Goal: Task Accomplishment & Management: Manage account settings

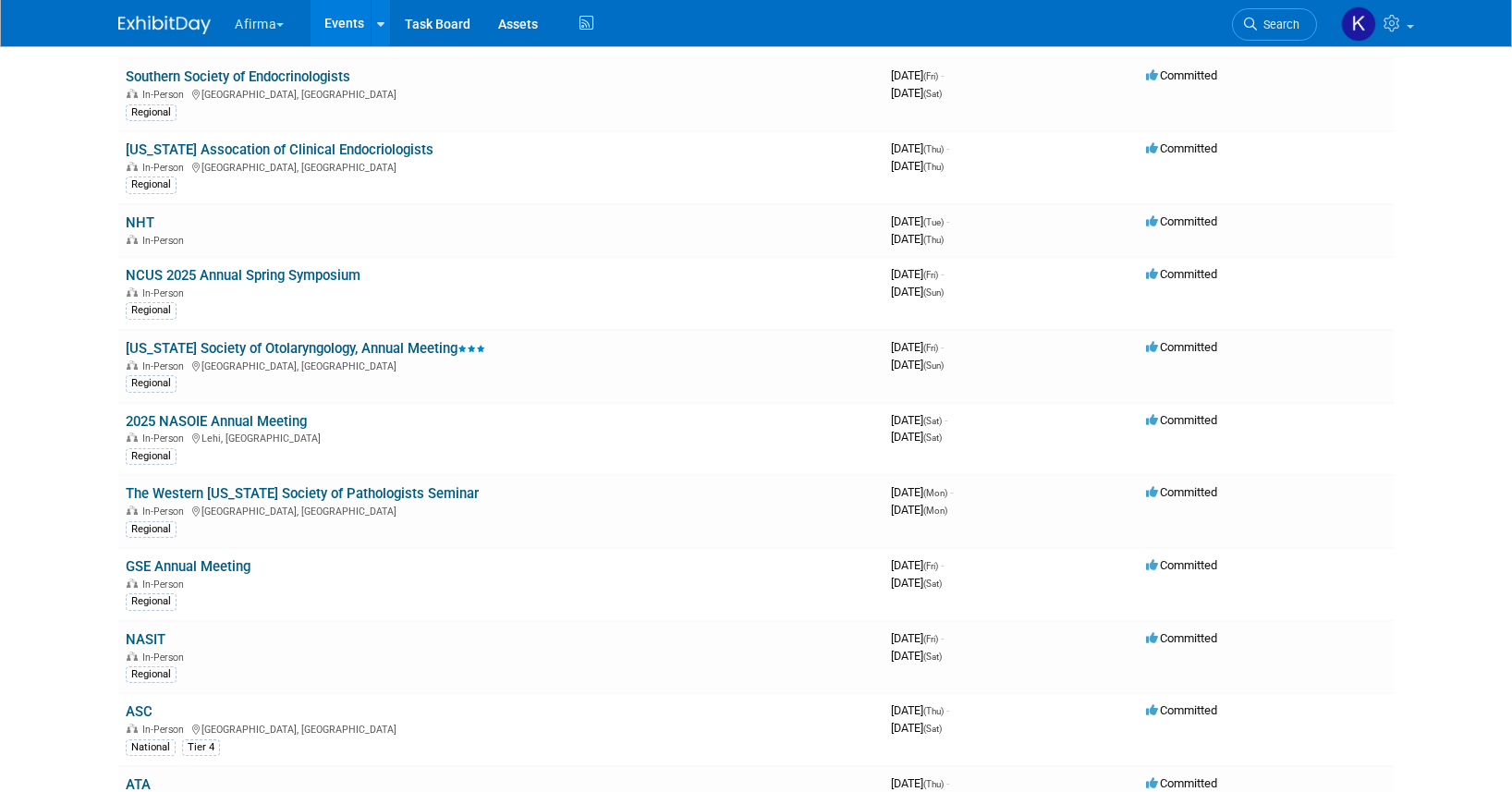
scroll to position [2177, 0]
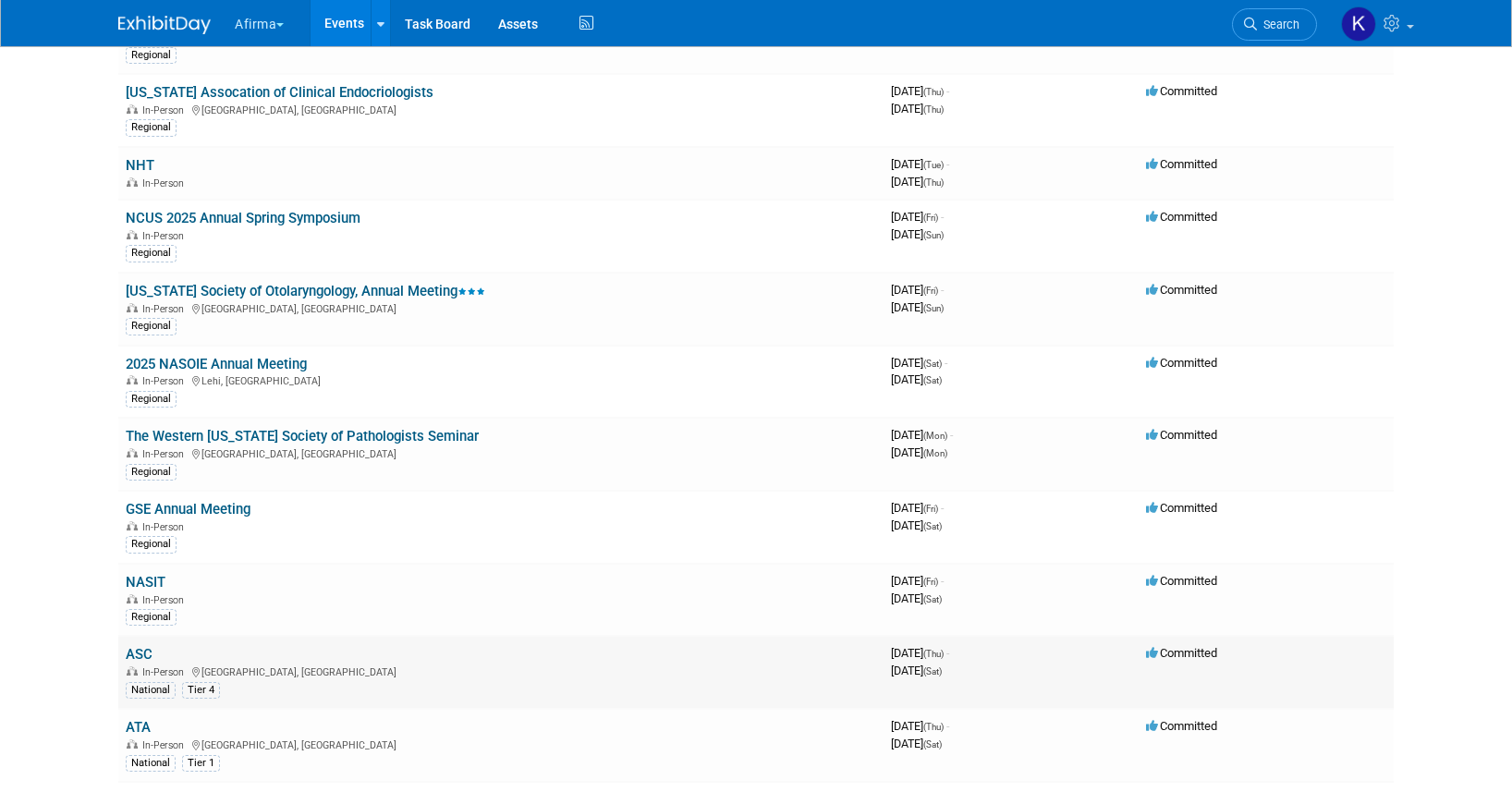
click at [145, 652] on link "ASC" at bounding box center [139, 654] width 27 height 17
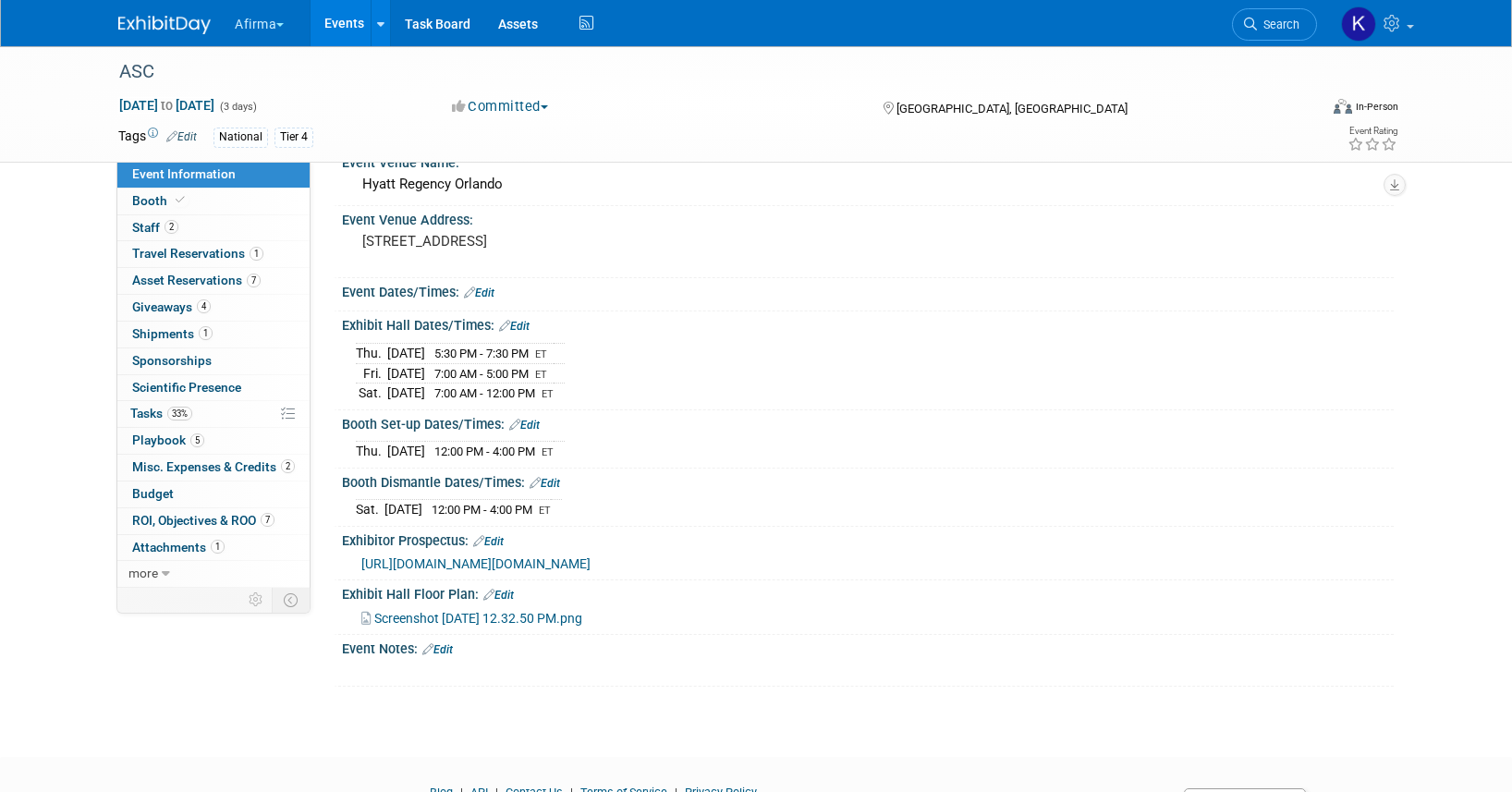
scroll to position [88, 0]
drag, startPoint x: 0, startPoint y: 0, endPoint x: 157, endPoint y: 473, distance: 498.4
click at [145, 596] on div "Event Information Event Info Booth Booth 2 Staff 2 Staff 1 Travel Reservations …" at bounding box center [756, 323] width 1303 height 729
click at [157, 406] on span "Tasks 33%" at bounding box center [161, 413] width 62 height 15
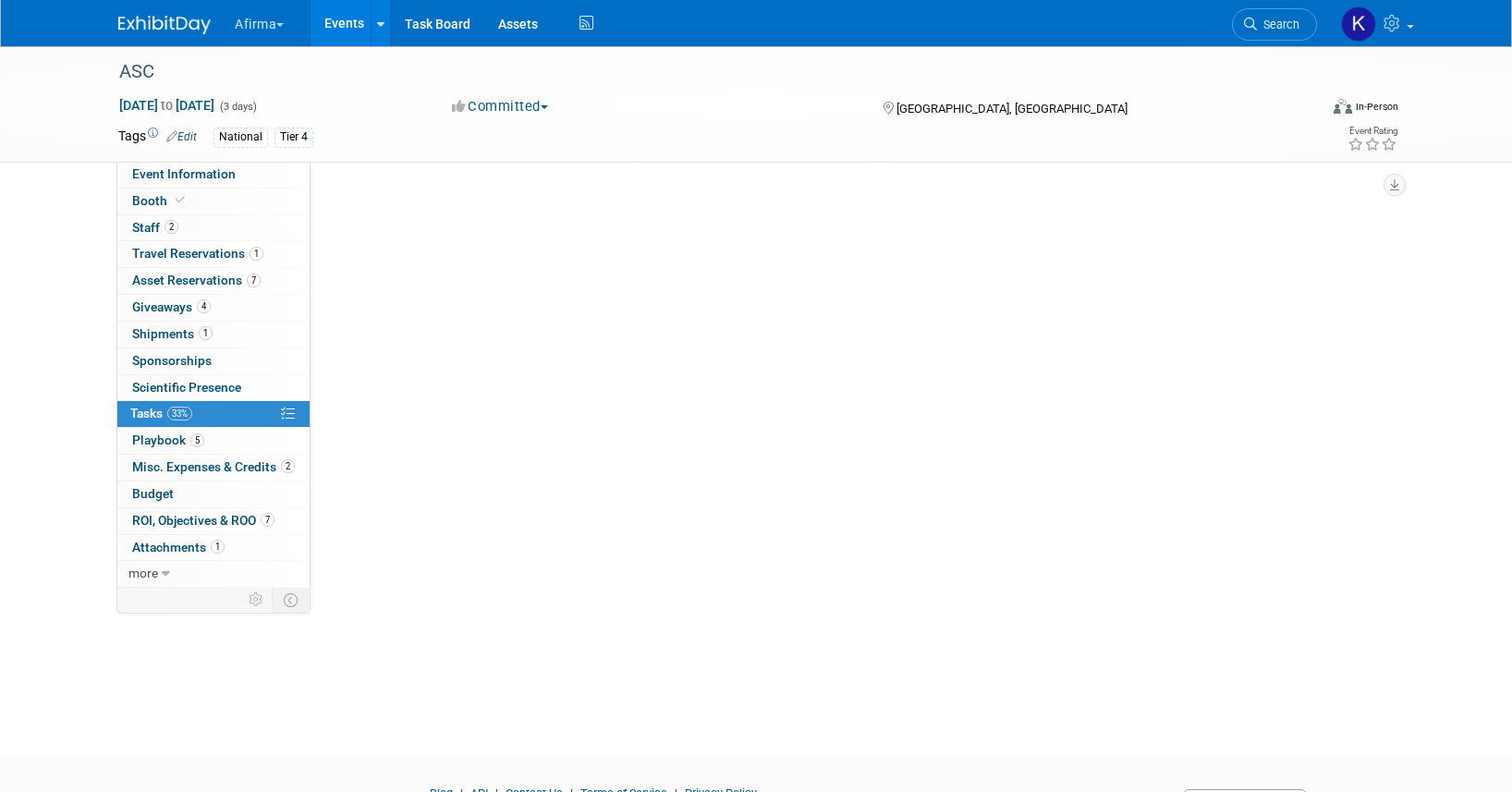
scroll to position [0, 0]
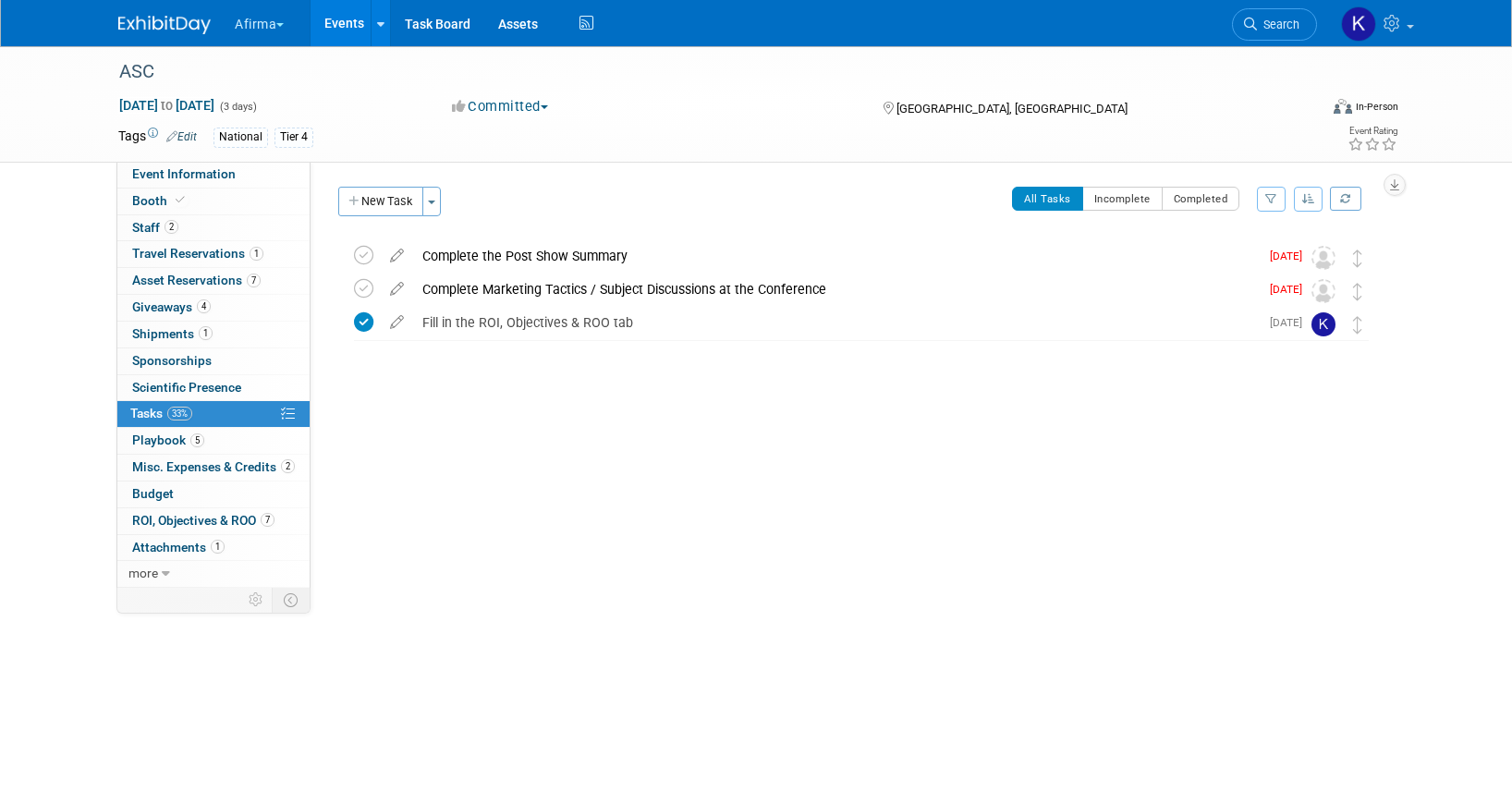
click at [354, 12] on link "Events" at bounding box center [344, 23] width 67 height 46
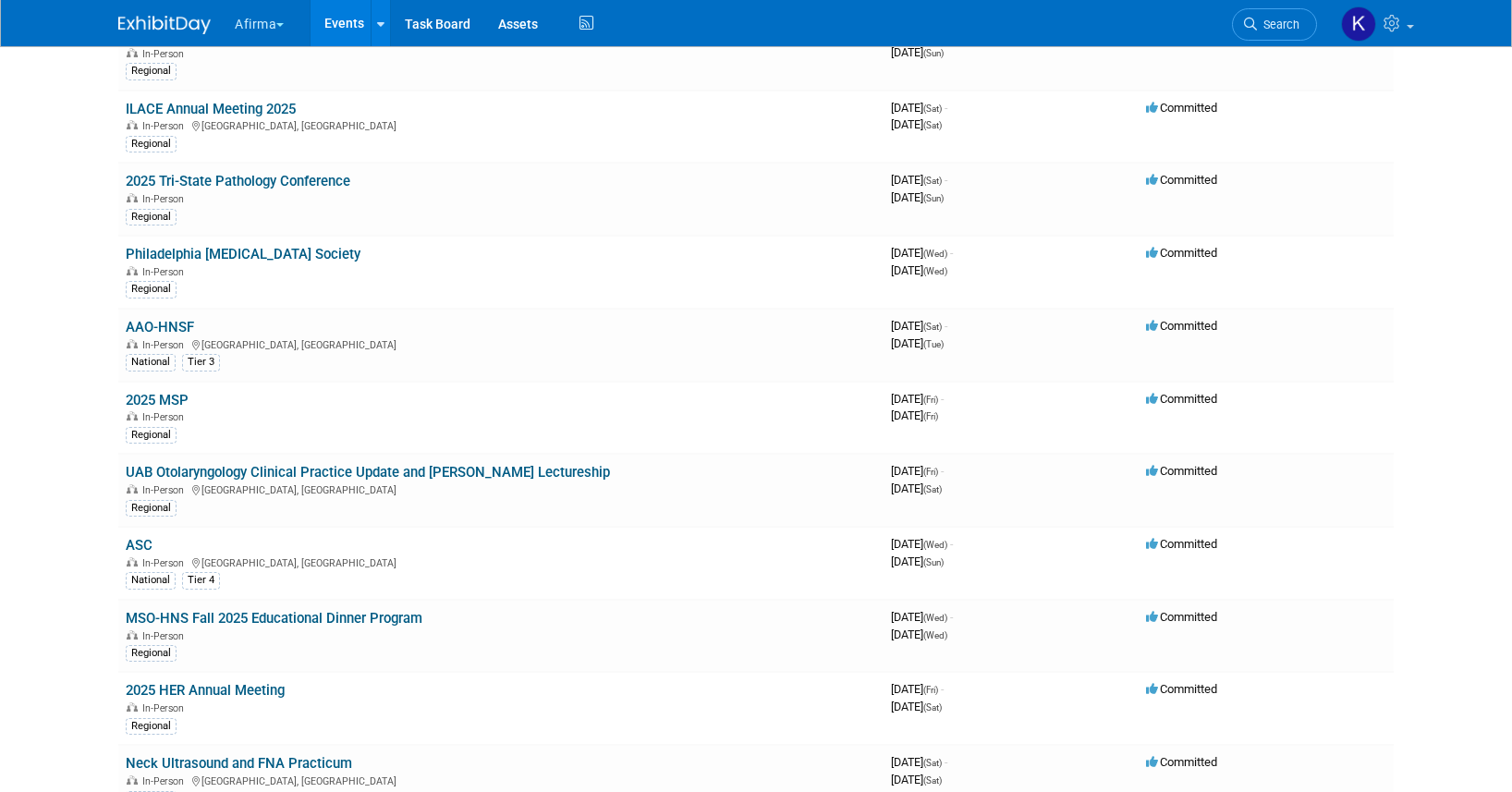
scroll to position [1056, 0]
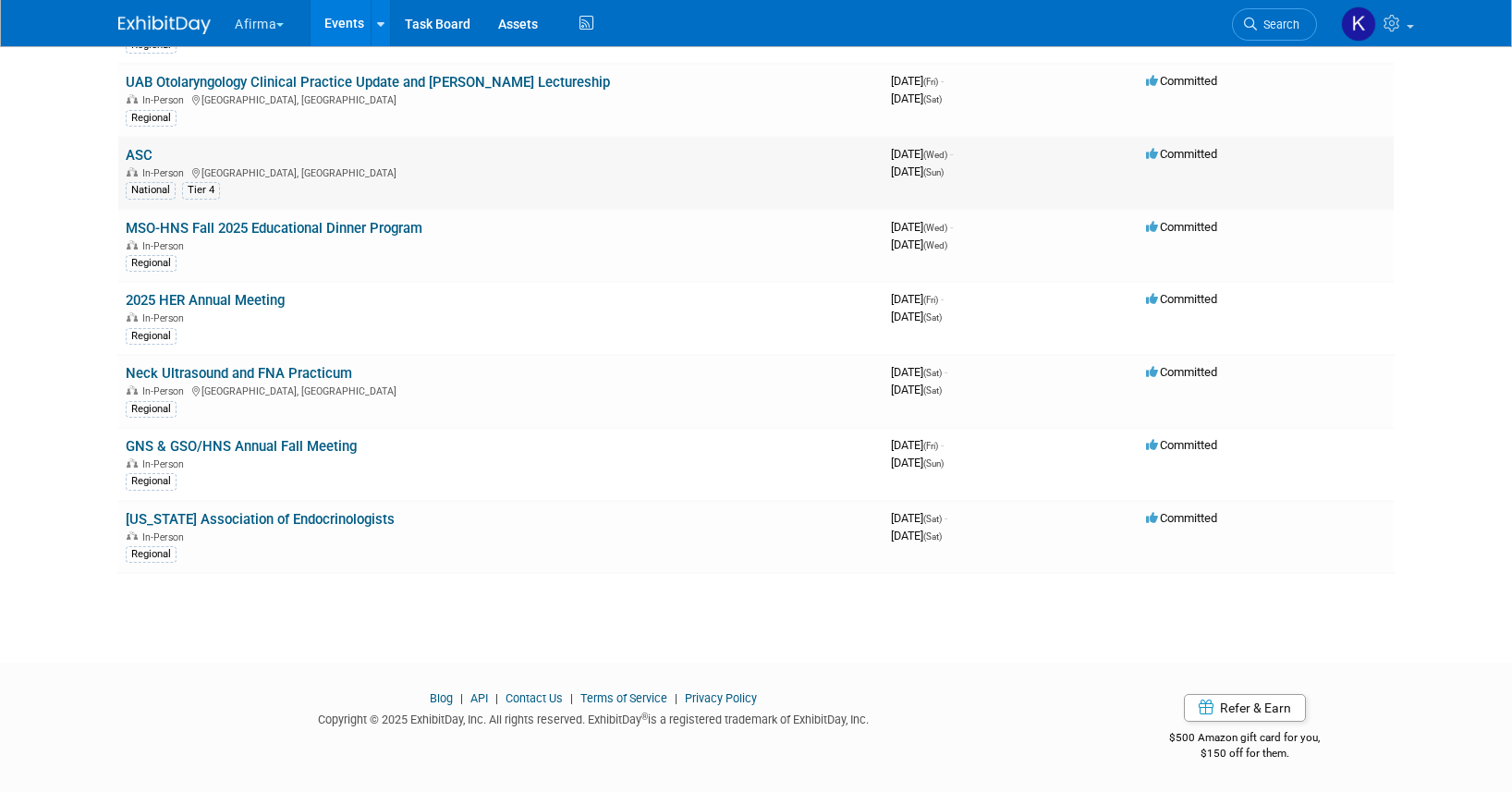
click at [134, 152] on link "ASC" at bounding box center [139, 155] width 27 height 17
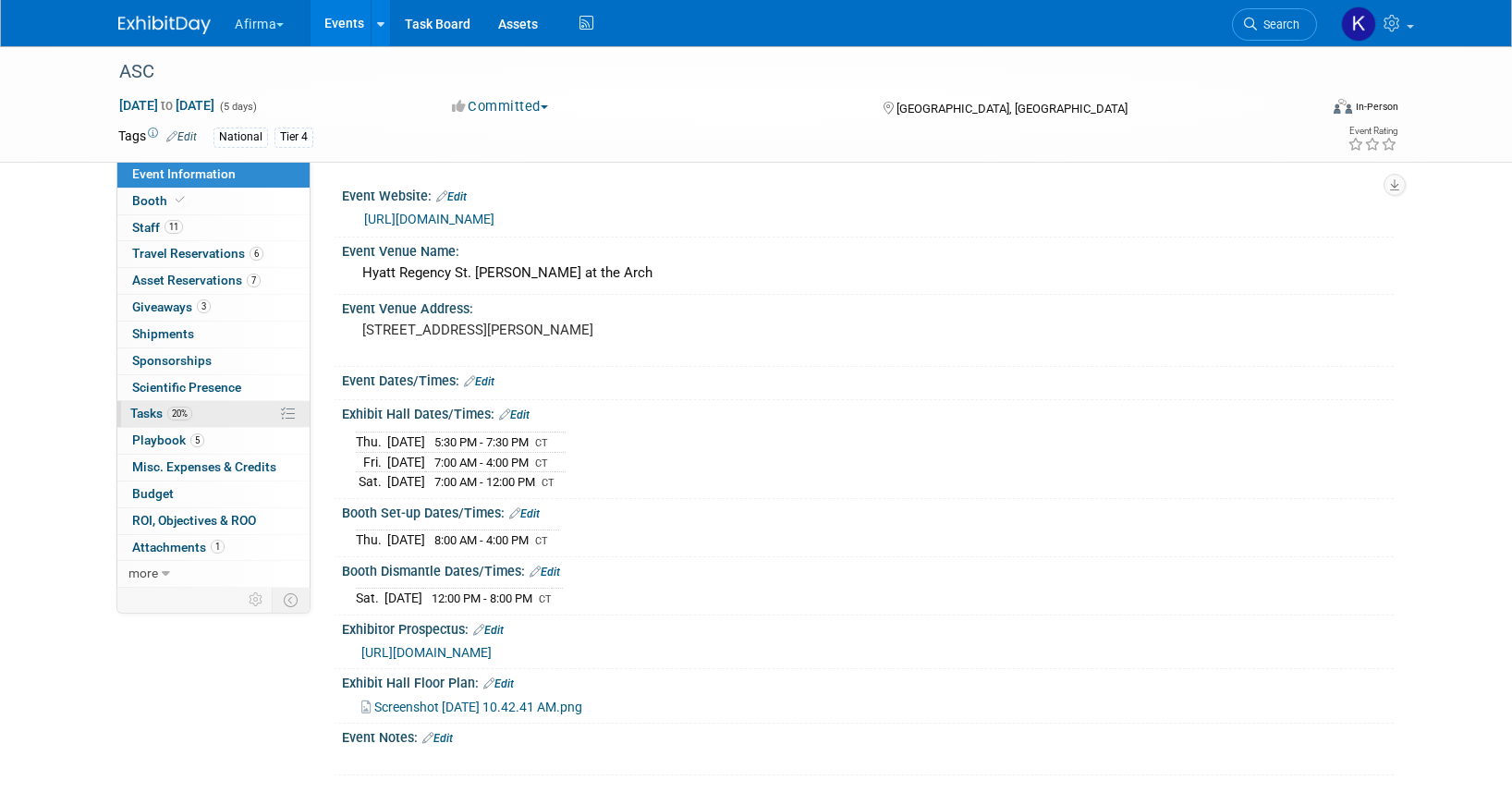
click at [205, 423] on link "20% Tasks 20%" at bounding box center [213, 414] width 192 height 26
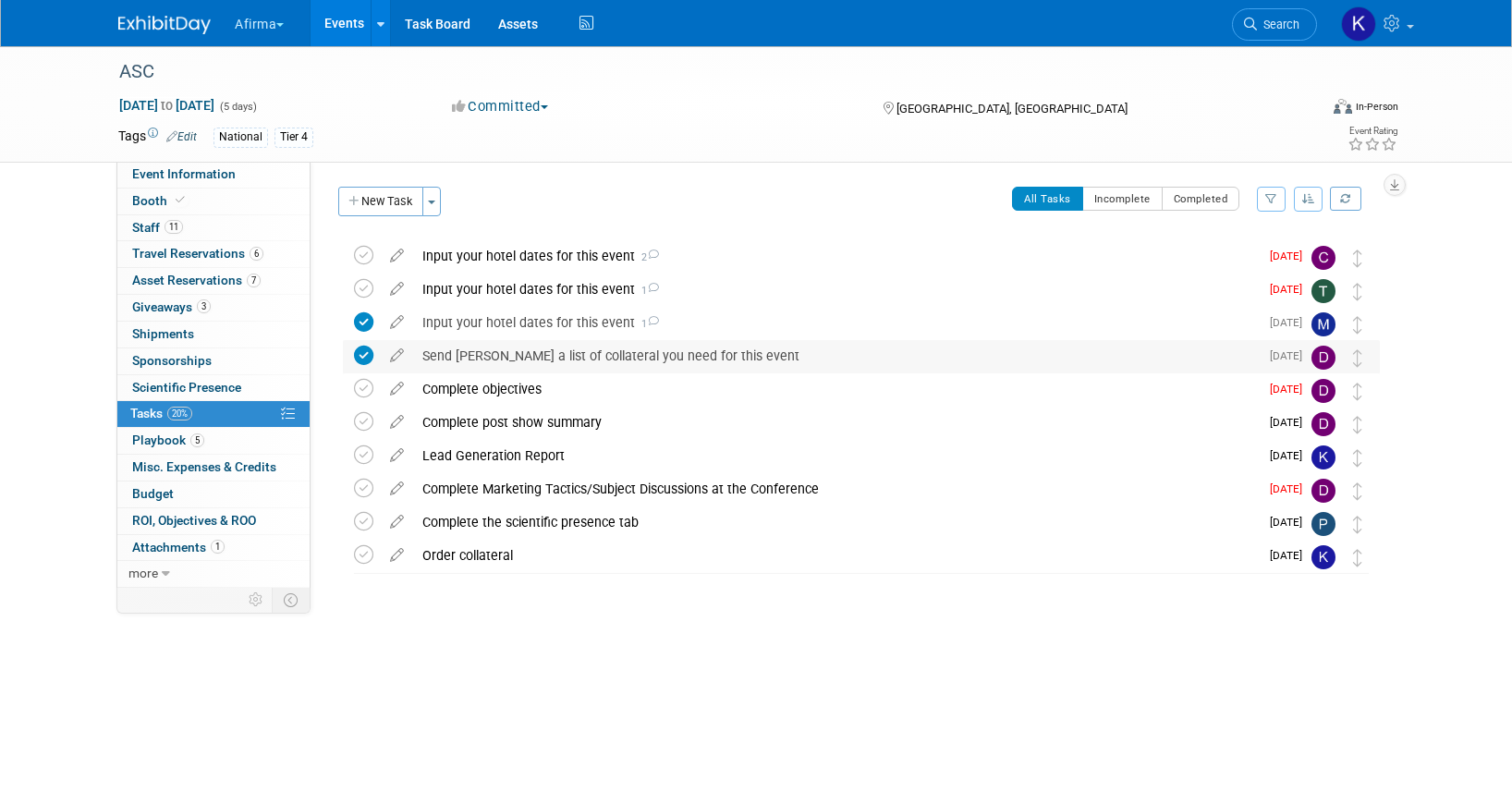
click at [369, 362] on icon at bounding box center [363, 356] width 20 height 20
click at [451, 292] on div "Input your hotel dates for this event 1" at bounding box center [835, 290] width 845 height 32
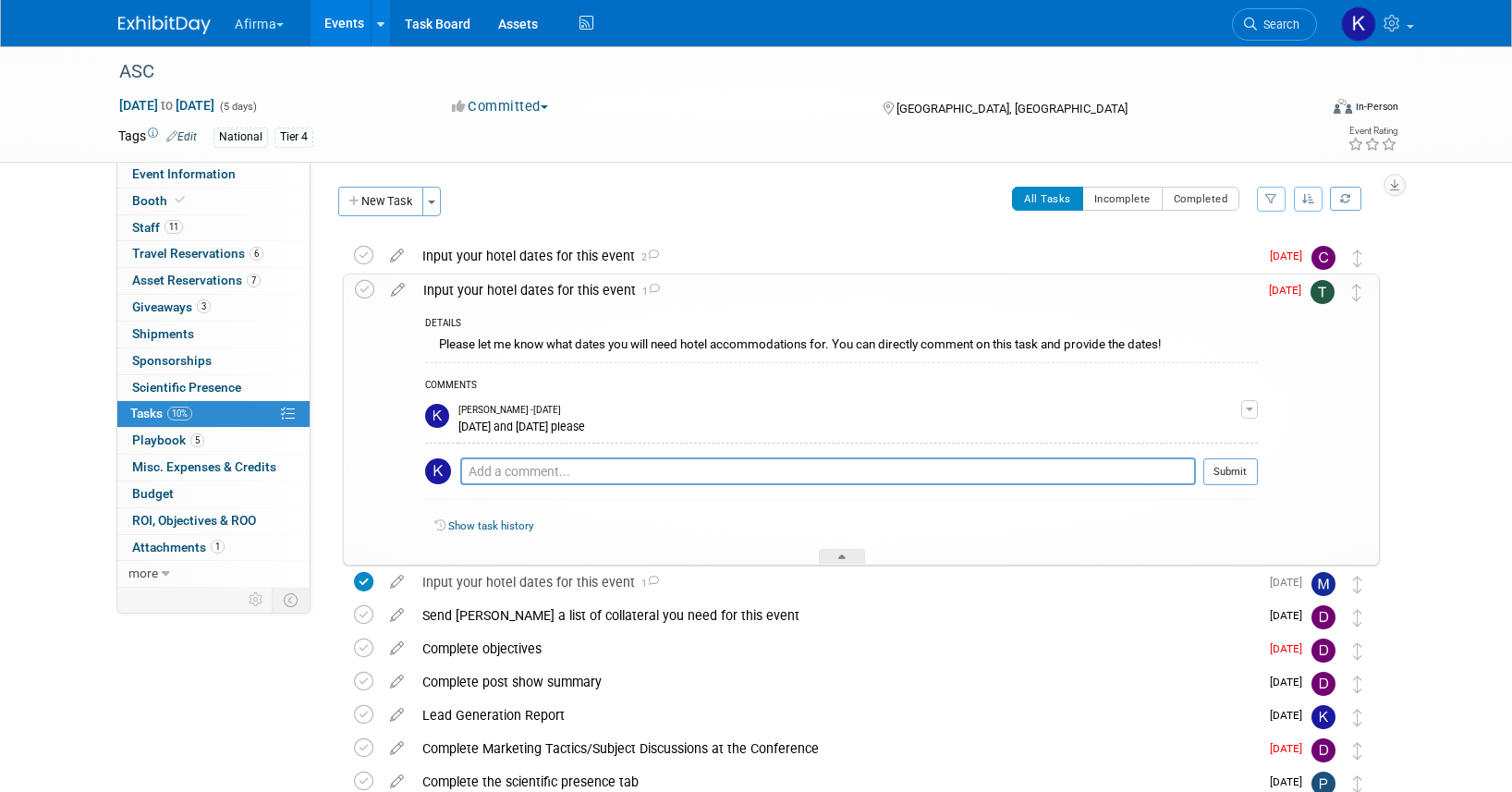
click at [1324, 292] on img at bounding box center [1322, 292] width 24 height 24
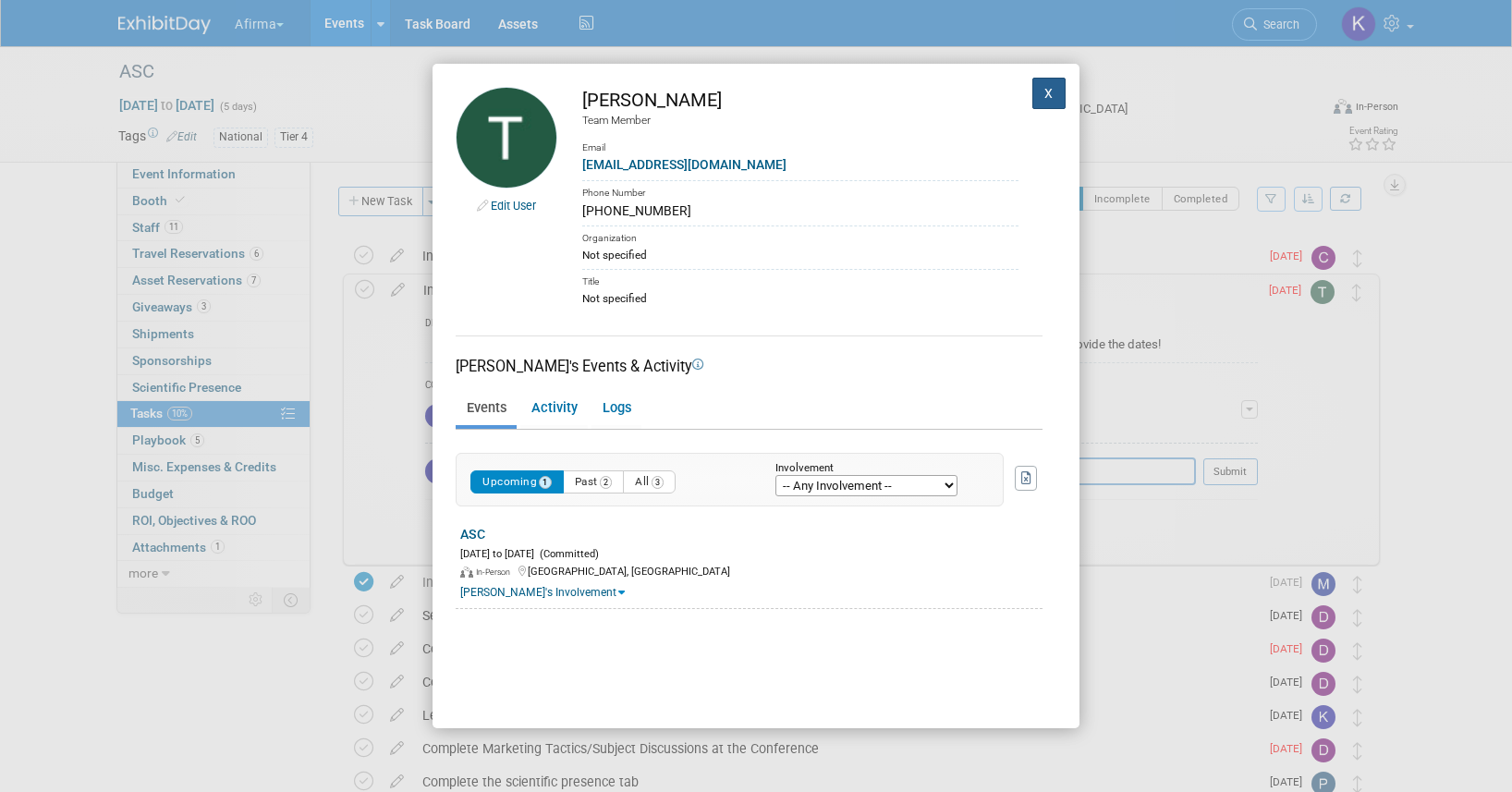
click at [1041, 99] on button "X" at bounding box center [1049, 94] width 33 height 32
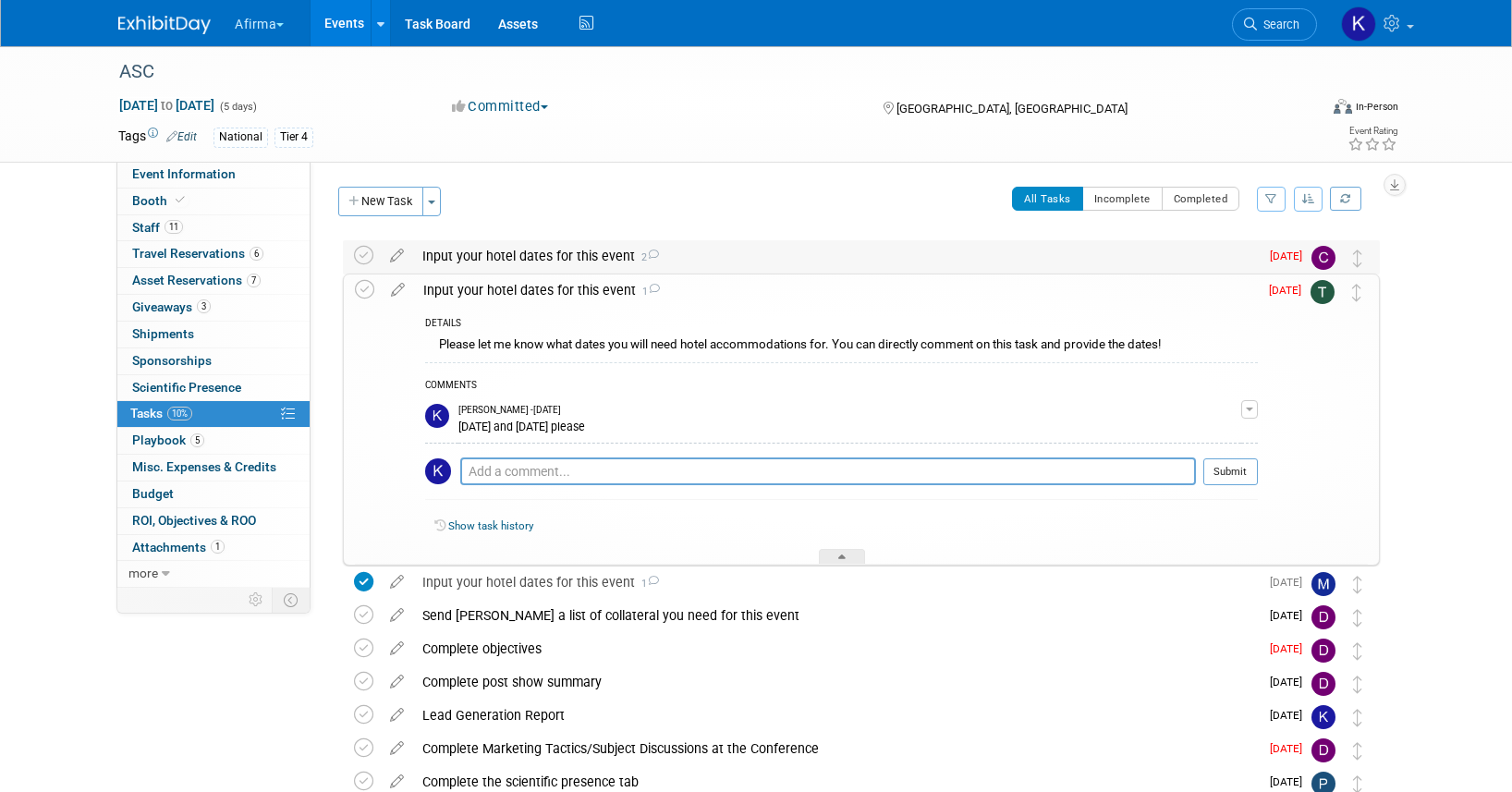
click at [485, 248] on div "Input your hotel dates for this event 2" at bounding box center [835, 256] width 845 height 32
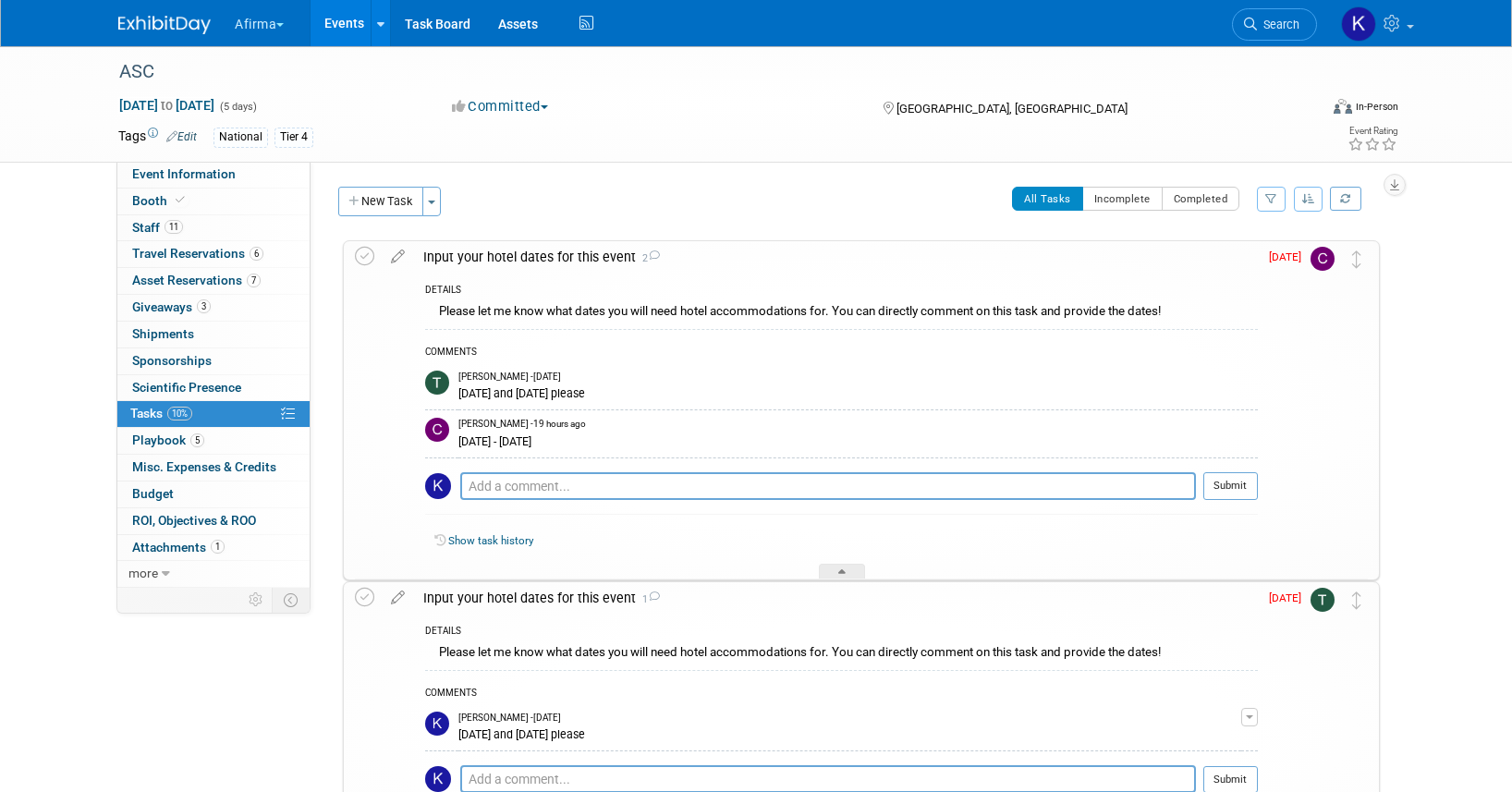
click at [1330, 262] on img at bounding box center [1322, 258] width 24 height 24
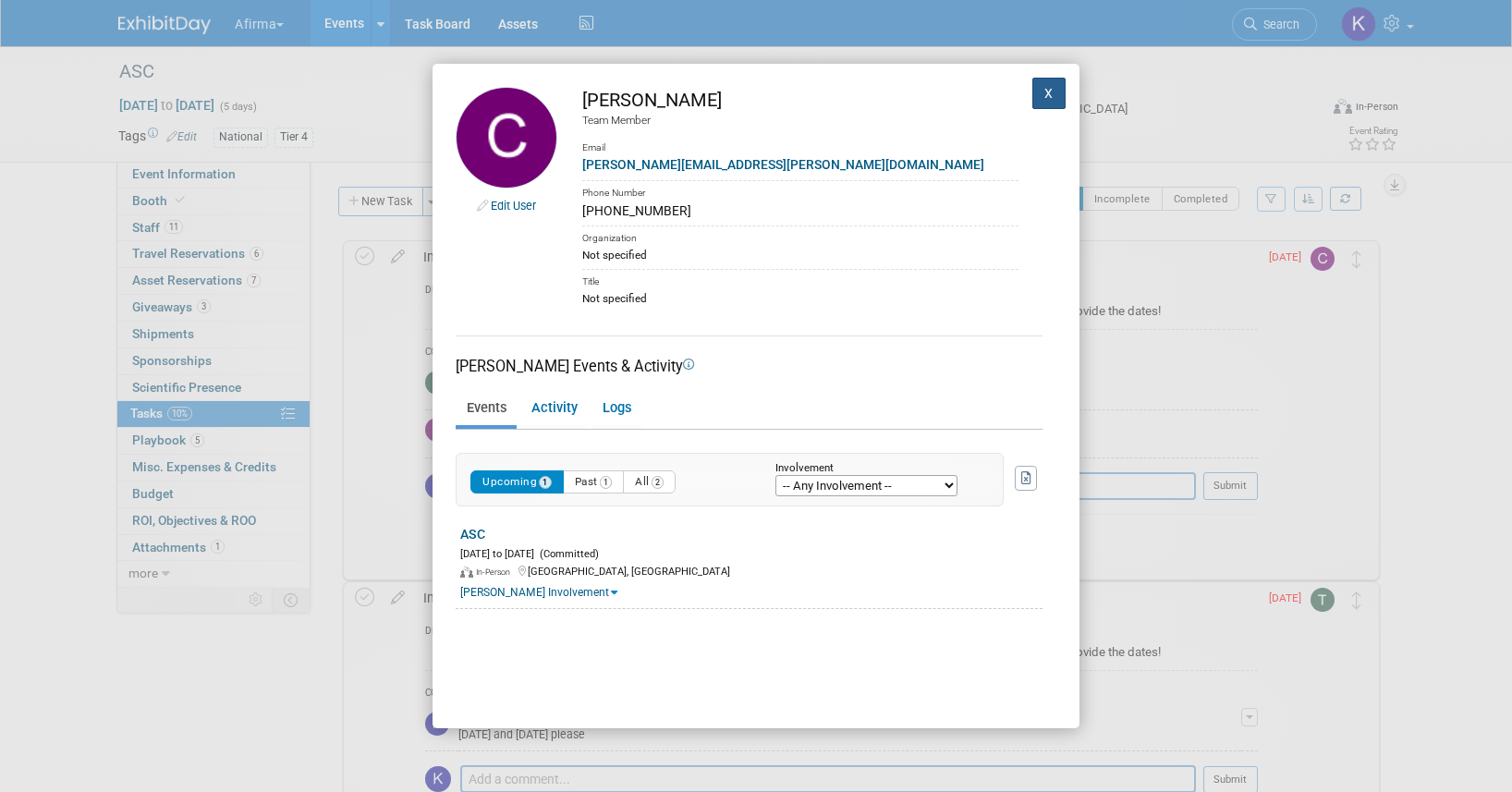
click at [1052, 91] on button "X" at bounding box center [1049, 94] width 33 height 32
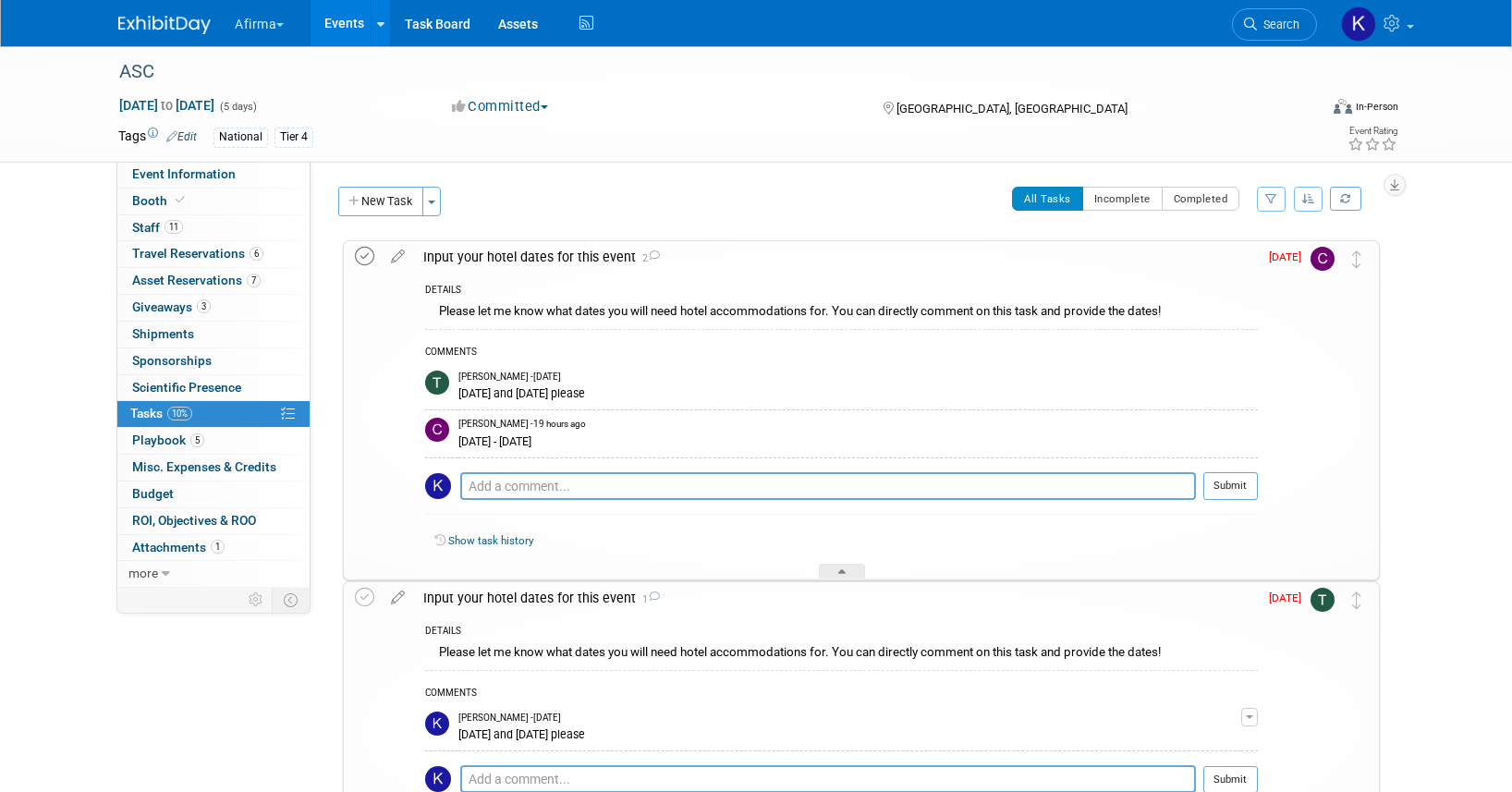
click at [360, 256] on icon at bounding box center [364, 256] width 20 height 20
click at [363, 601] on icon at bounding box center [364, 598] width 20 height 20
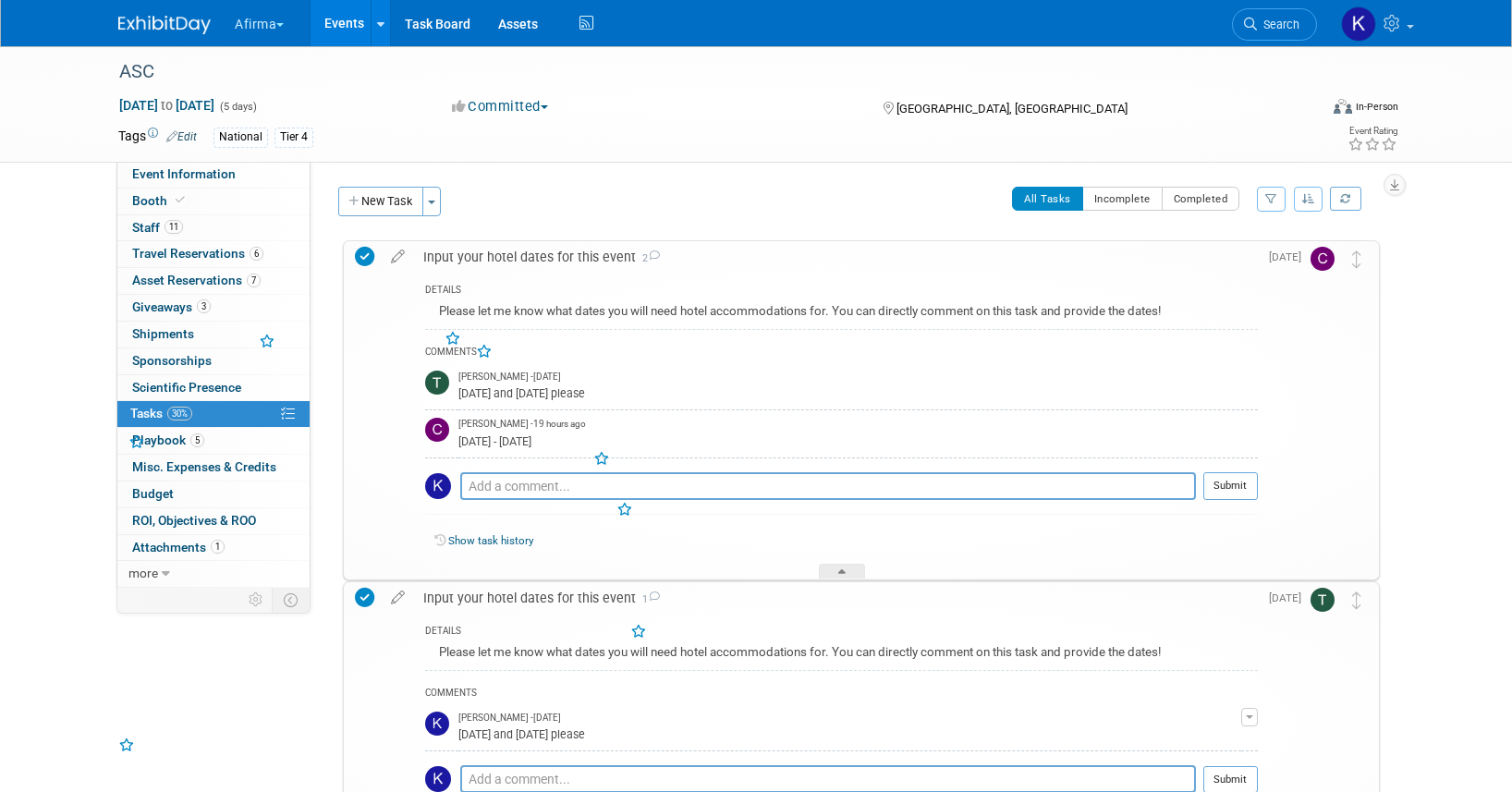
click at [494, 561] on div "Show task history" at bounding box center [841, 544] width 832 height 39
click at [472, 257] on div "Input your hotel dates for this event 2" at bounding box center [835, 257] width 844 height 32
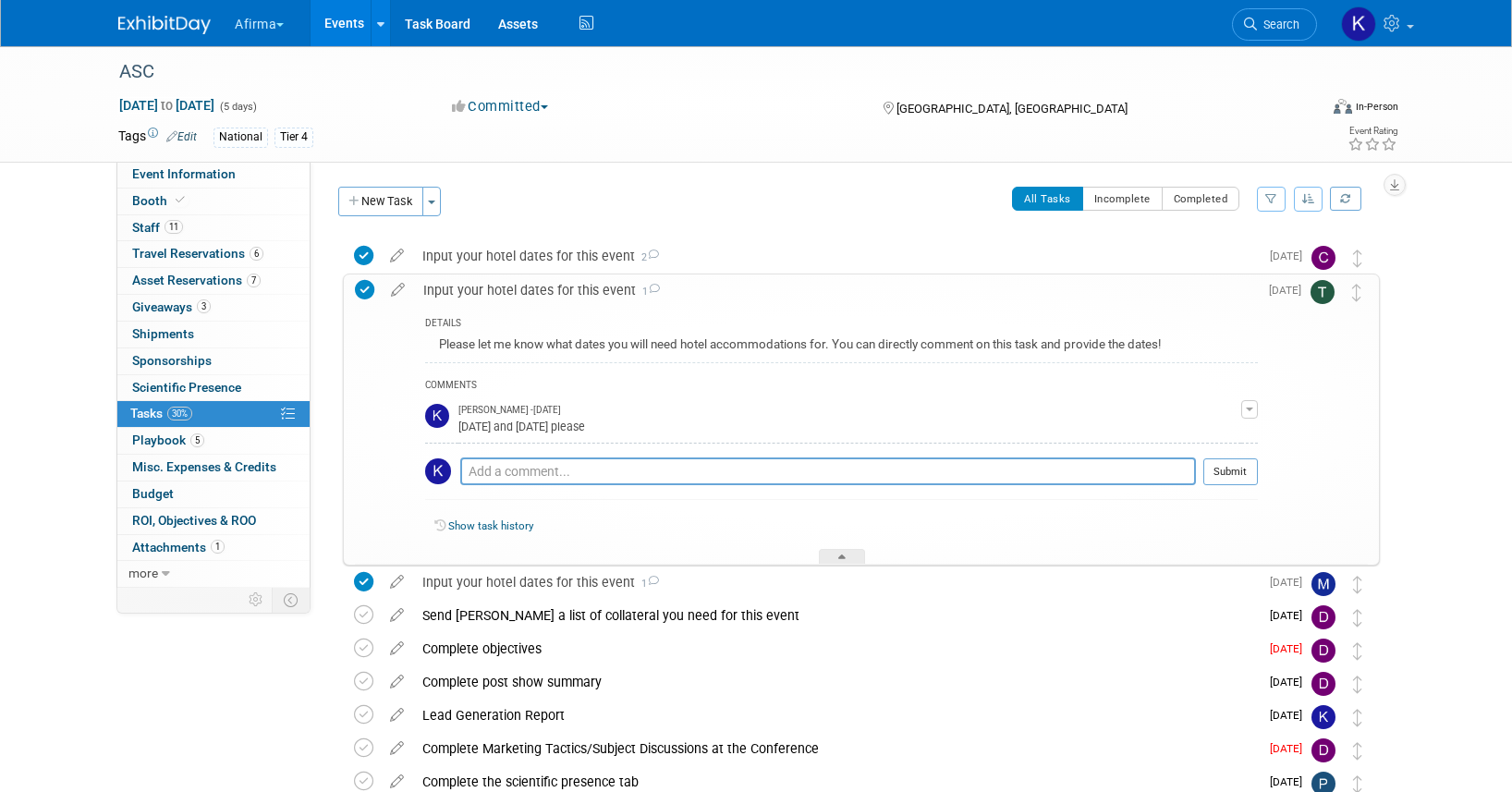
click at [477, 277] on div "Input your hotel dates for this event 1" at bounding box center [835, 291] width 844 height 32
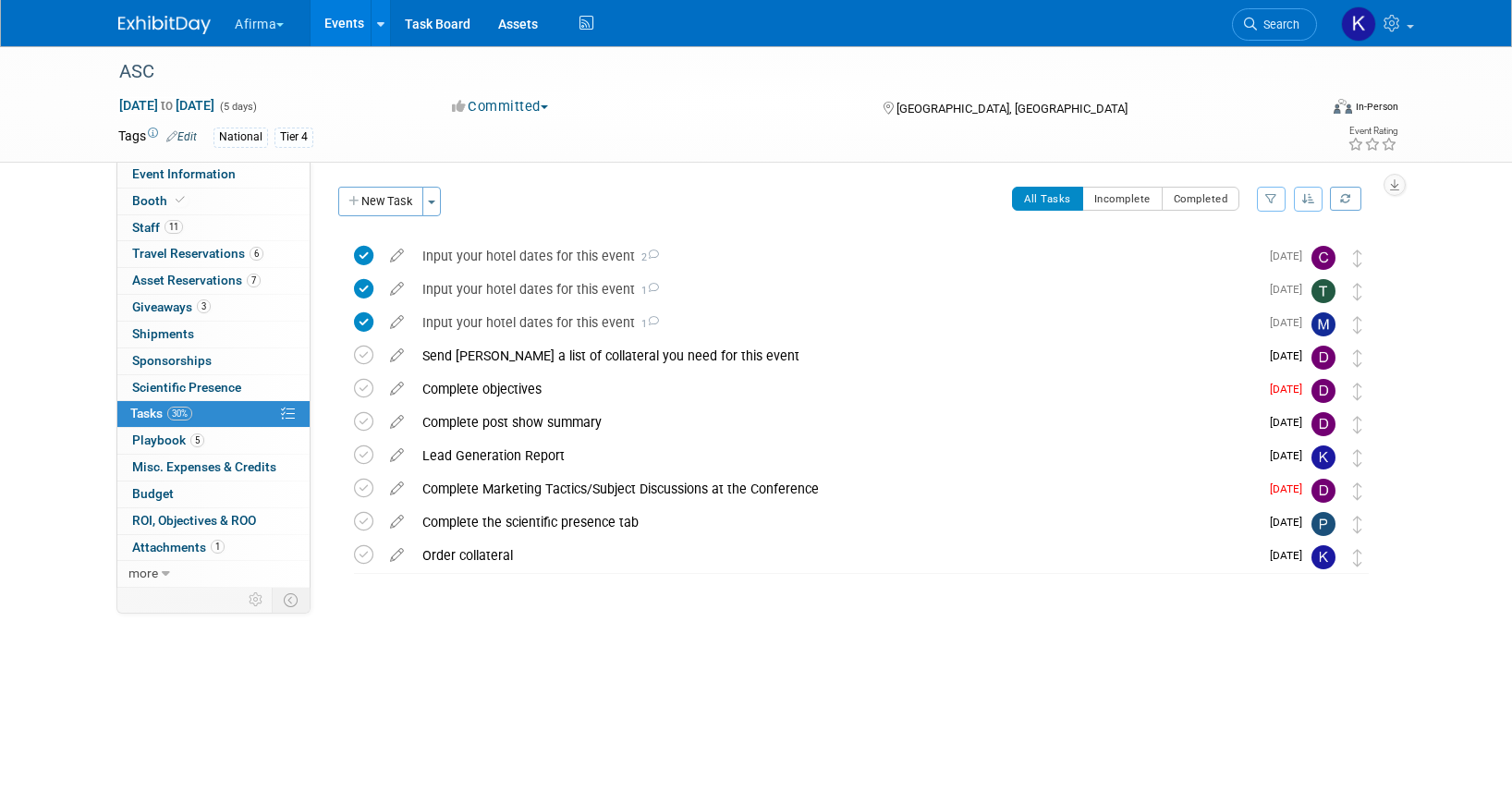
click at [326, 29] on link "Events" at bounding box center [344, 23] width 67 height 46
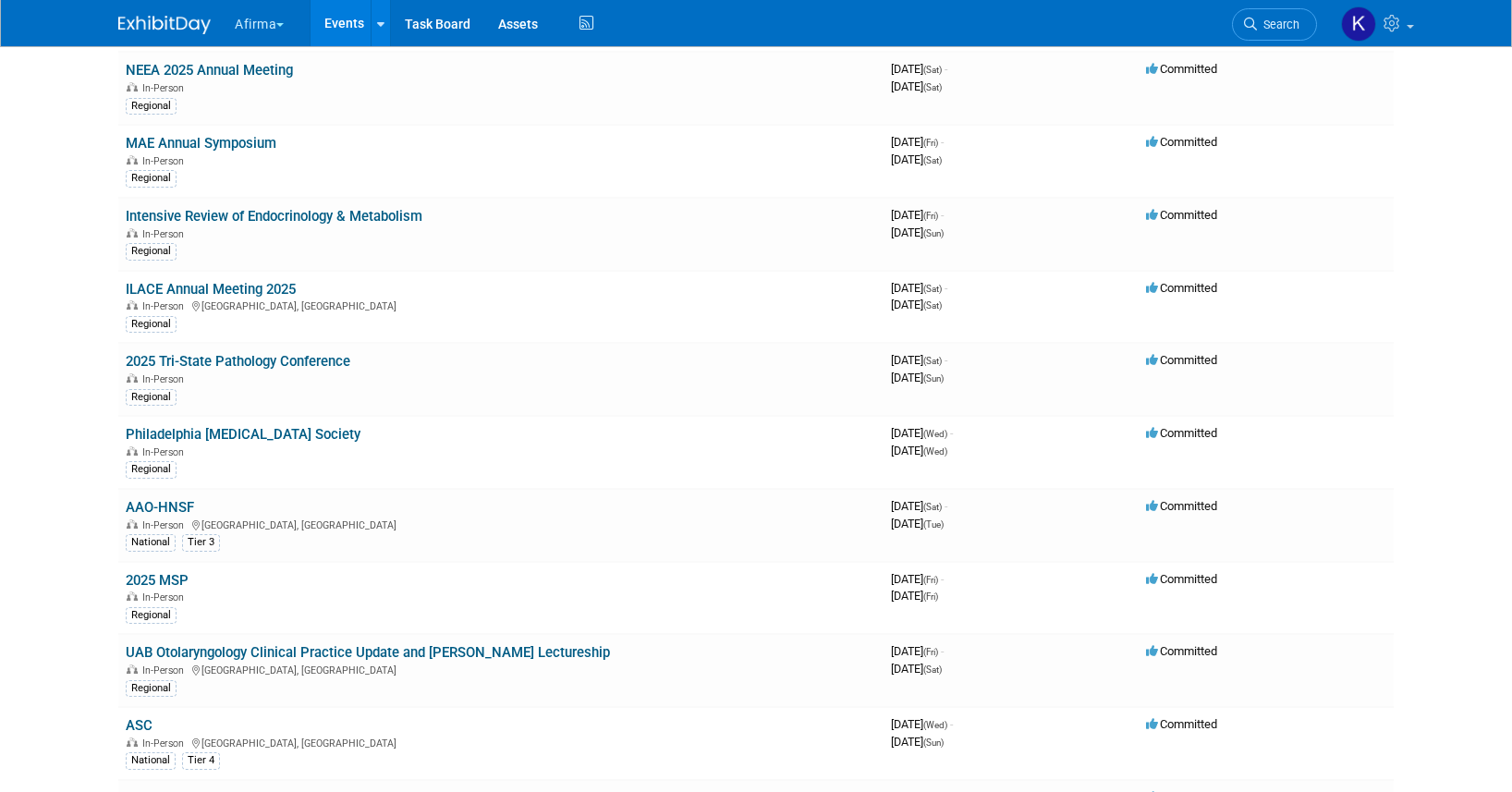
scroll to position [1056, 0]
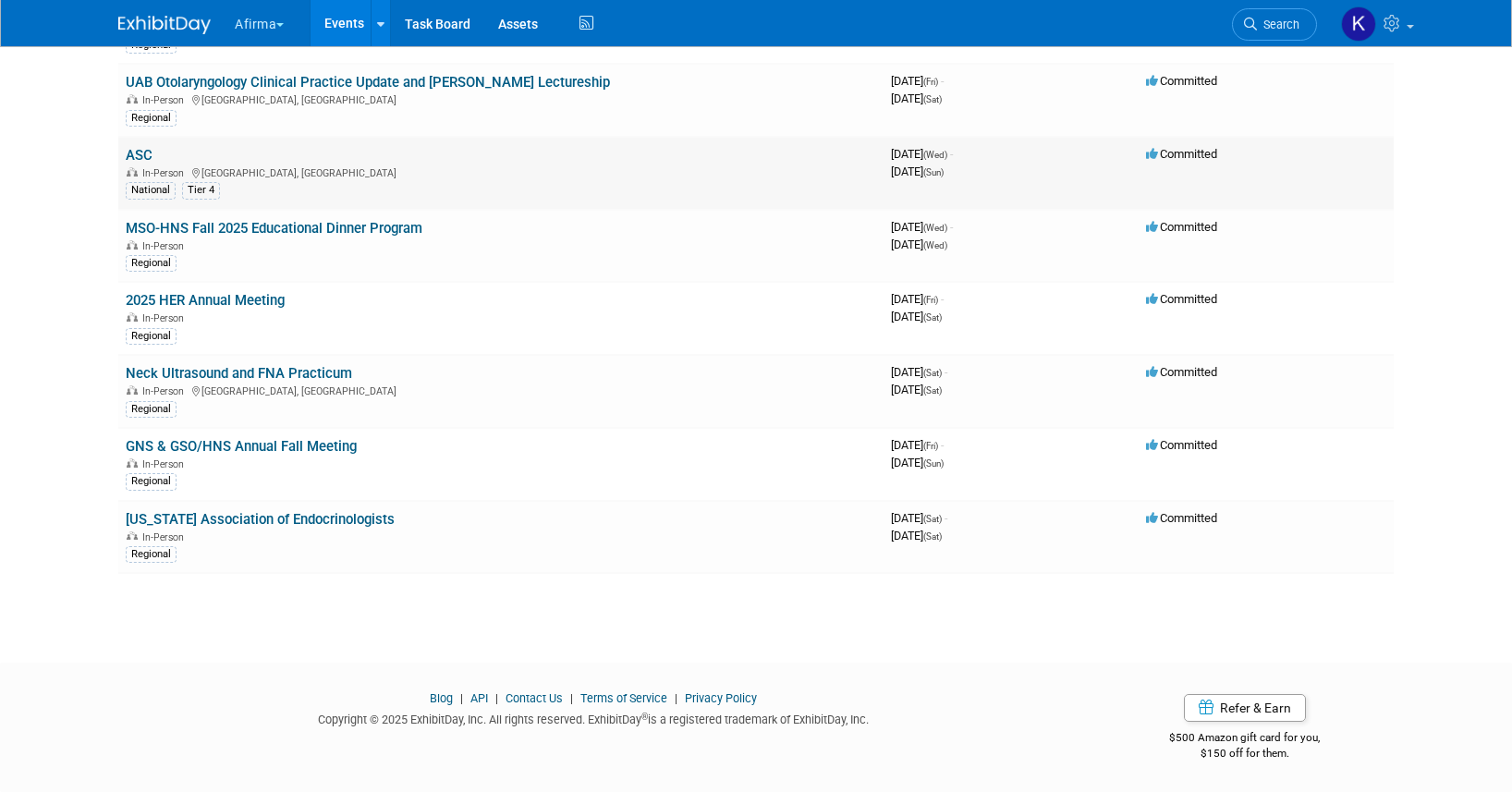
click at [144, 155] on link "ASC" at bounding box center [139, 155] width 27 height 17
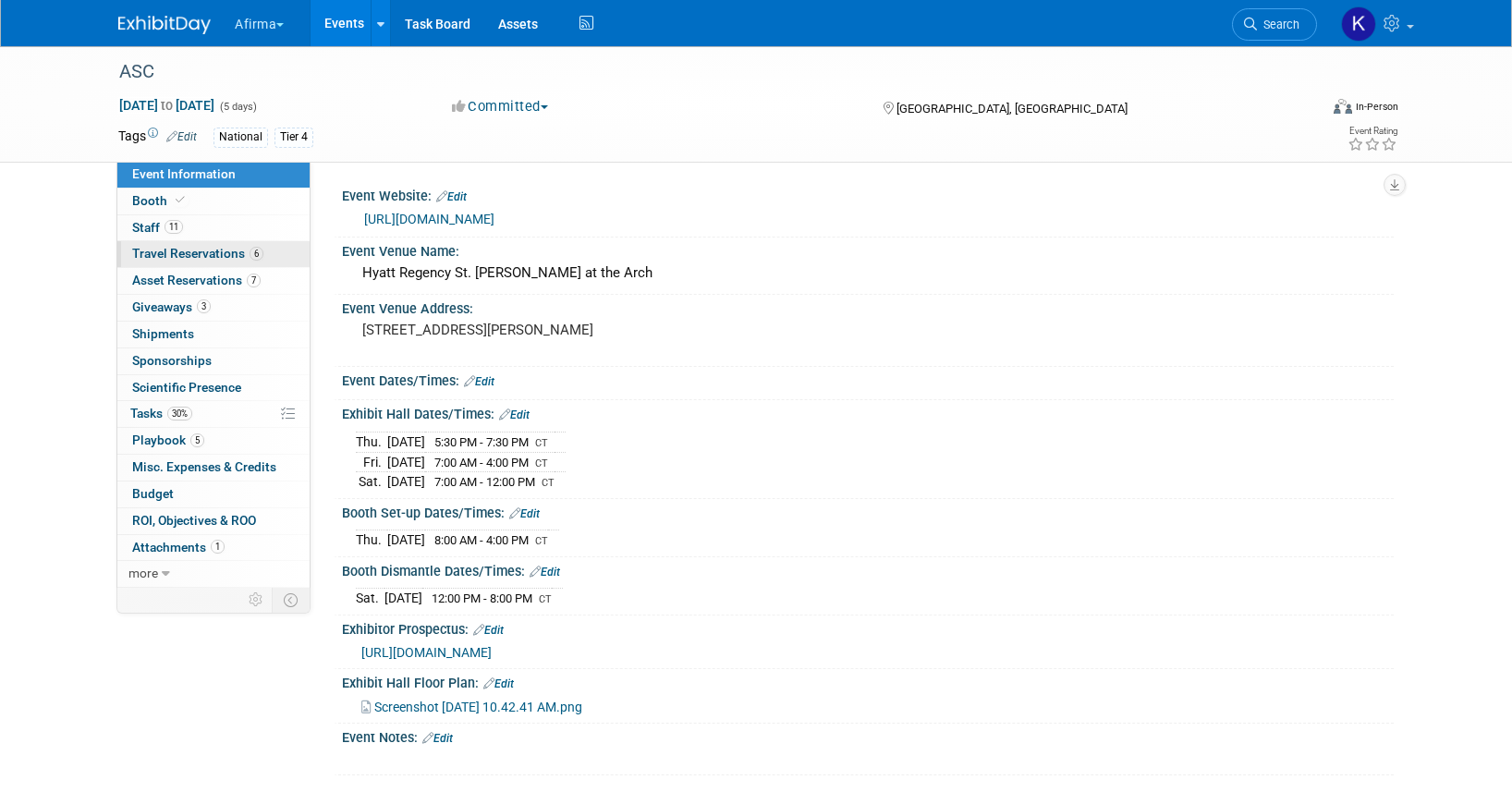
click at [222, 264] on link "6 Travel Reservations 6" at bounding box center [213, 254] width 192 height 26
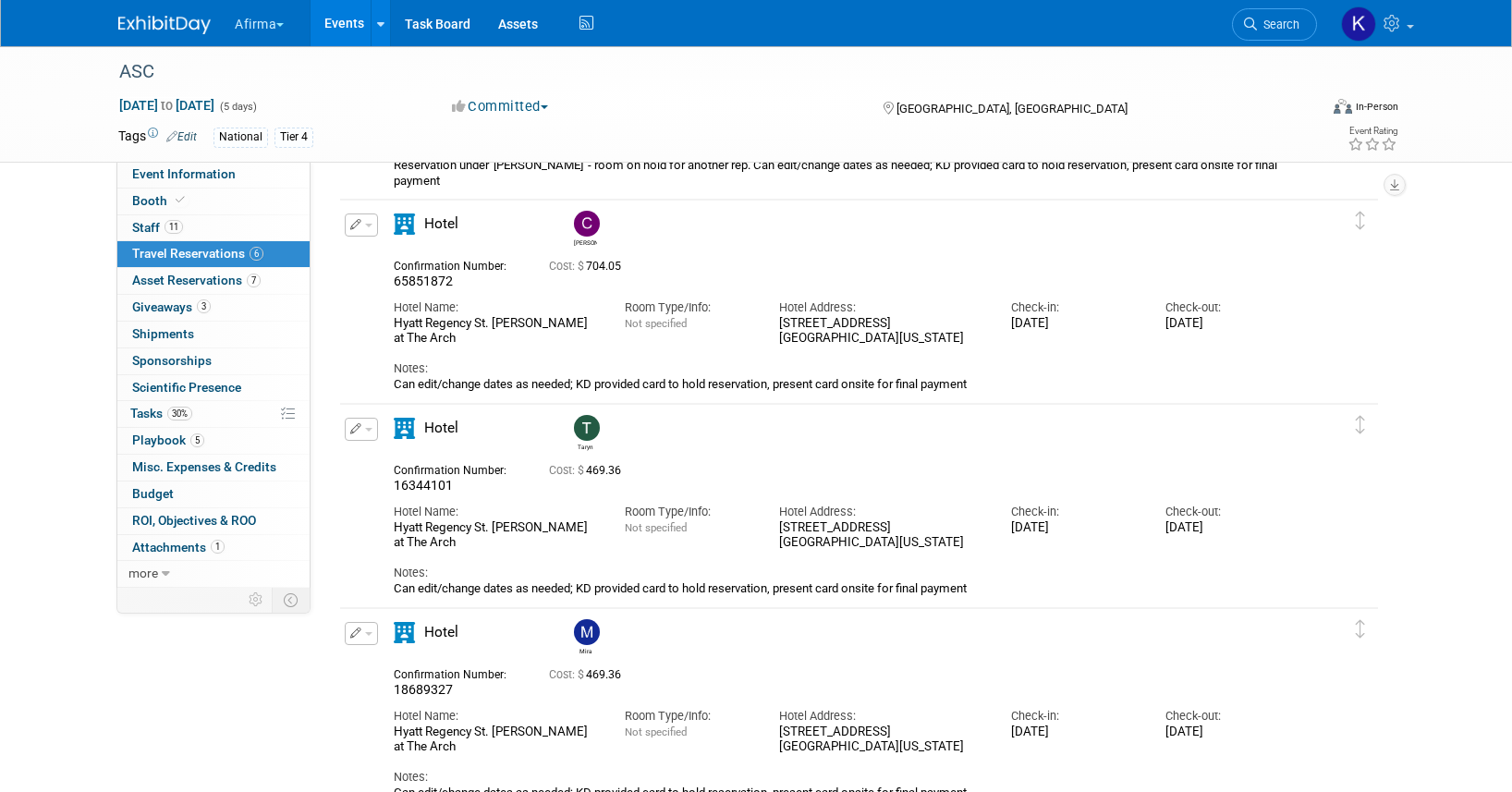
scroll to position [459, 0]
click at [217, 416] on link "30% Tasks 30%" at bounding box center [213, 414] width 192 height 26
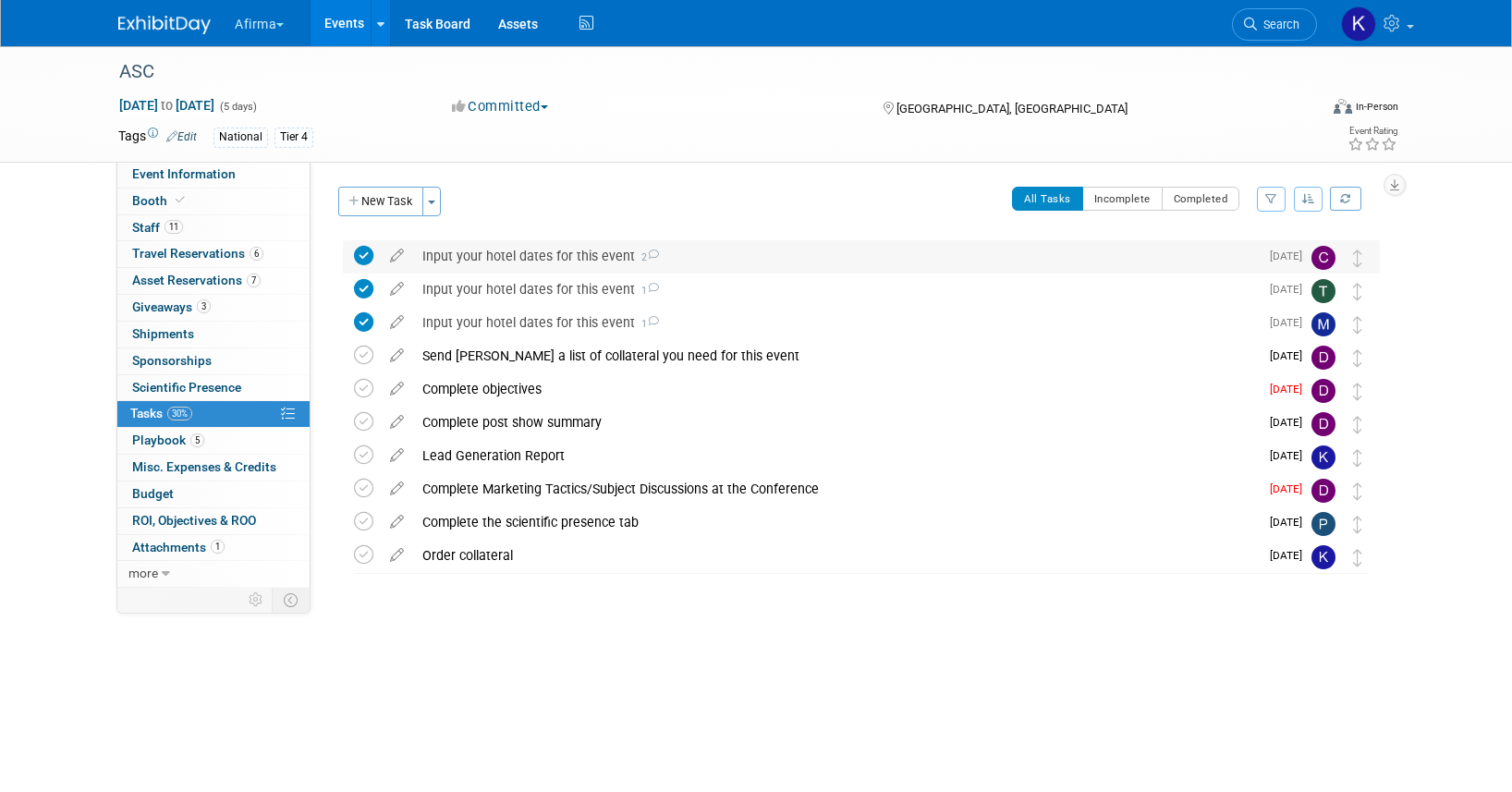
click at [524, 261] on div "Input your hotel dates for this event 2" at bounding box center [835, 256] width 845 height 32
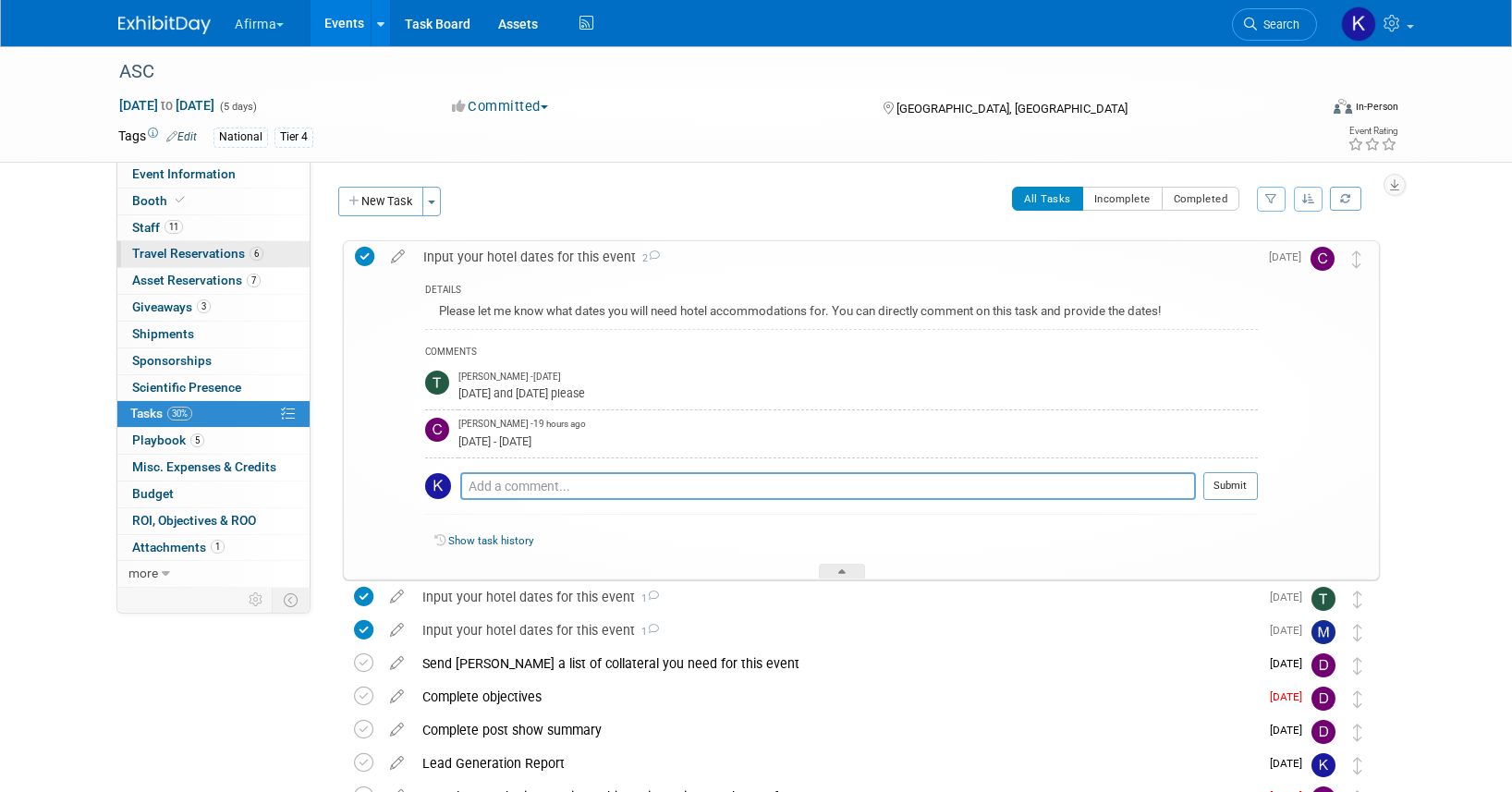
click at [201, 250] on span "Travel Reservations 6" at bounding box center [197, 253] width 131 height 15
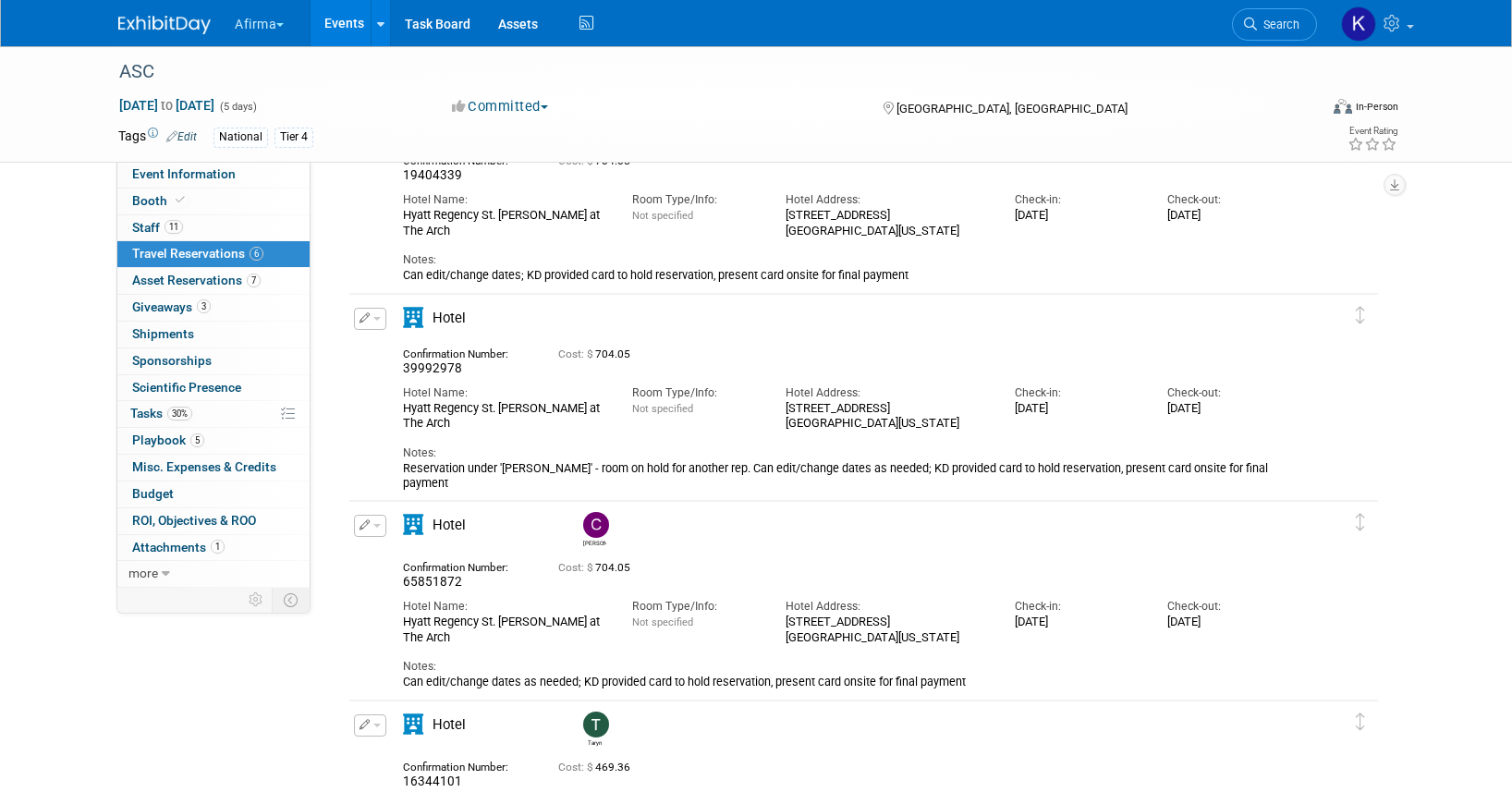
scroll to position [162, 0]
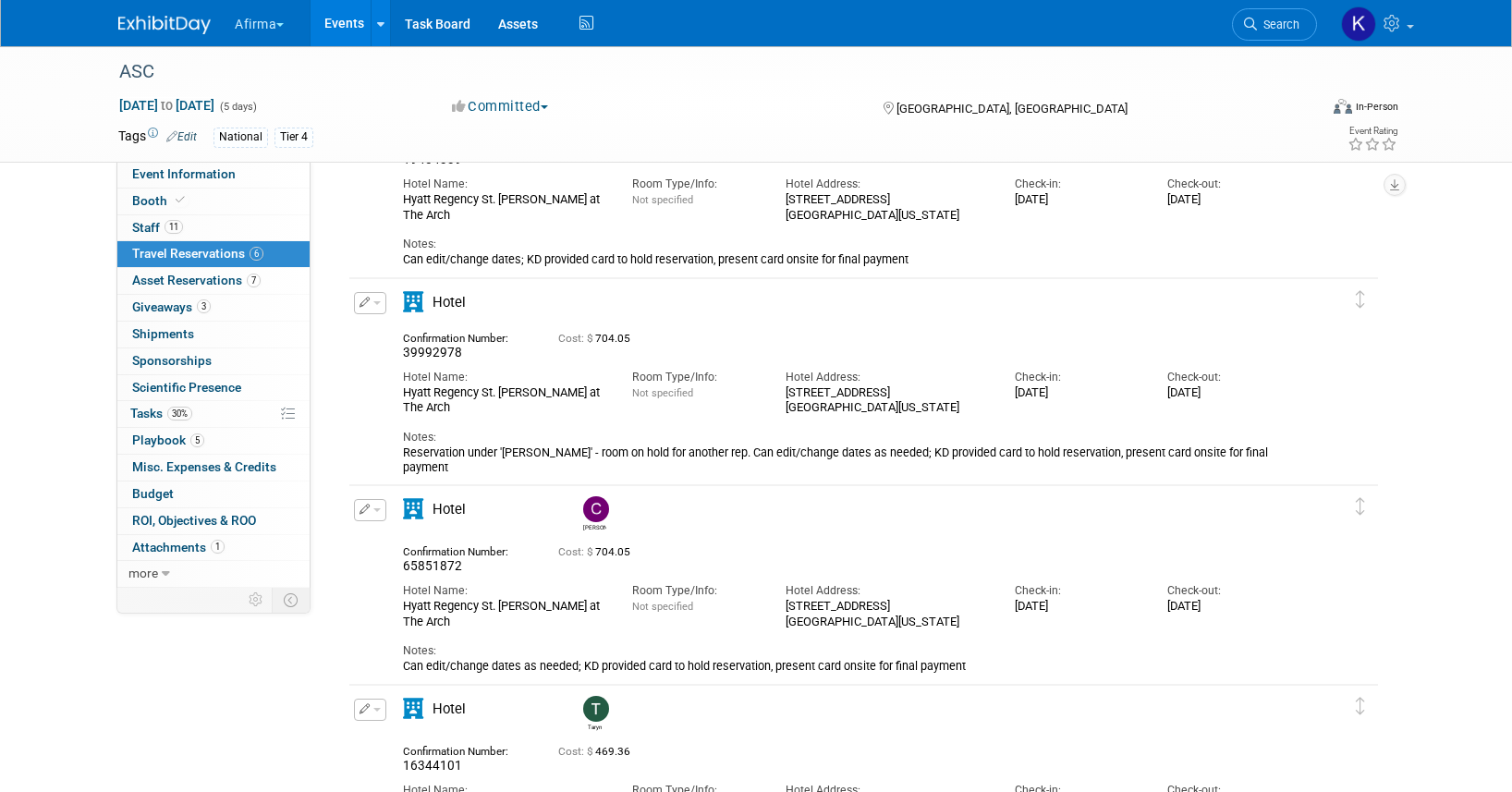
click at [385, 509] on button "button" at bounding box center [369, 510] width 33 height 23
click at [401, 528] on li "Edit Reservation" at bounding box center [432, 542] width 157 height 31
click at [371, 512] on button "button" at bounding box center [369, 510] width 33 height 23
click at [392, 532] on button "Edit Reservation" at bounding box center [432, 542] width 157 height 27
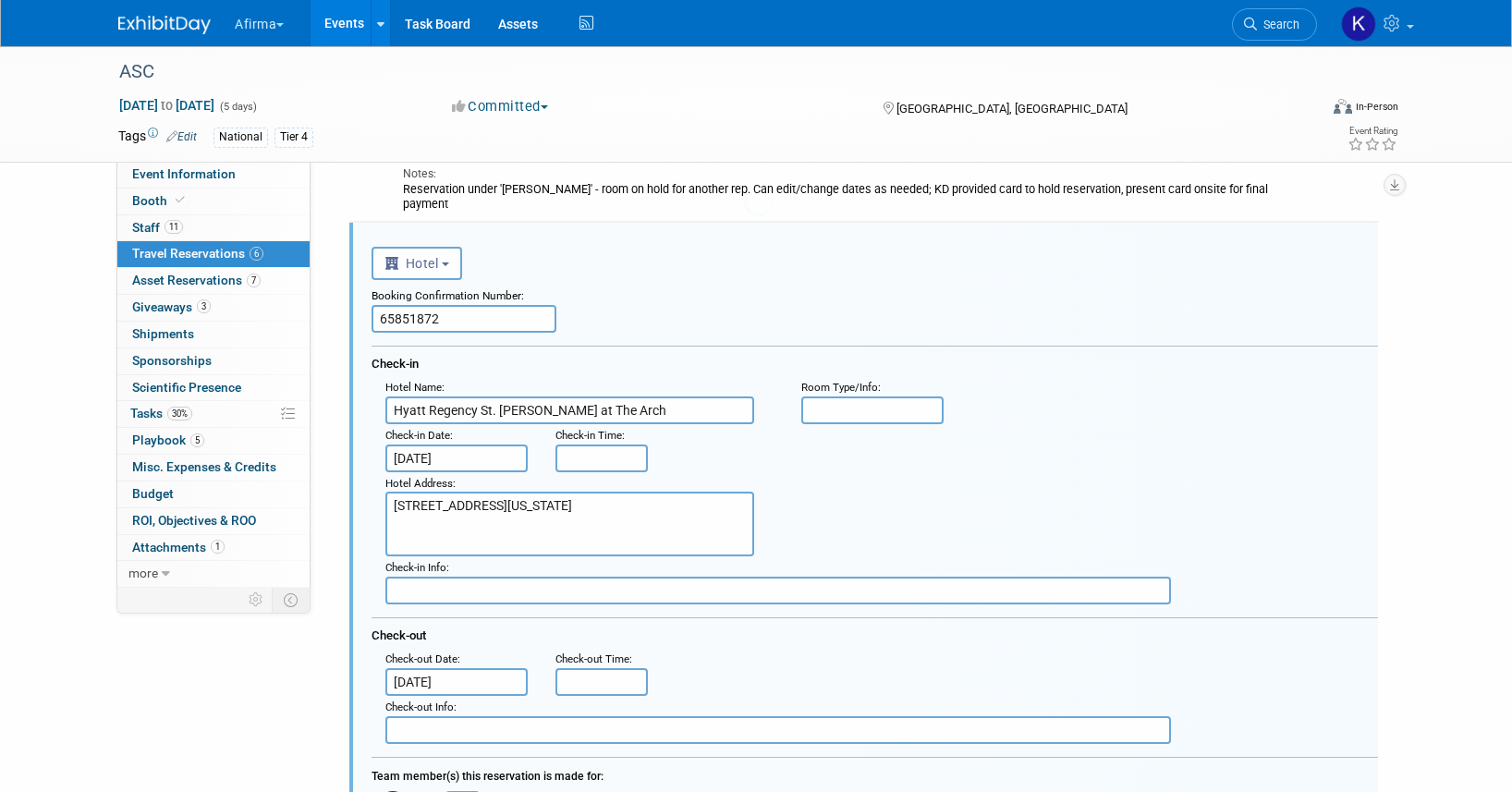
scroll to position [0, 0]
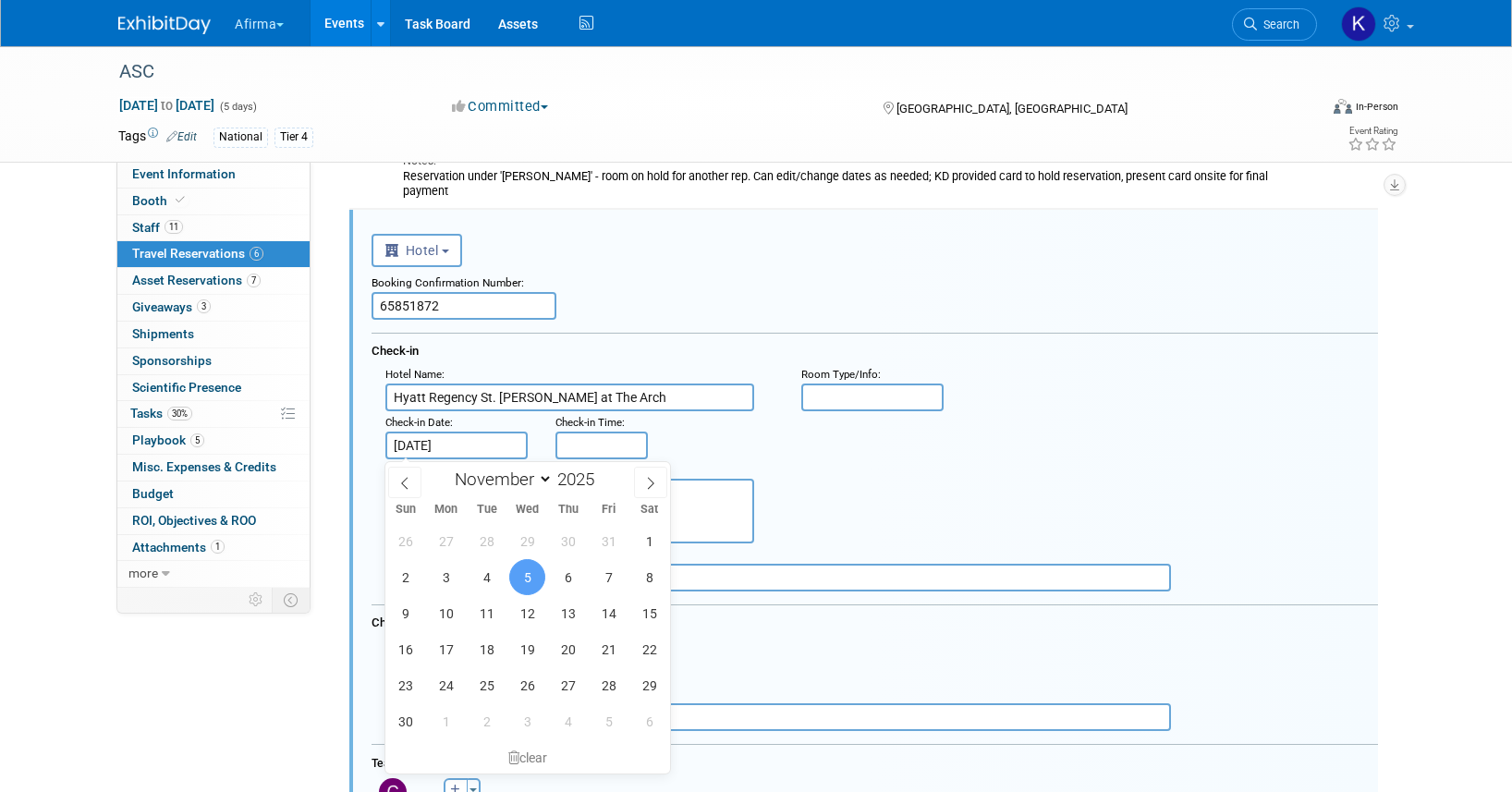
click at [447, 438] on input "[DATE]" at bounding box center [456, 445] width 142 height 28
click at [566, 565] on span "6" at bounding box center [567, 577] width 36 height 36
type input "[DATE]"
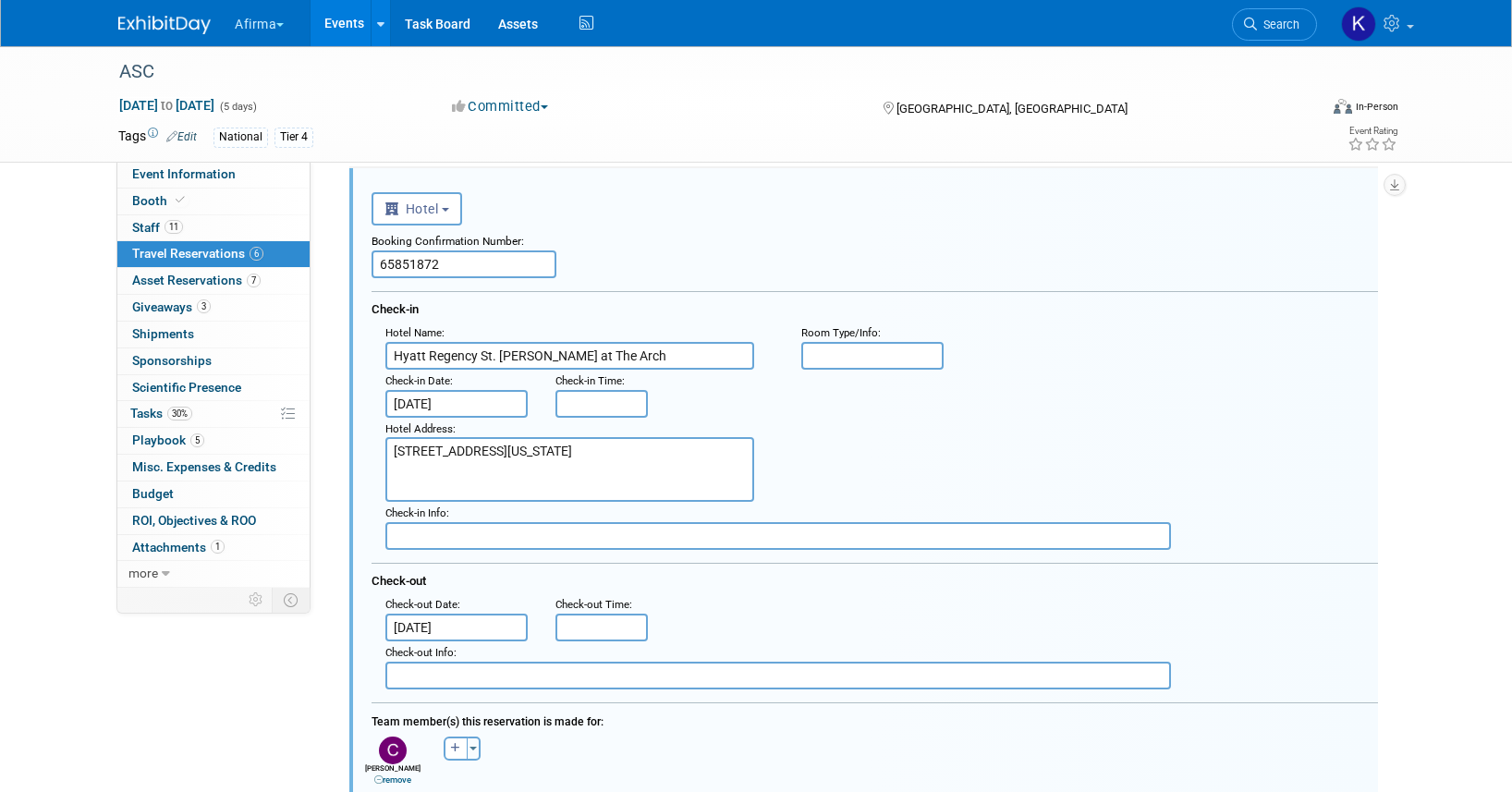
scroll to position [482, 0]
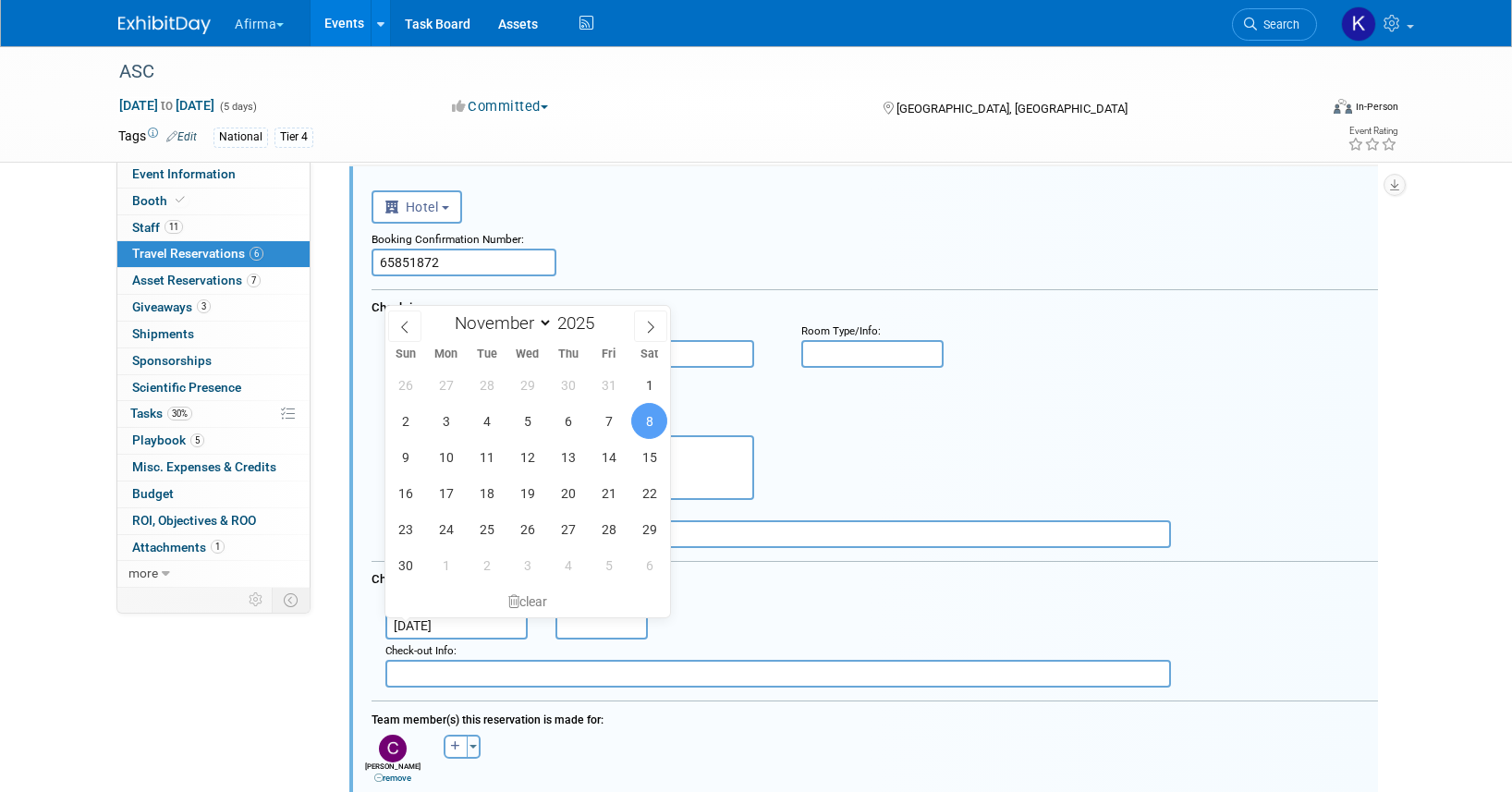
click at [469, 630] on input "Nov 8, 2025" at bounding box center [456, 626] width 142 height 28
click at [406, 465] on span "9" at bounding box center [405, 457] width 36 height 36
type input "Nov 9, 2025"
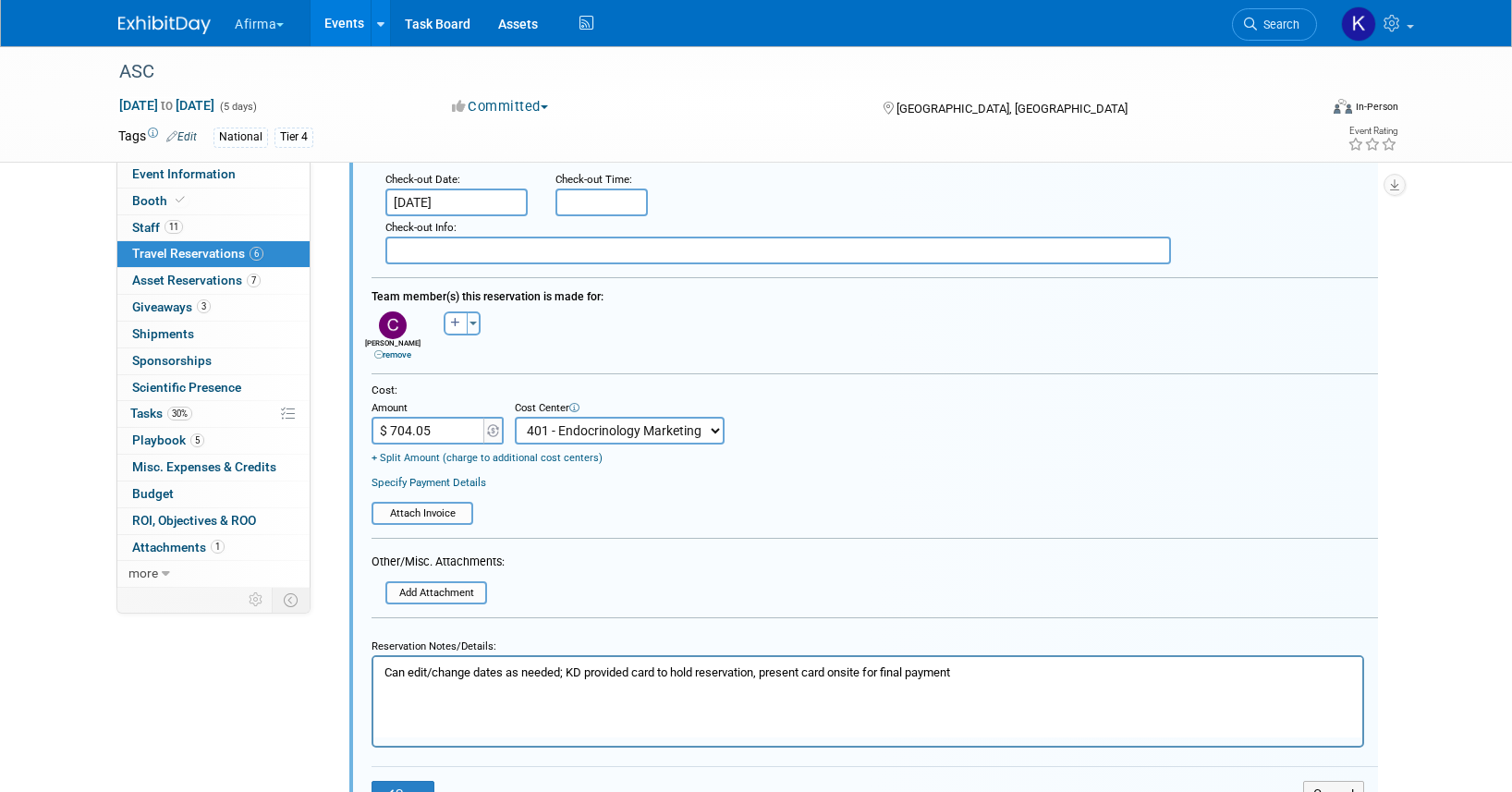
scroll to position [933, 0]
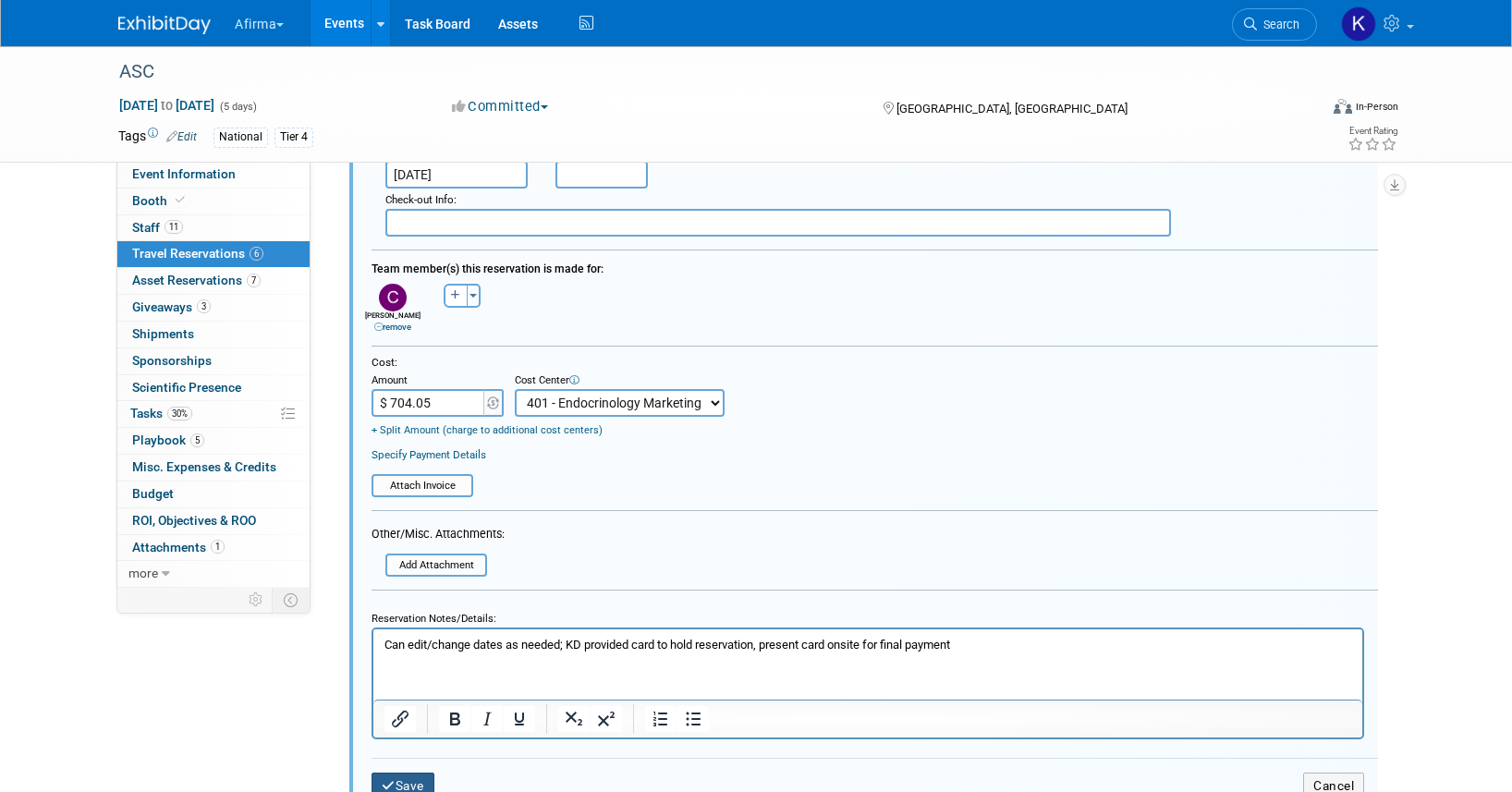
click at [410, 777] on button "Save" at bounding box center [403, 785] width 63 height 27
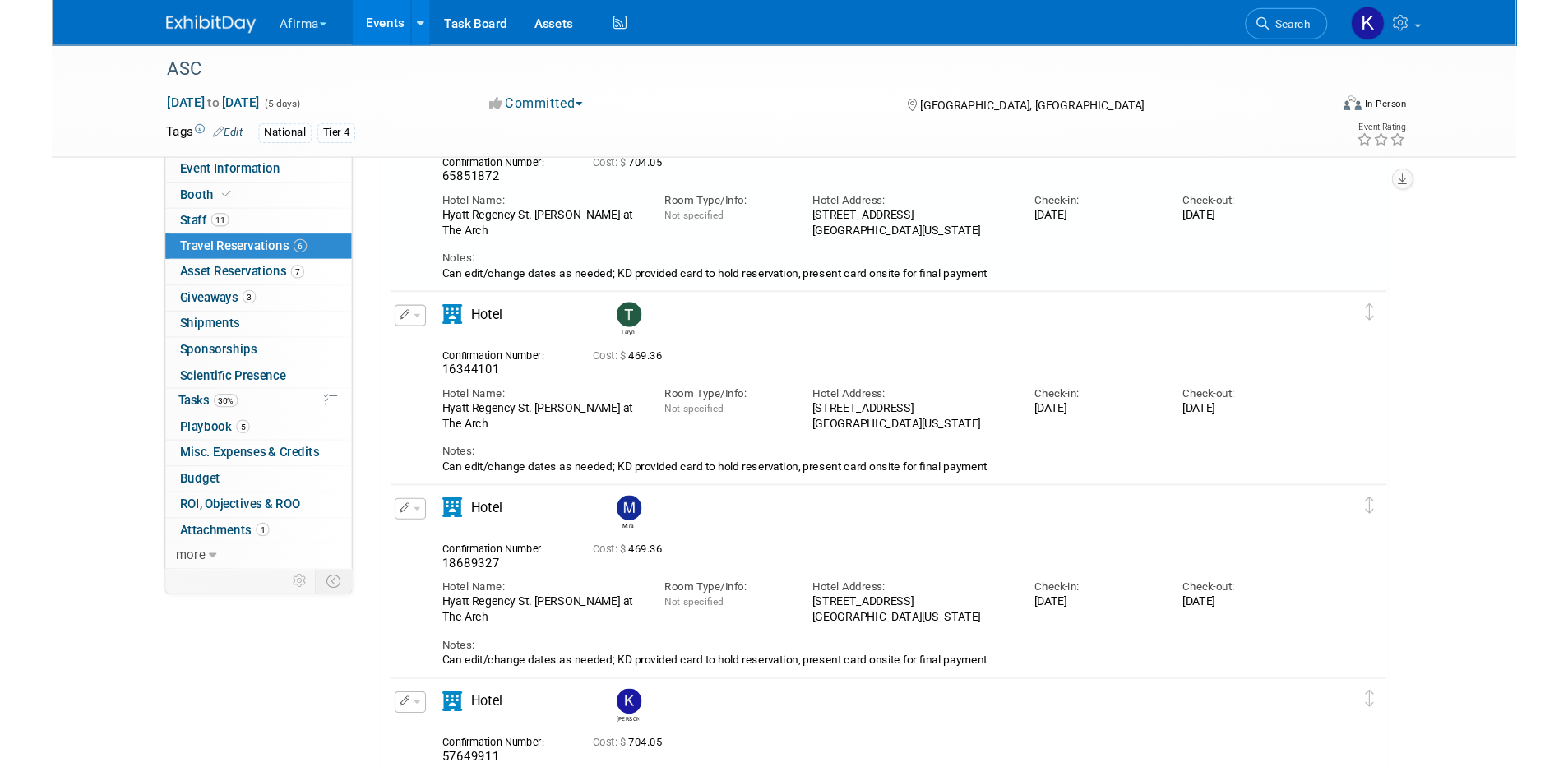
scroll to position [390, 0]
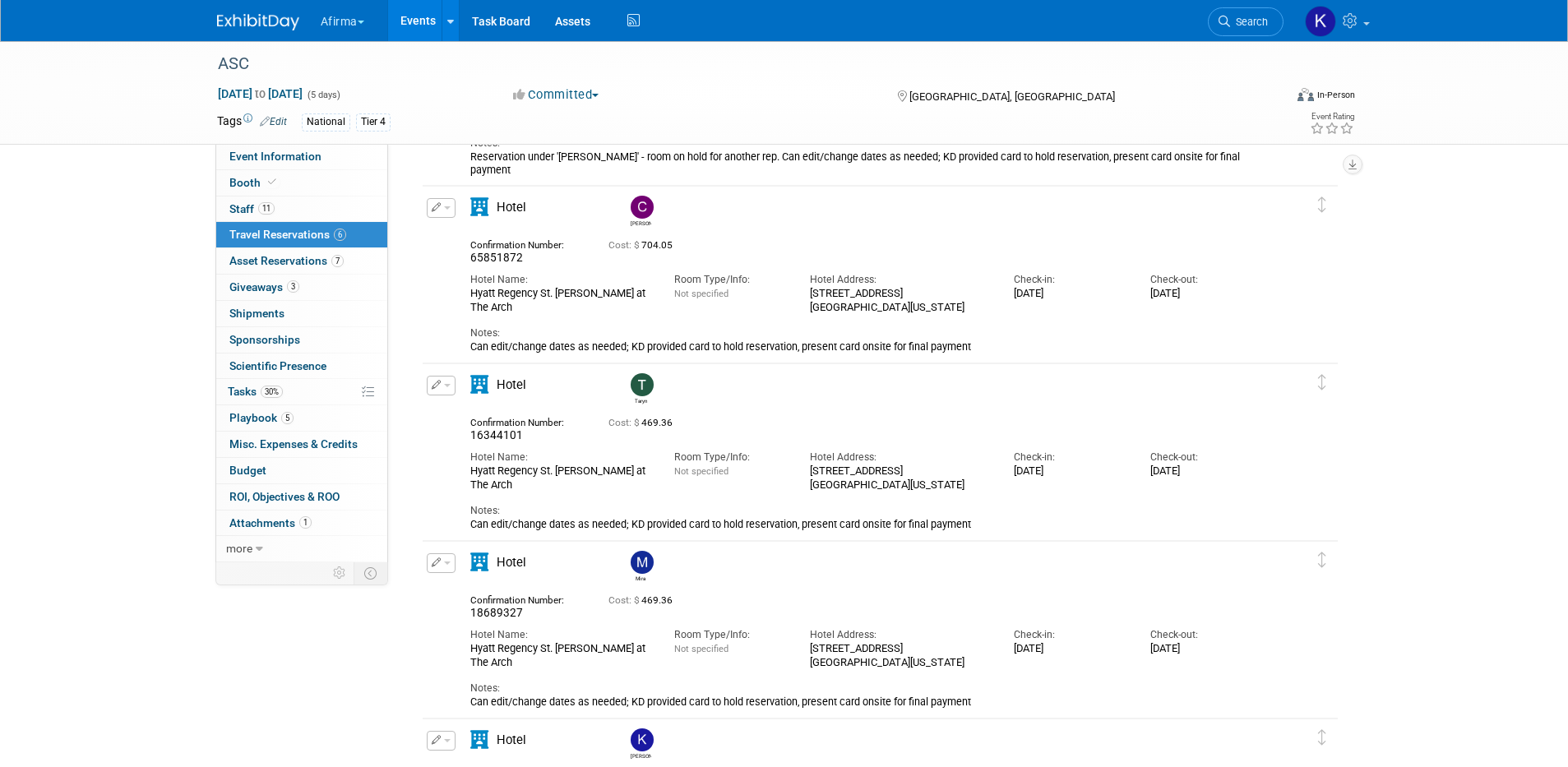
click at [407, 20] on link "Events" at bounding box center [418, 20] width 60 height 41
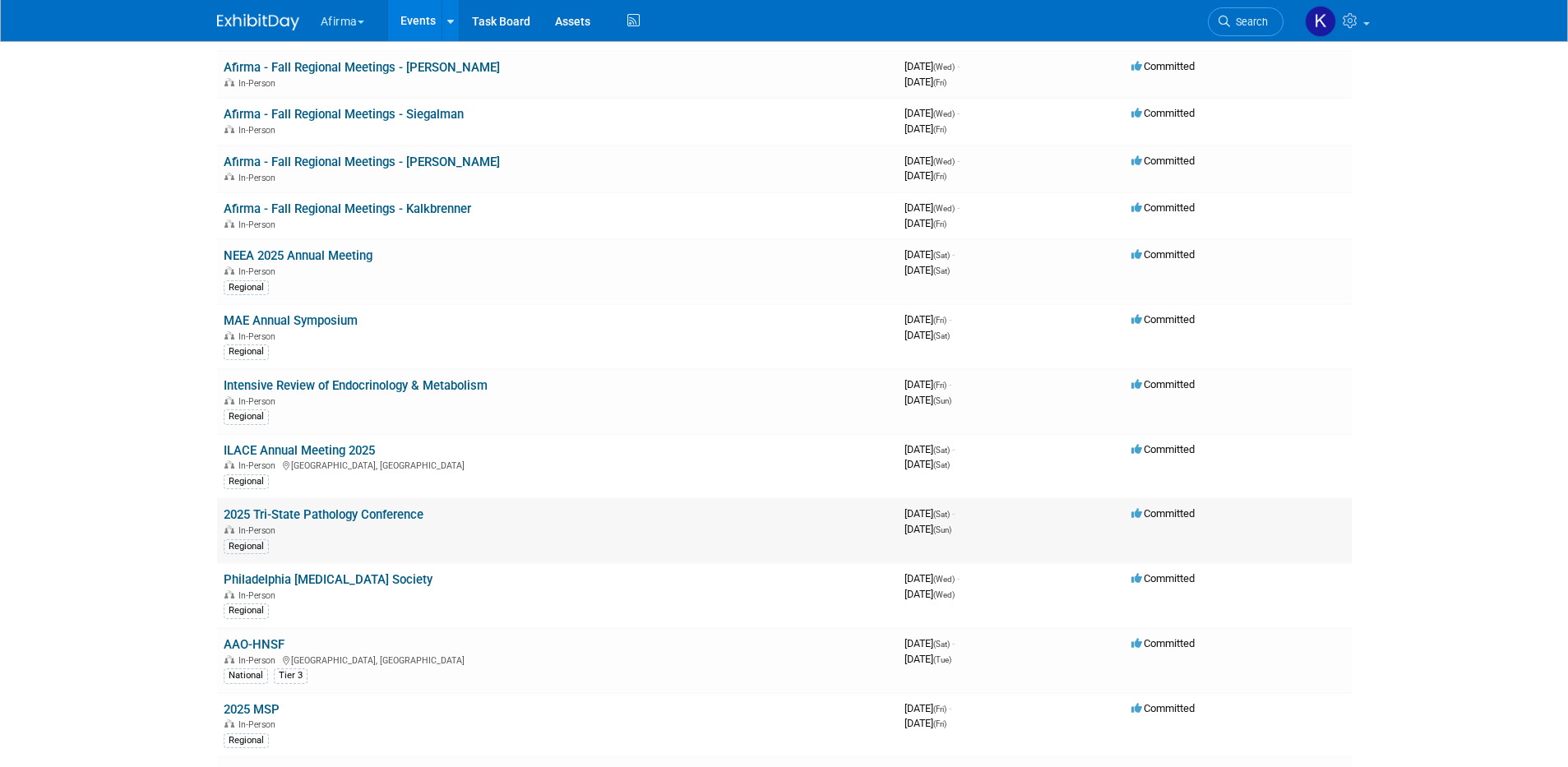
scroll to position [243, 0]
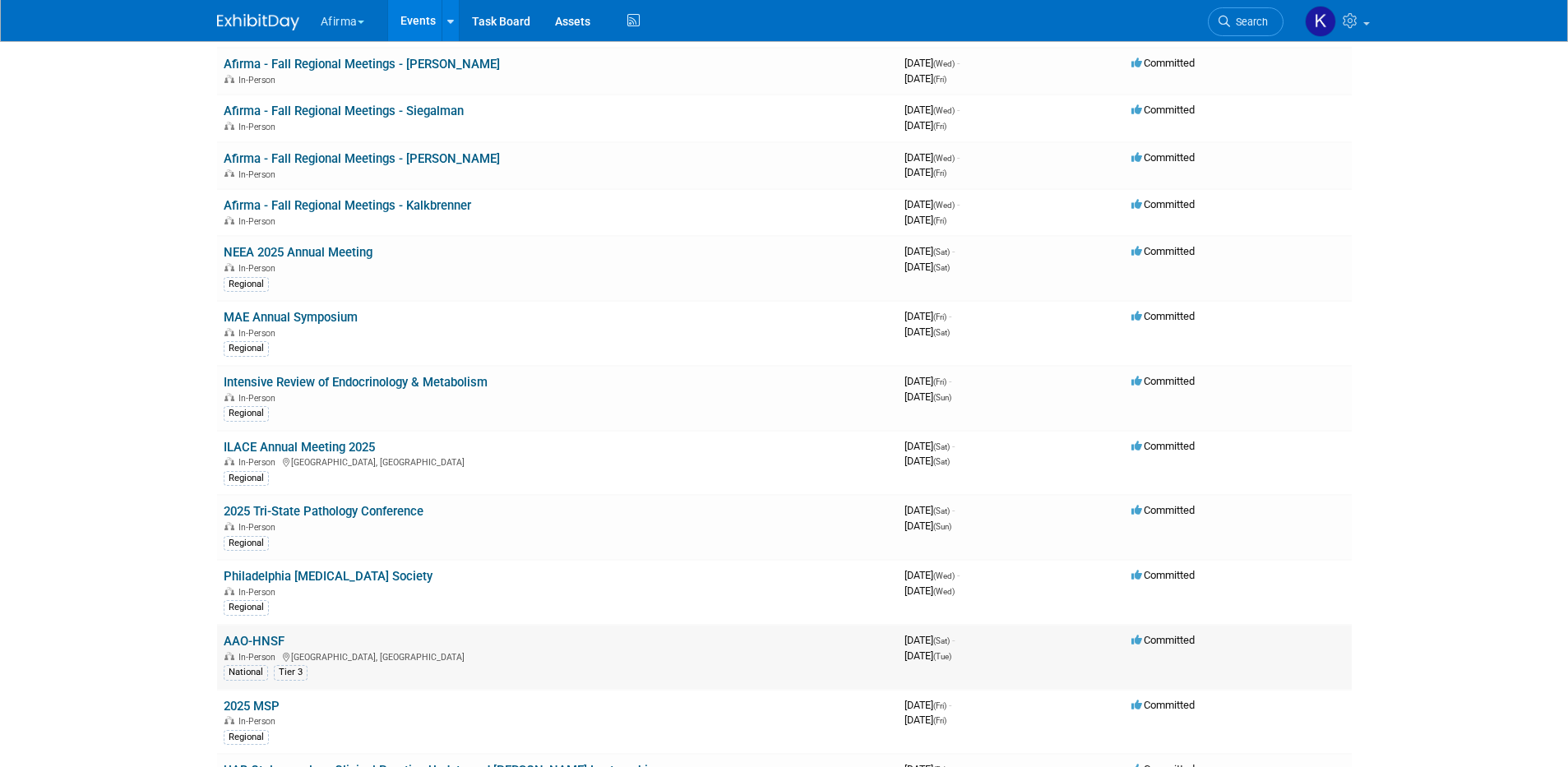
click at [273, 643] on link "AAO-HNSF" at bounding box center [253, 641] width 60 height 15
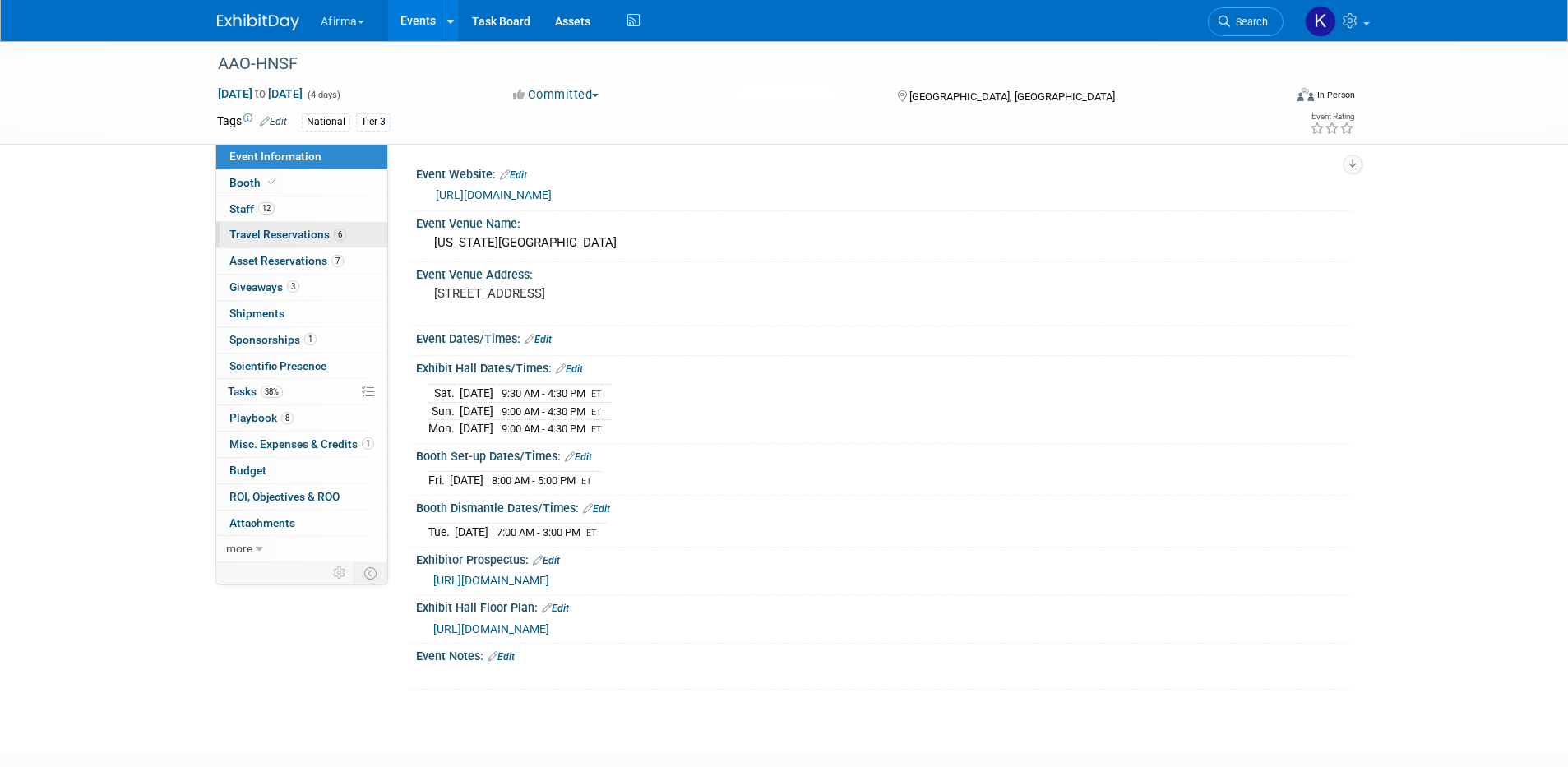
click at [323, 231] on span "Travel Reservations 6" at bounding box center [287, 234] width 117 height 13
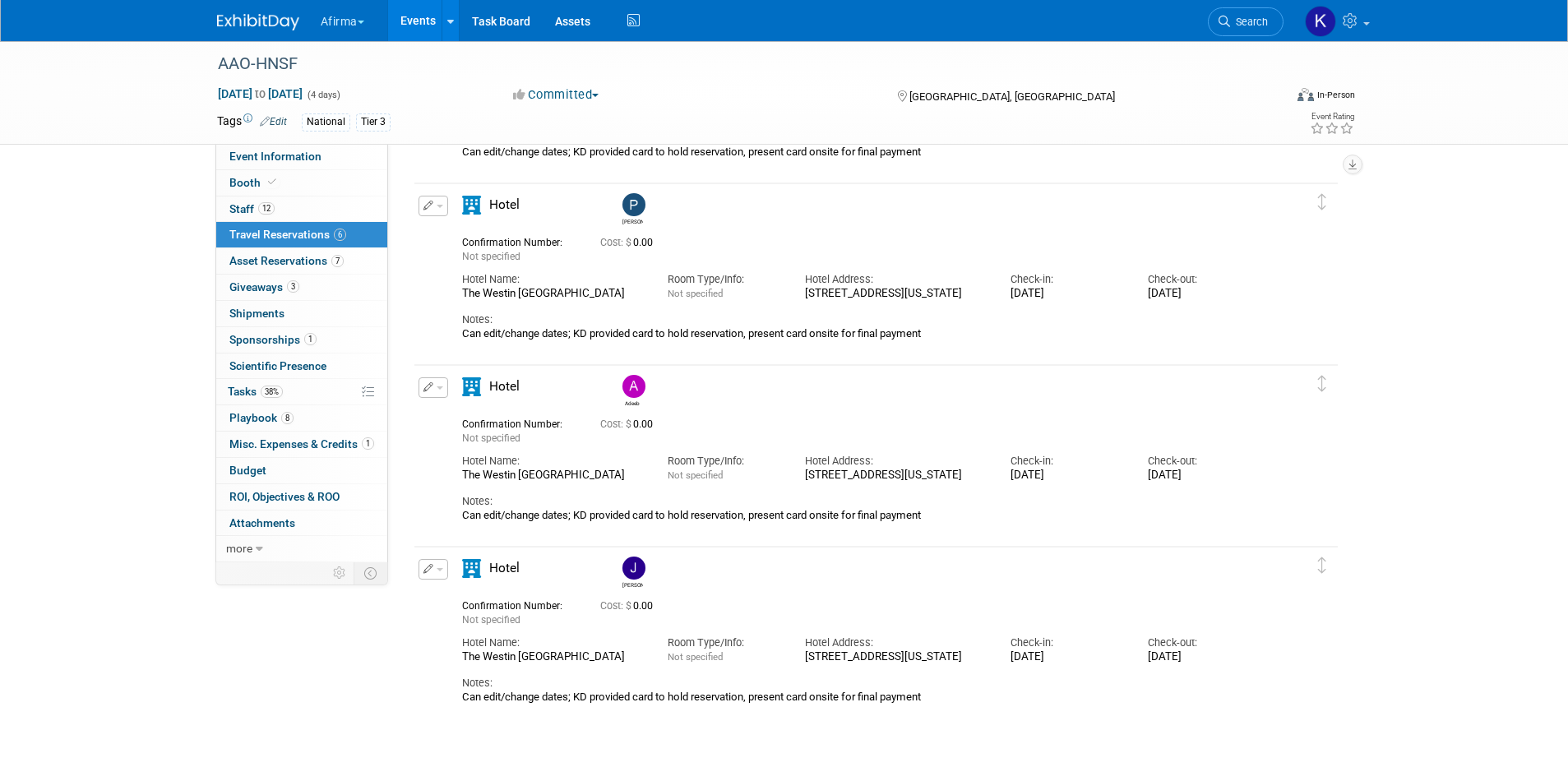
scroll to position [650, 0]
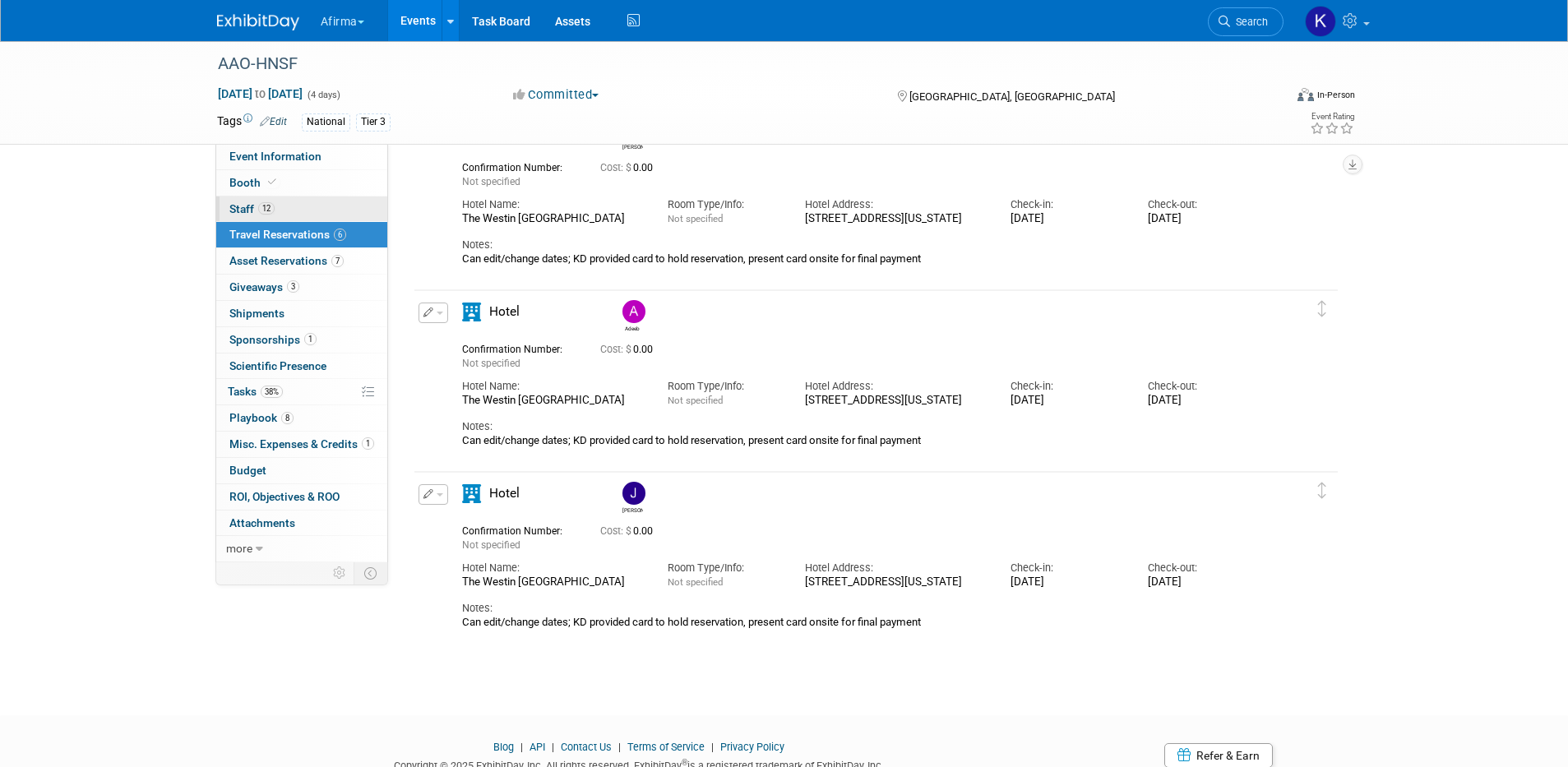
click at [311, 217] on link "12 Staff 12" at bounding box center [302, 209] width 171 height 25
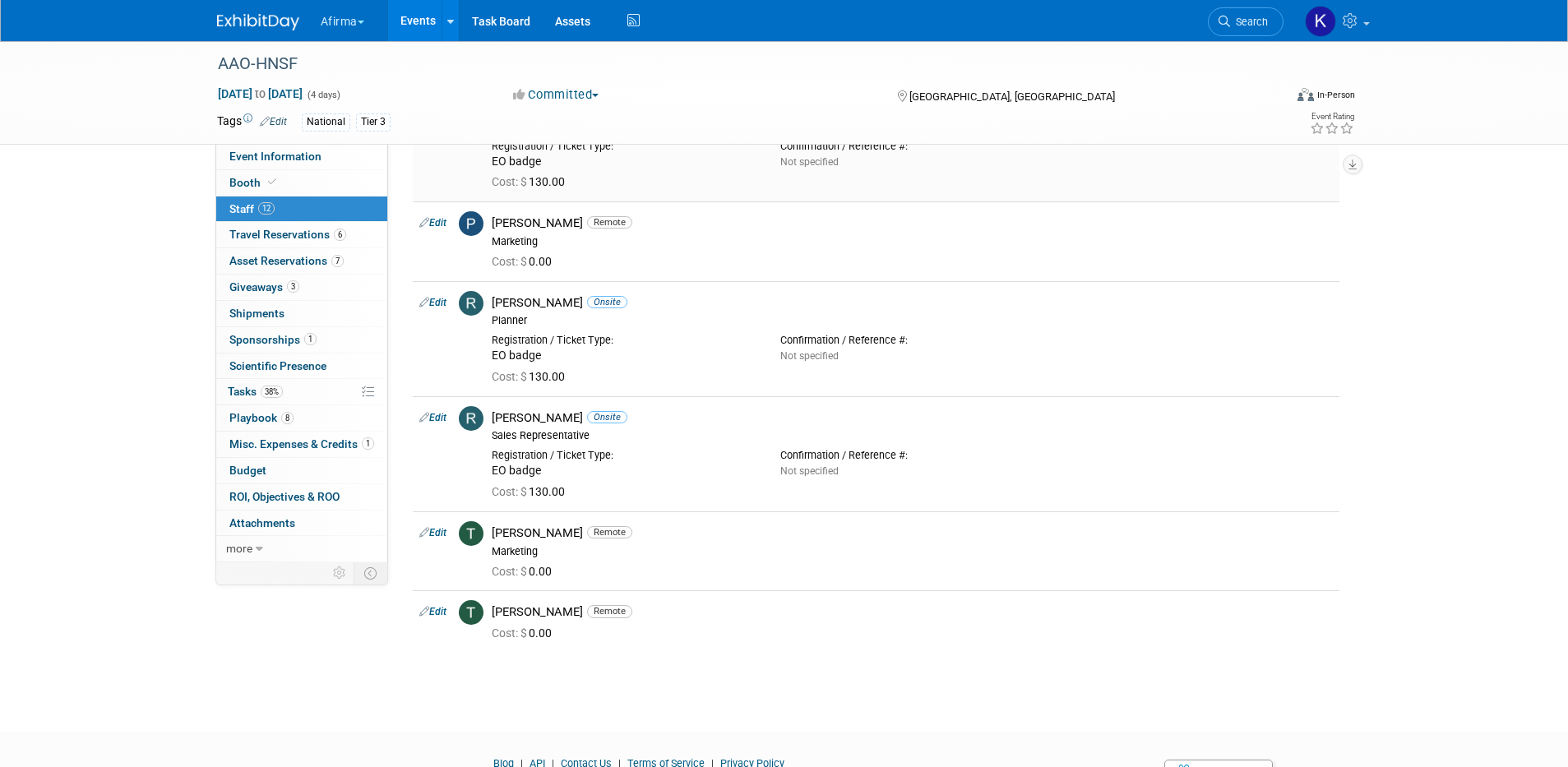
scroll to position [643, 0]
click at [288, 224] on link "6 Travel Reservations 6" at bounding box center [302, 234] width 171 height 25
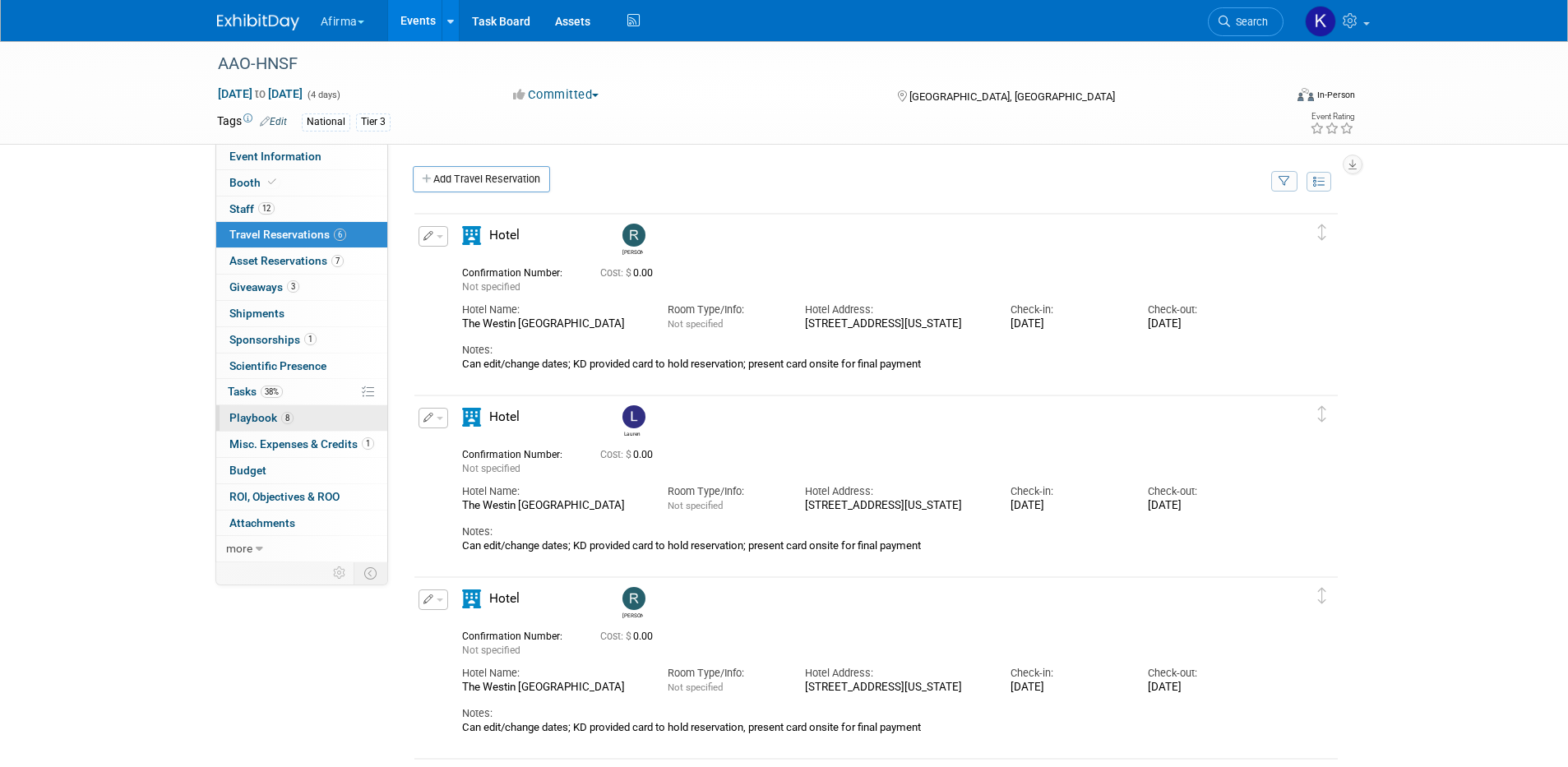
click at [287, 412] on span "8" at bounding box center [287, 418] width 12 height 12
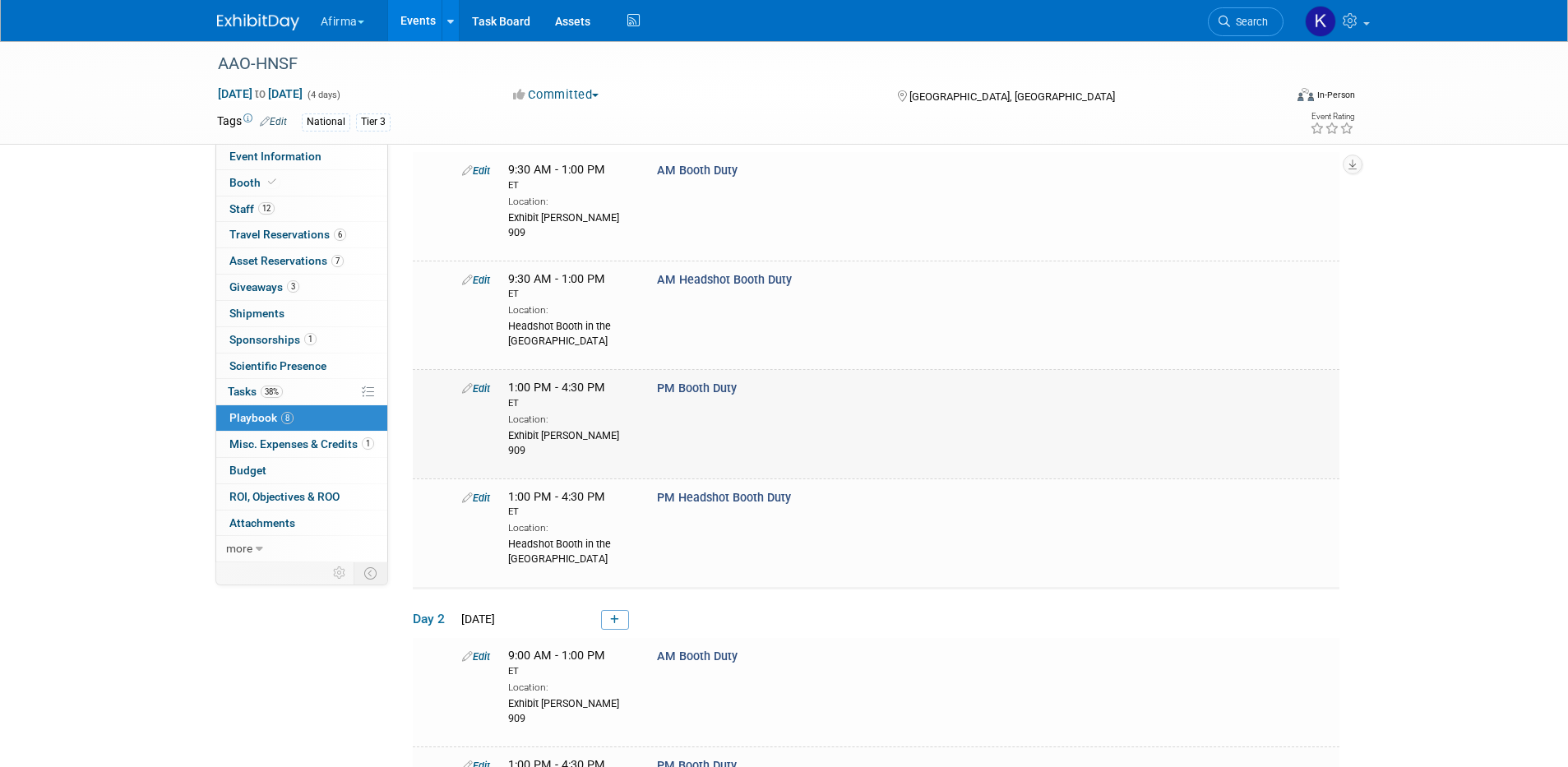
scroll to position [39, 0]
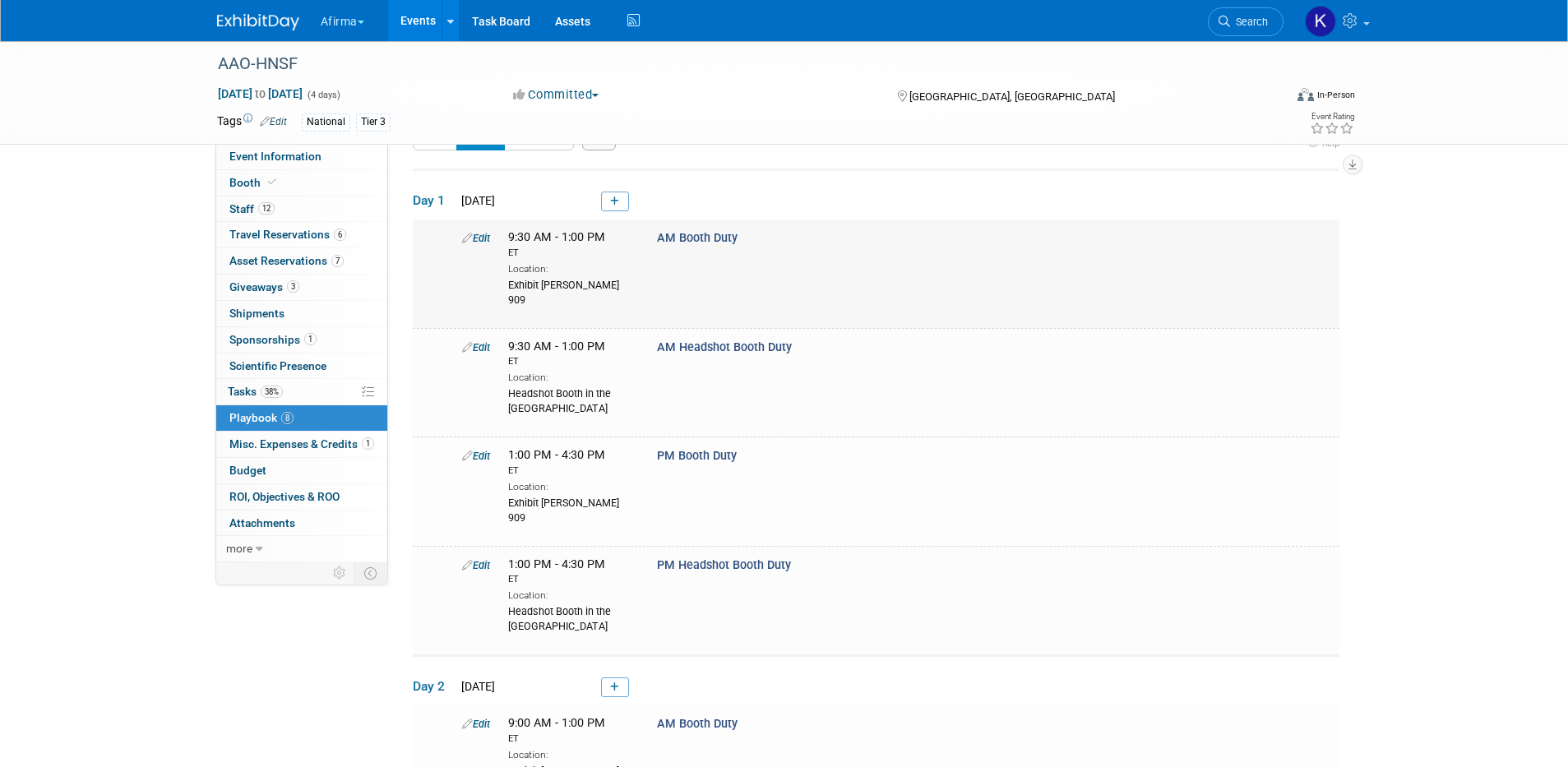
click at [477, 237] on link "Edit" at bounding box center [476, 238] width 28 height 12
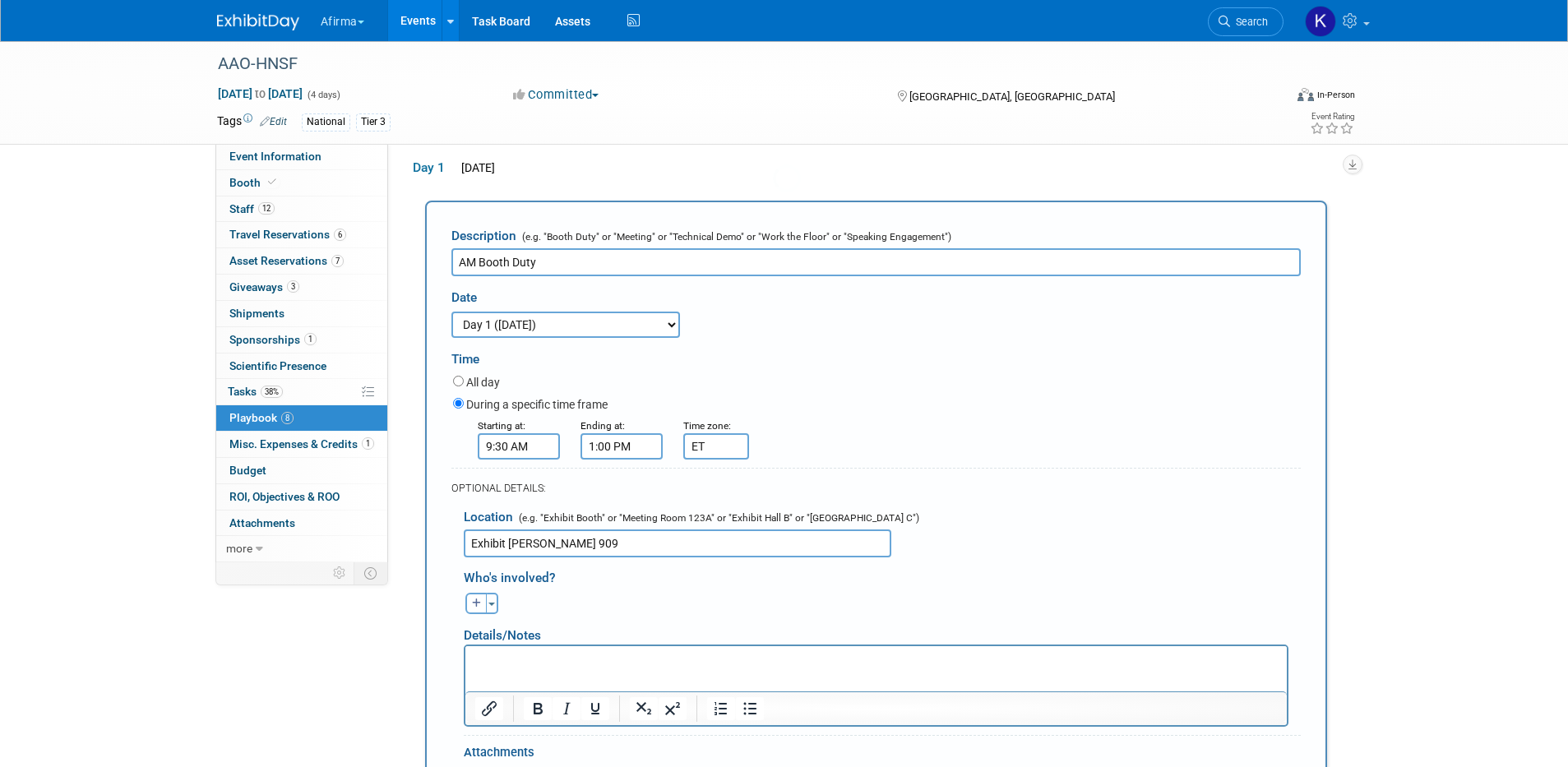
scroll to position [0, 0]
click at [472, 604] on icon "button" at bounding box center [477, 603] width 10 height 10
select select
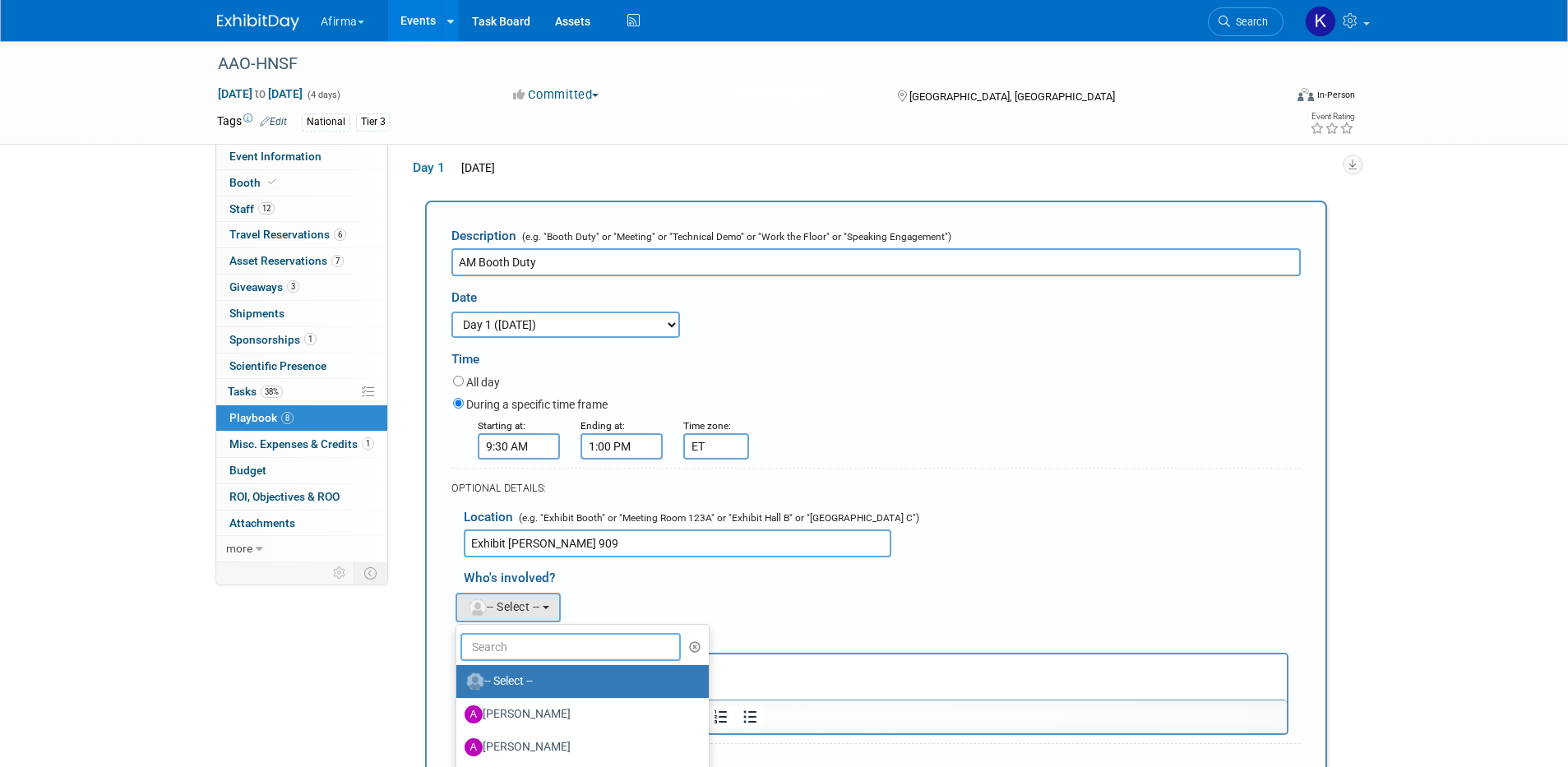
click at [522, 650] on input "text" at bounding box center [571, 647] width 221 height 28
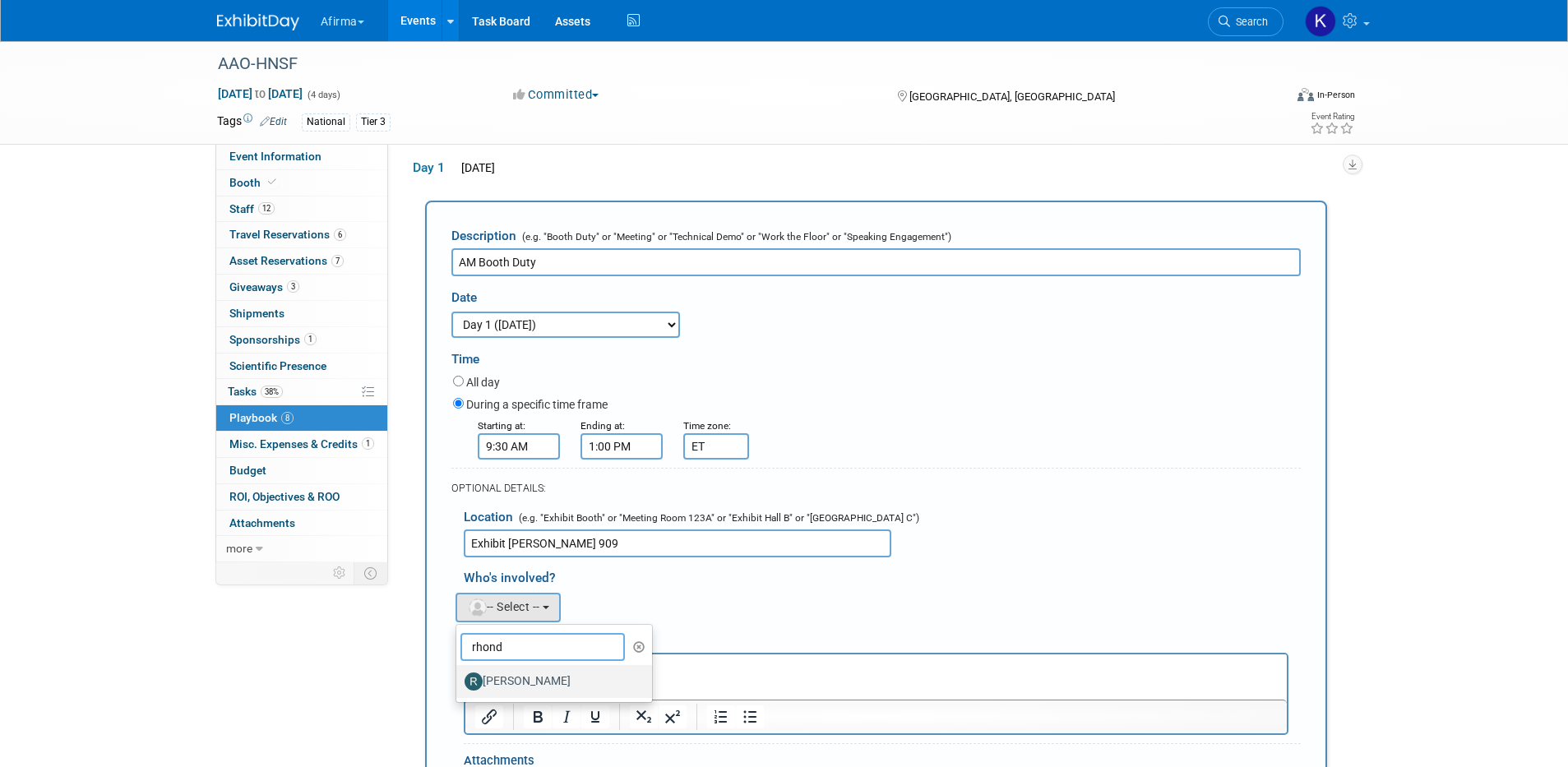
type input "rhond"
click at [532, 682] on label "[PERSON_NAME]" at bounding box center [550, 682] width 172 height 26
click at [459, 682] on input "[PERSON_NAME]" at bounding box center [453, 679] width 11 height 11
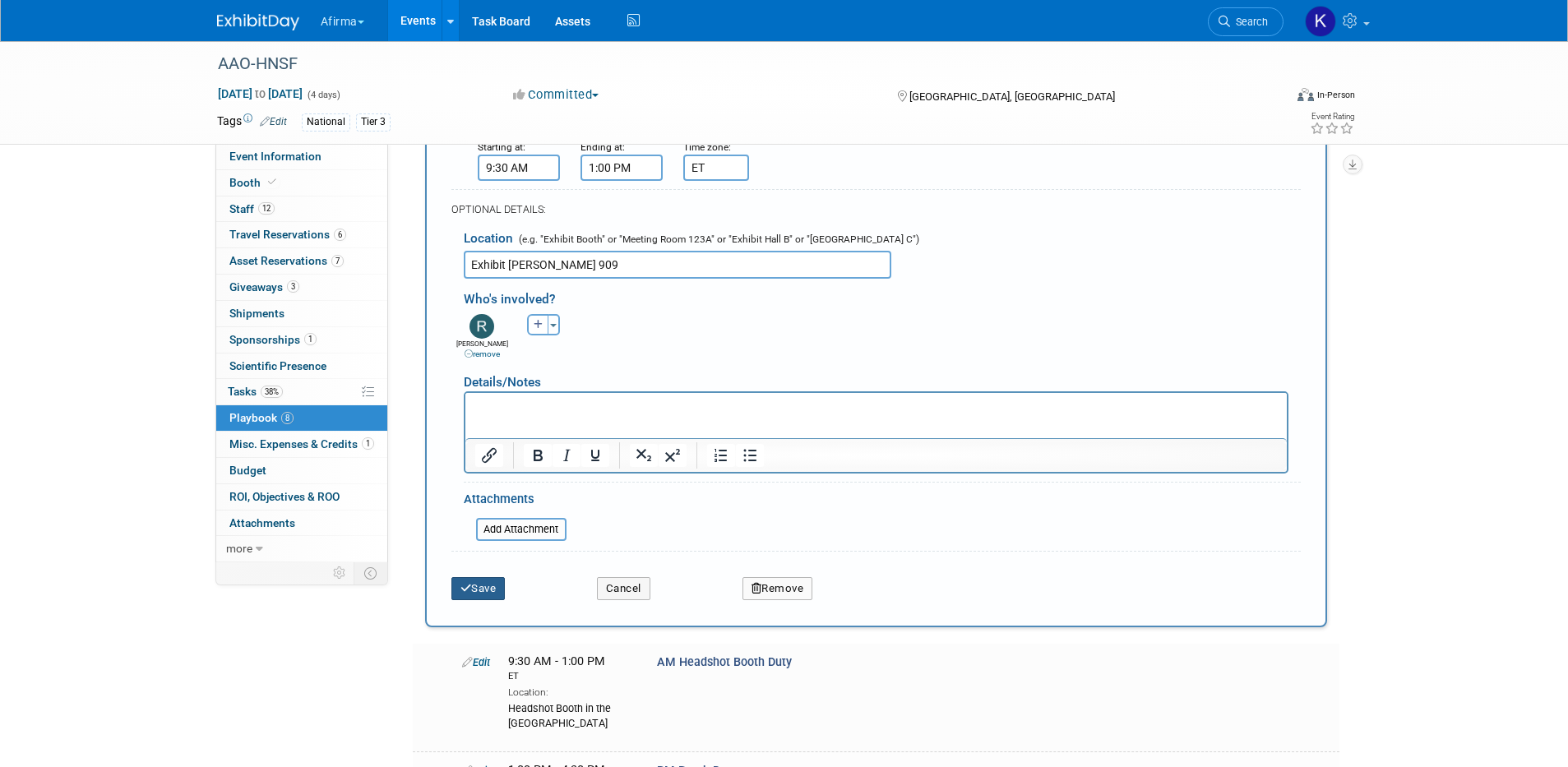
click at [497, 592] on button "Save" at bounding box center [479, 589] width 54 height 23
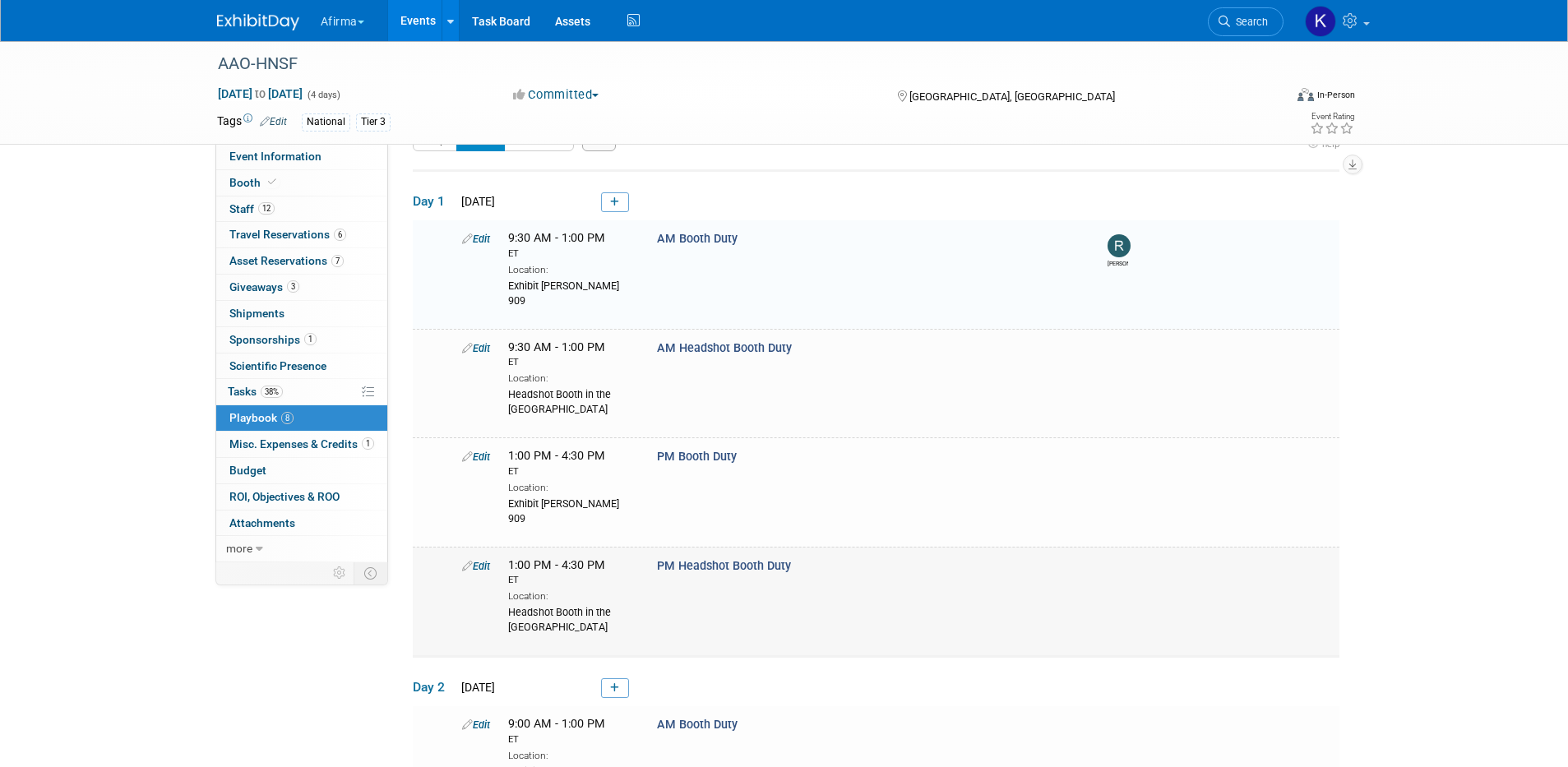
scroll to position [53, 0]
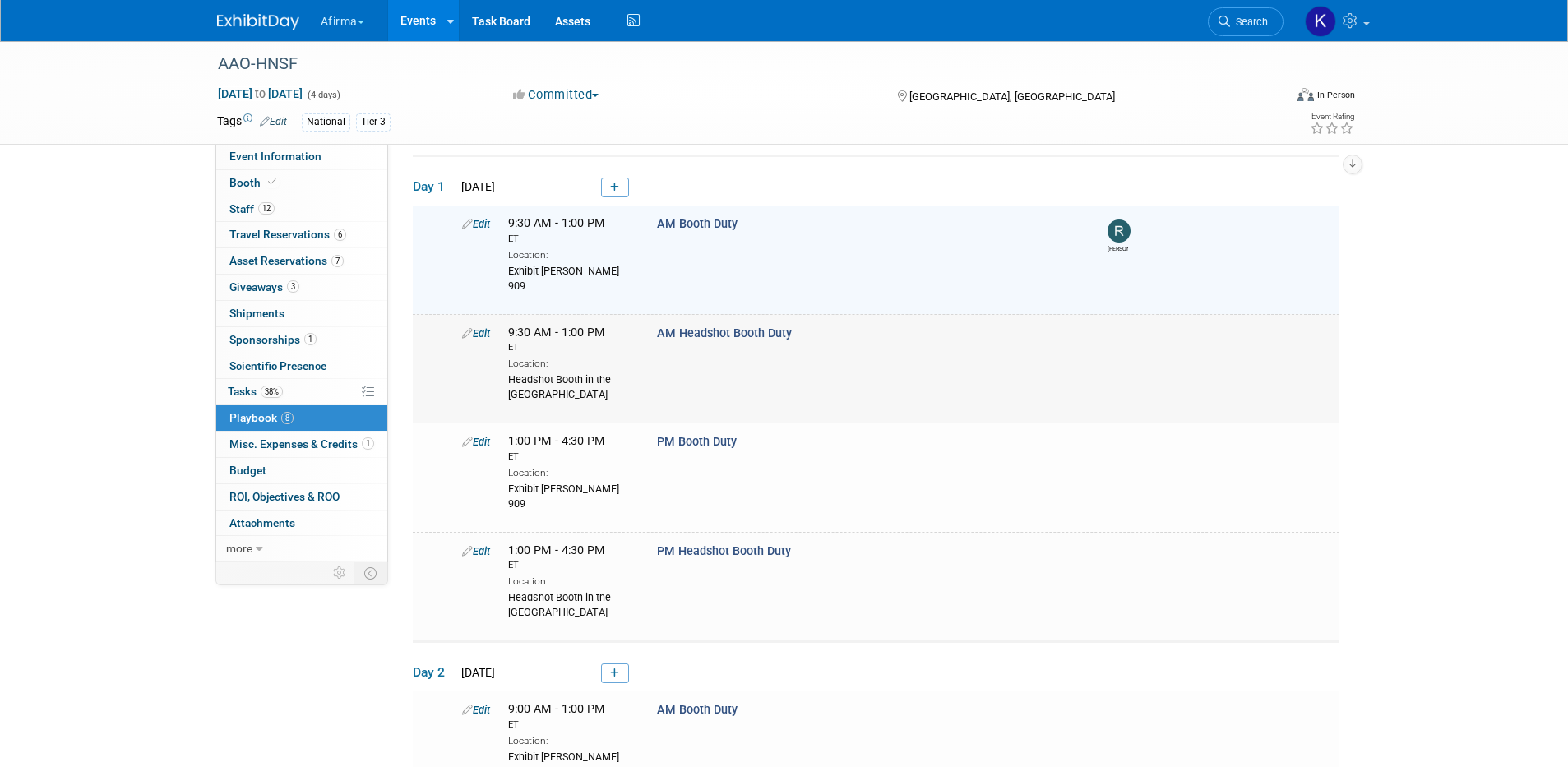
click at [477, 327] on link "Edit" at bounding box center [476, 333] width 28 height 12
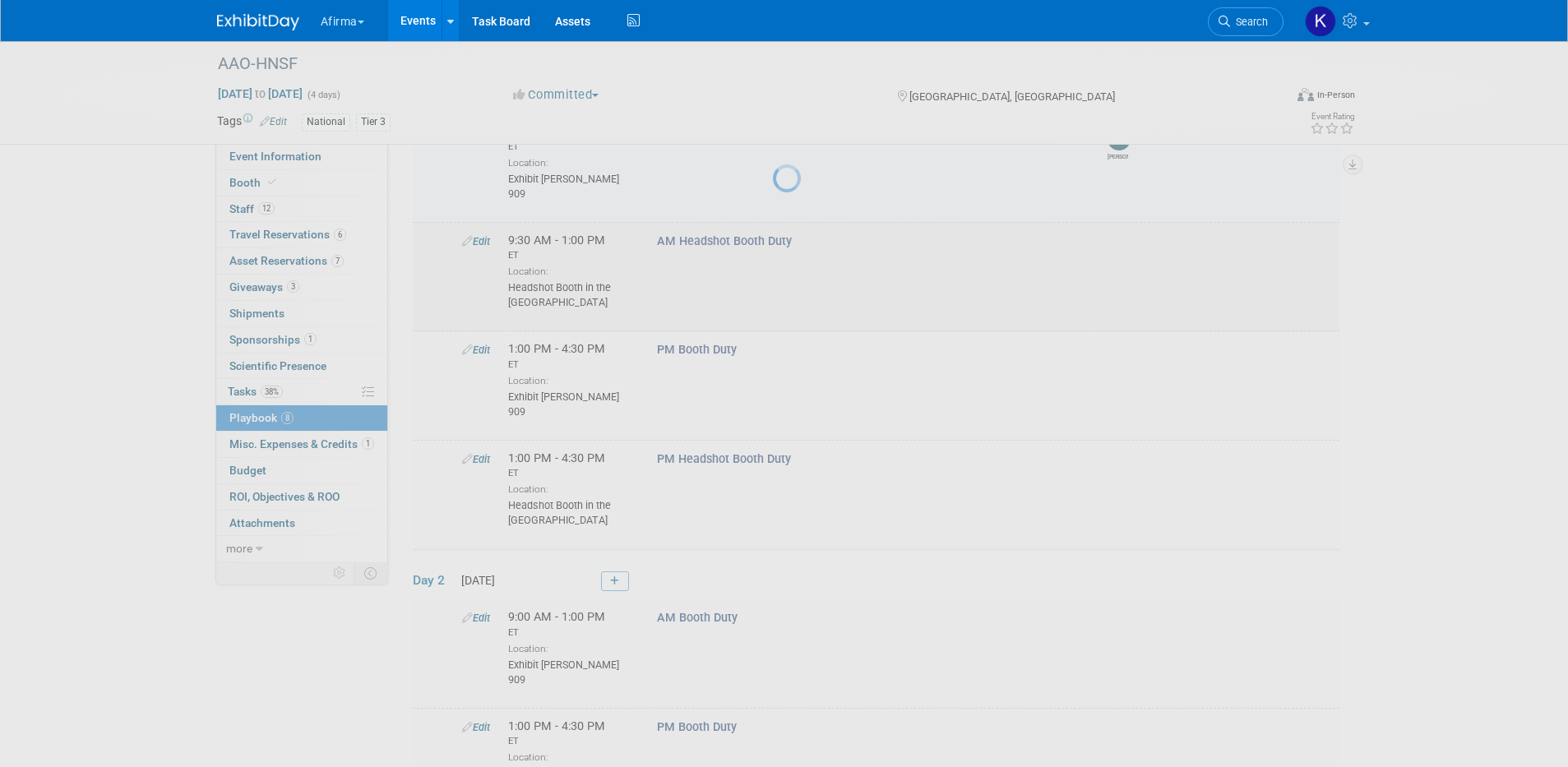
select select "2b87e82e-9131-4281-8021-a6babfc842d5"
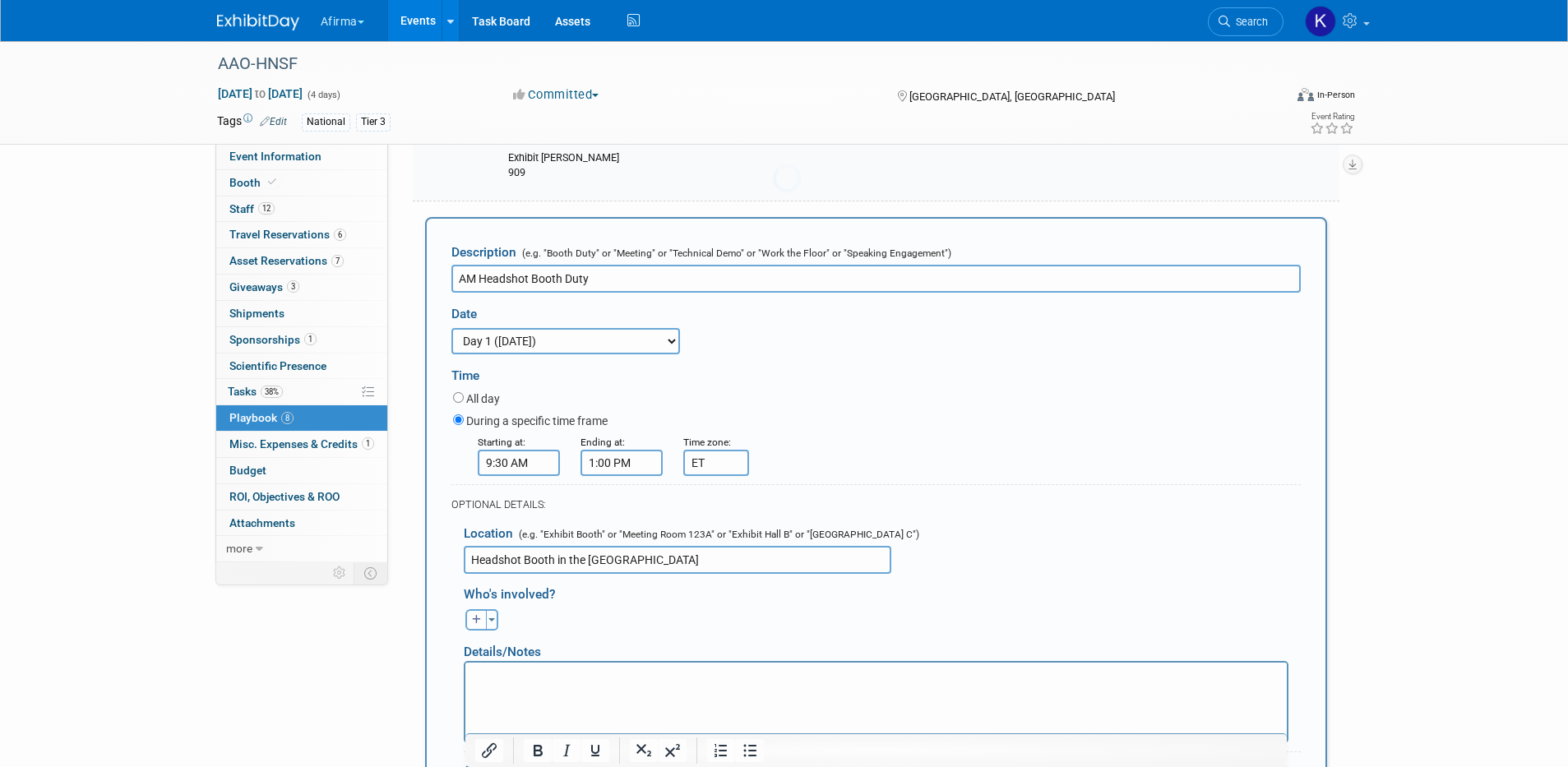
scroll to position [0, 0]
click at [480, 614] on icon "button" at bounding box center [477, 619] width 10 height 10
select select
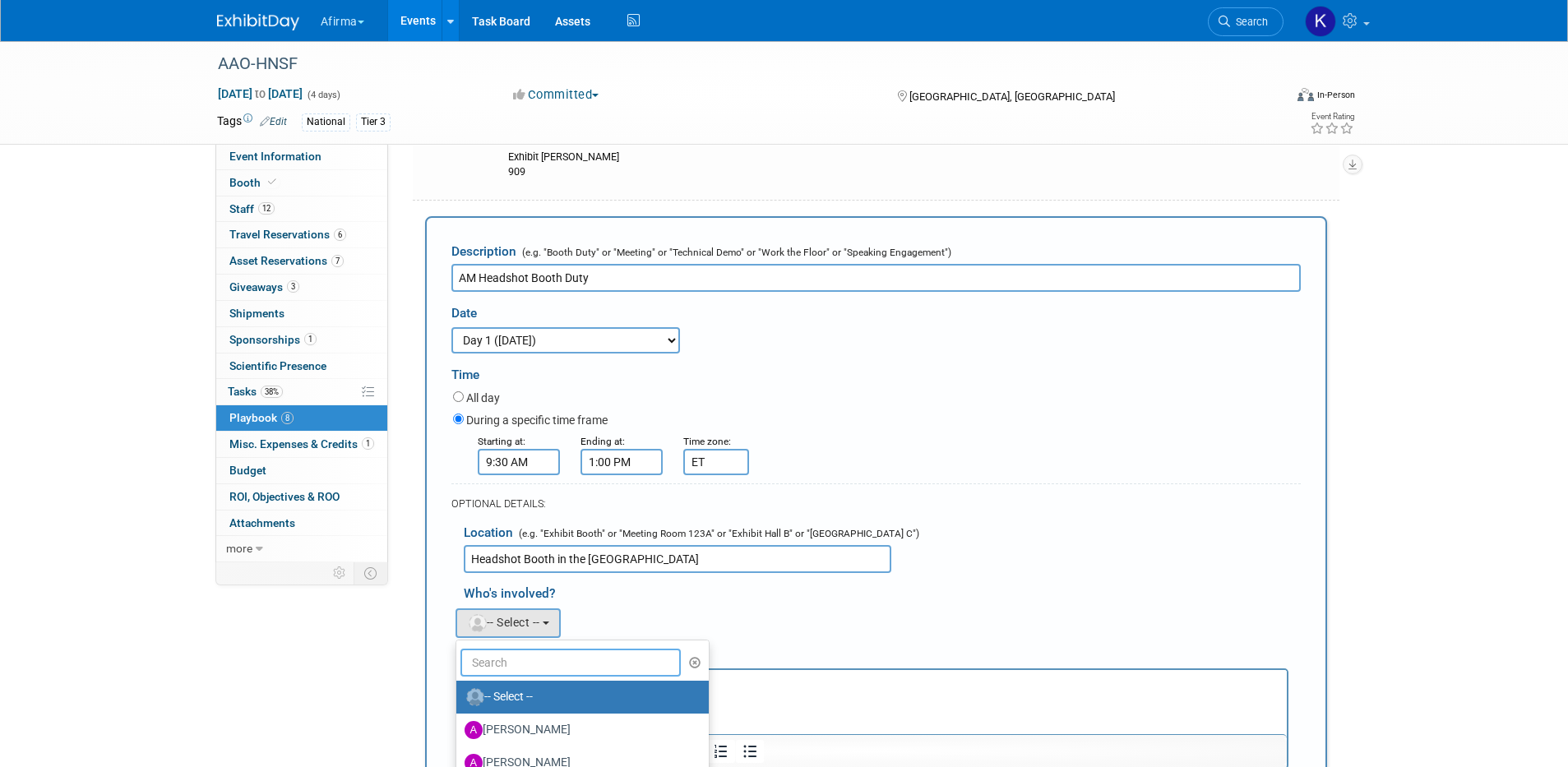
click at [533, 654] on input "text" at bounding box center [571, 663] width 221 height 28
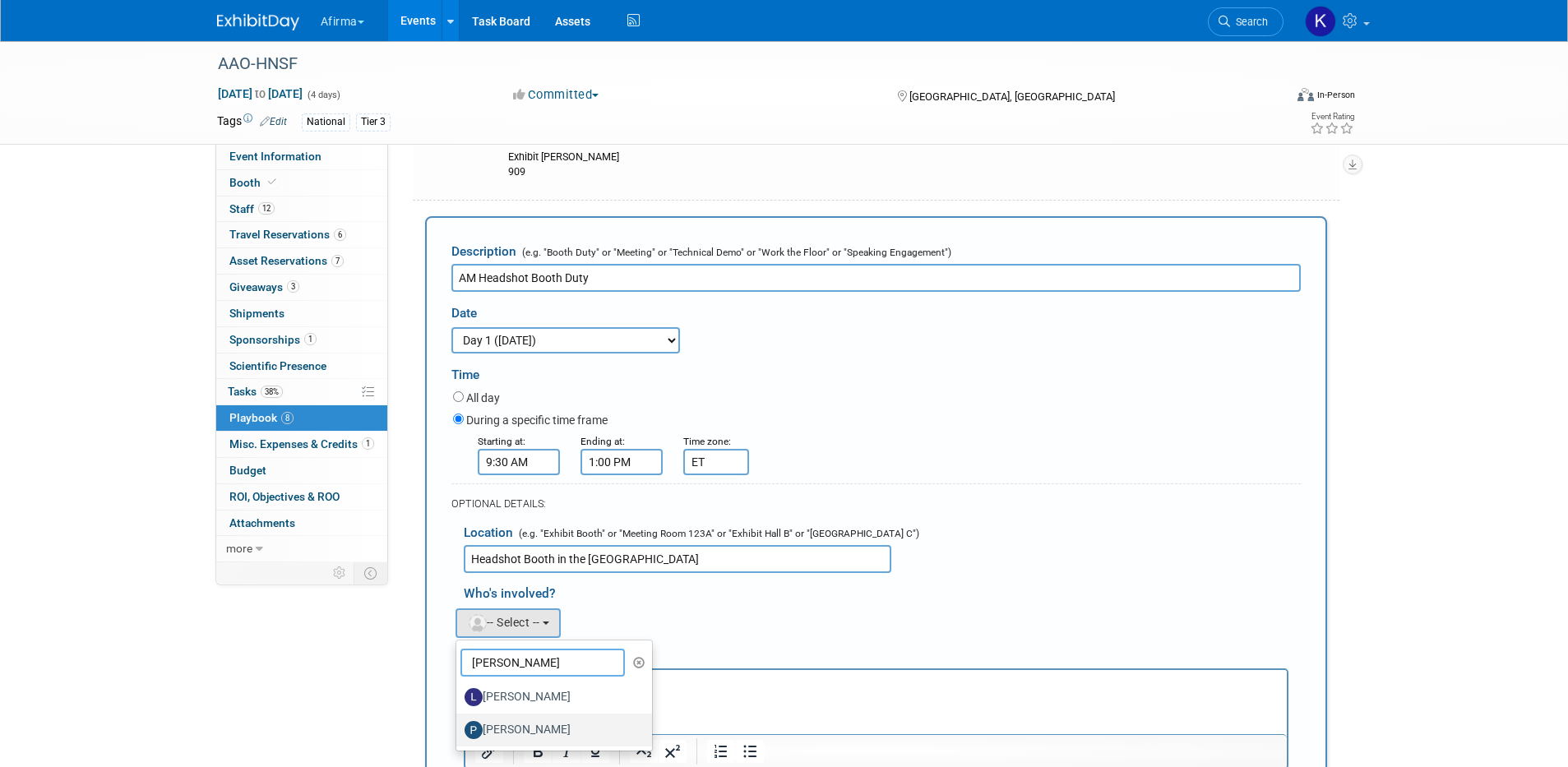
type input "patrick"
click at [543, 720] on label "[PERSON_NAME]" at bounding box center [550, 730] width 172 height 26
click at [459, 723] on input "[PERSON_NAME]" at bounding box center [453, 728] width 11 height 11
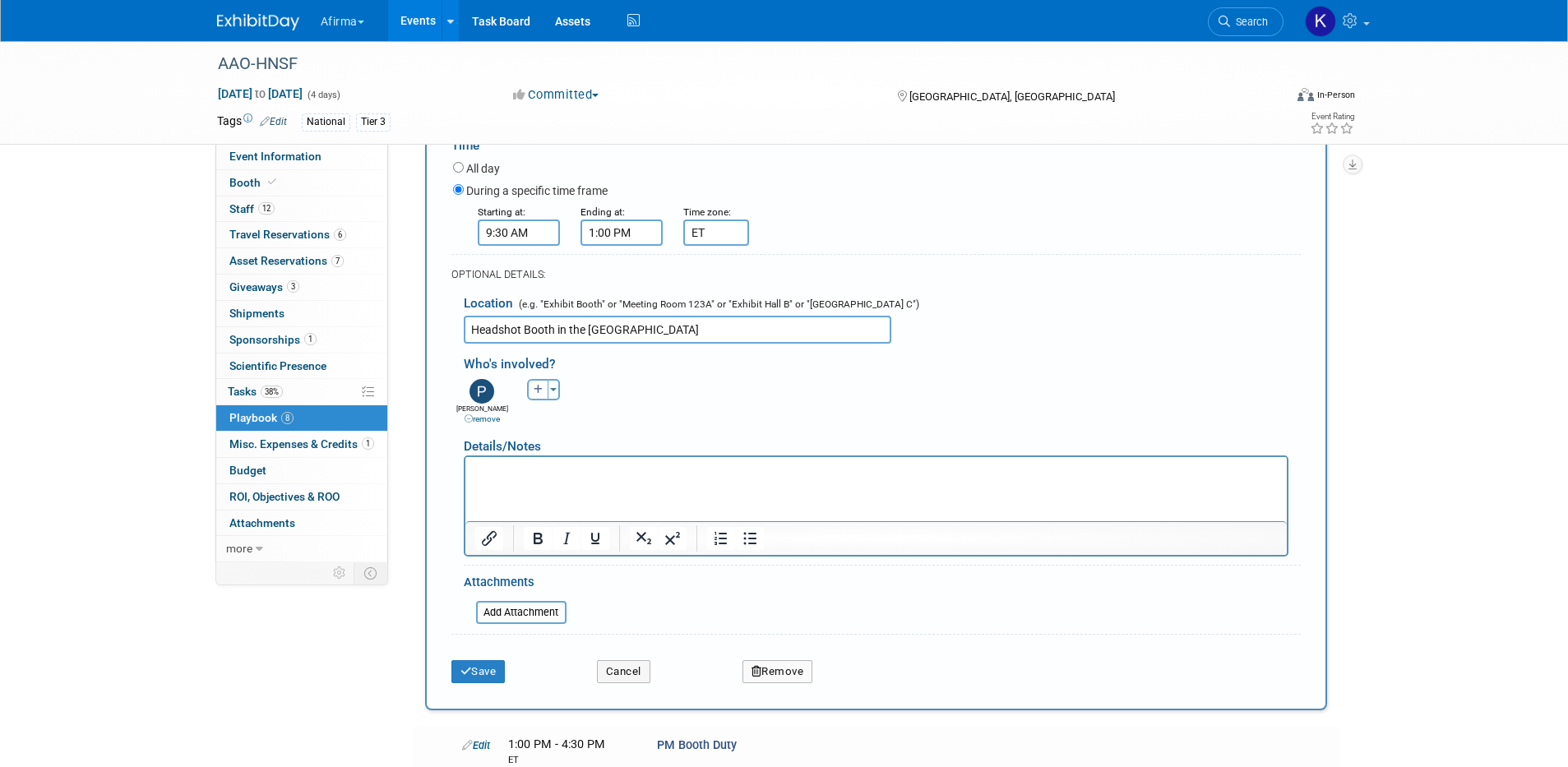
scroll to position [398, 0]
click at [484, 376] on img at bounding box center [482, 388] width 25 height 25
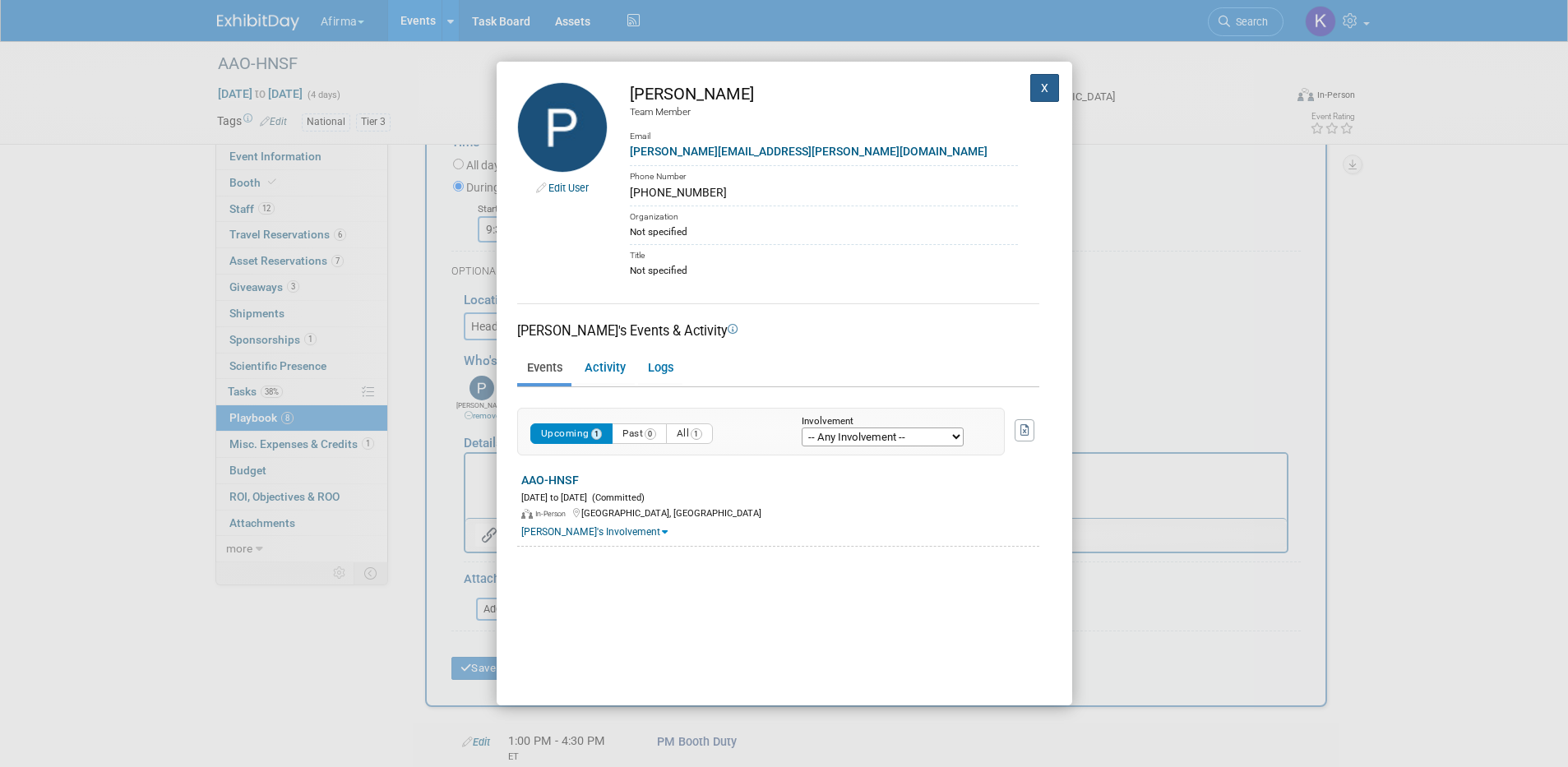
click at [1047, 86] on button "X" at bounding box center [1046, 88] width 30 height 28
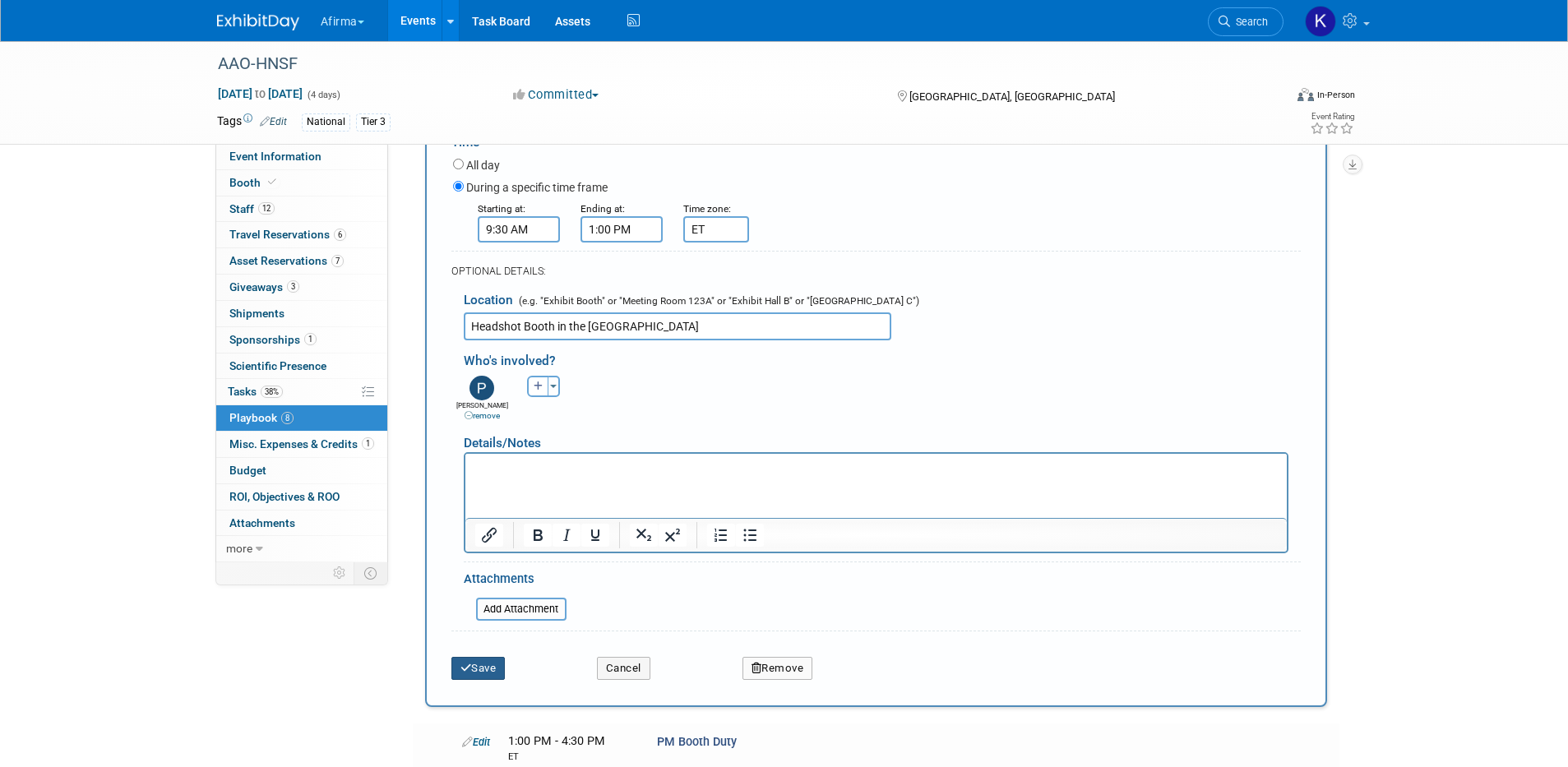
click at [479, 657] on button "Save" at bounding box center [479, 669] width 54 height 23
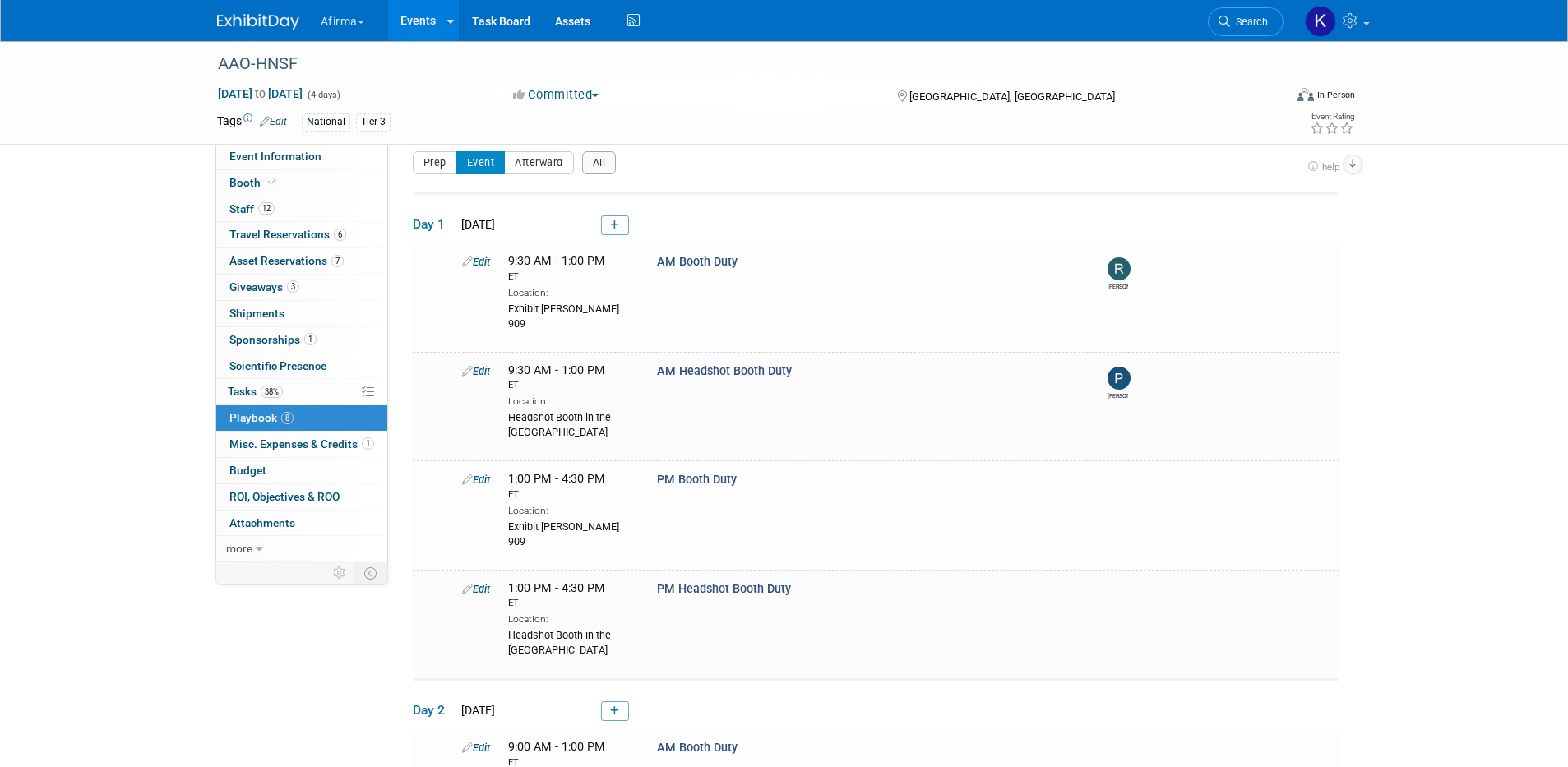
scroll to position [146, 0]
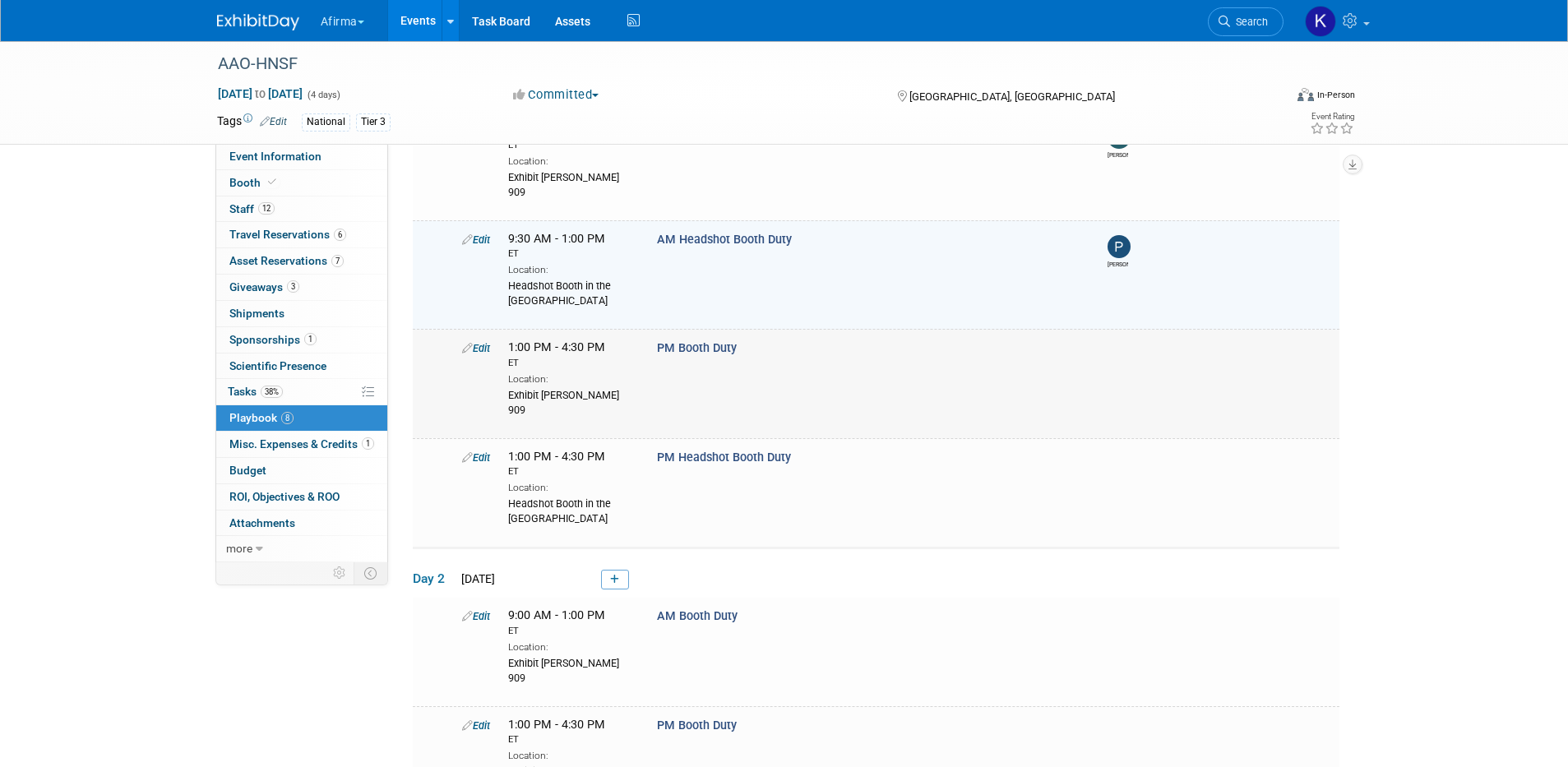
click at [487, 342] on link "Edit" at bounding box center [476, 348] width 28 height 12
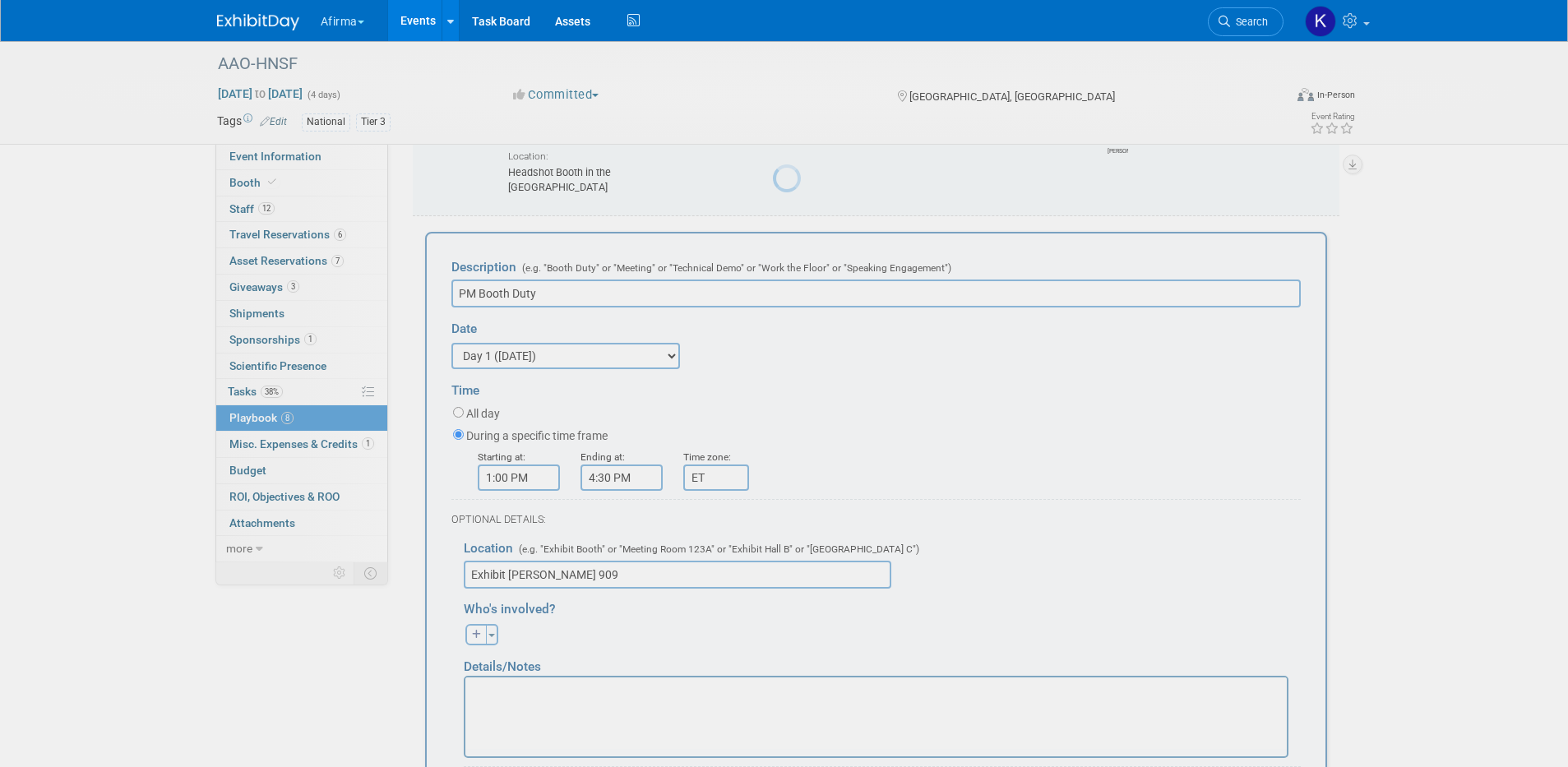
scroll to position [274, 0]
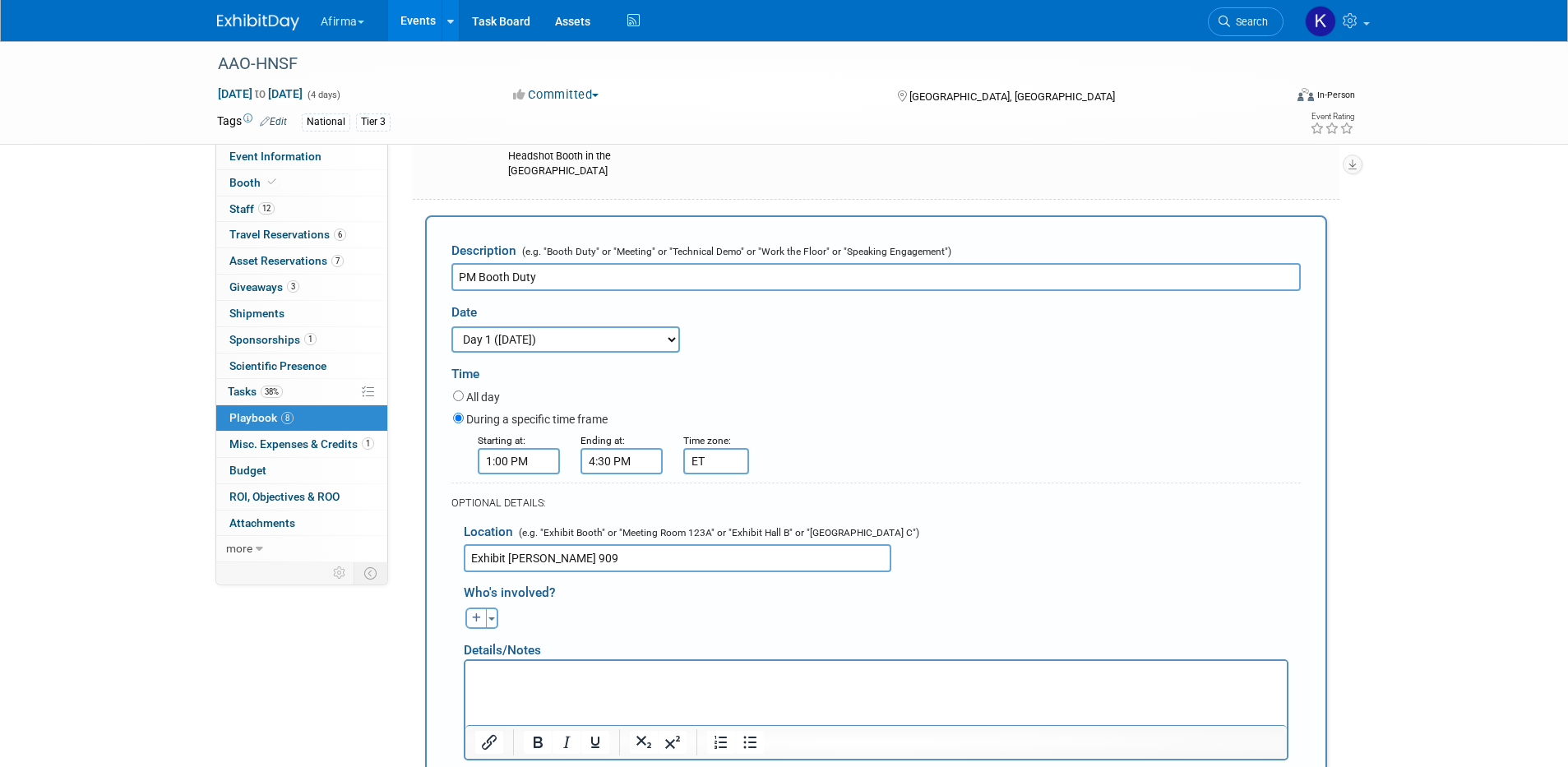
click at [471, 607] on button "button" at bounding box center [476, 618] width 21 height 21
select select
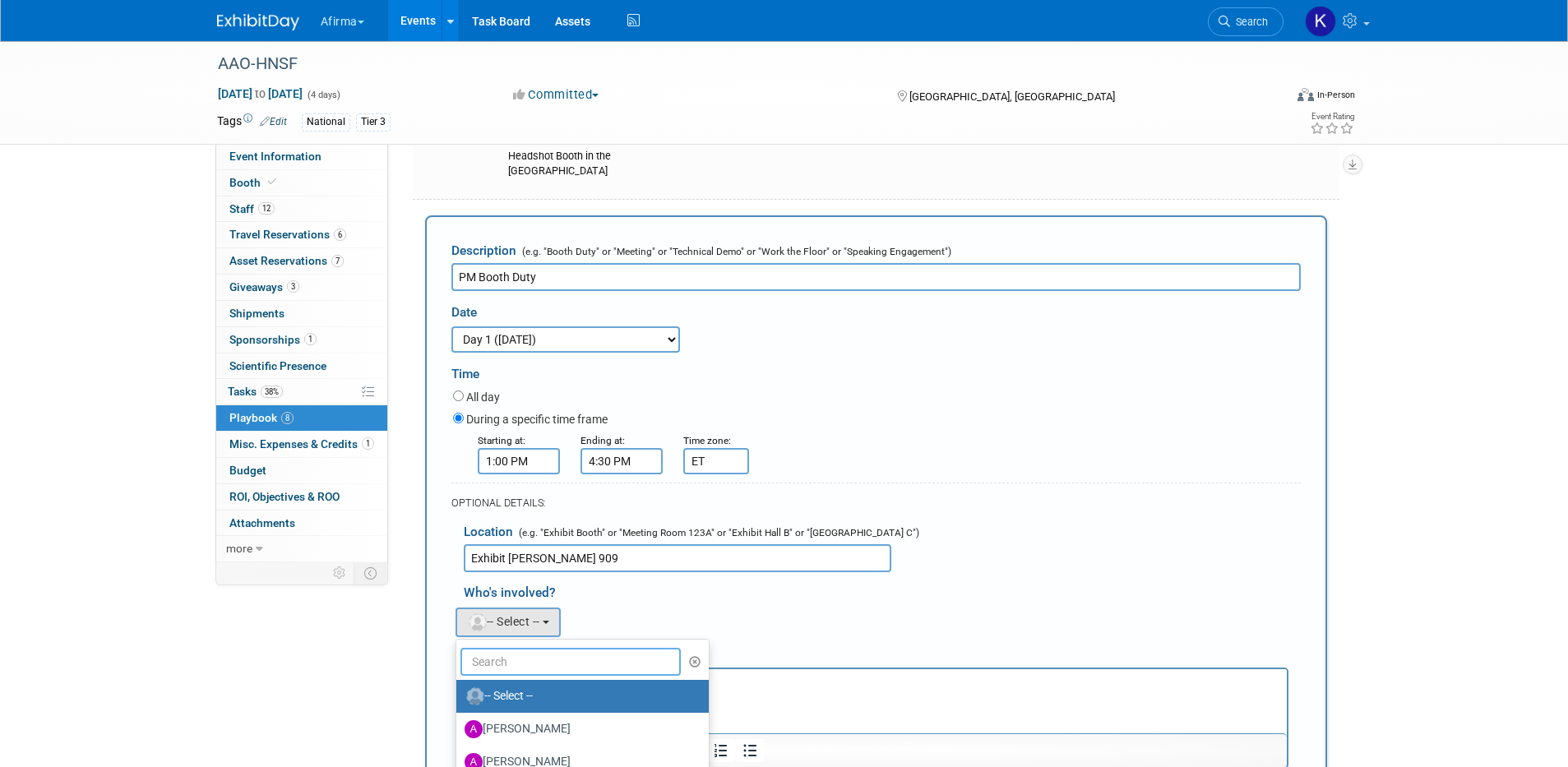
click at [503, 648] on input "text" at bounding box center [571, 662] width 221 height 28
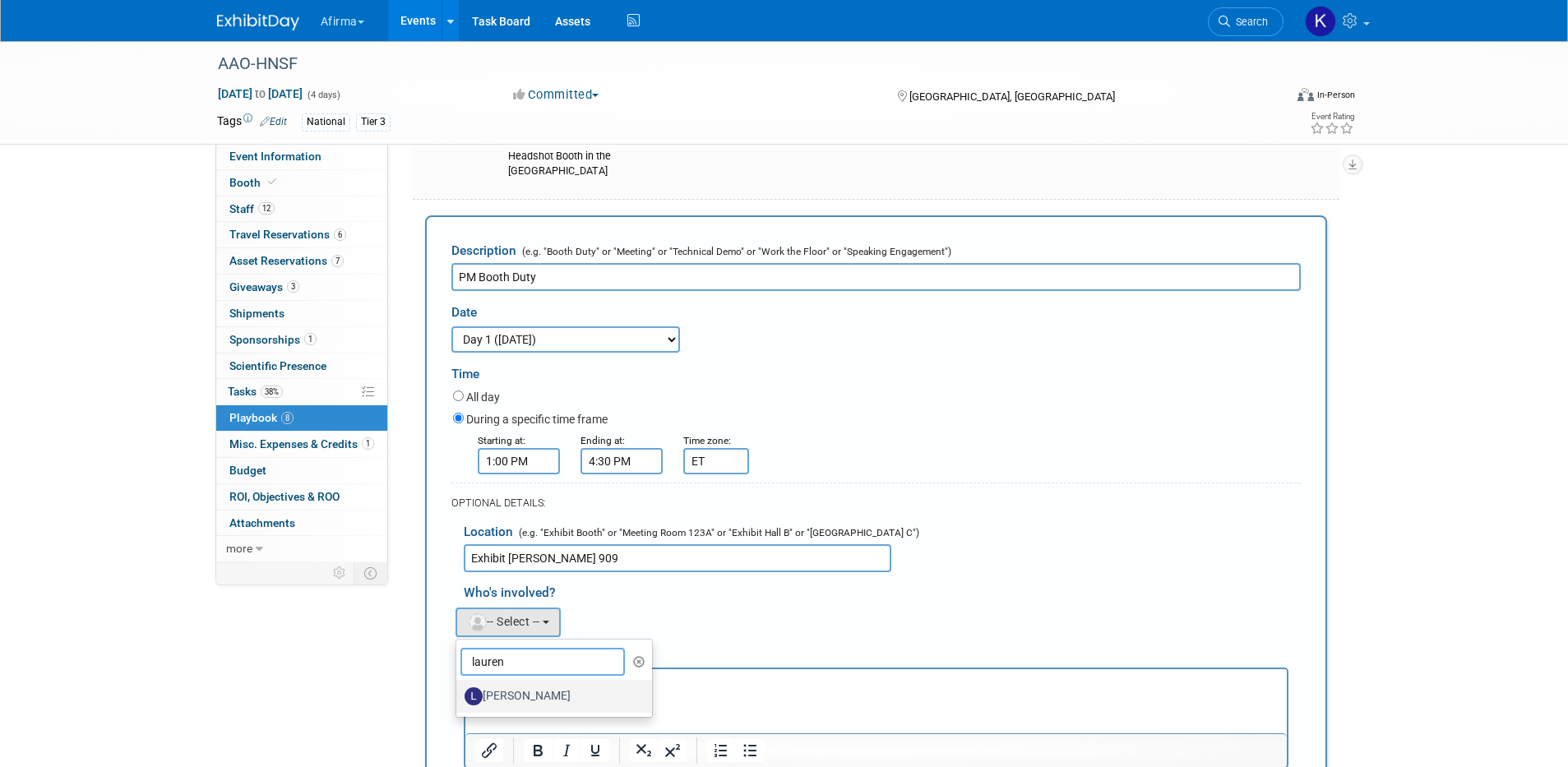
type input "lauren"
click at [507, 684] on label "[PERSON_NAME]" at bounding box center [550, 697] width 172 height 26
click at [459, 689] on input "[PERSON_NAME]" at bounding box center [453, 694] width 11 height 11
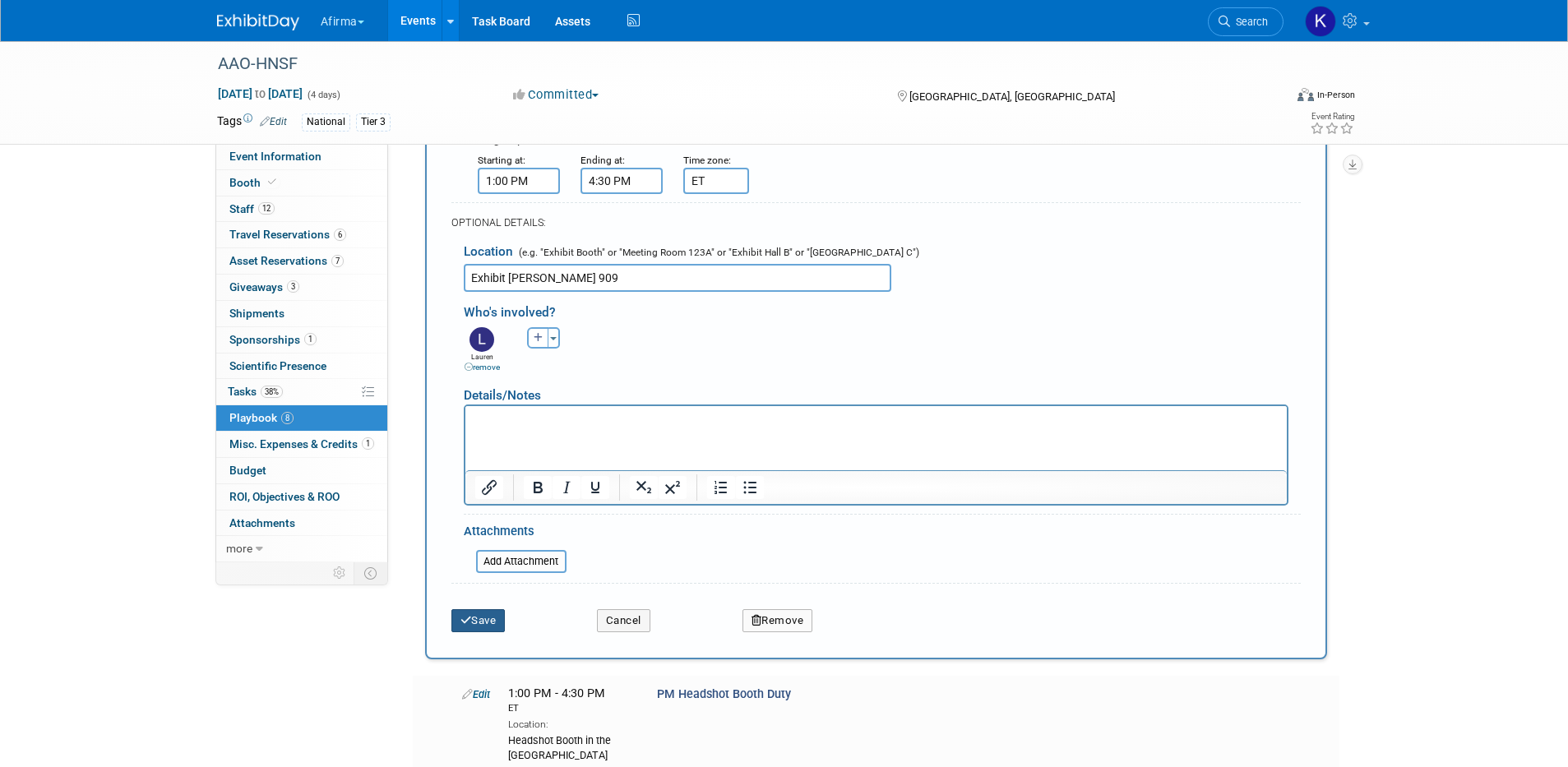
click at [484, 609] on button "Save" at bounding box center [479, 621] width 54 height 23
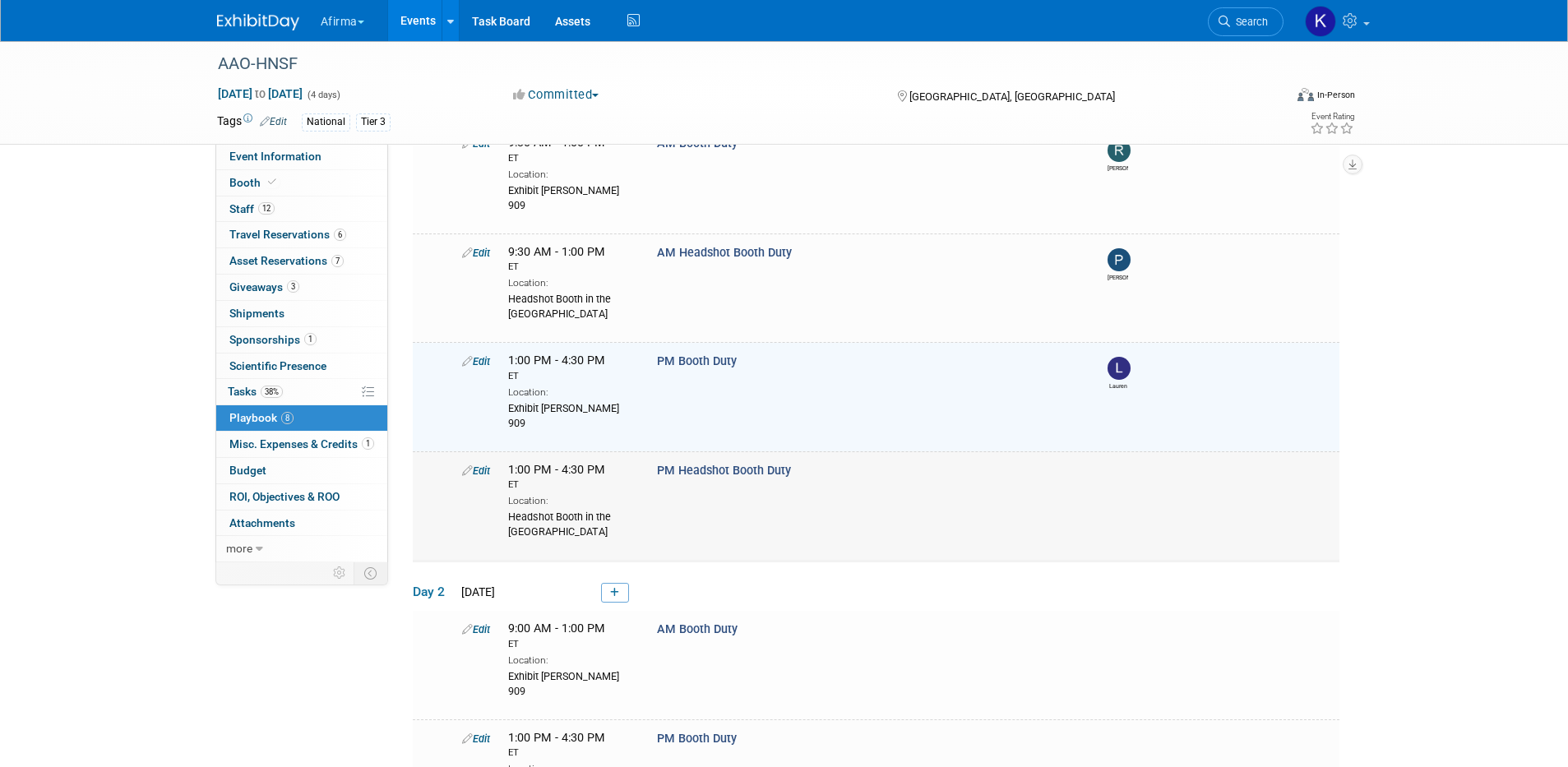
scroll to position [134, 0]
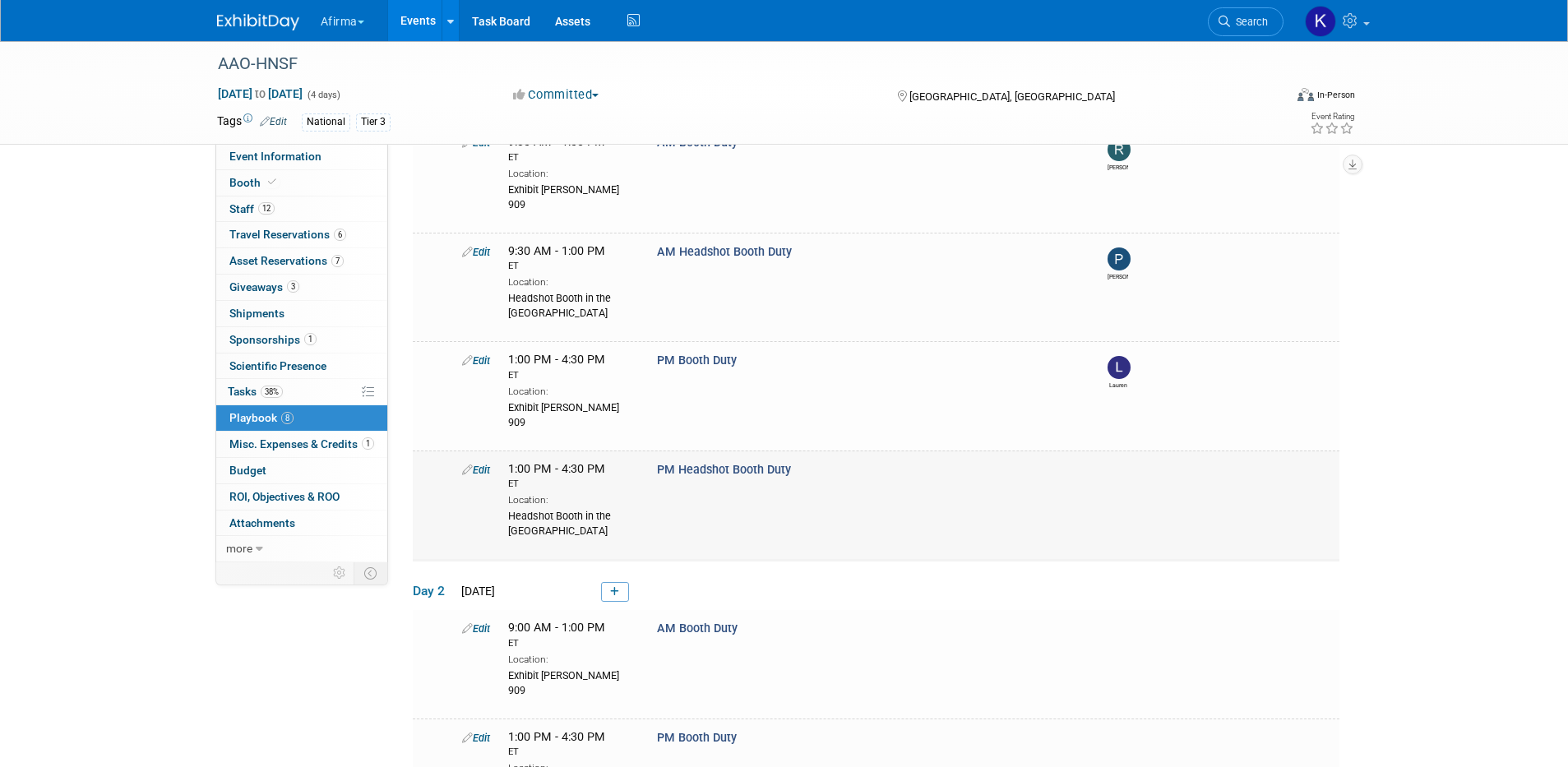
click at [485, 464] on link "Edit" at bounding box center [476, 470] width 28 height 12
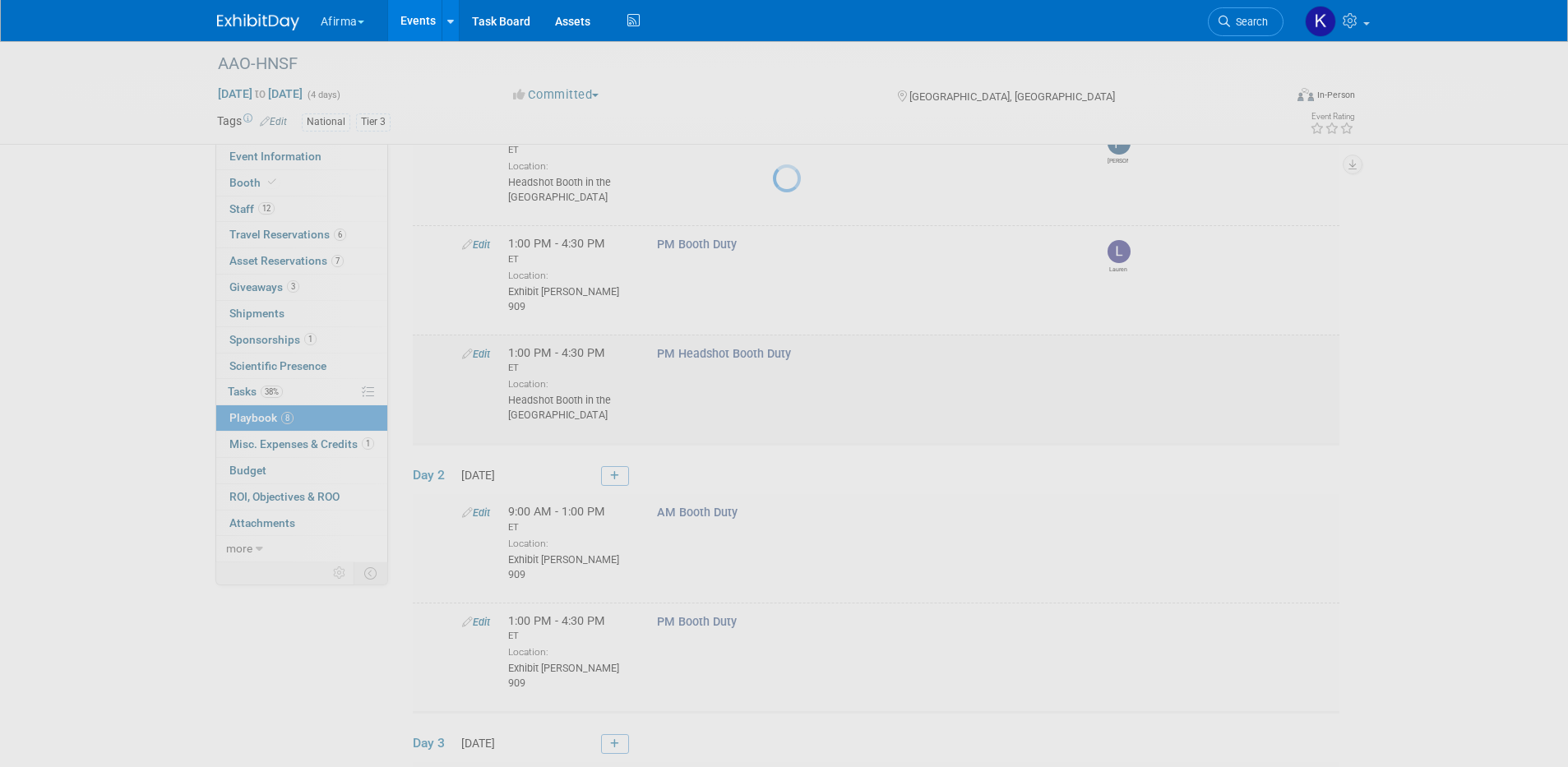
select select "2b87e82e-9131-4281-8021-a6babfc842d5"
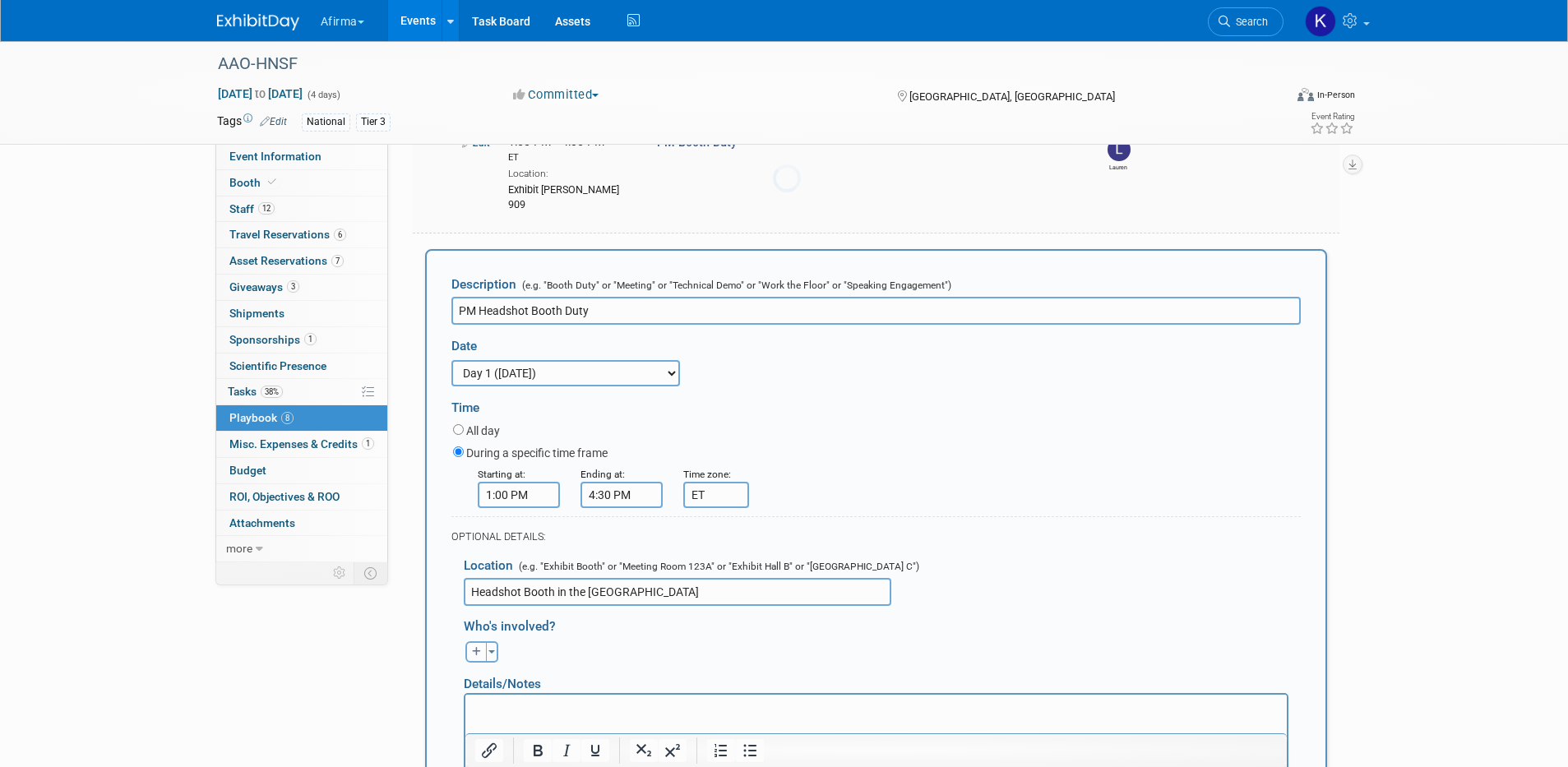
scroll to position [368, 0]
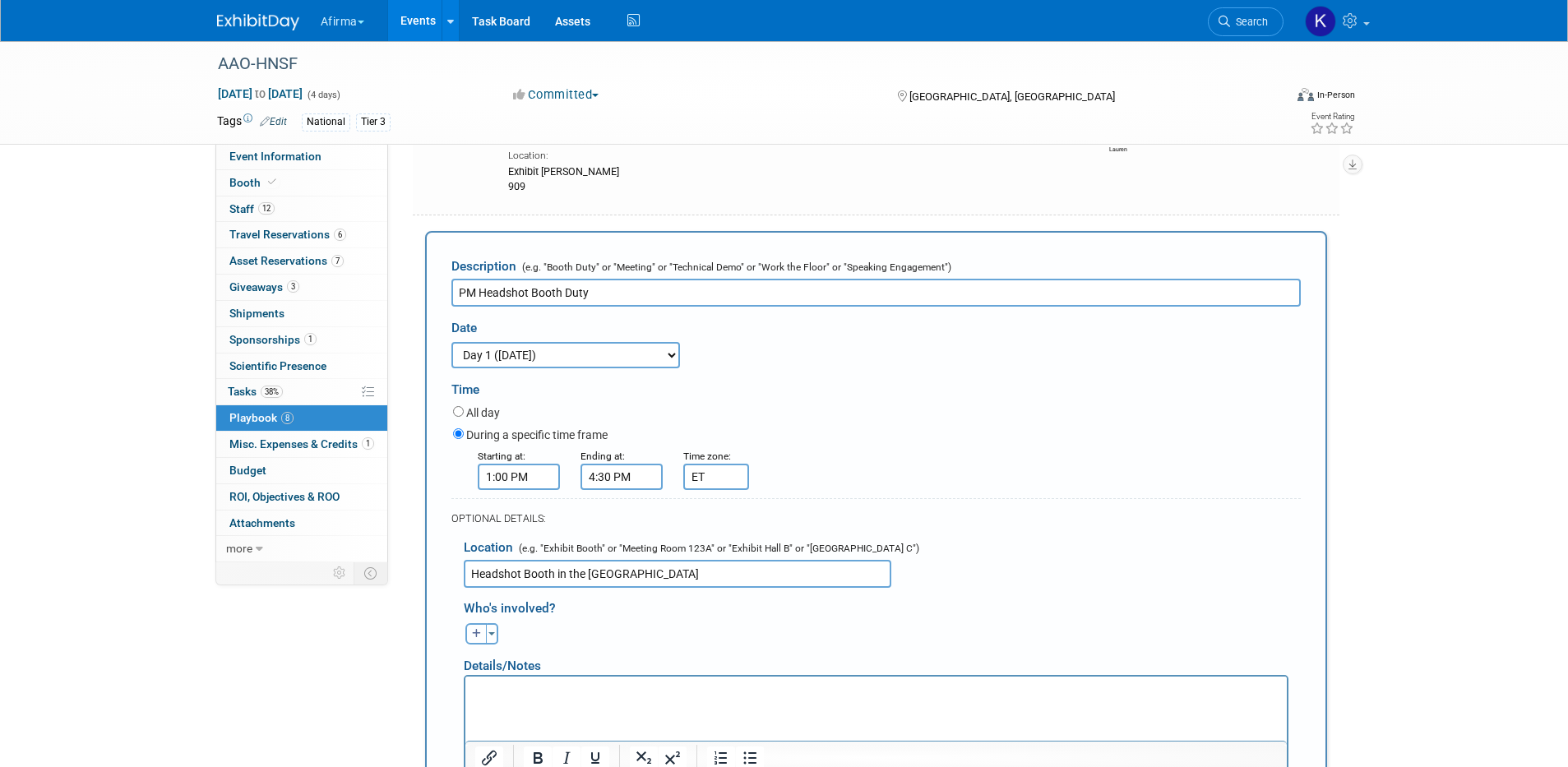
click at [471, 623] on button "button" at bounding box center [476, 634] width 21 height 21
select select
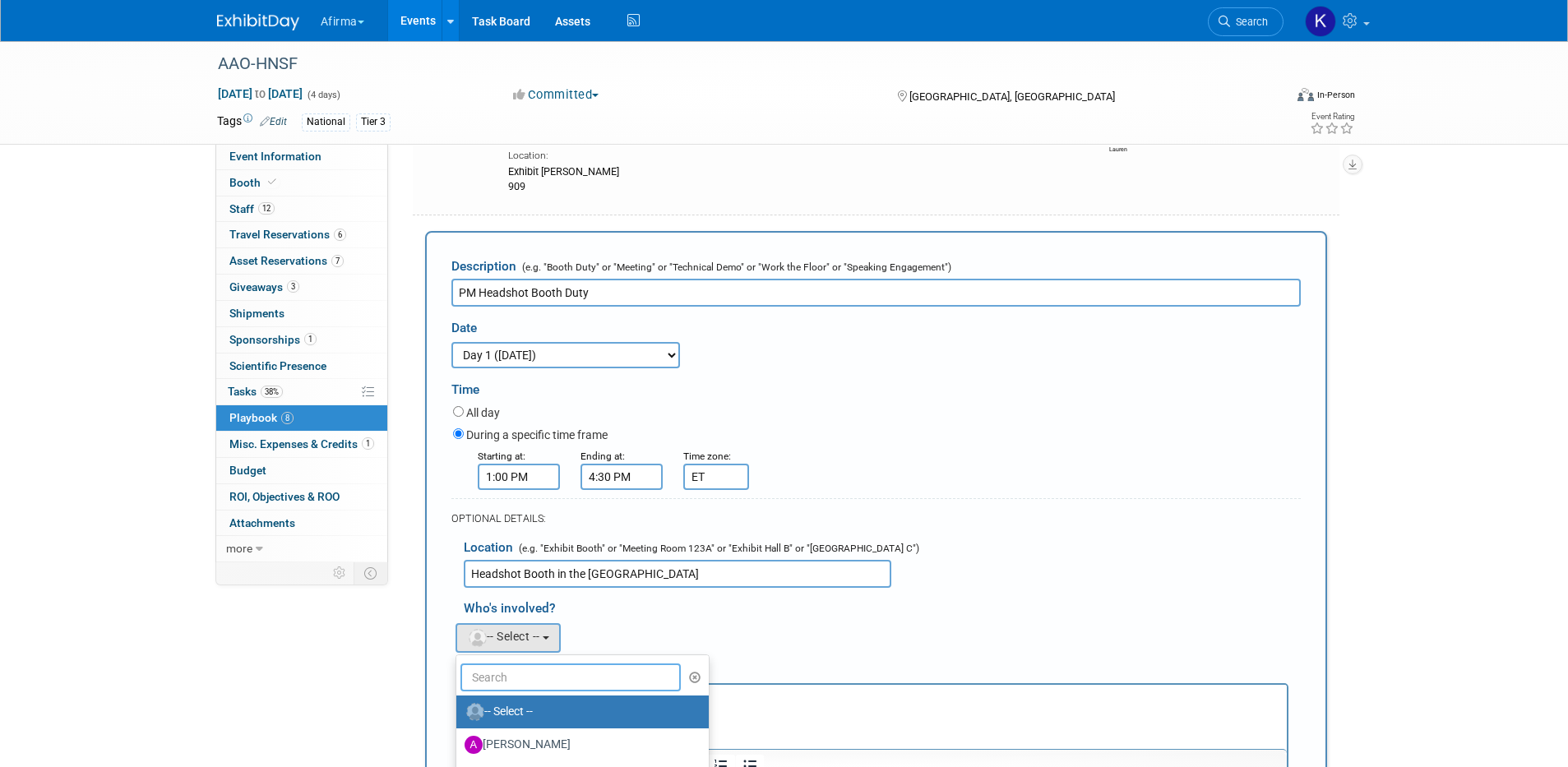
click at [516, 664] on input "text" at bounding box center [571, 678] width 221 height 28
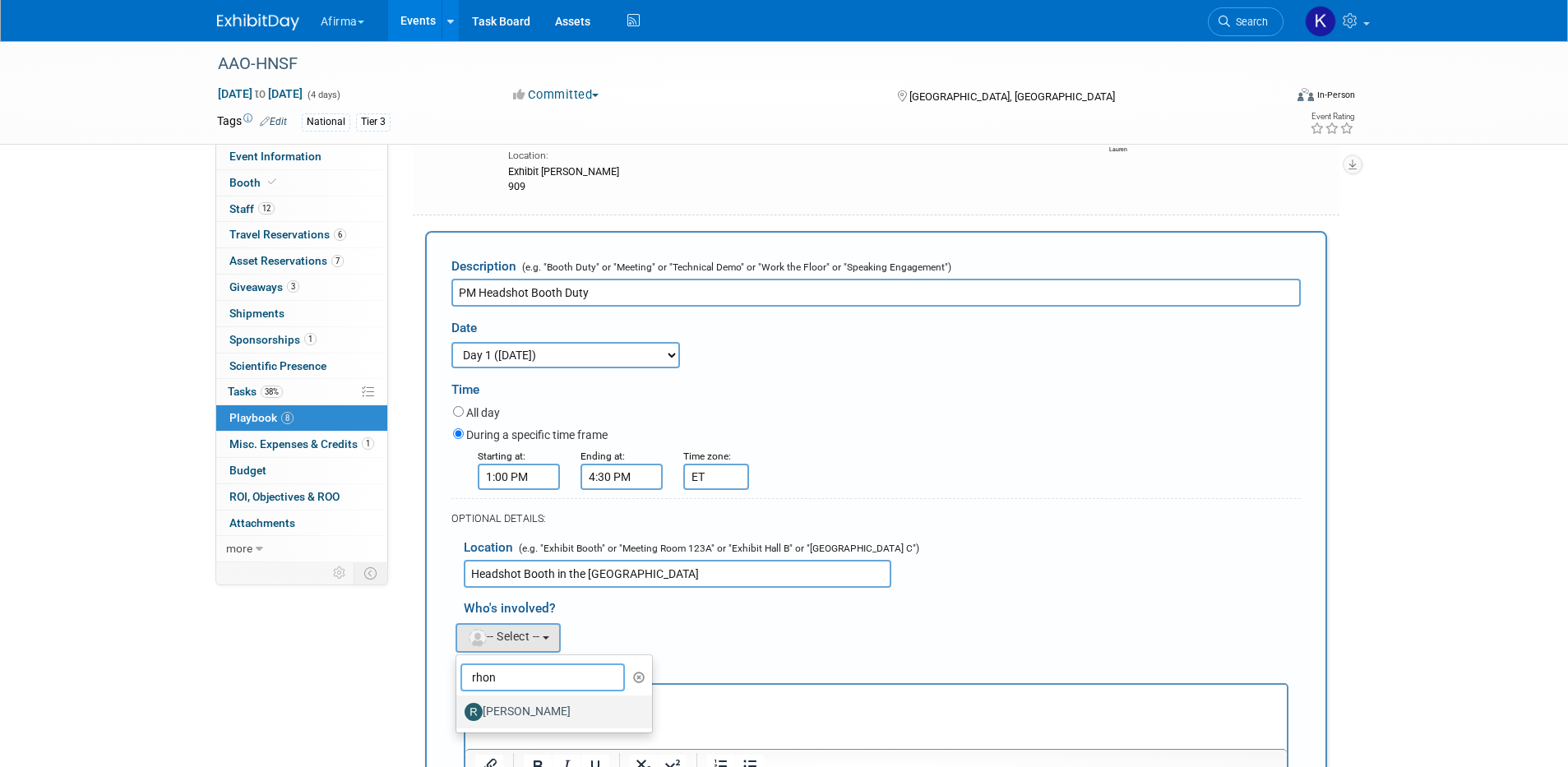
type input "rhon"
click at [529, 699] on label "[PERSON_NAME]" at bounding box center [550, 712] width 172 height 26
click at [459, 705] on input "[PERSON_NAME]" at bounding box center [453, 710] width 11 height 11
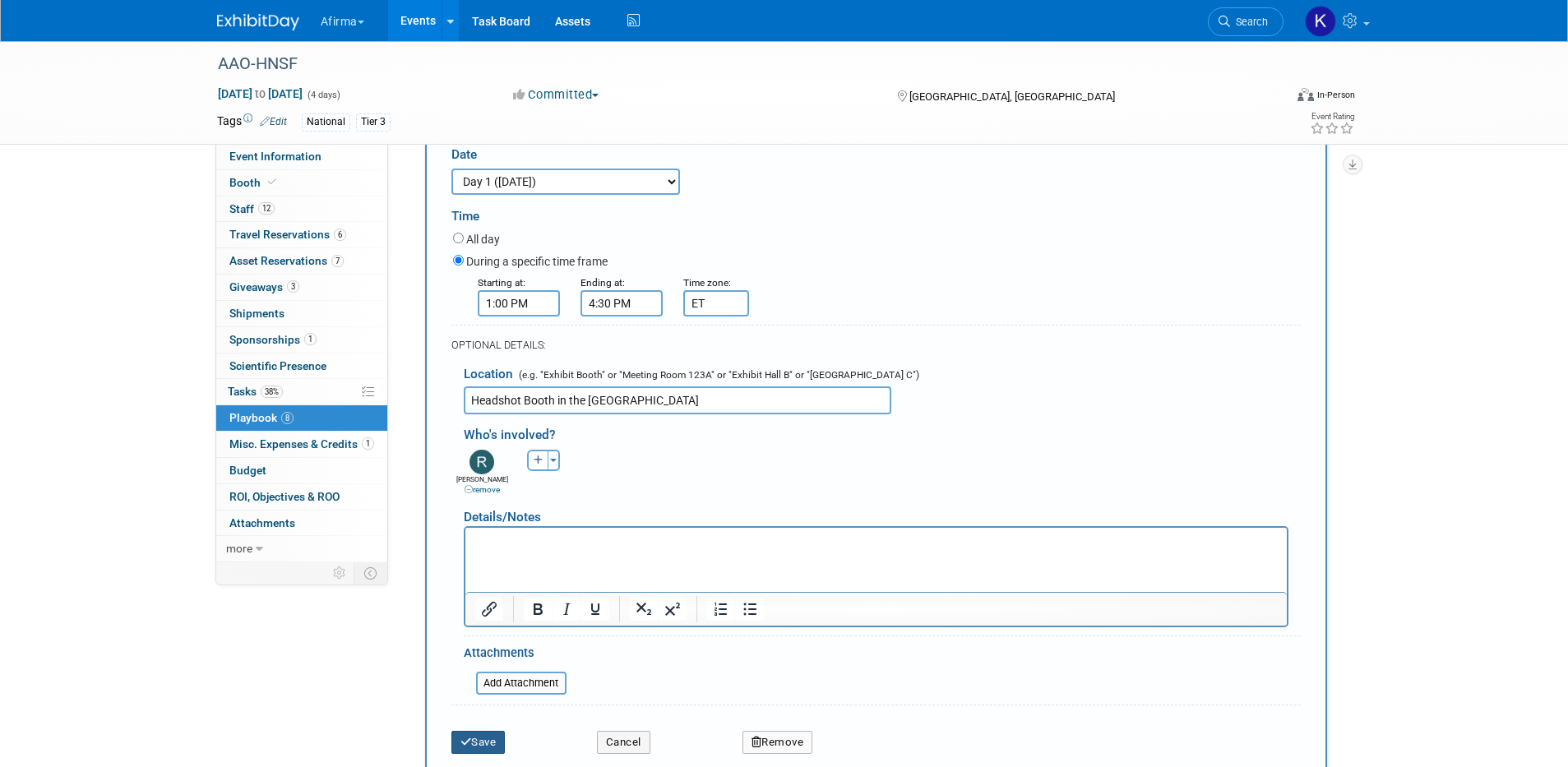
click at [489, 731] on button "Save" at bounding box center [479, 742] width 54 height 23
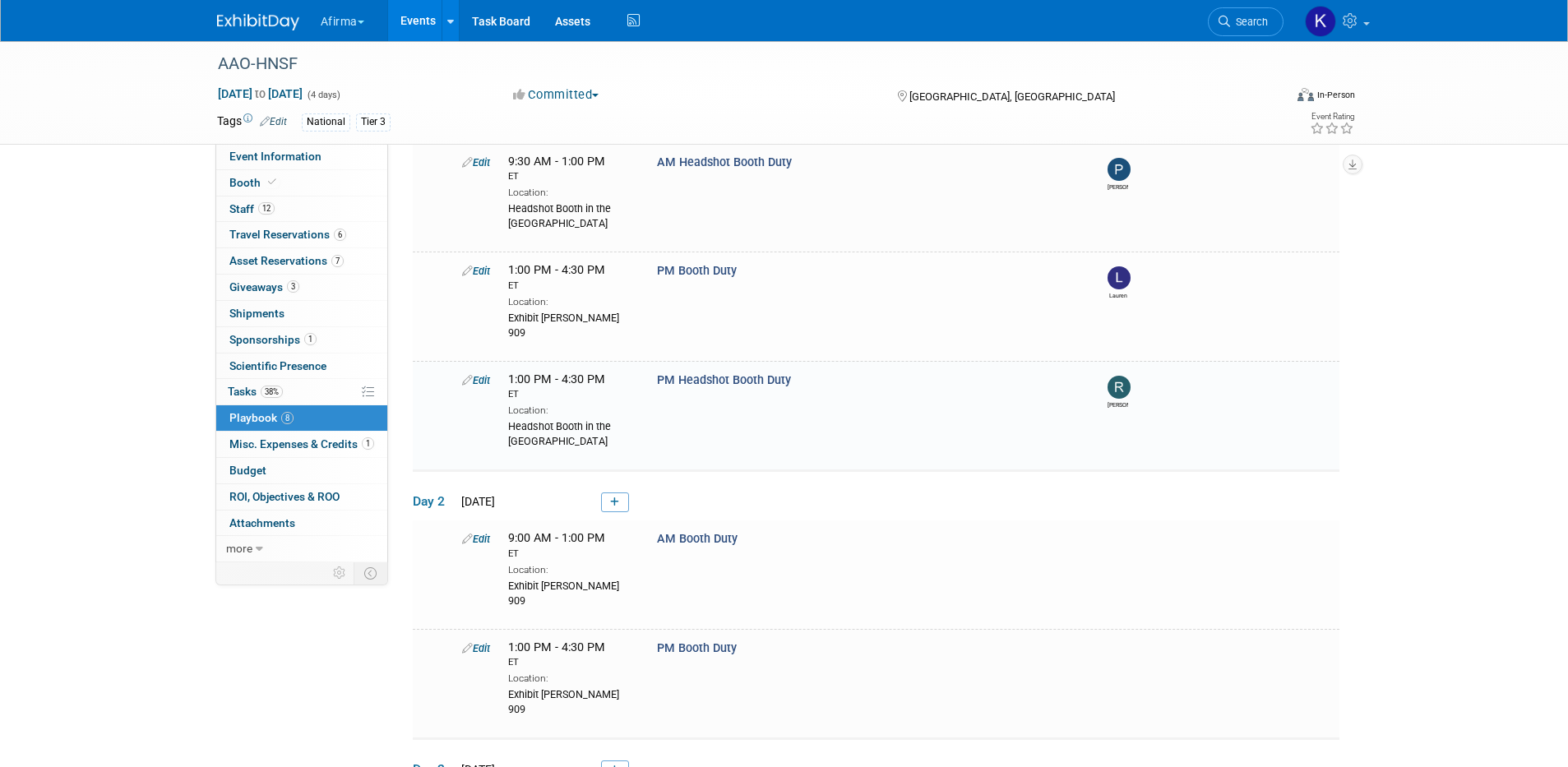
scroll to position [350, 0]
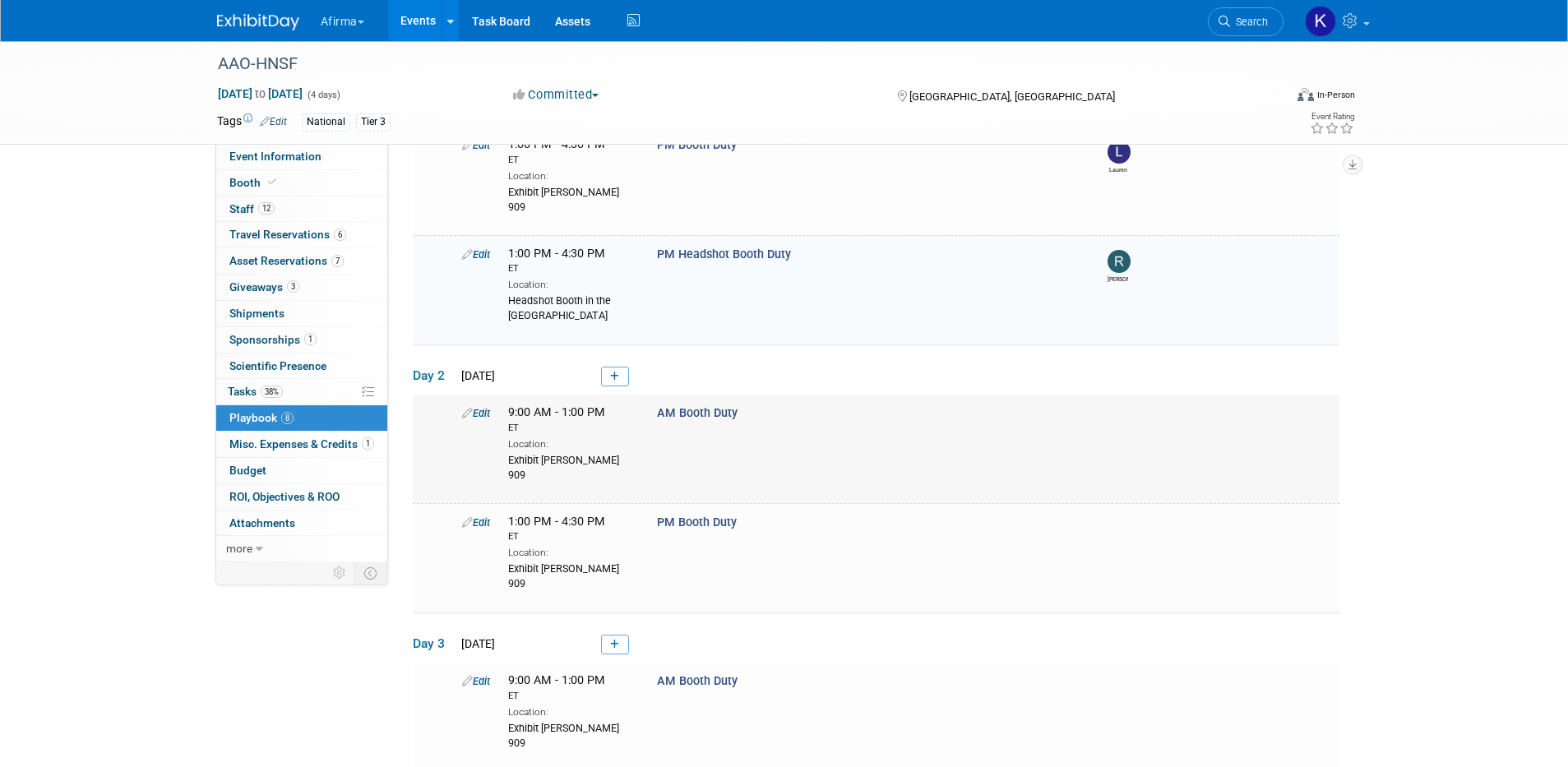
click at [481, 407] on link "Edit" at bounding box center [476, 413] width 28 height 12
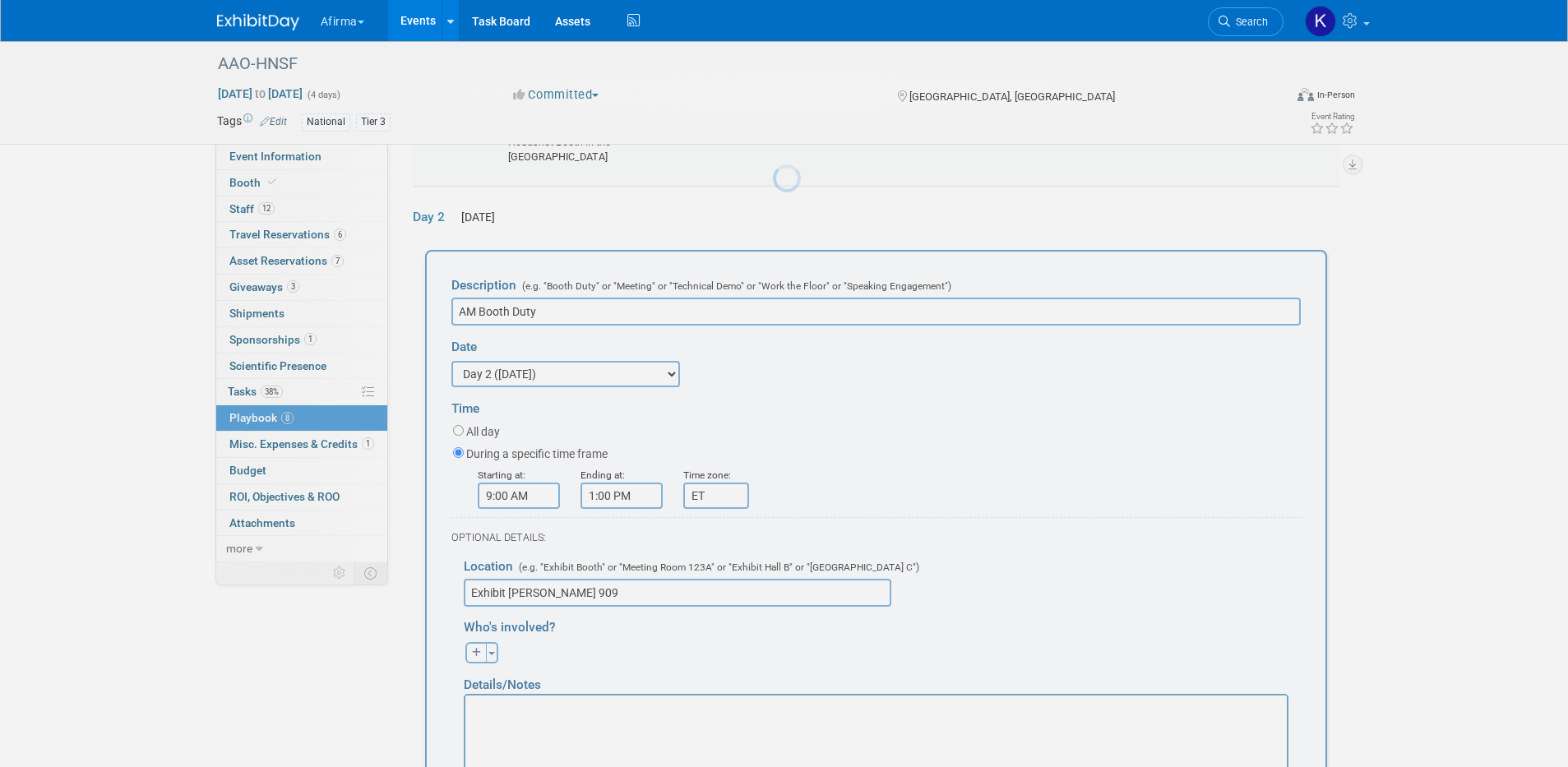
scroll to position [528, 0]
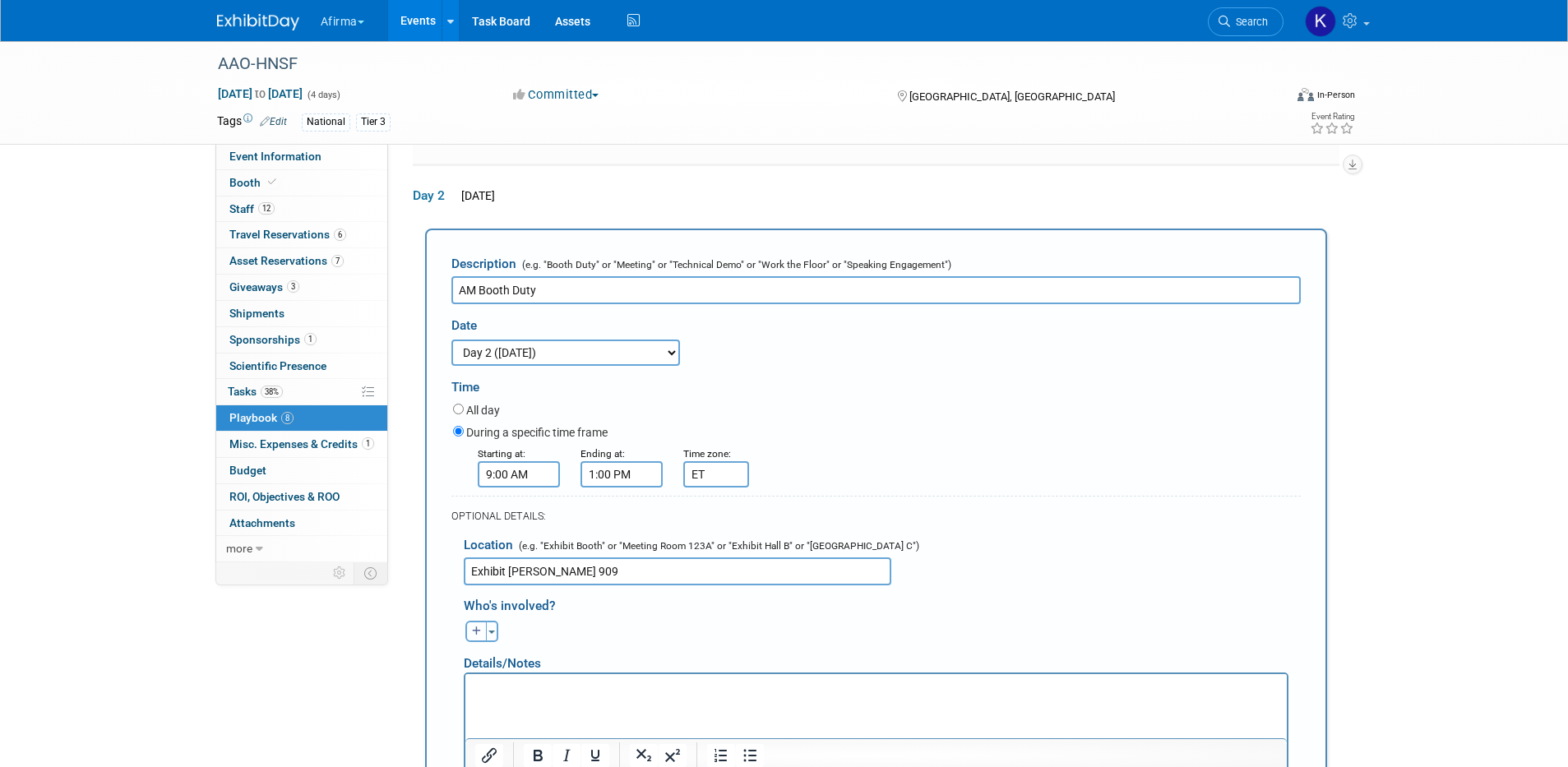
click at [470, 621] on button "button" at bounding box center [476, 631] width 21 height 21
select select
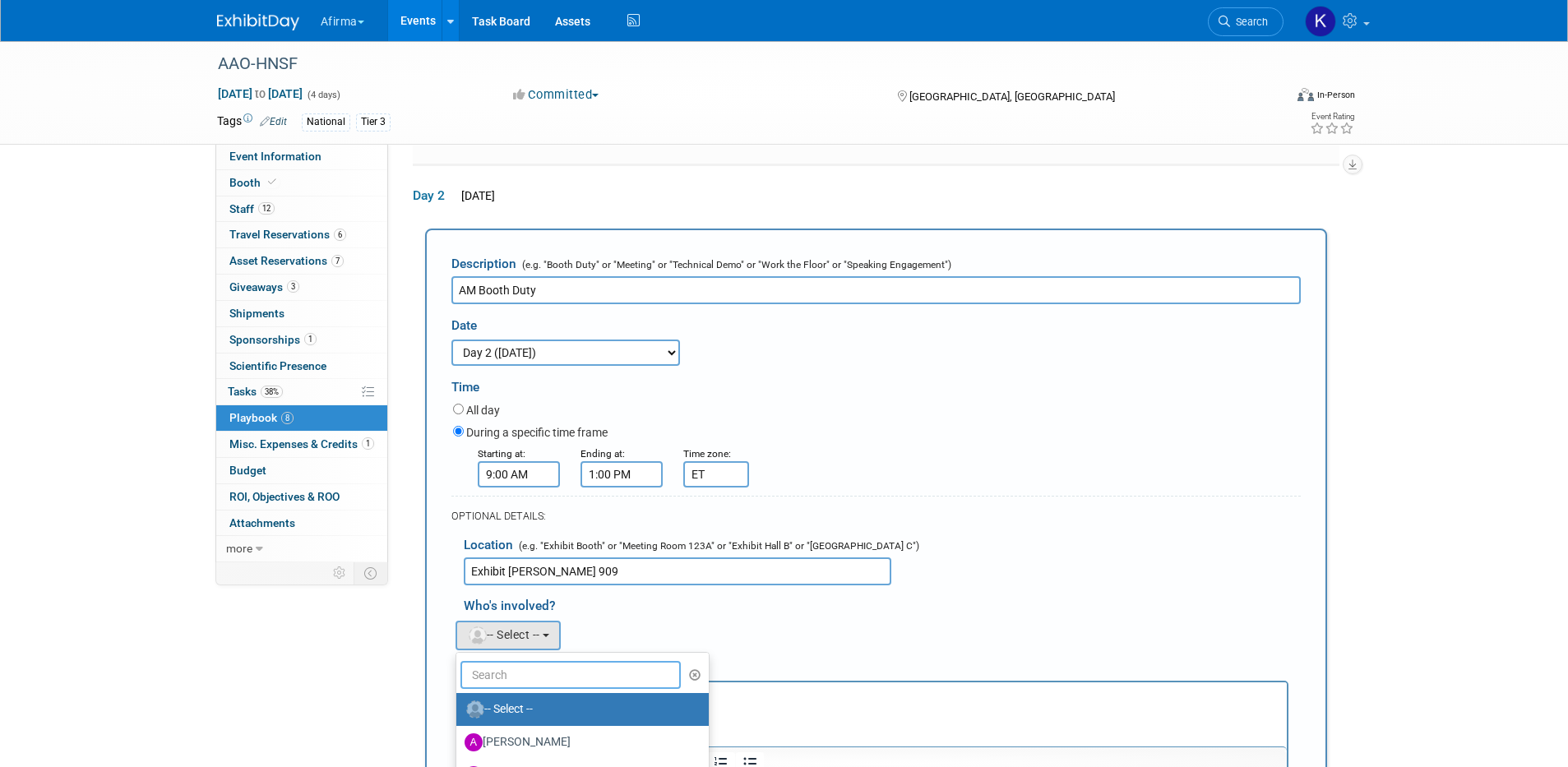
click at [506, 661] on input "text" at bounding box center [571, 675] width 221 height 28
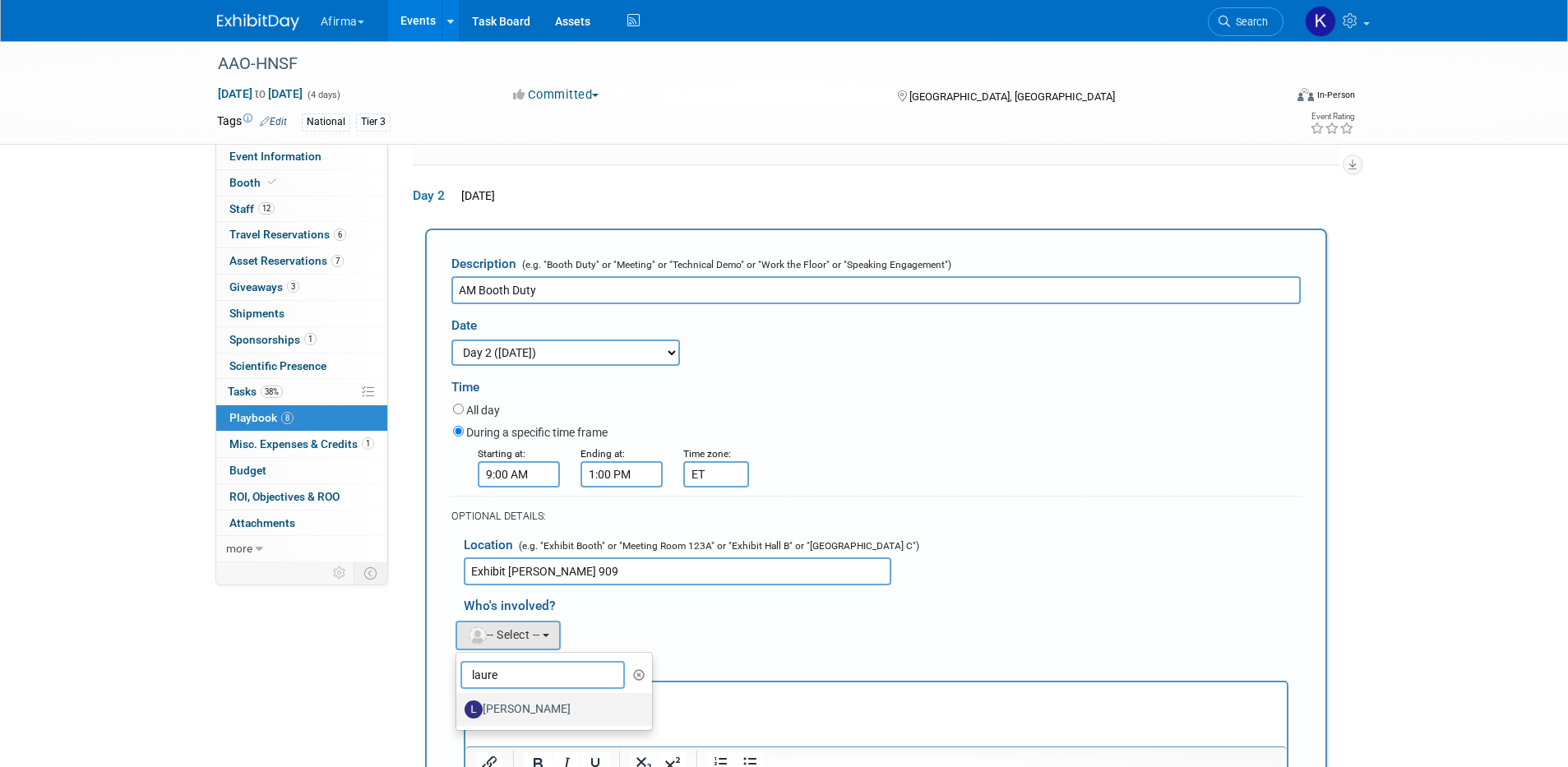
type input "laure"
click at [531, 697] on label "[PERSON_NAME]" at bounding box center [550, 710] width 172 height 26
click at [459, 702] on input "[PERSON_NAME]" at bounding box center [453, 707] width 11 height 11
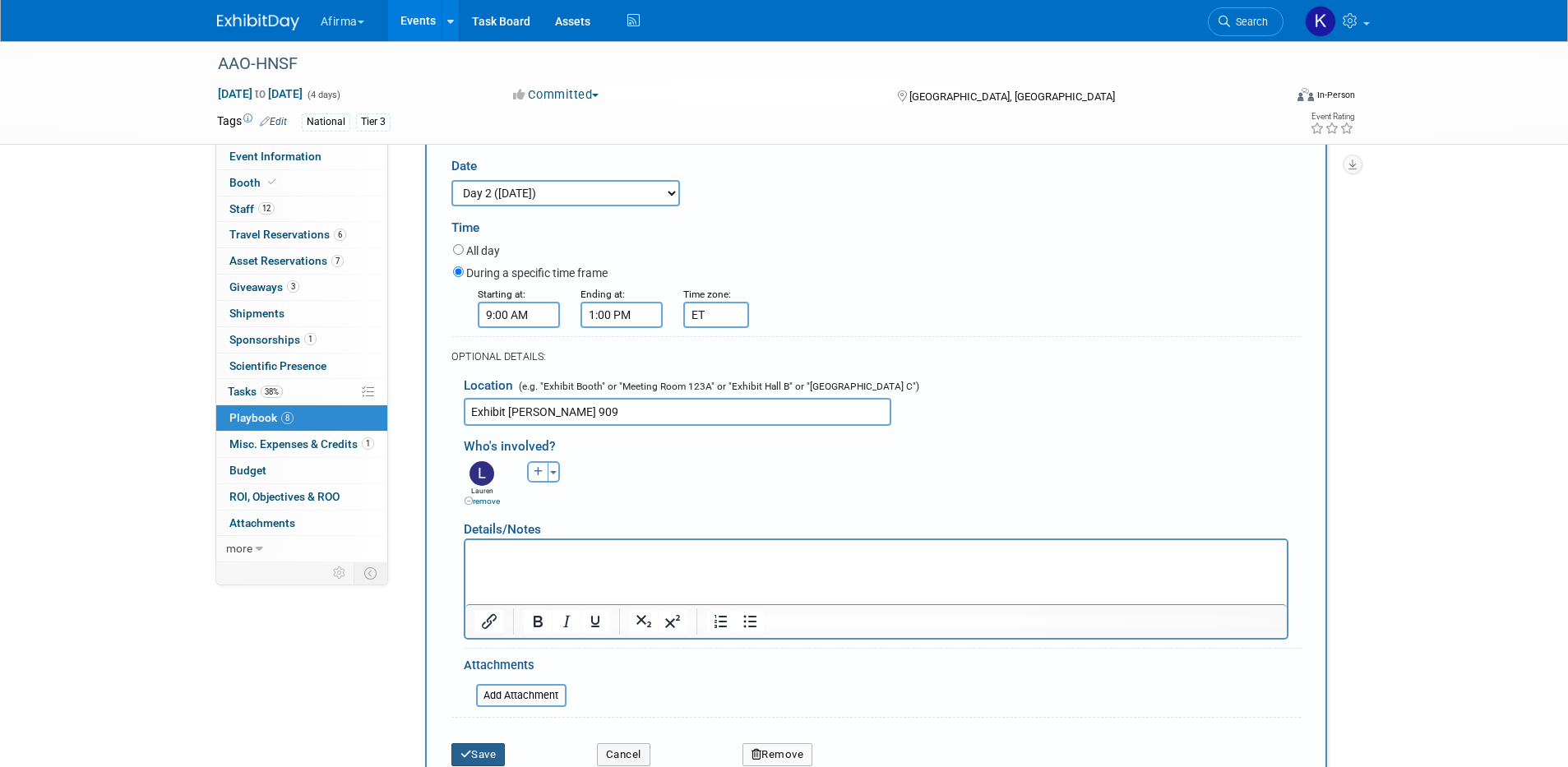
click at [498, 743] on button "Save" at bounding box center [479, 755] width 54 height 23
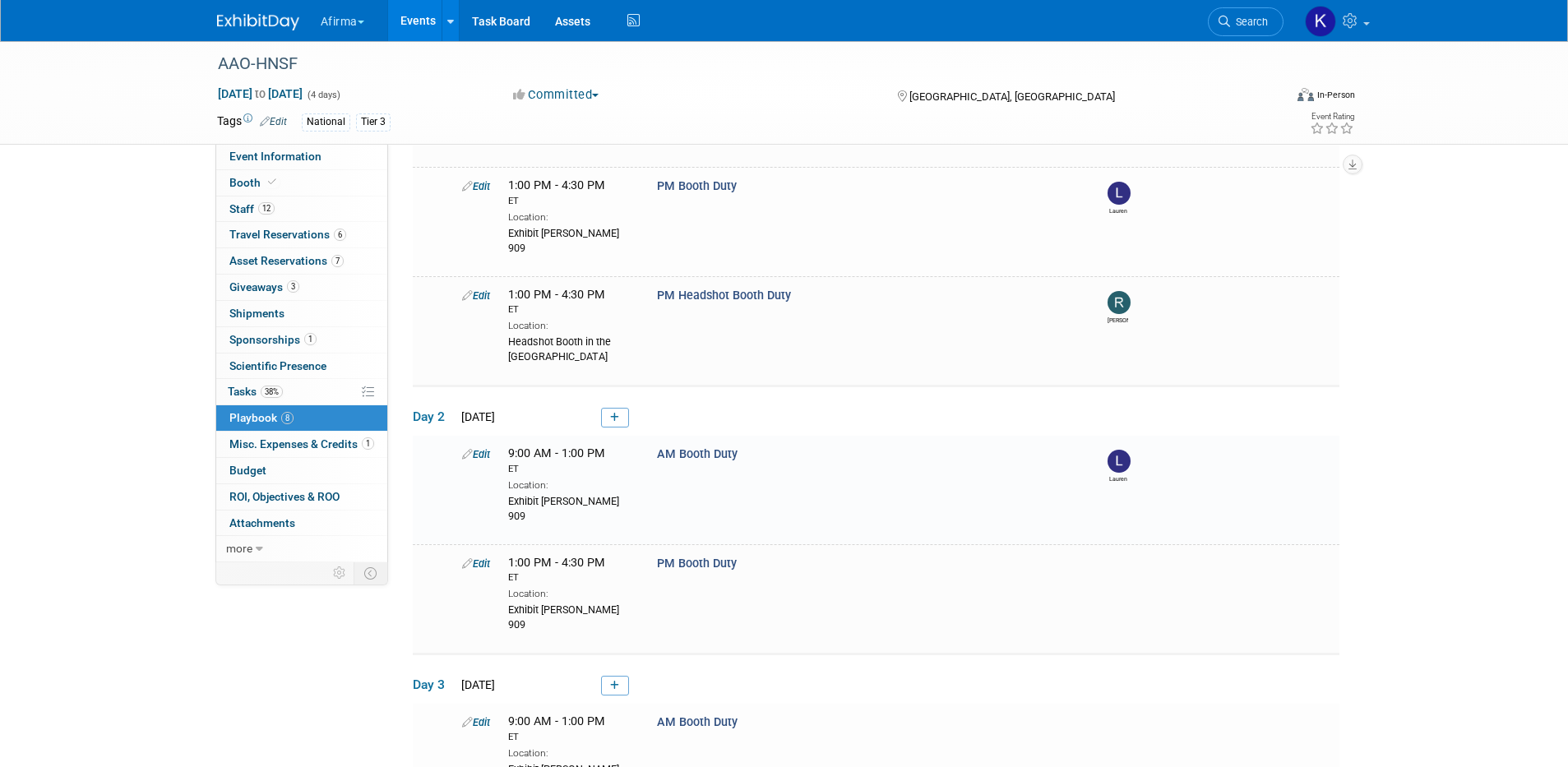
scroll to position [509, 0]
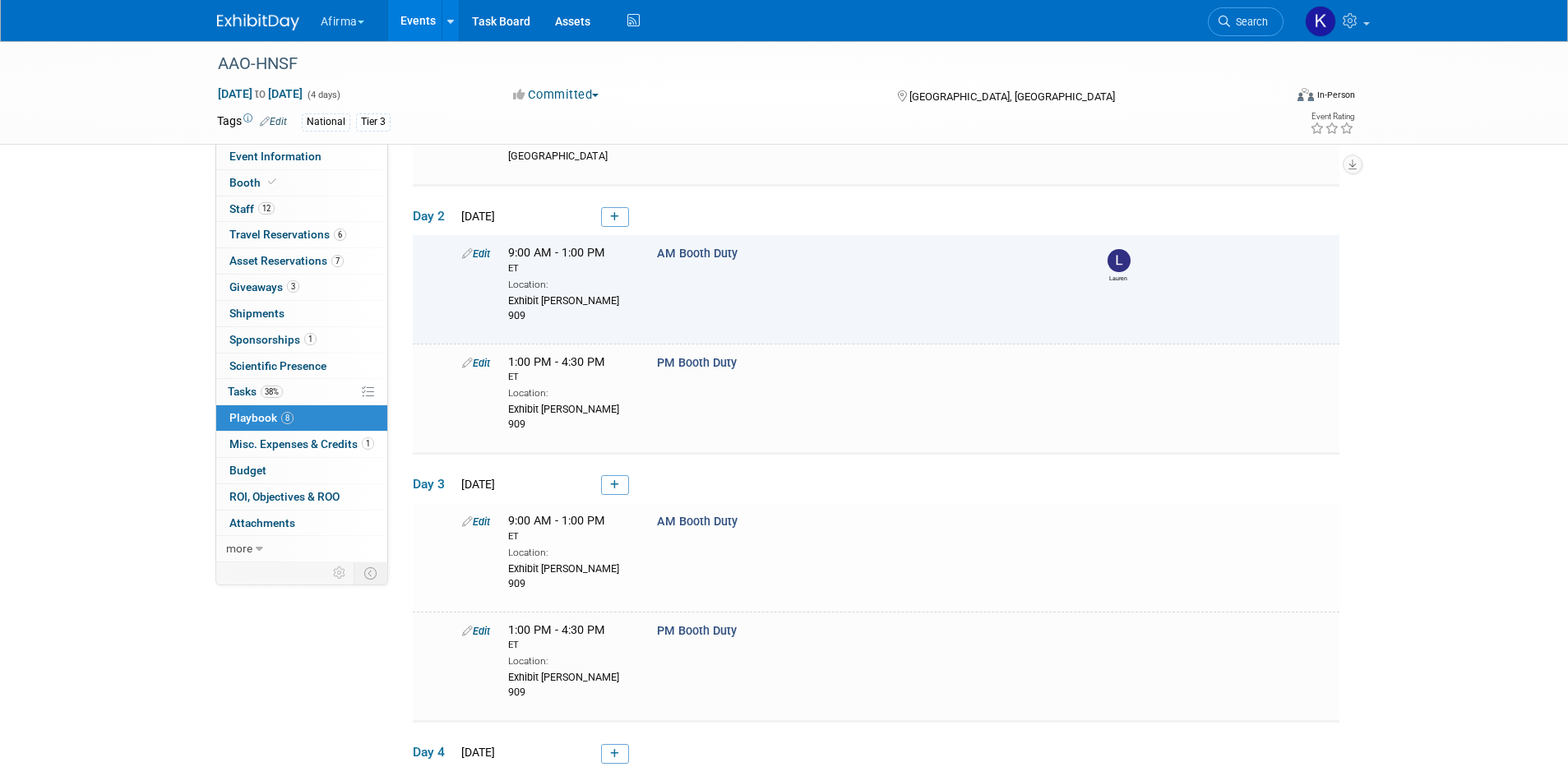
click at [477, 247] on link "Edit" at bounding box center [476, 253] width 28 height 12
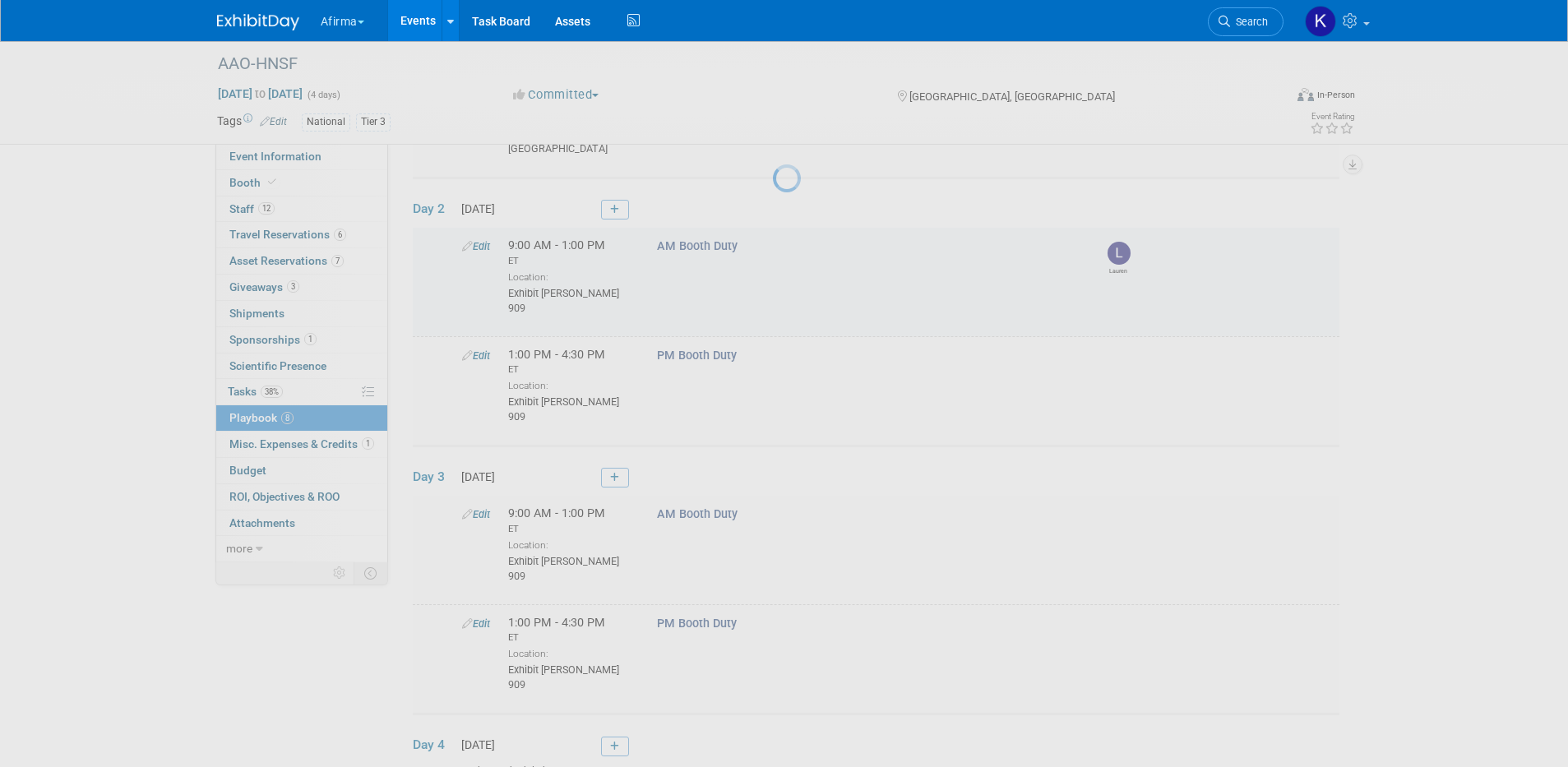
select select "2b87e82e-9131-4281-8021-a6babfc842d5"
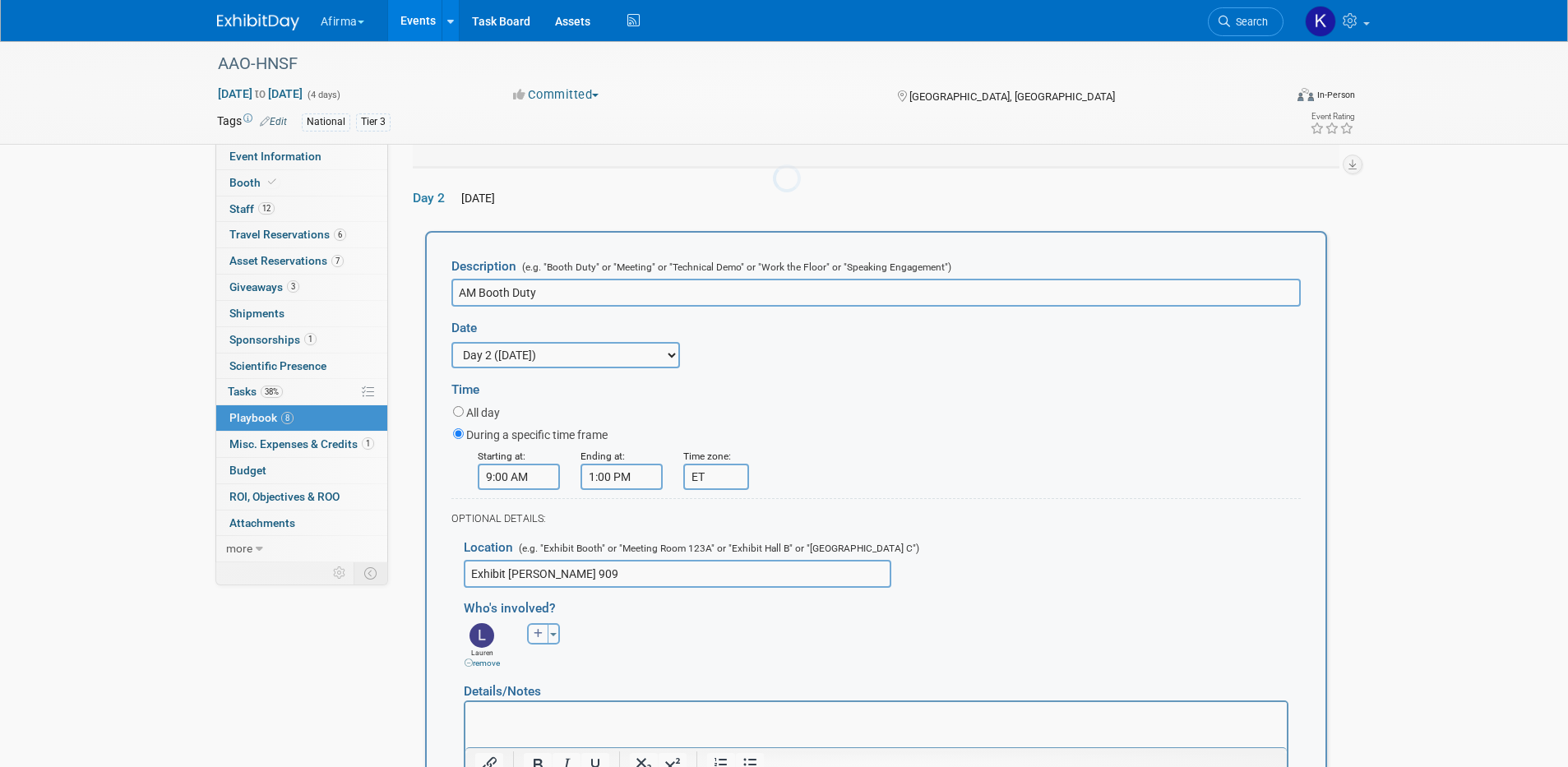
scroll to position [528, 0]
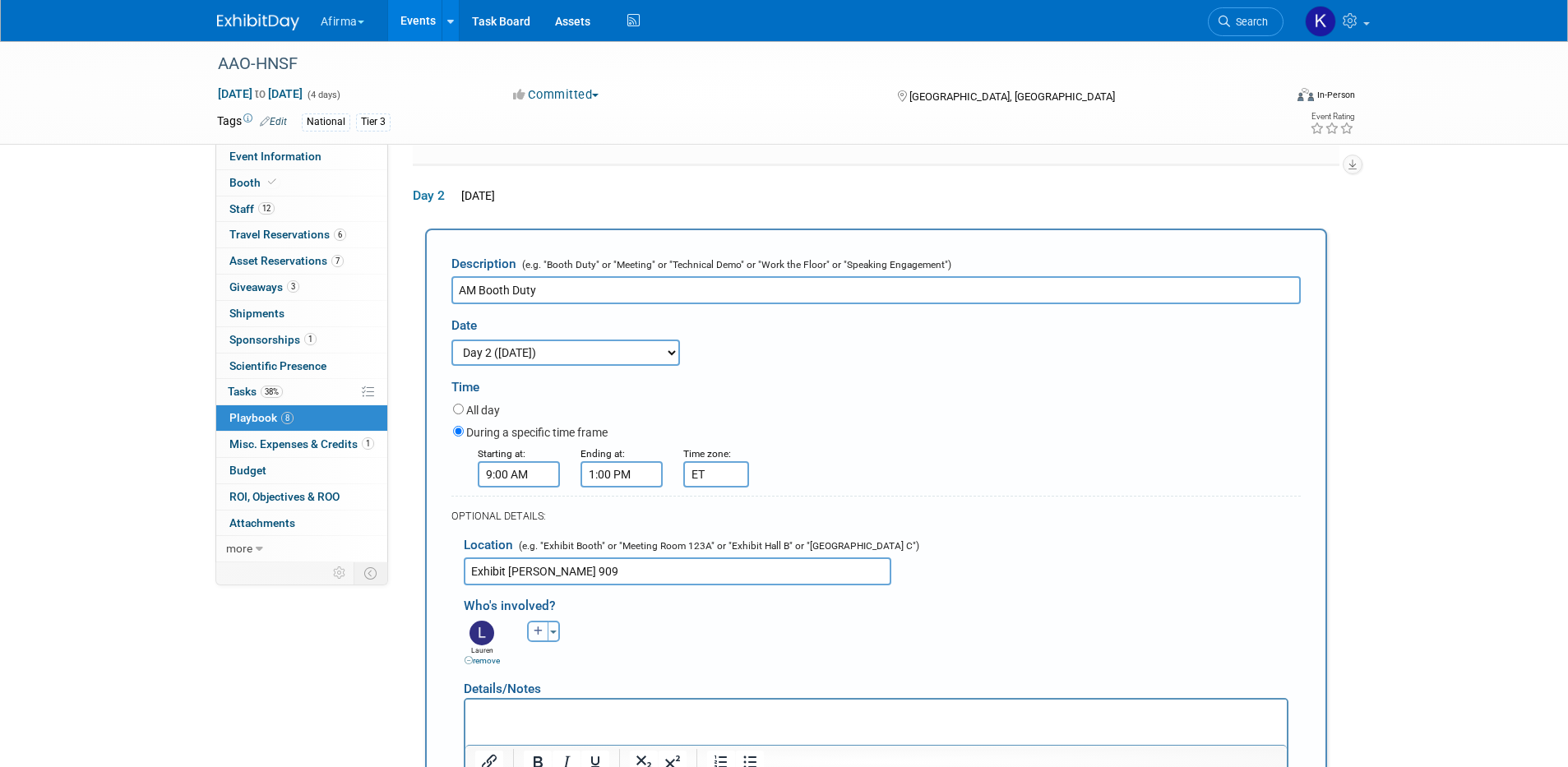
click at [536, 627] on icon "button" at bounding box center [538, 631] width 10 height 10
select select
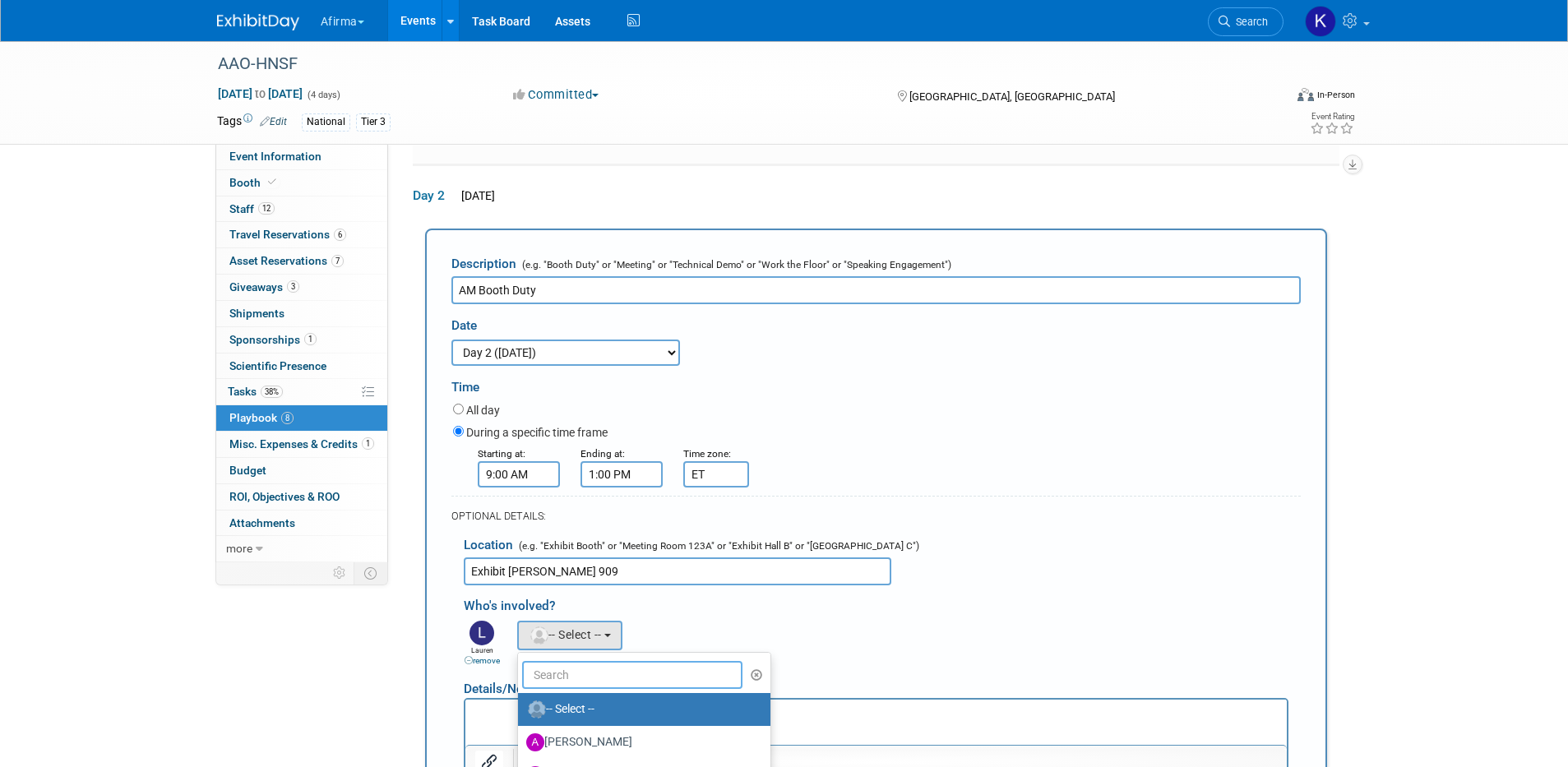
click at [550, 661] on input "text" at bounding box center [633, 675] width 221 height 28
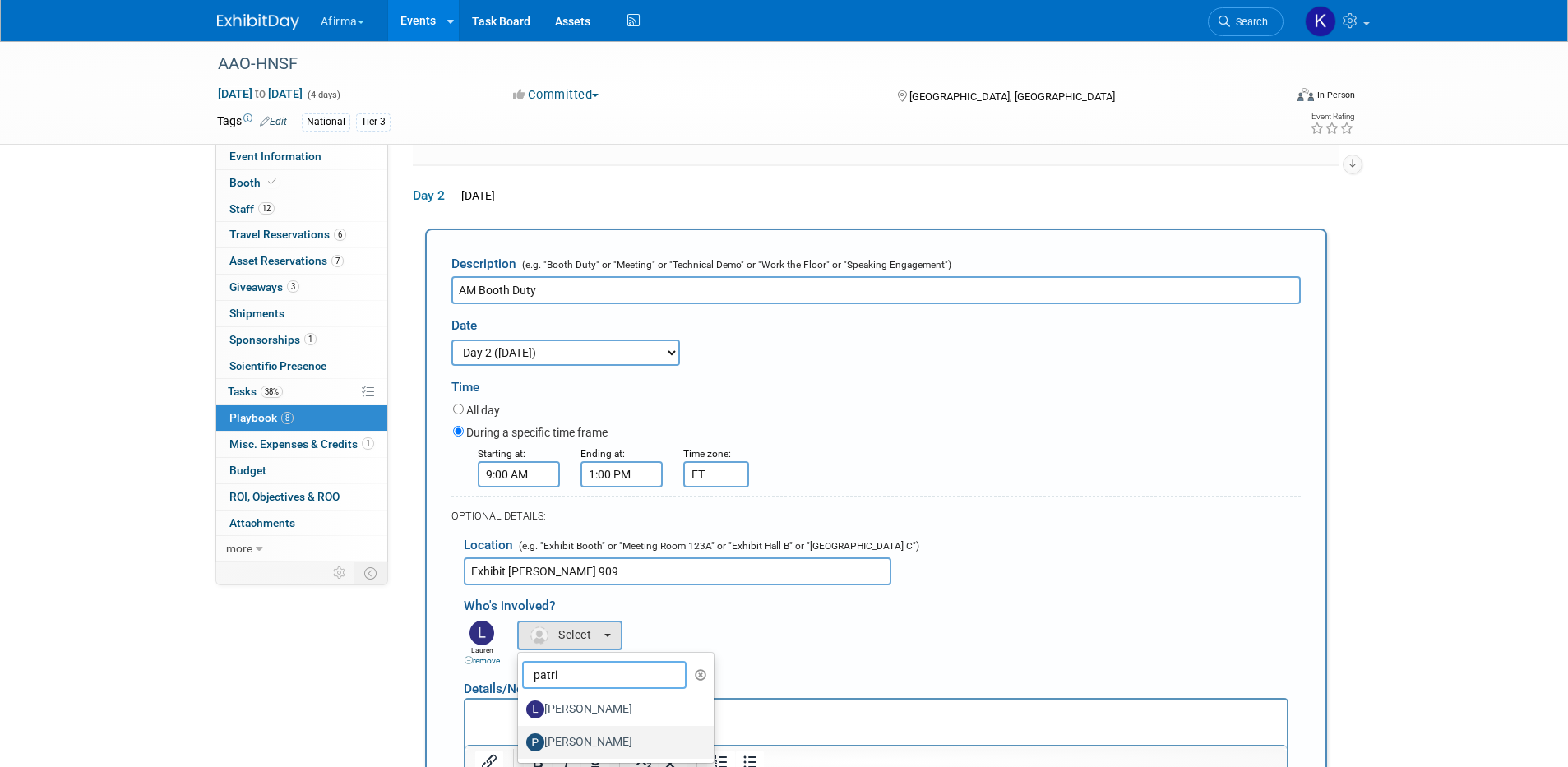
type input "patri"
click at [561, 729] on label "[PERSON_NAME]" at bounding box center [612, 742] width 172 height 26
click at [521, 735] on input "[PERSON_NAME]" at bounding box center [515, 741] width 11 height 11
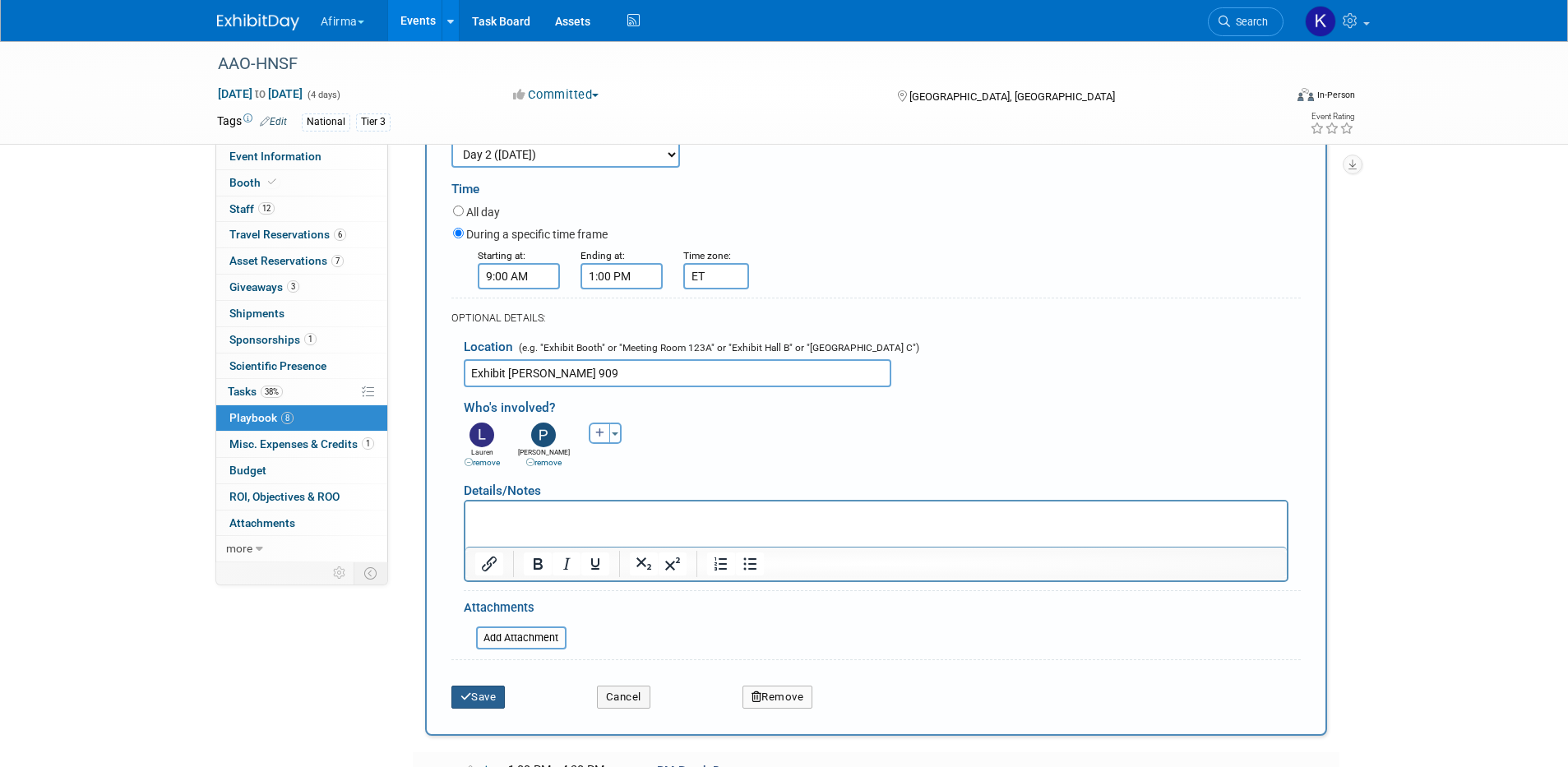
click at [500, 685] on button "Save" at bounding box center [479, 697] width 54 height 23
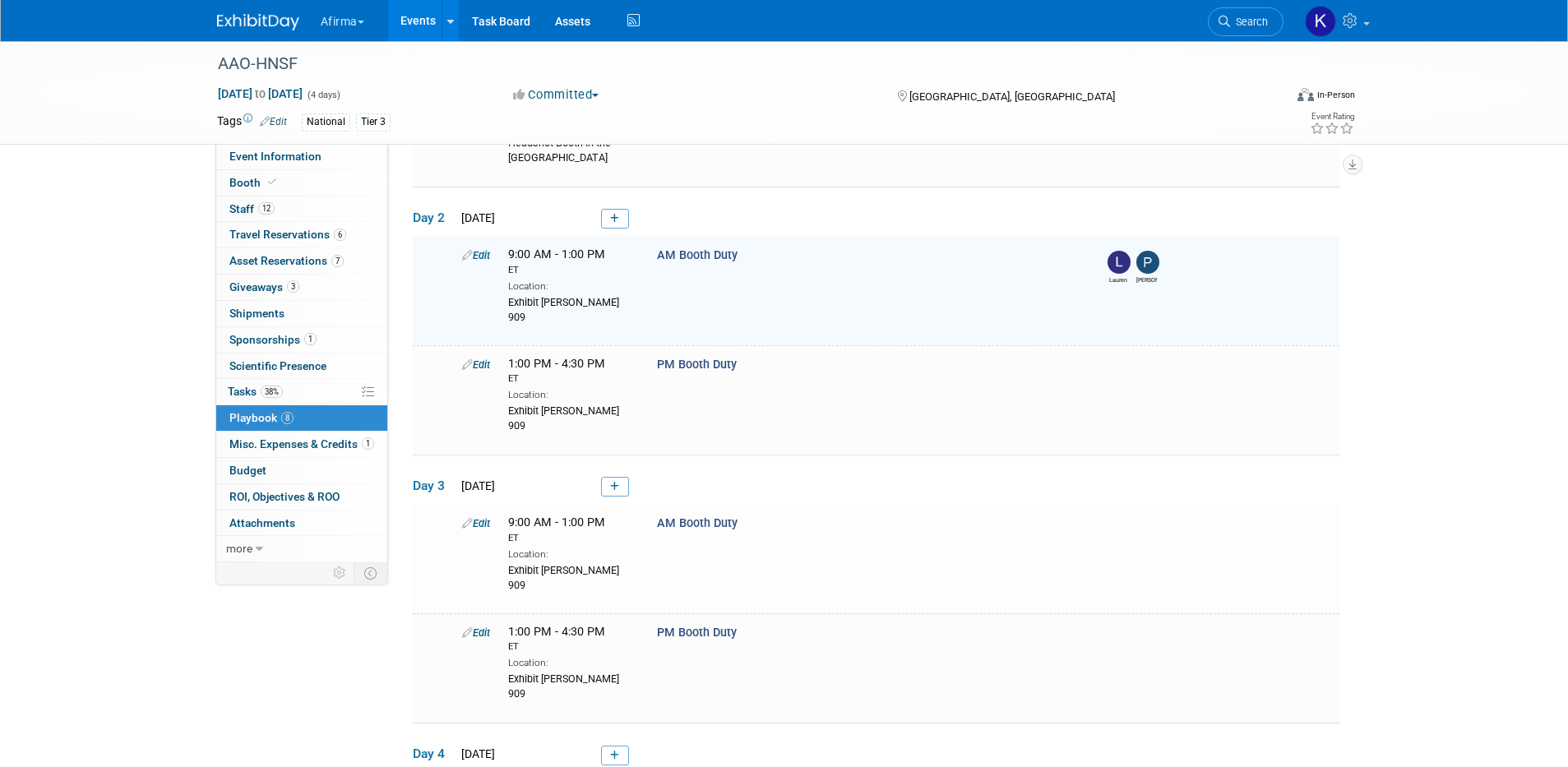
scroll to position [509, 0]
click at [486, 357] on link "Edit" at bounding box center [476, 363] width 28 height 12
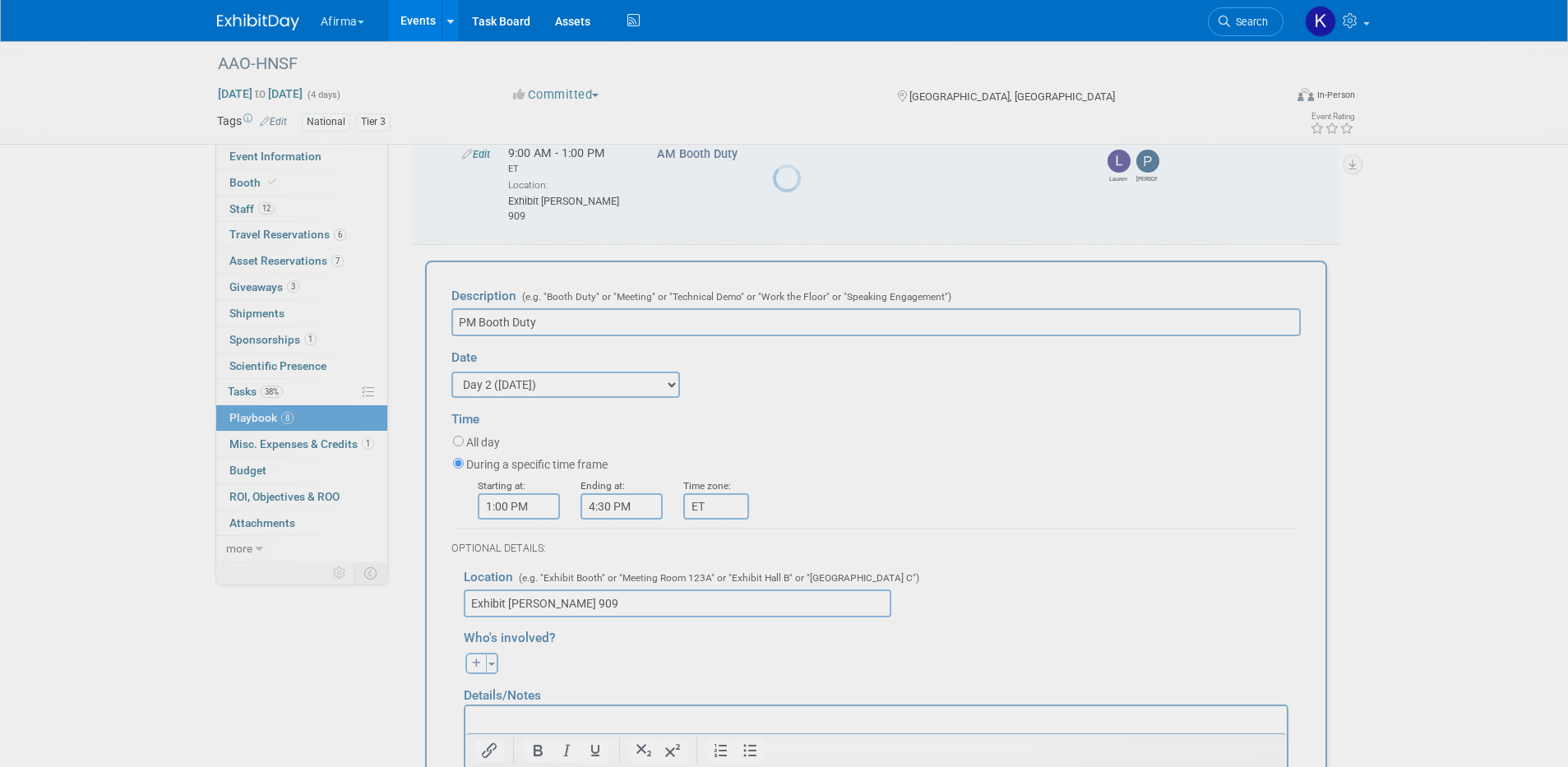
scroll to position [621, 0]
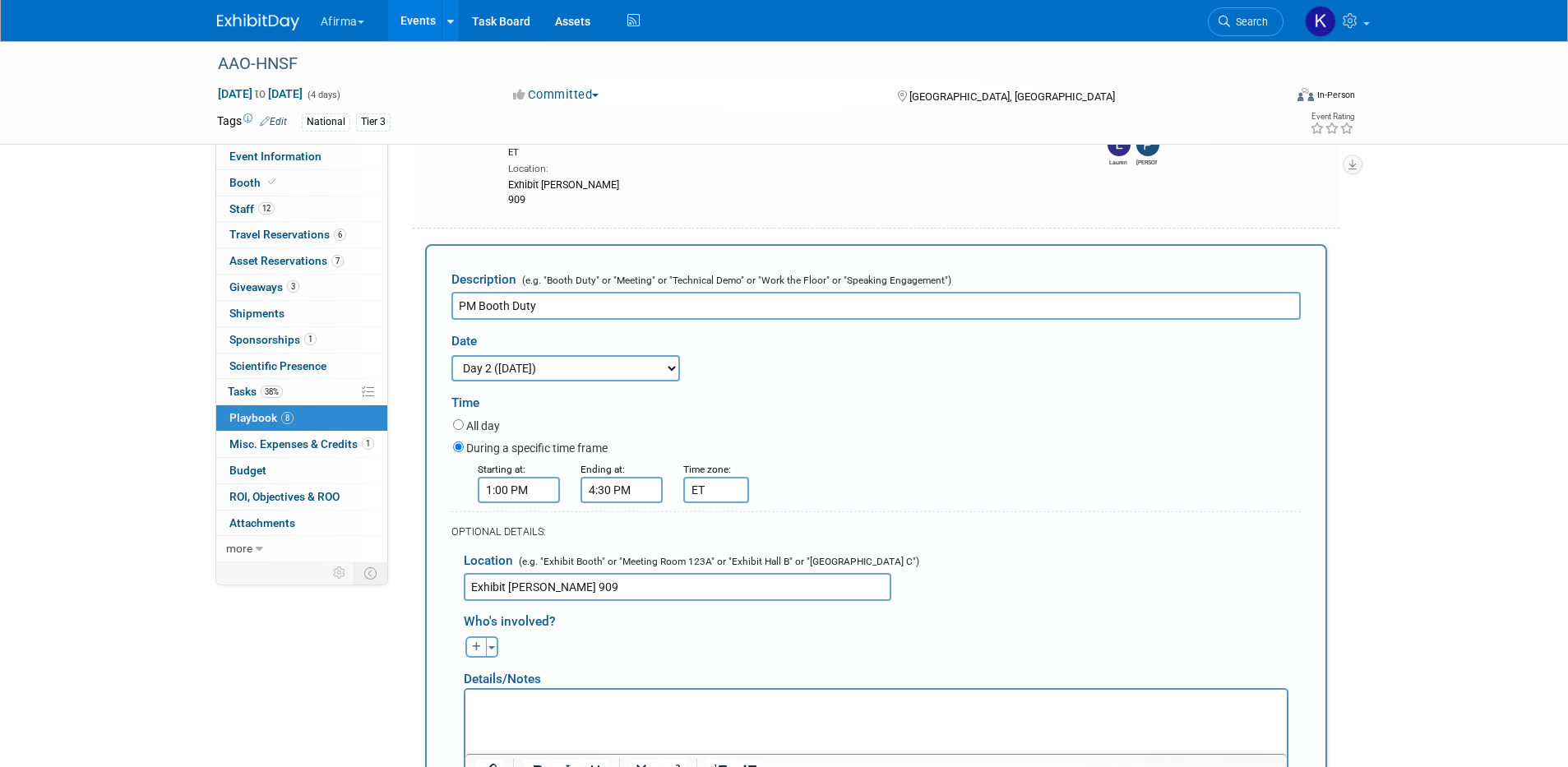
click at [472, 643] on icon "button" at bounding box center [477, 647] width 10 height 10
select select
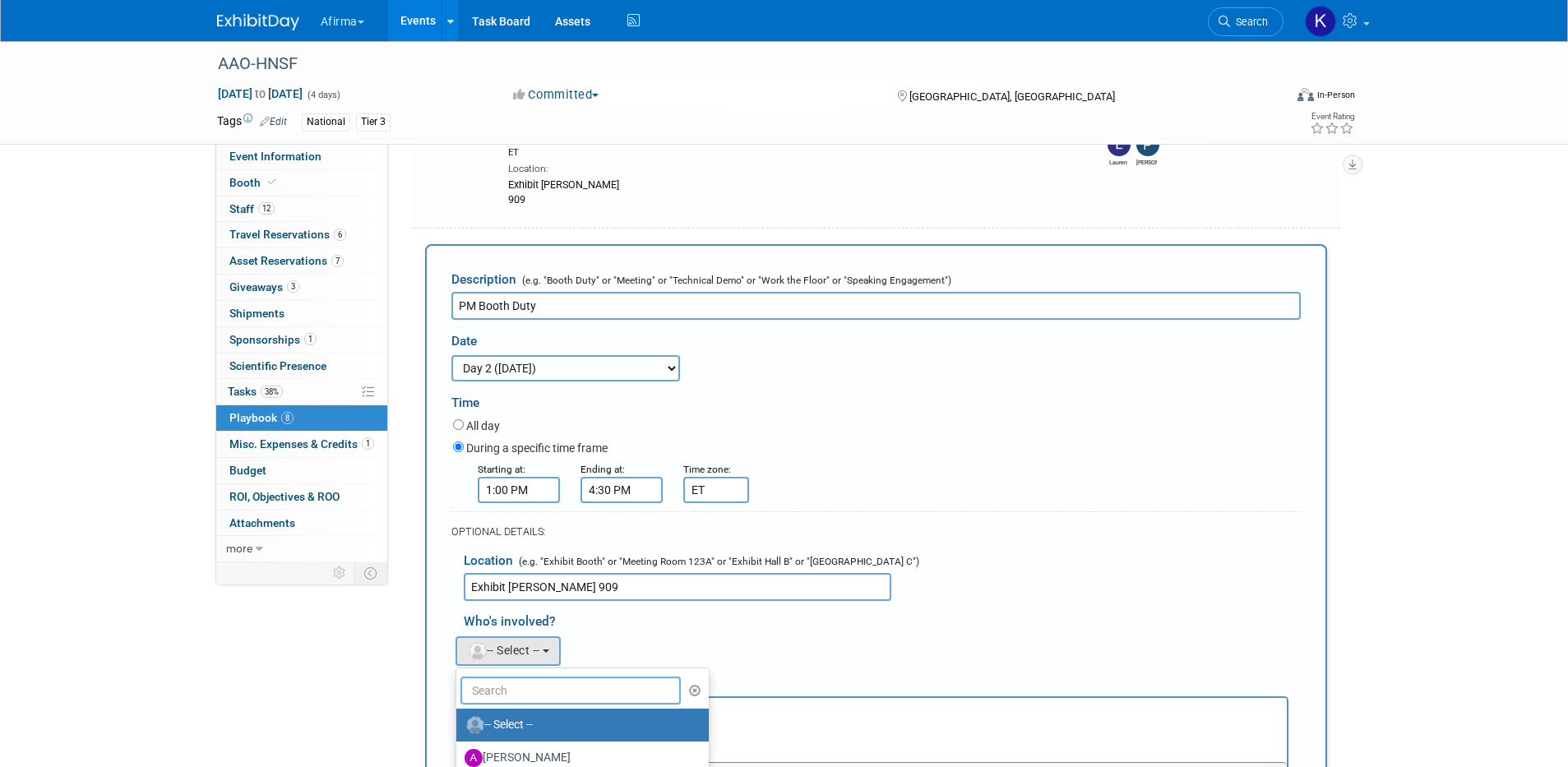
click at [508, 677] on input "text" at bounding box center [571, 691] width 221 height 28
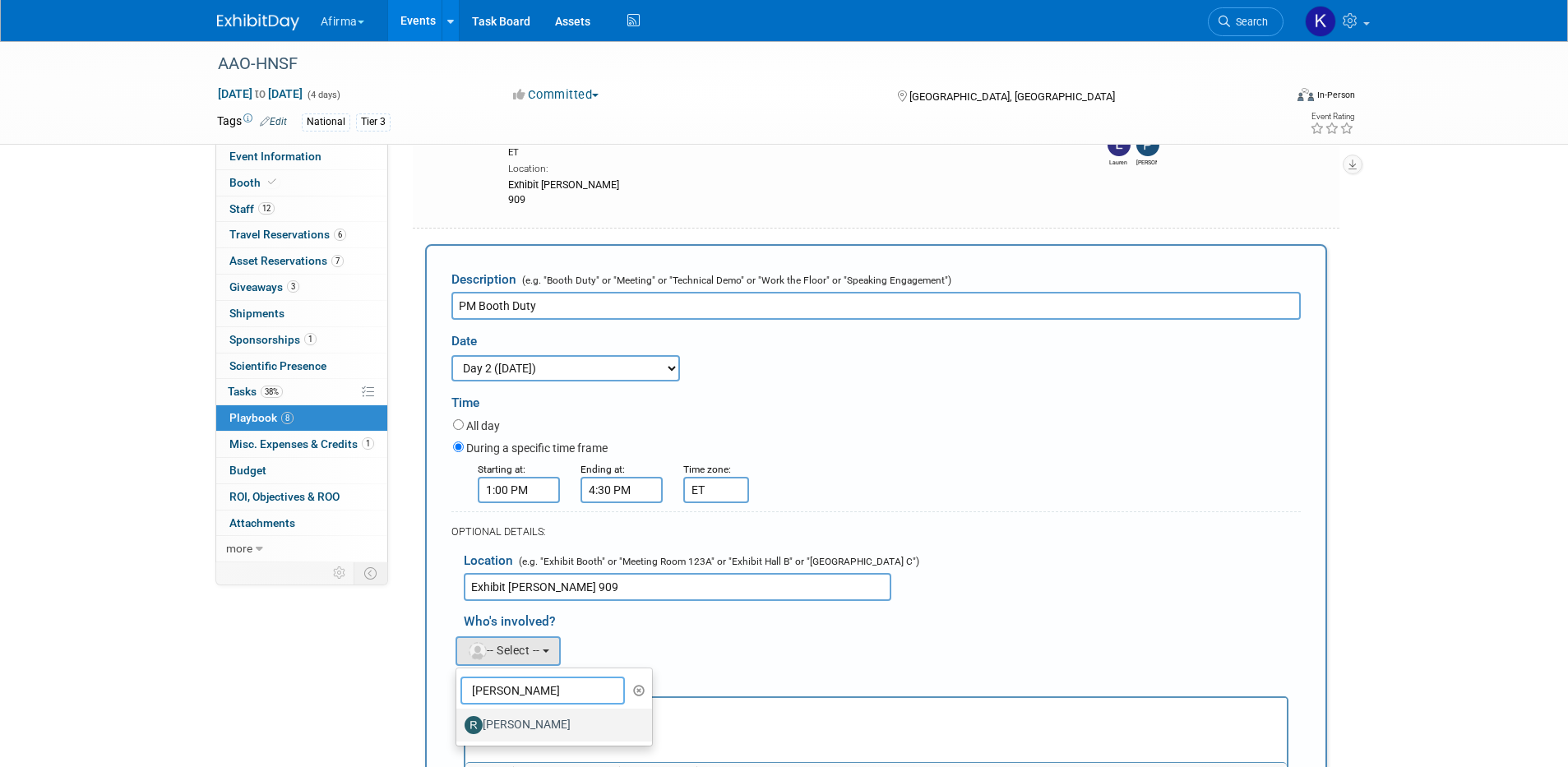
type input "rhonda"
click at [523, 712] on label "[PERSON_NAME]" at bounding box center [550, 725] width 172 height 26
click at [459, 718] on input "[PERSON_NAME]" at bounding box center [453, 723] width 11 height 11
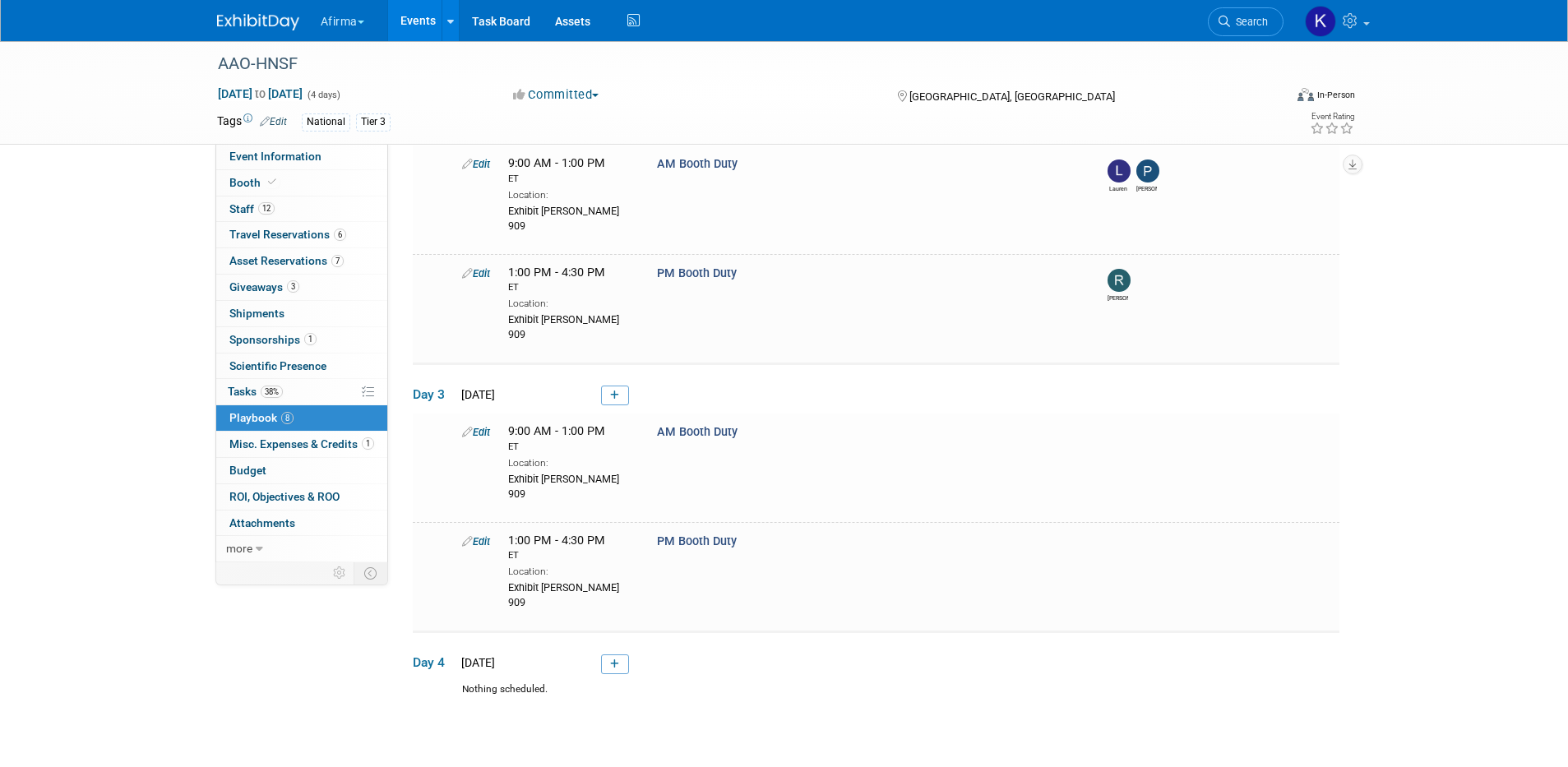
scroll to position [602, 0]
click at [479, 532] on link "Edit" at bounding box center [476, 538] width 28 height 12
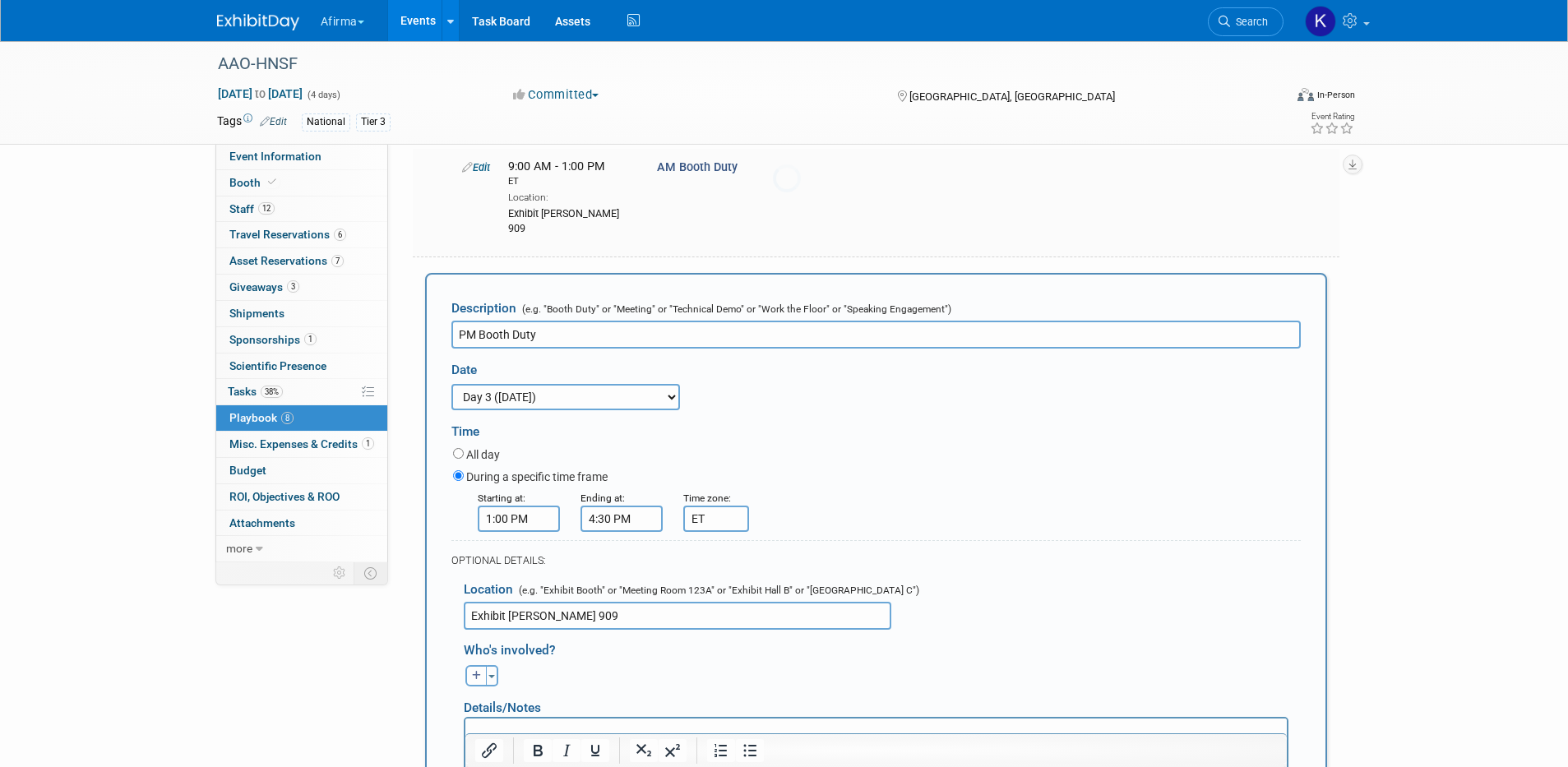
scroll to position [0, 0]
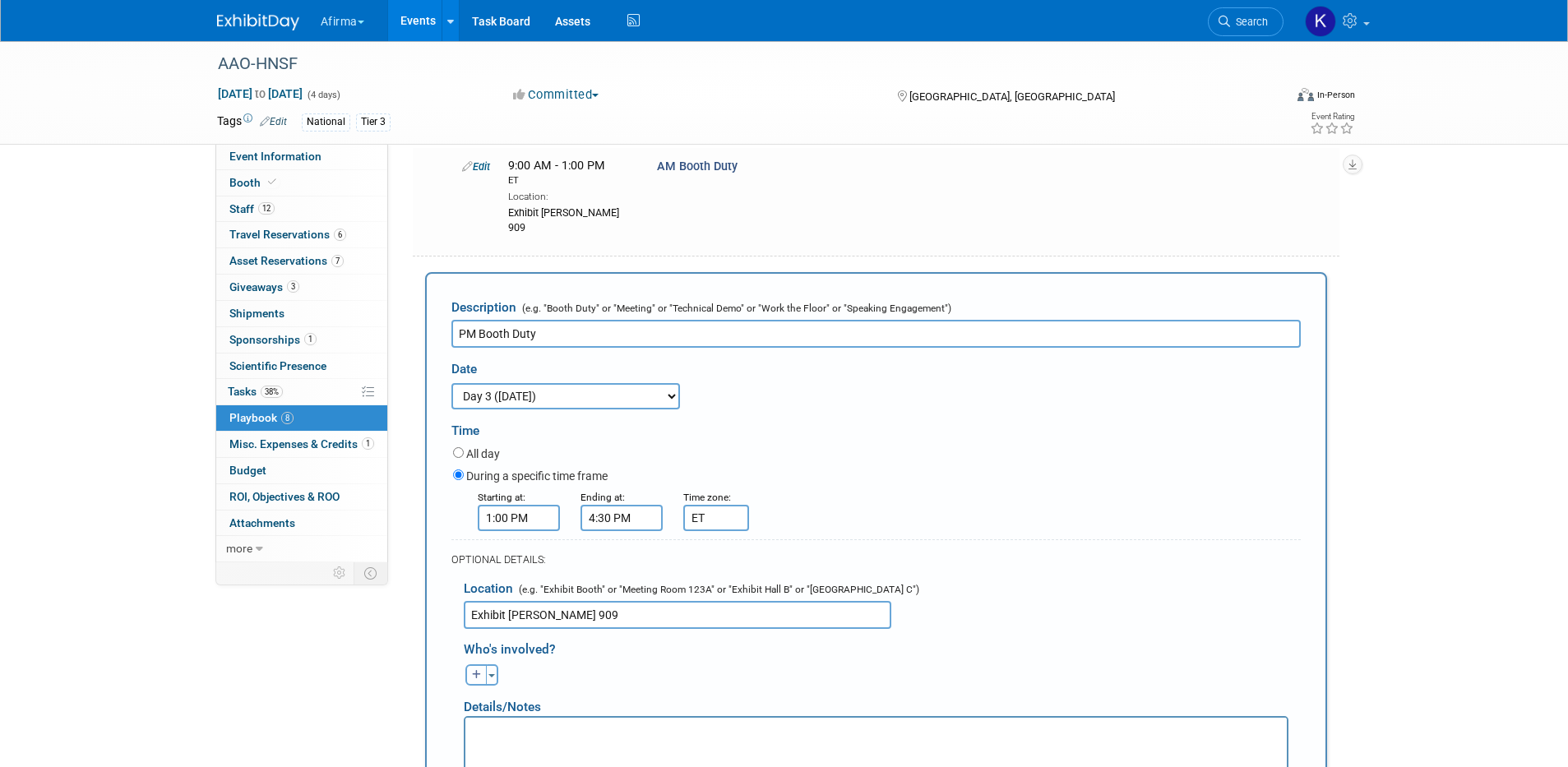
click at [472, 664] on button "button" at bounding box center [476, 675] width 21 height 21
select select
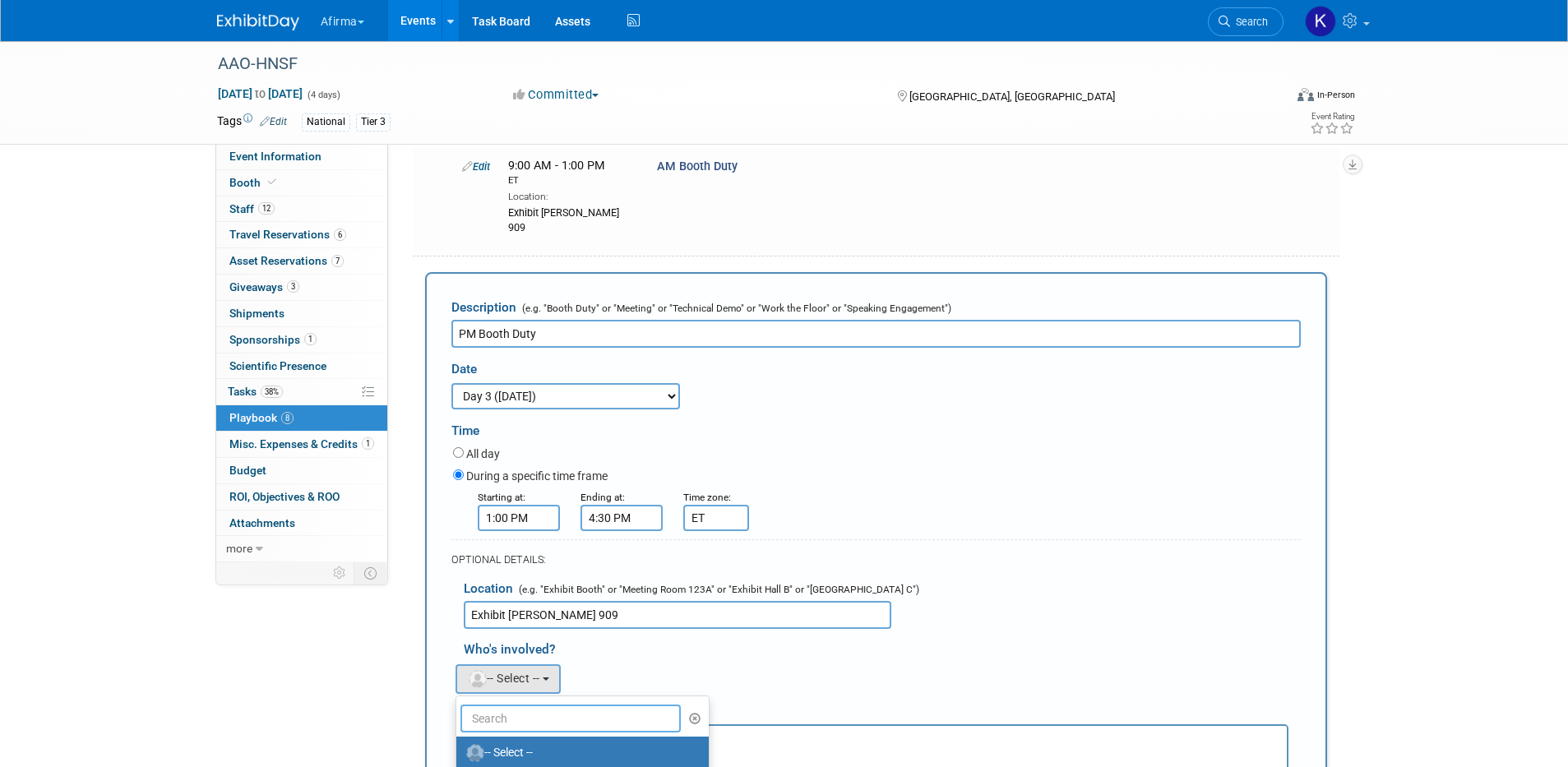
click at [532, 705] on input "text" at bounding box center [571, 719] width 221 height 28
type input "rhonda"
click at [543, 740] on label "[PERSON_NAME]" at bounding box center [550, 753] width 172 height 26
click at [459, 746] on input "[PERSON_NAME]" at bounding box center [453, 751] width 11 height 11
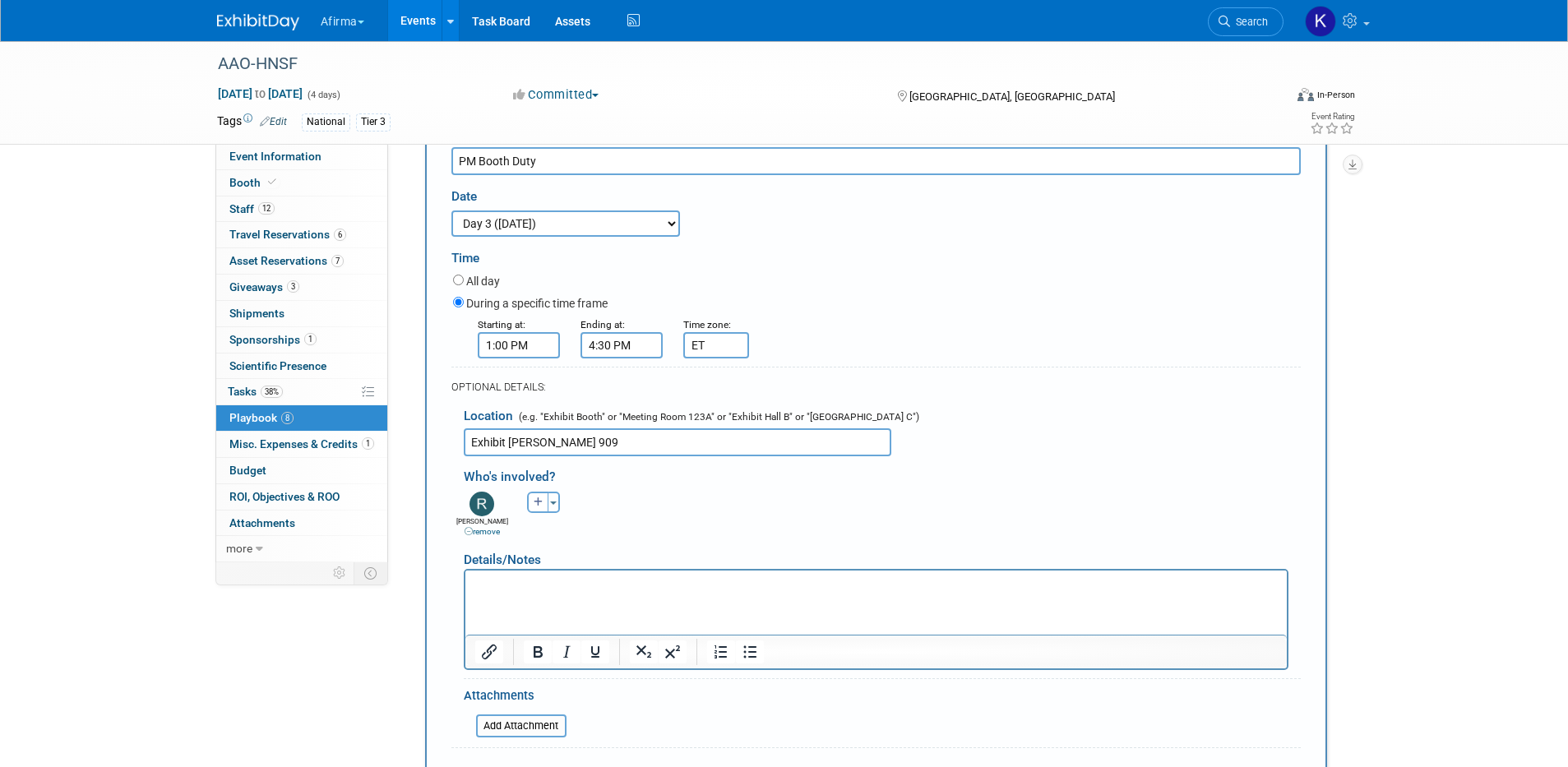
scroll to position [1034, 0]
click at [483, 753] on div "Save Cancel Remove" at bounding box center [876, 778] width 849 height 50
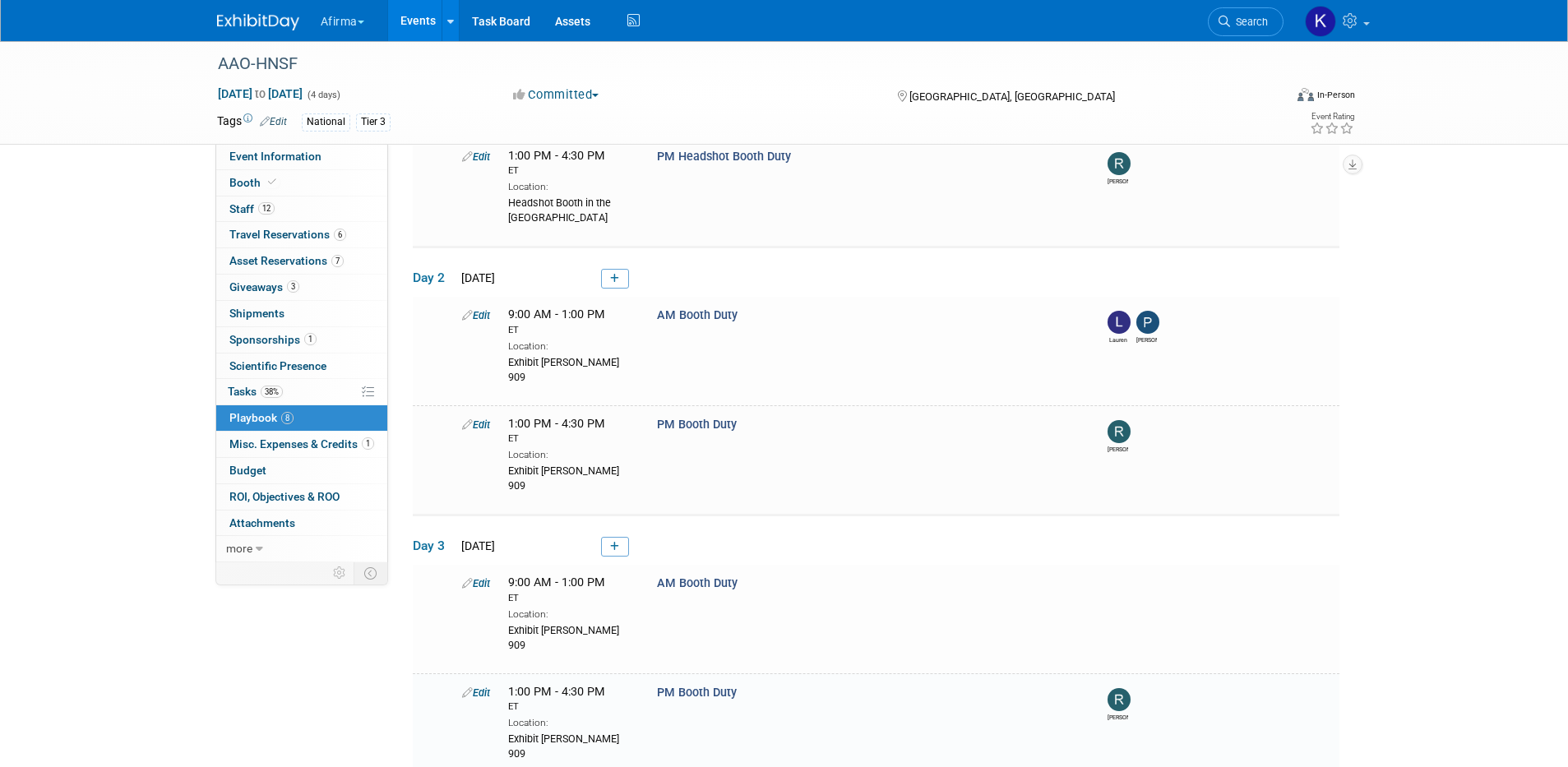
scroll to position [633, 0]
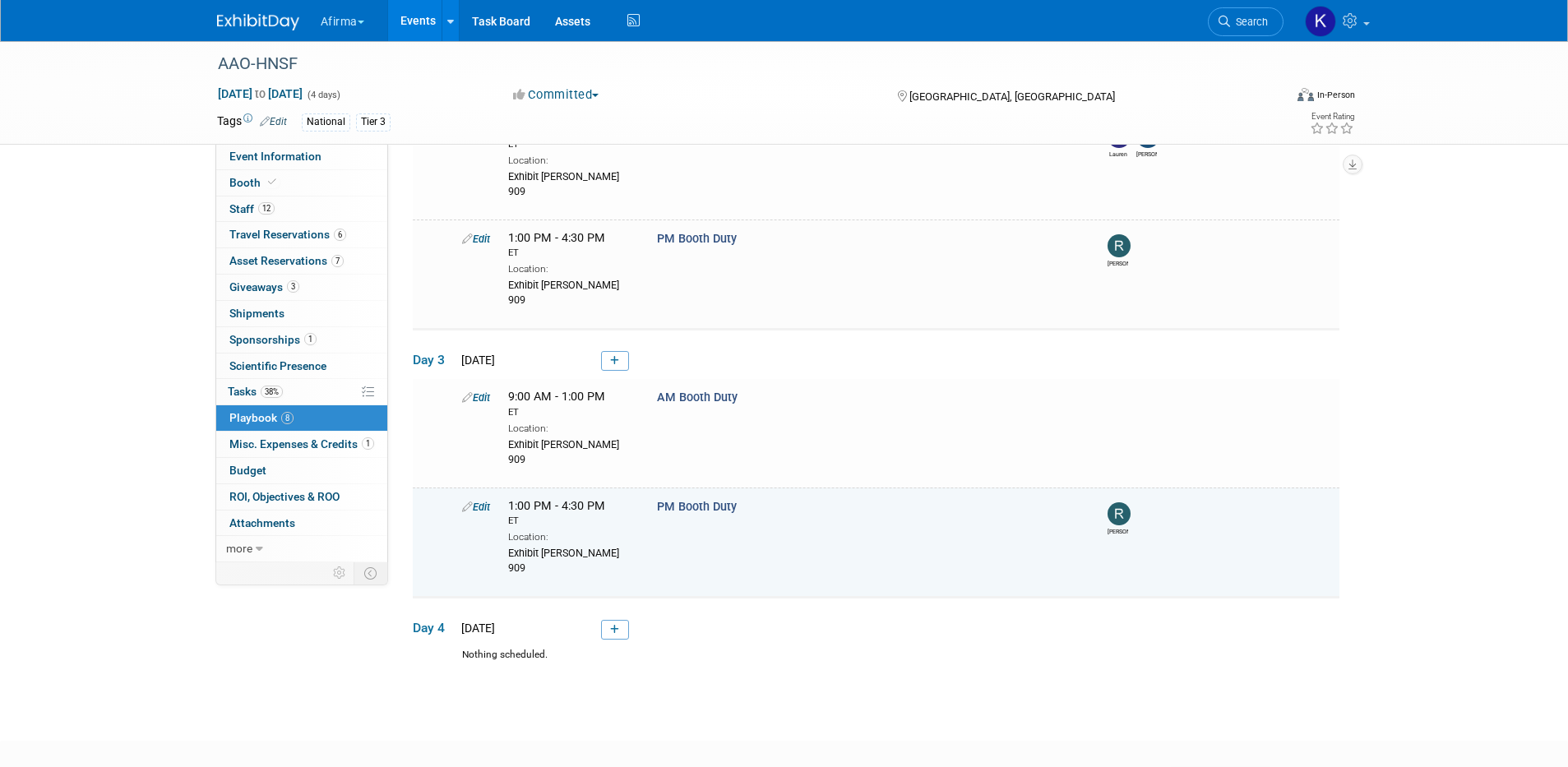
click at [486, 501] on link "Edit" at bounding box center [476, 507] width 28 height 12
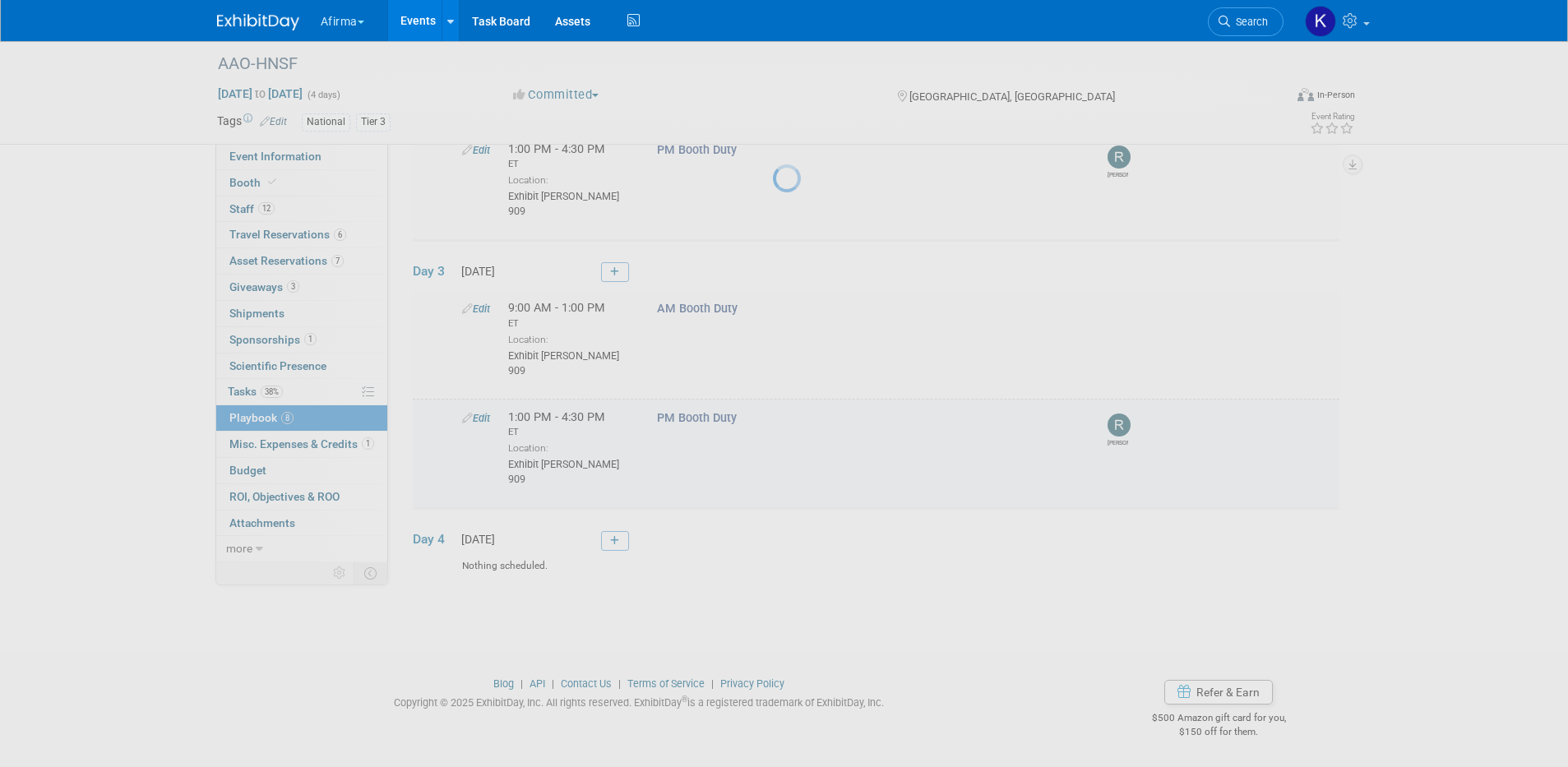
select select "2b87e82e-9131-4281-8021-a6babfc842d5"
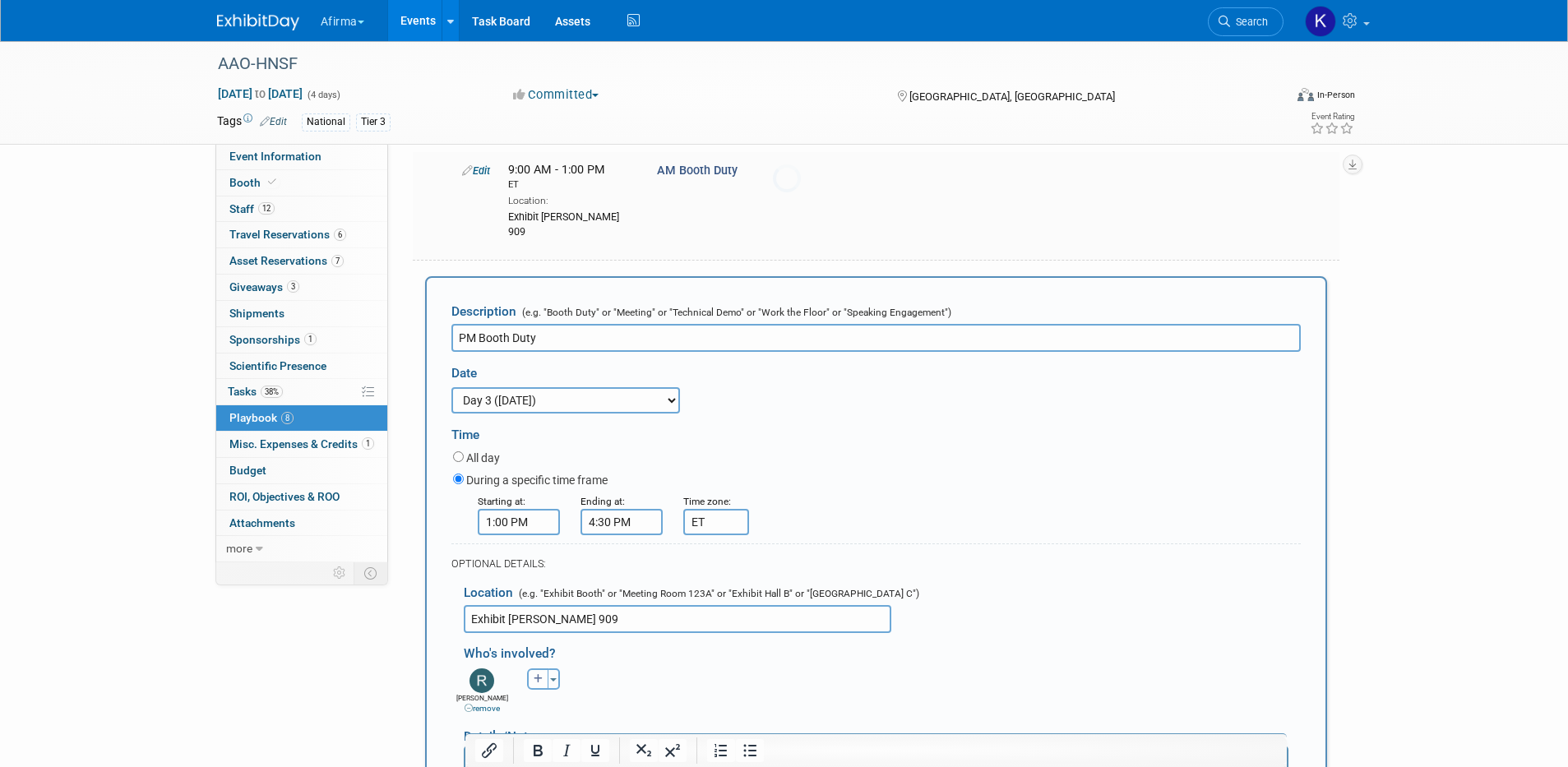
scroll to position [860, 0]
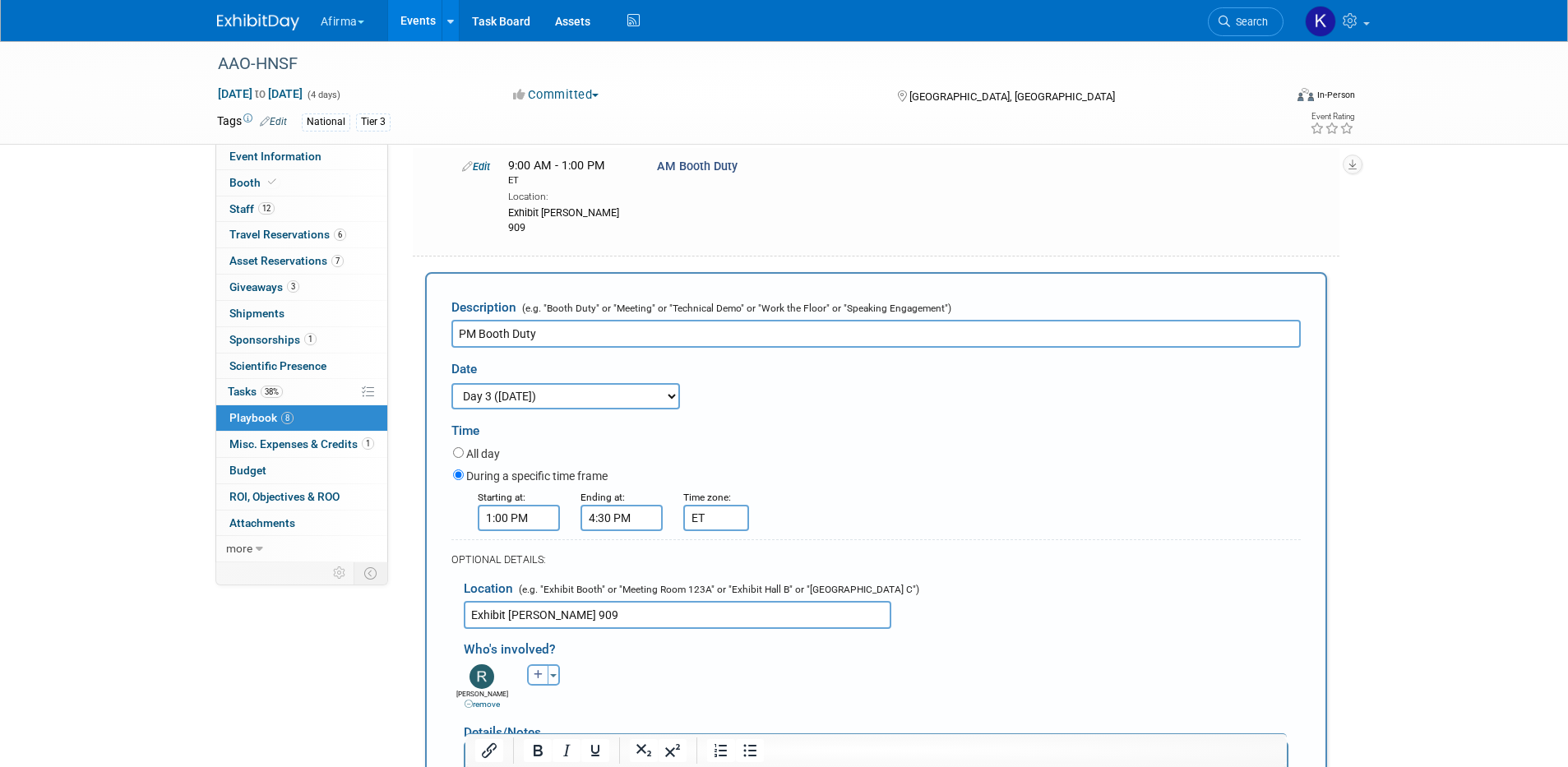
click at [535, 671] on icon "button" at bounding box center [538, 675] width 10 height 10
select select
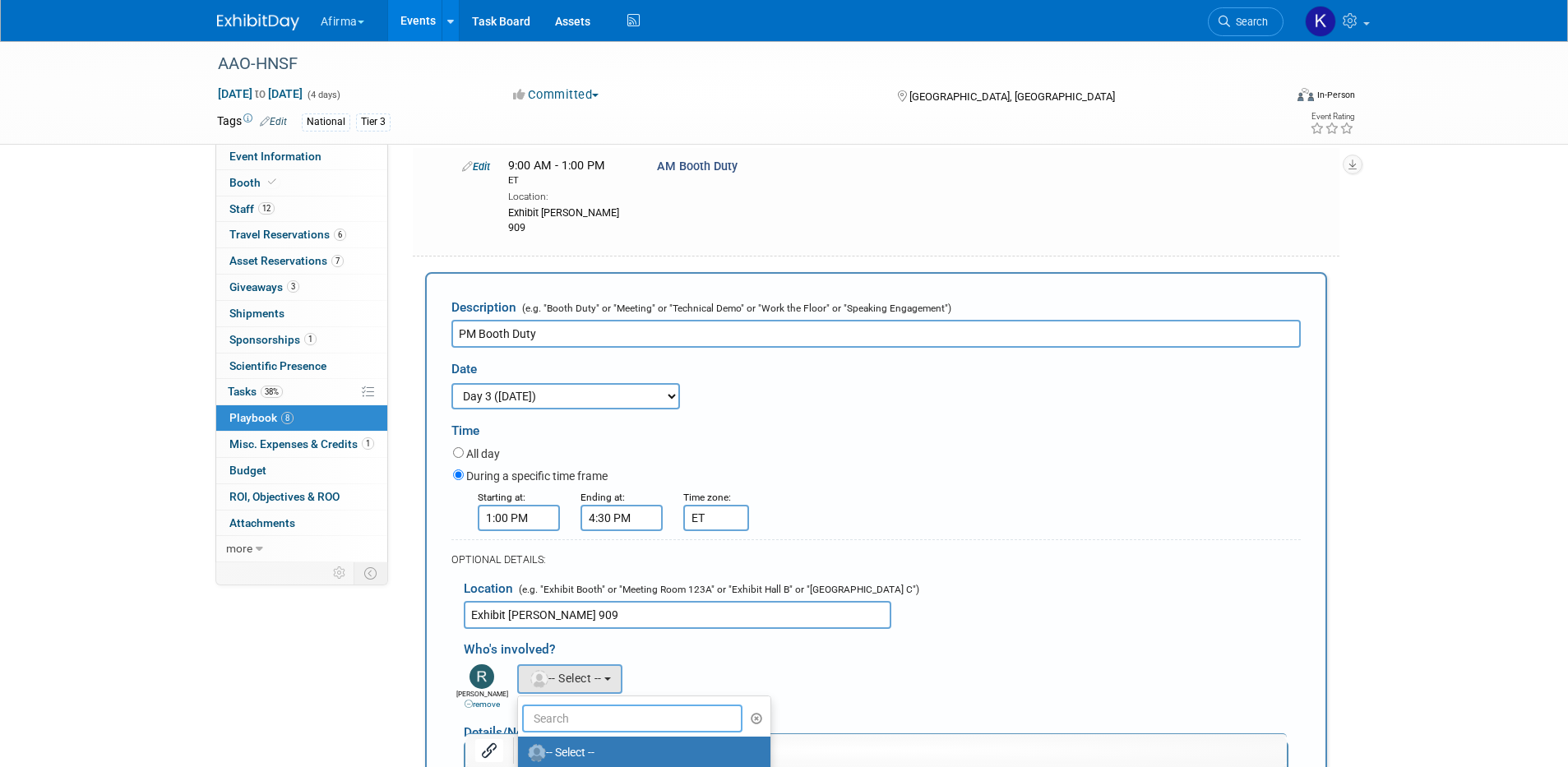
click at [542, 705] on input "text" at bounding box center [633, 719] width 221 height 28
type input "patric"
click at [713, 660] on div "Abbee remove Adeeb remove Adrienne remove" at bounding box center [882, 685] width 862 height 50
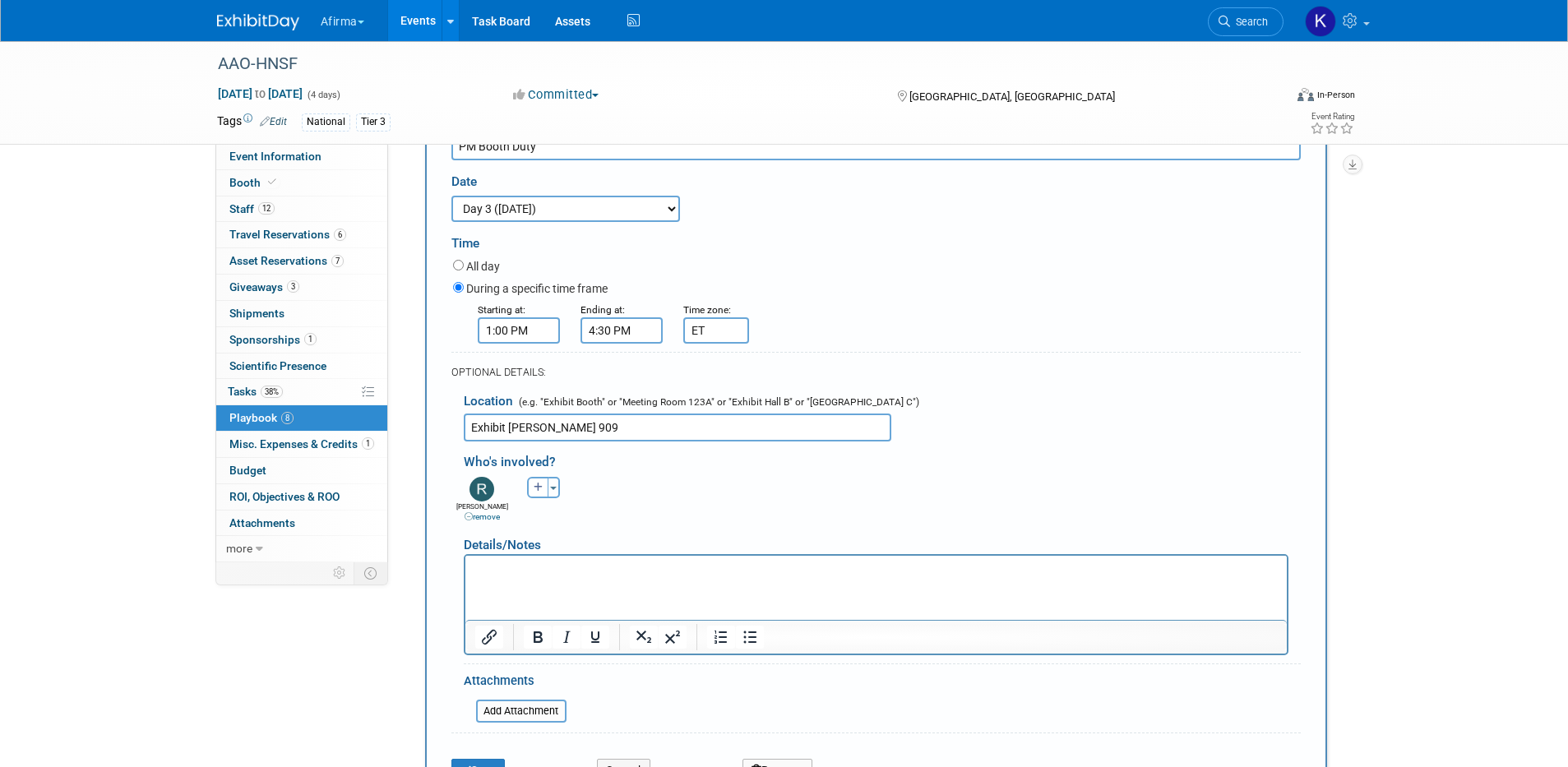
scroll to position [1048, 0]
click at [476, 758] on button "Save" at bounding box center [479, 770] width 54 height 23
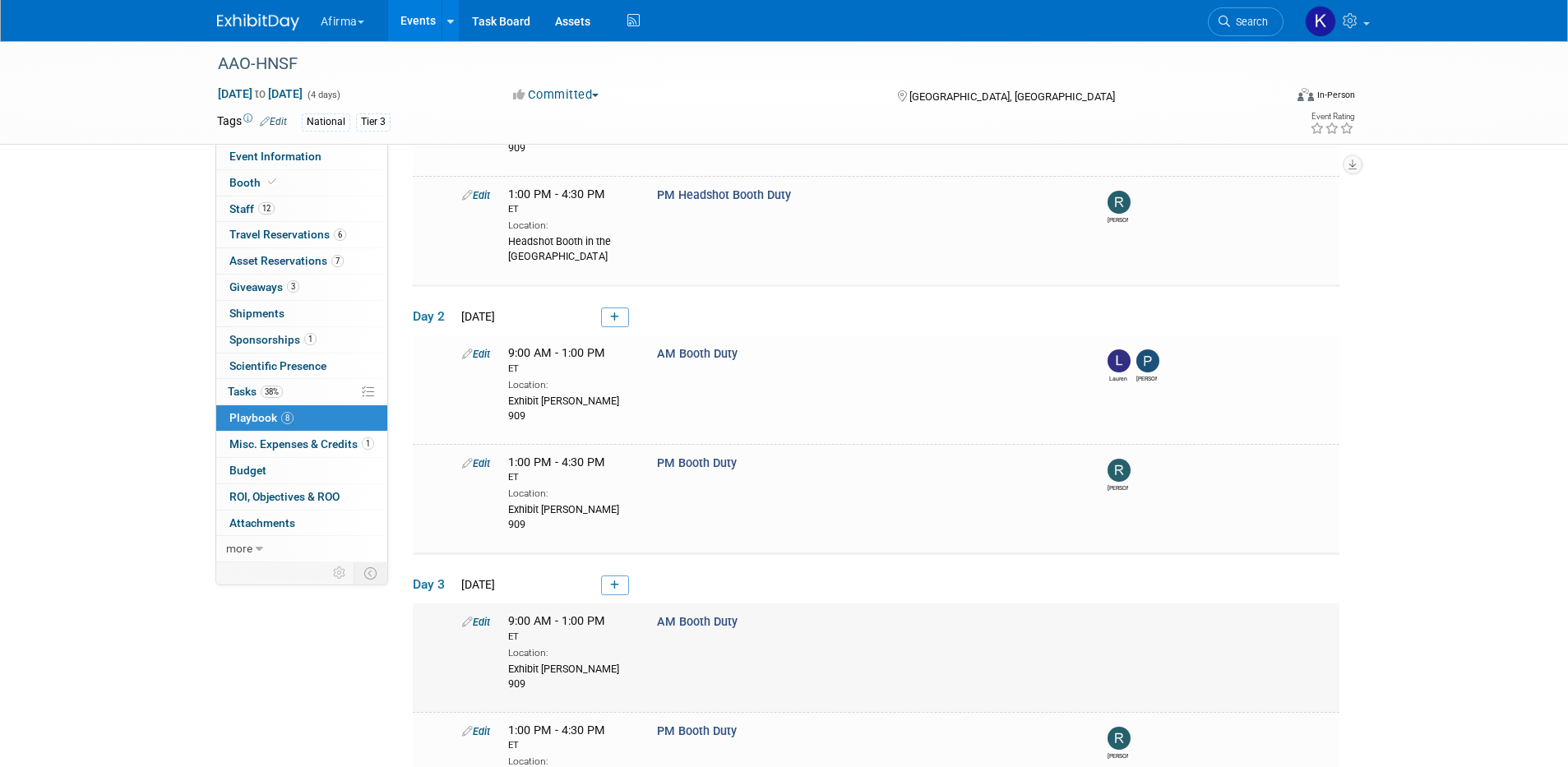
scroll to position [406, 0]
click at [486, 351] on link "Edit" at bounding box center [476, 357] width 28 height 12
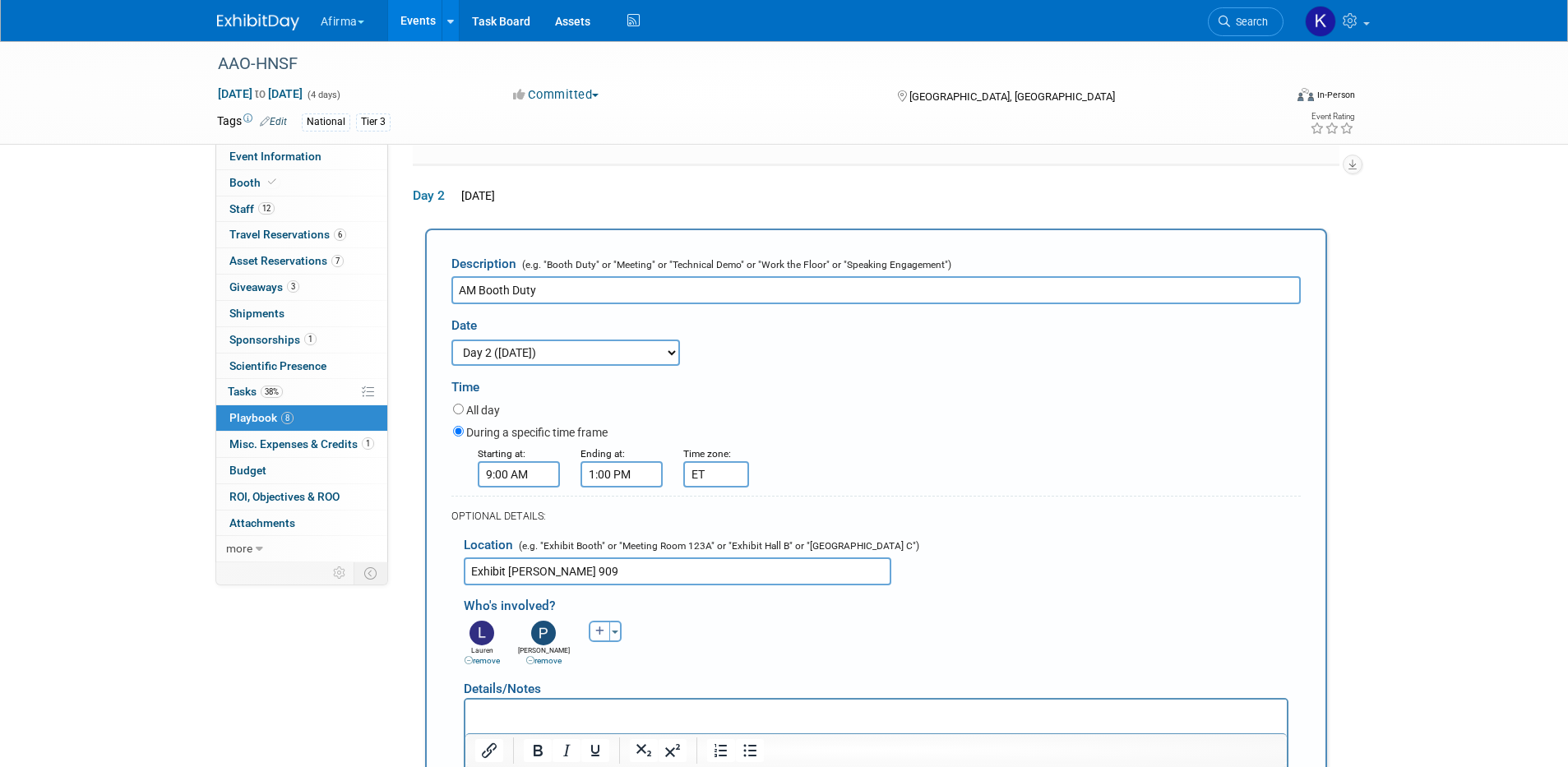
scroll to position [0, 0]
click at [549, 657] on link "remove" at bounding box center [543, 661] width 35 height 9
click at [536, 621] on button "button" at bounding box center [537, 631] width 21 height 21
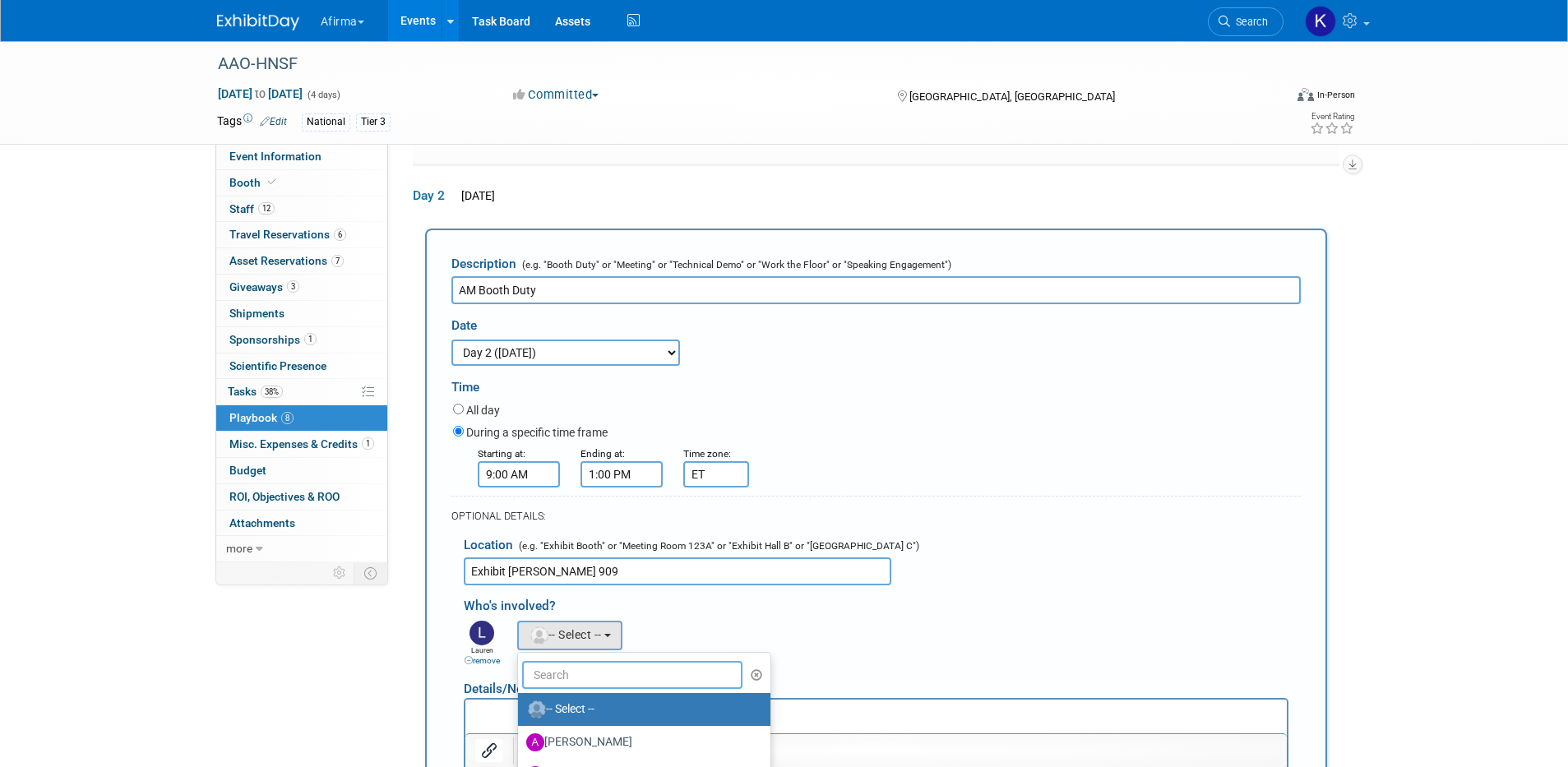
click at [541, 661] on input "text" at bounding box center [633, 675] width 221 height 28
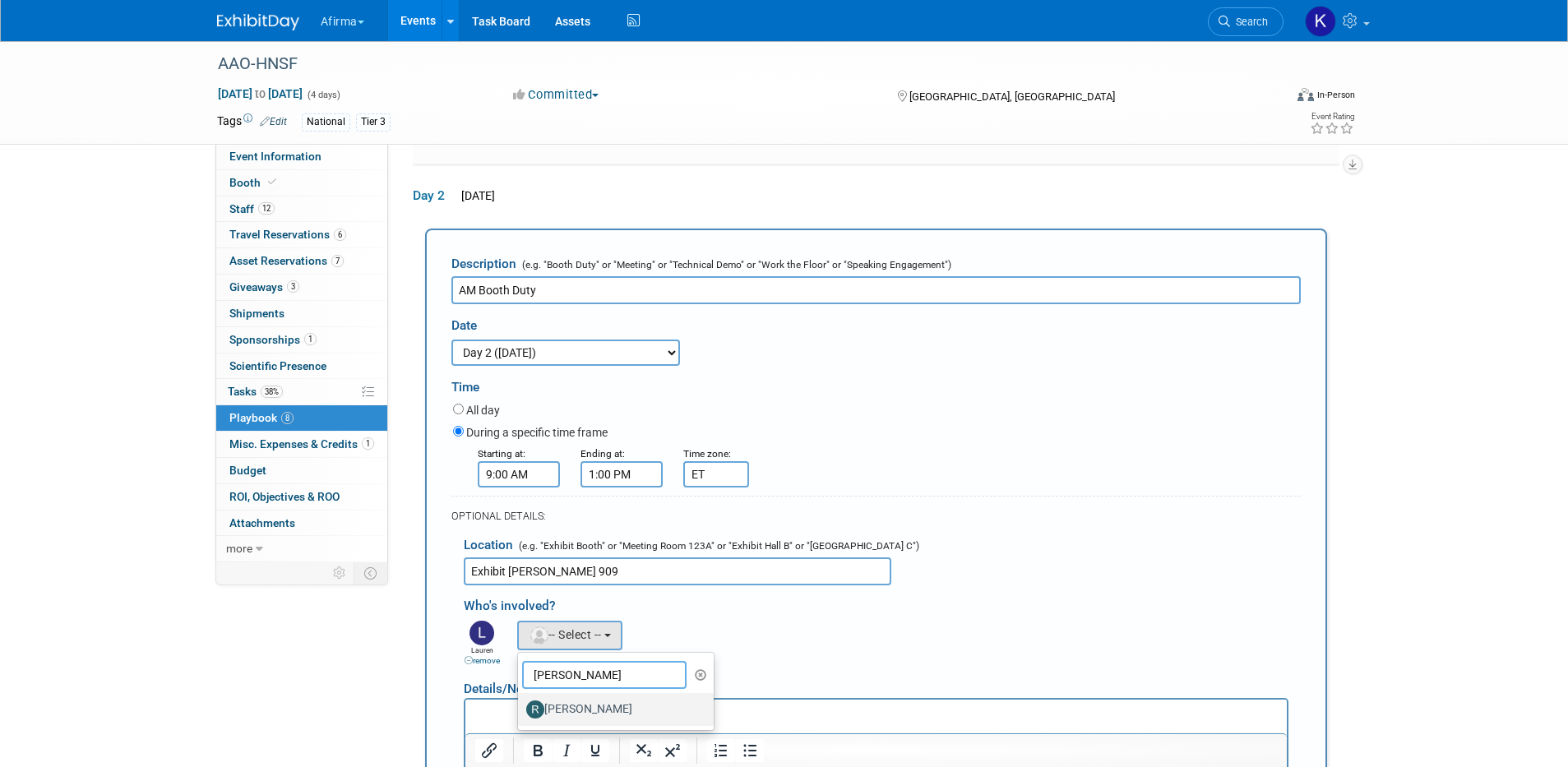
type input "rhonda"
click at [565, 697] on label "[PERSON_NAME]" at bounding box center [612, 710] width 172 height 26
click at [521, 702] on input "[PERSON_NAME]" at bounding box center [515, 707] width 11 height 11
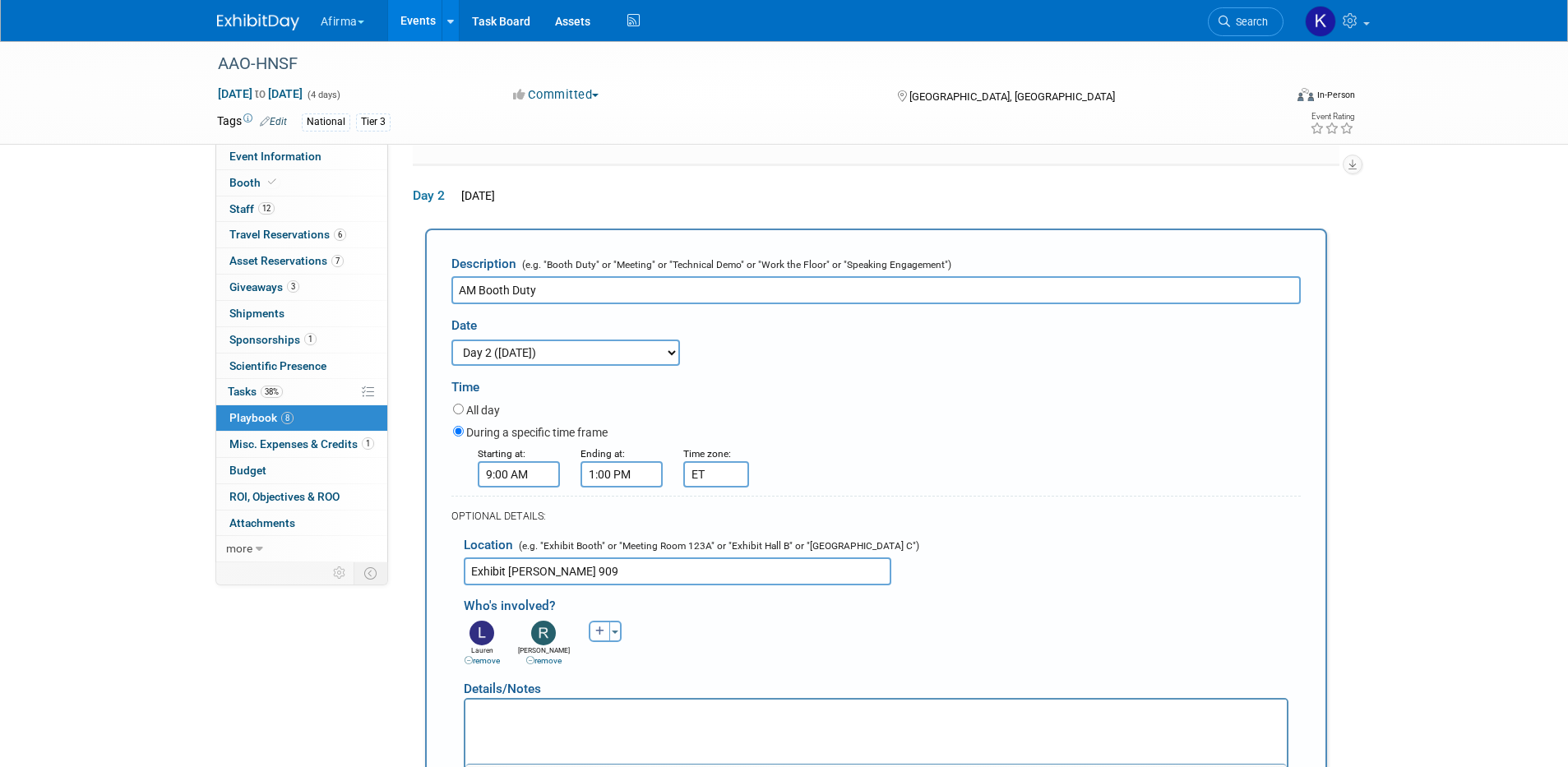
scroll to position [685, 0]
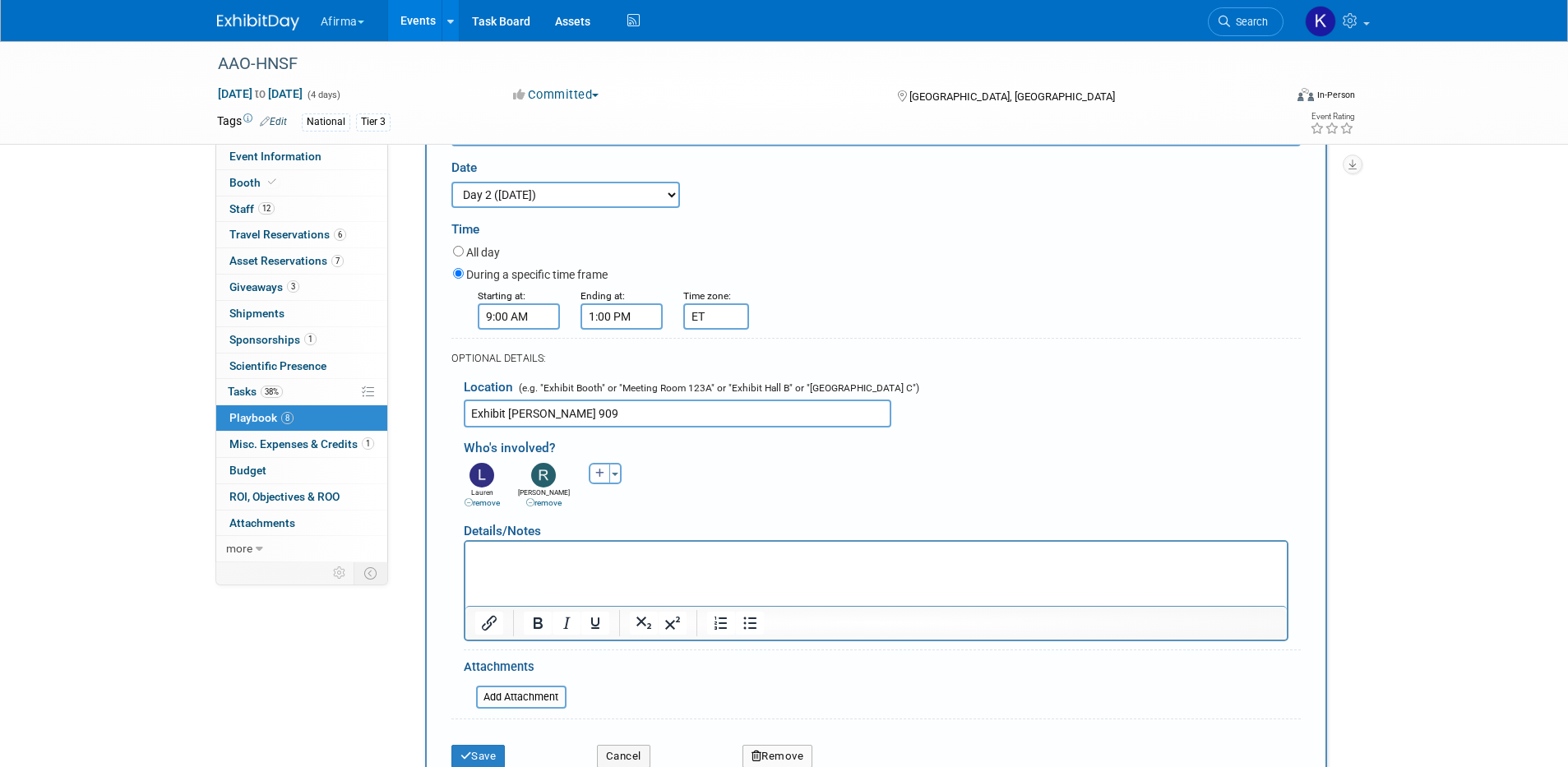
click at [491, 742] on div "Save Cancel Remove" at bounding box center [876, 750] width 849 height 50
click at [485, 745] on button "Save" at bounding box center [479, 756] width 54 height 23
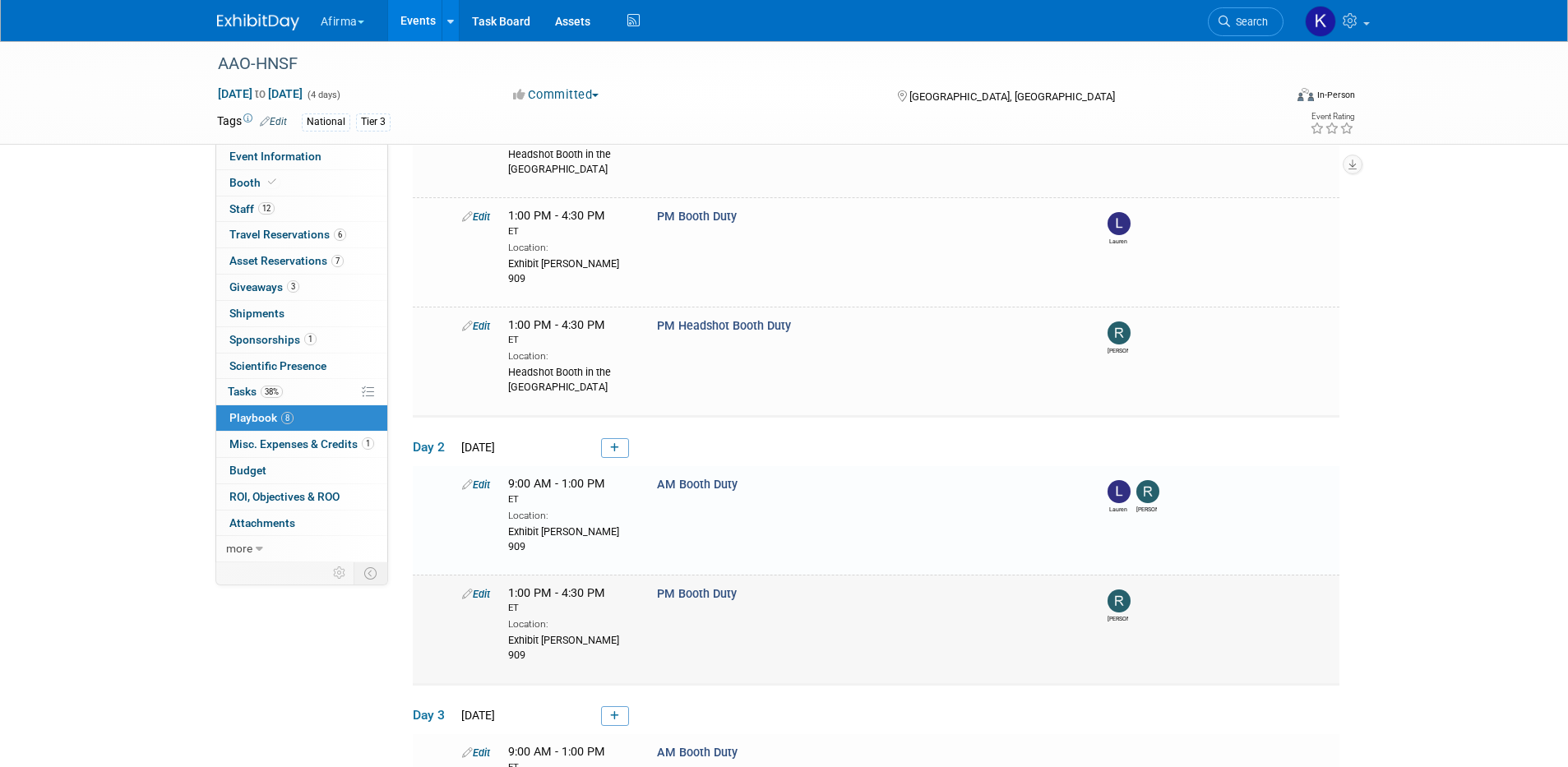
scroll to position [509, 0]
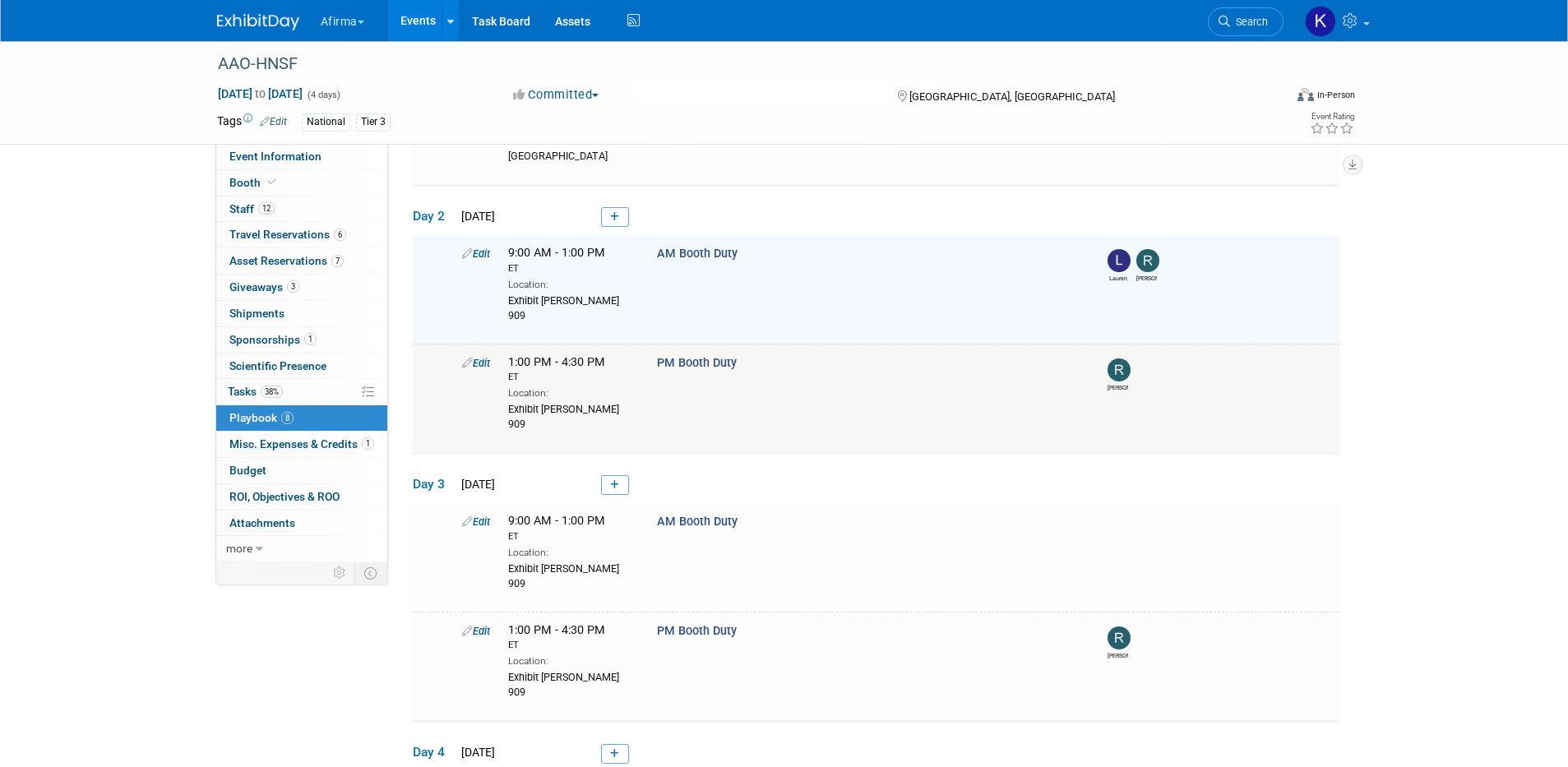
click at [482, 357] on link "Edit" at bounding box center [476, 363] width 28 height 12
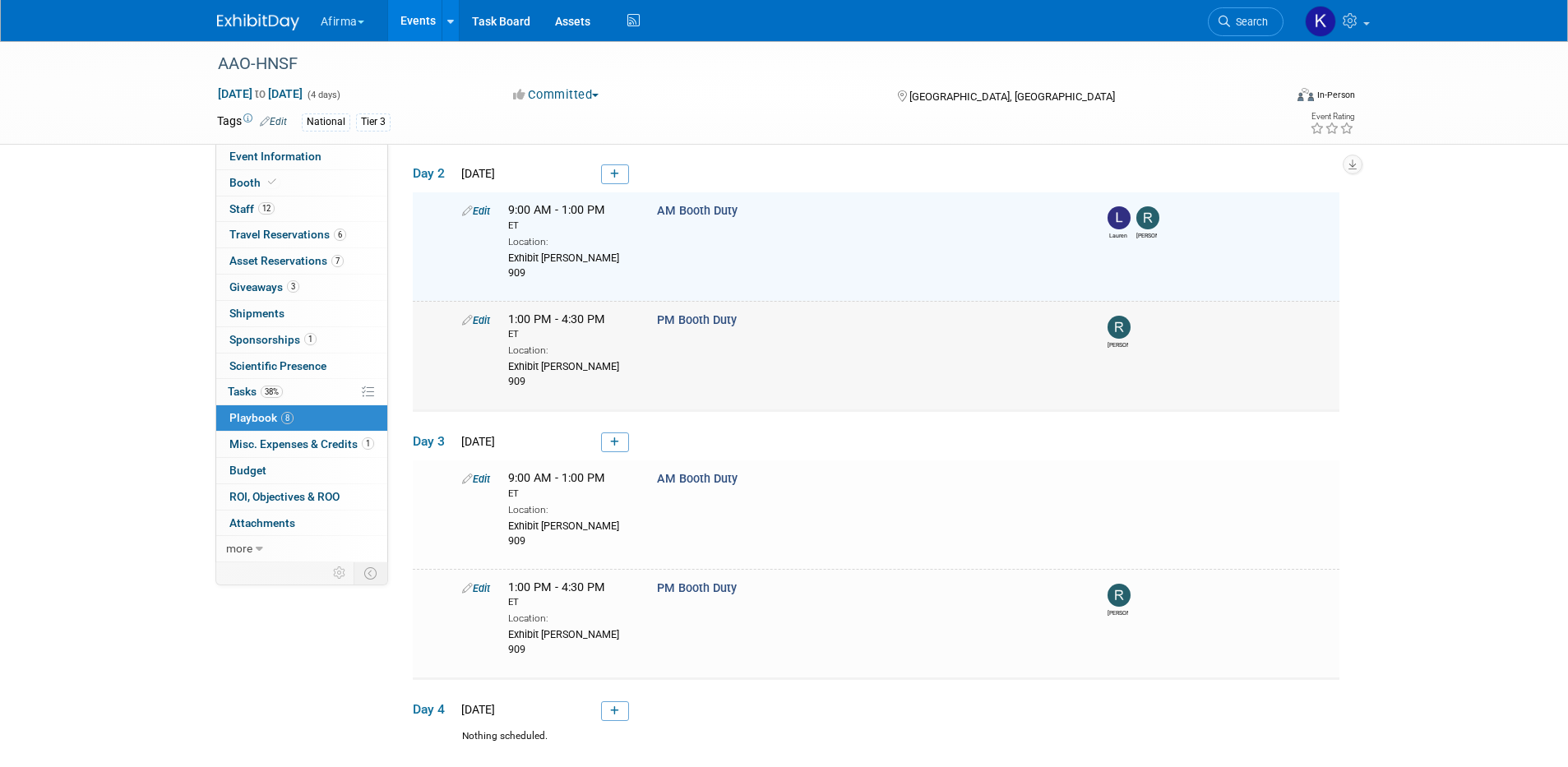
select select "2b87e82e-9131-4281-8021-a6babfc842d5"
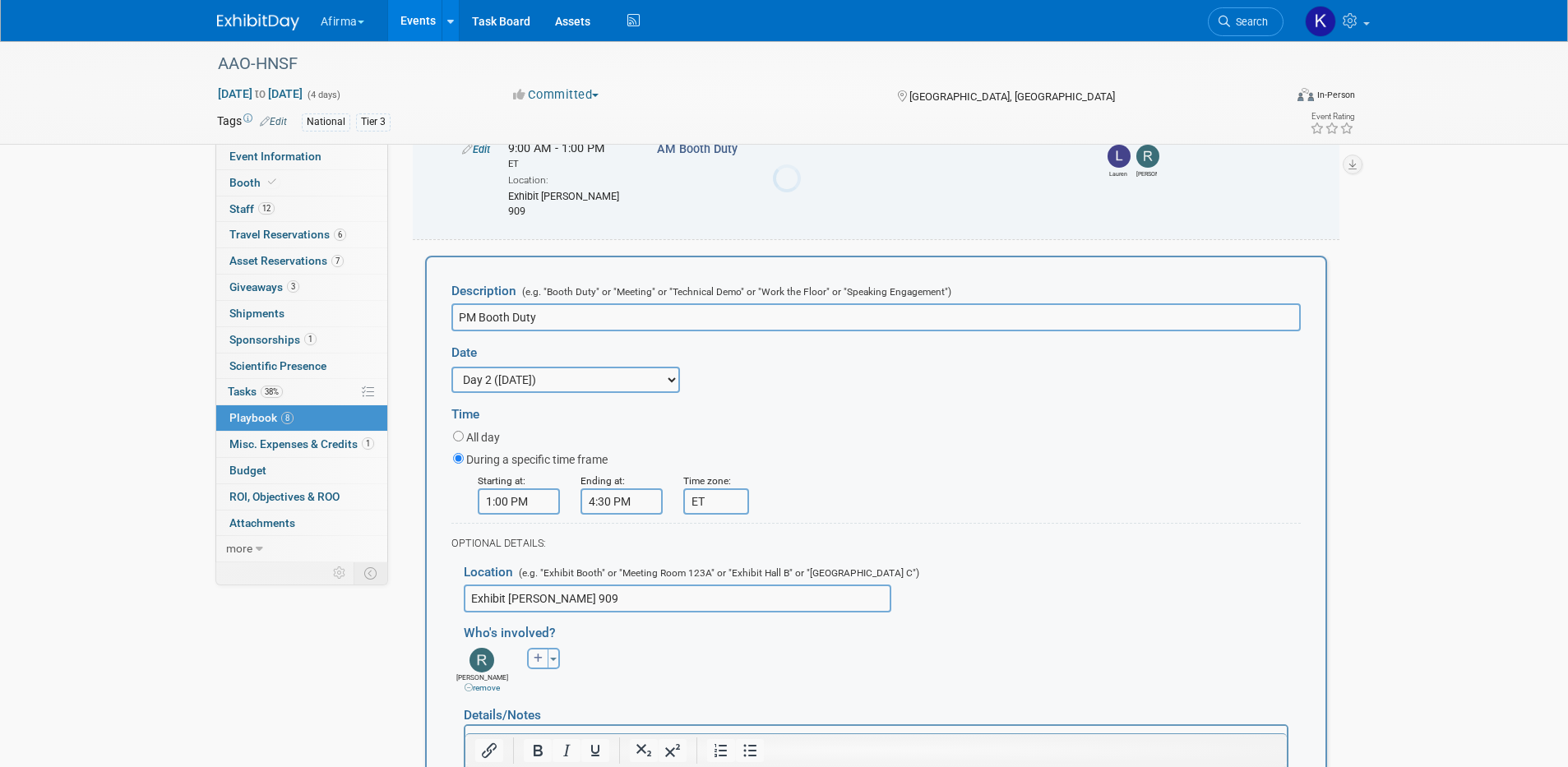
scroll to position [621, 0]
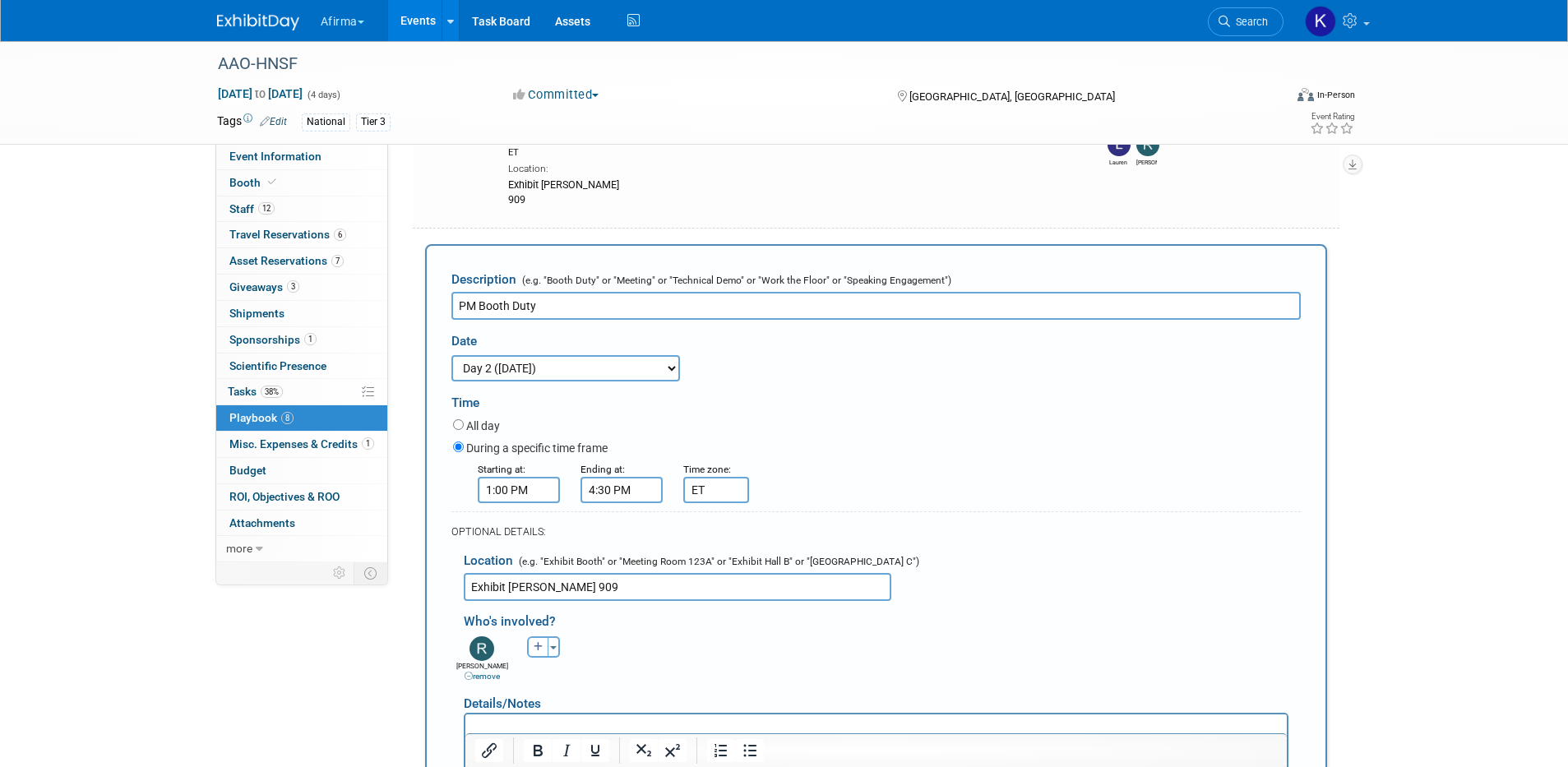
click at [493, 671] on link "remove" at bounding box center [482, 676] width 35 height 9
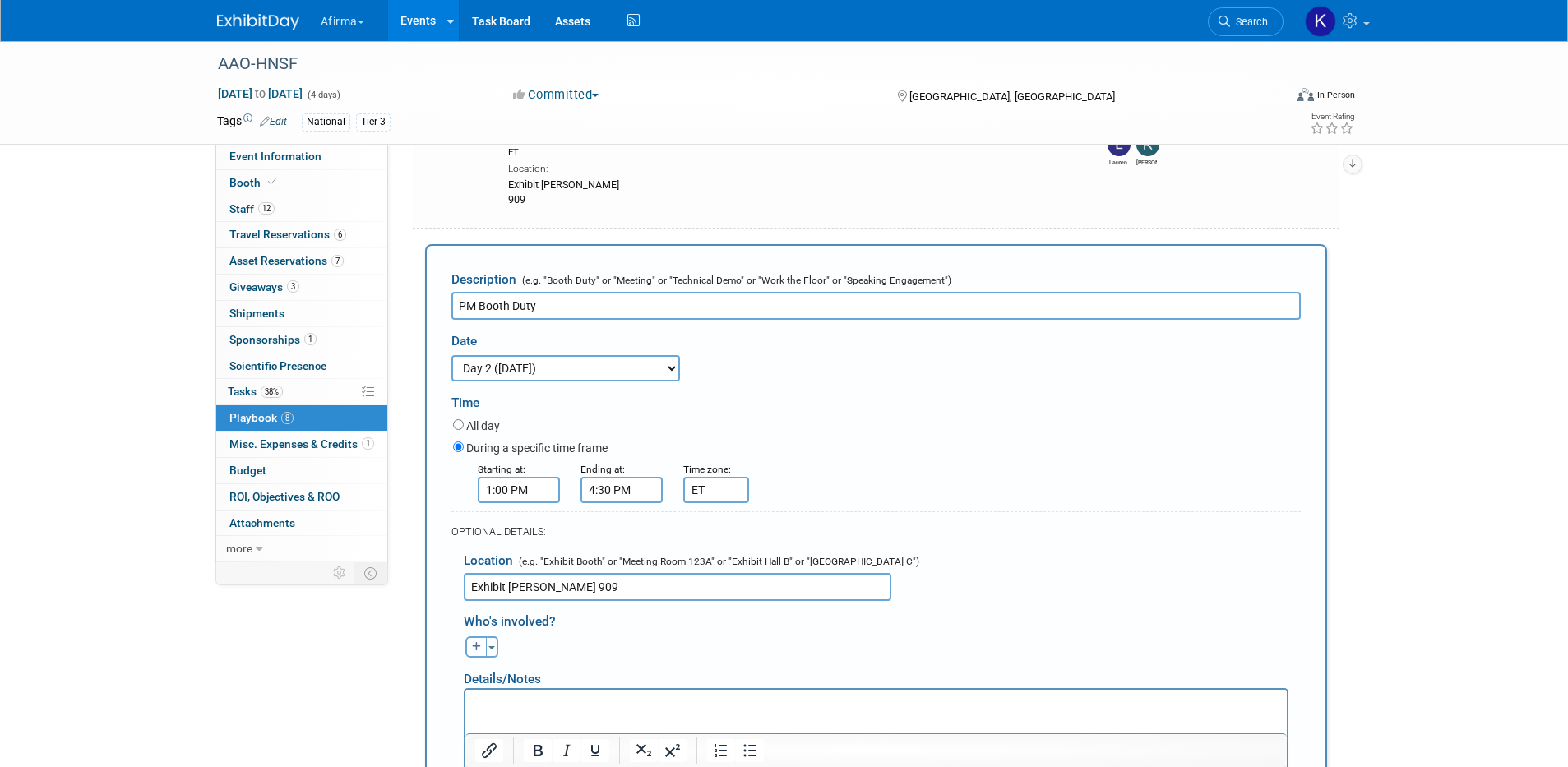
click at [480, 636] on button "button" at bounding box center [476, 647] width 21 height 21
select select
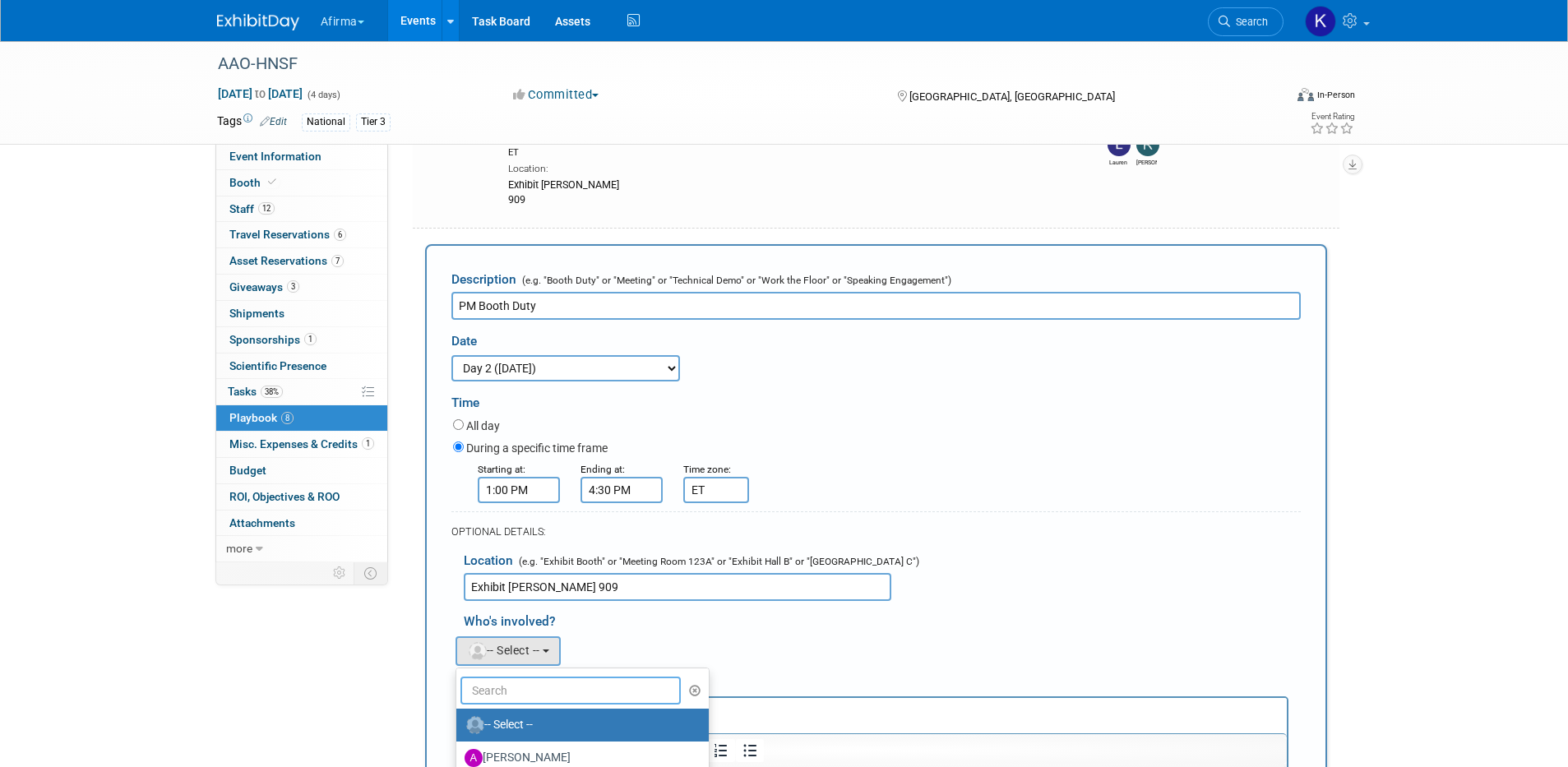
click at [510, 677] on input "text" at bounding box center [571, 691] width 221 height 28
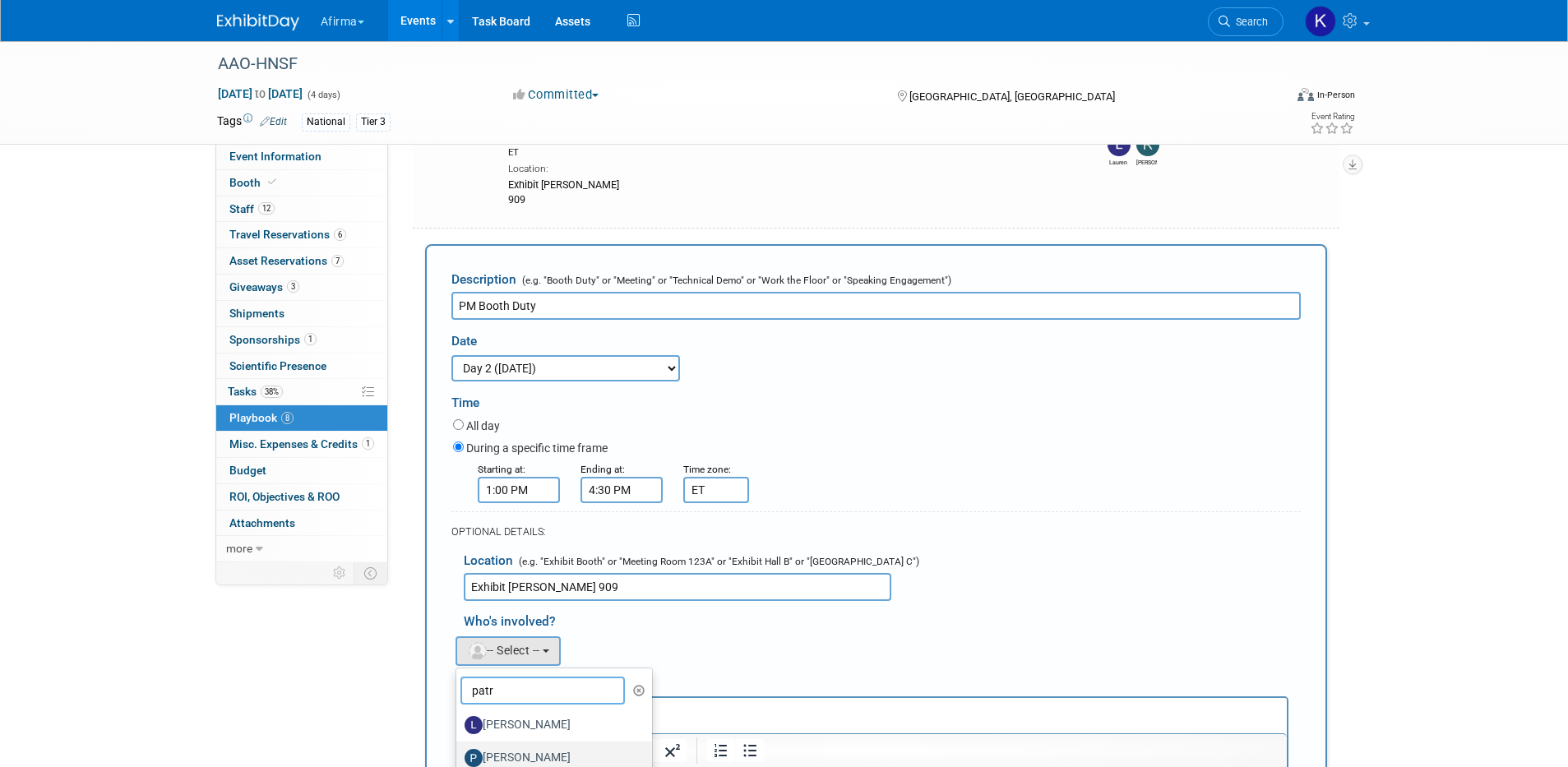
type input "patr"
click at [520, 745] on label "[PERSON_NAME]" at bounding box center [550, 758] width 172 height 26
click at [459, 751] on input "[PERSON_NAME]" at bounding box center [453, 756] width 11 height 11
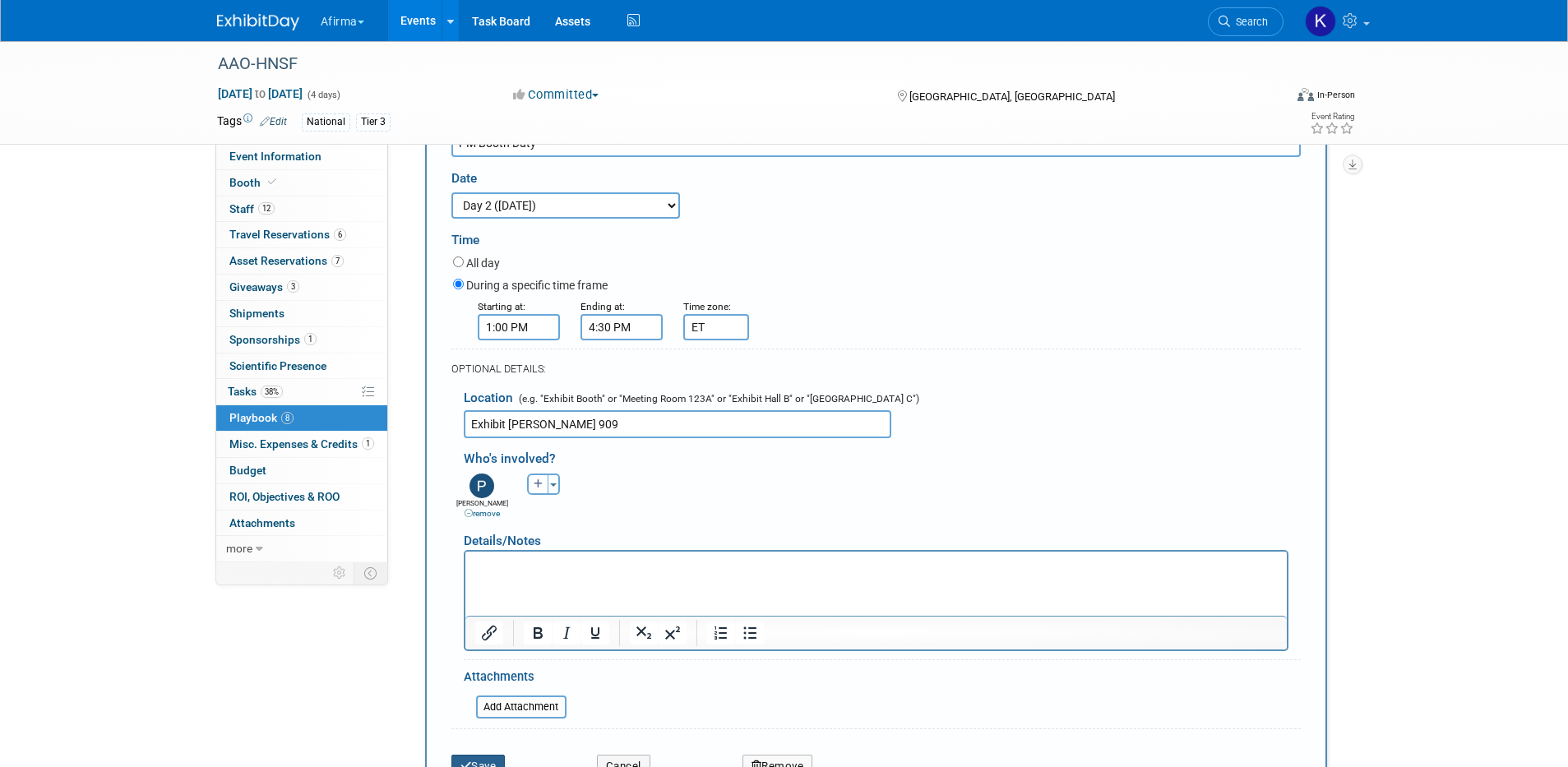
click at [503, 755] on button "Save" at bounding box center [479, 766] width 54 height 23
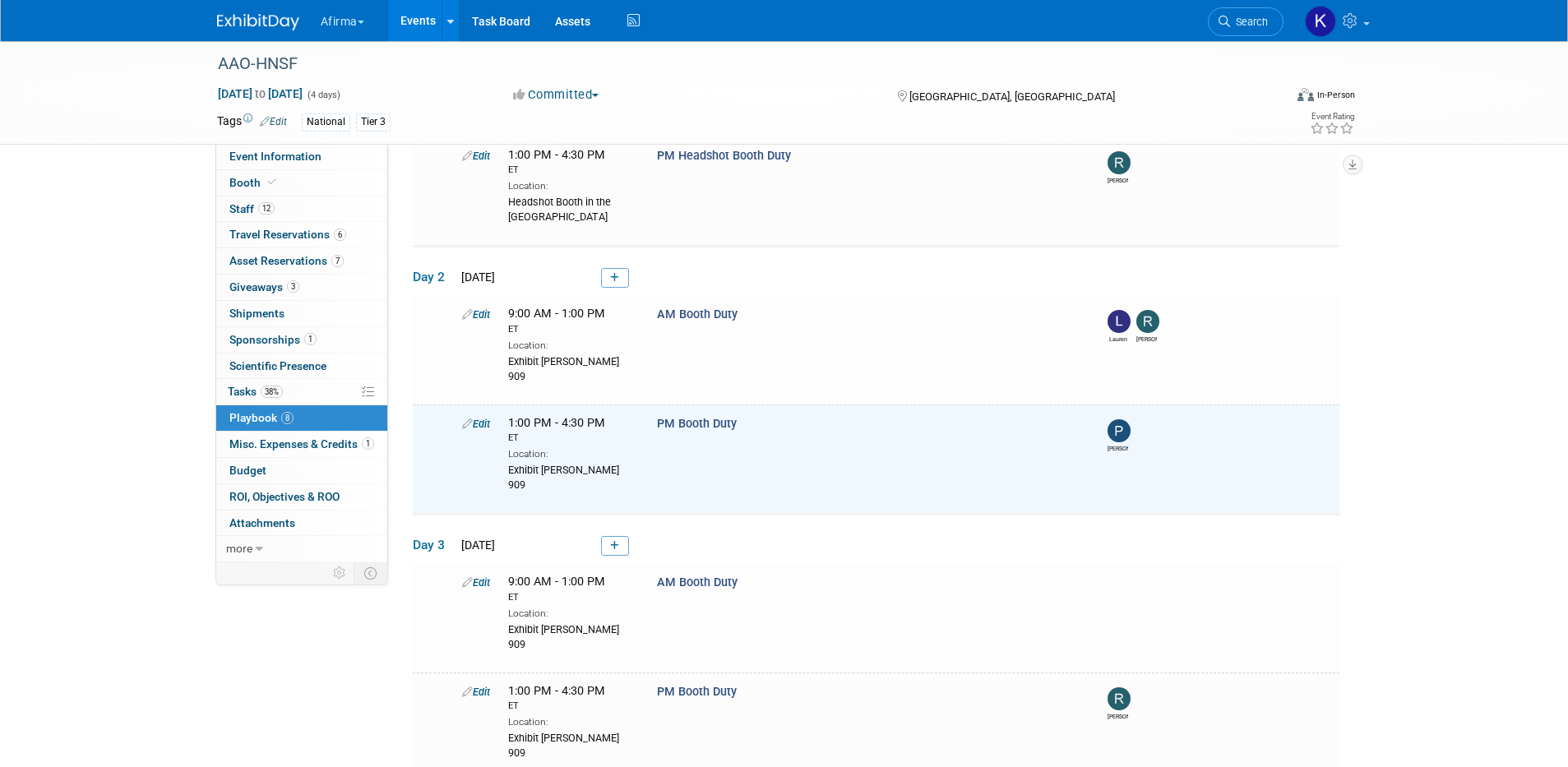
scroll to position [449, 0]
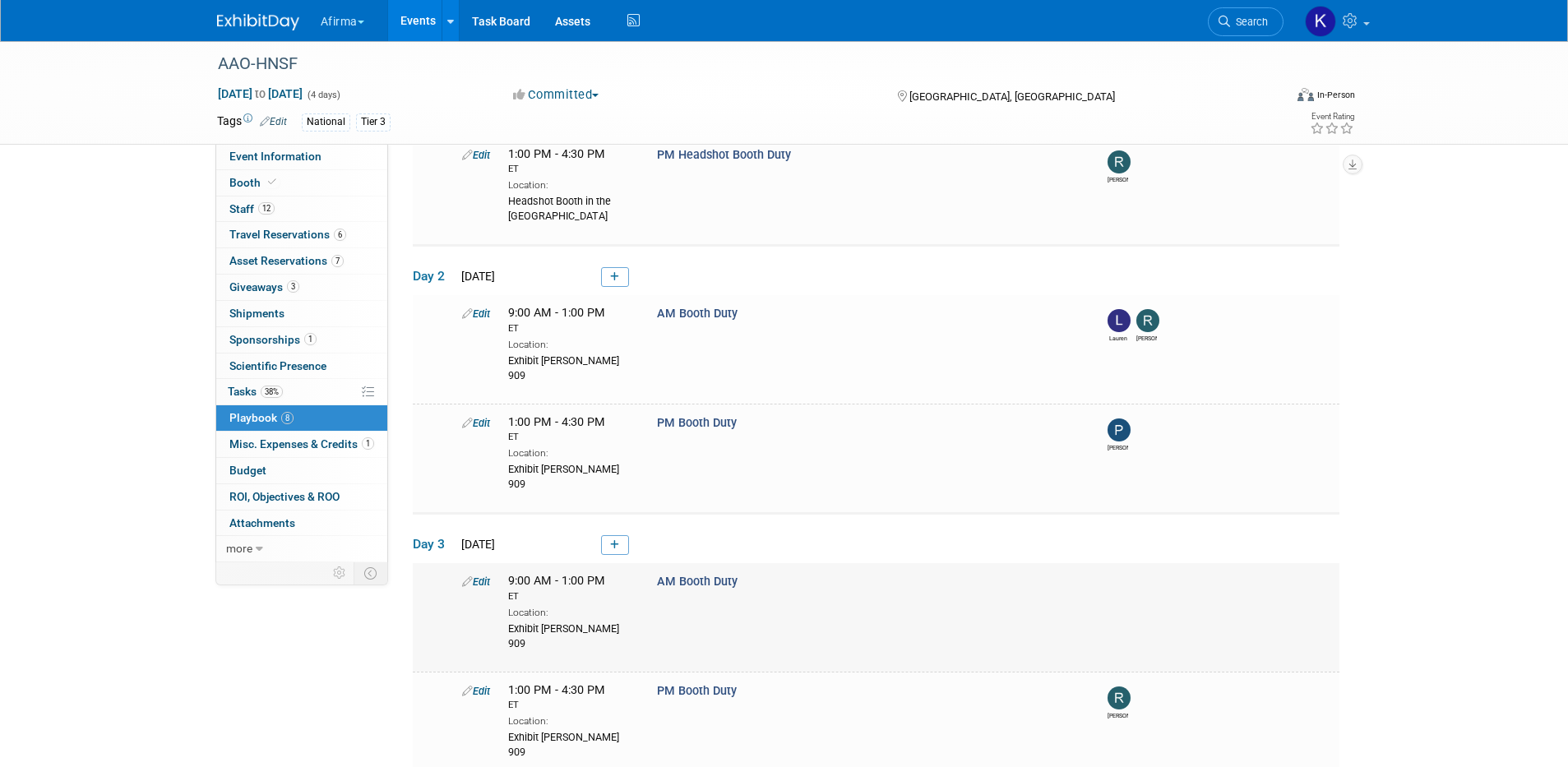
click at [486, 576] on link "Edit" at bounding box center [476, 582] width 28 height 12
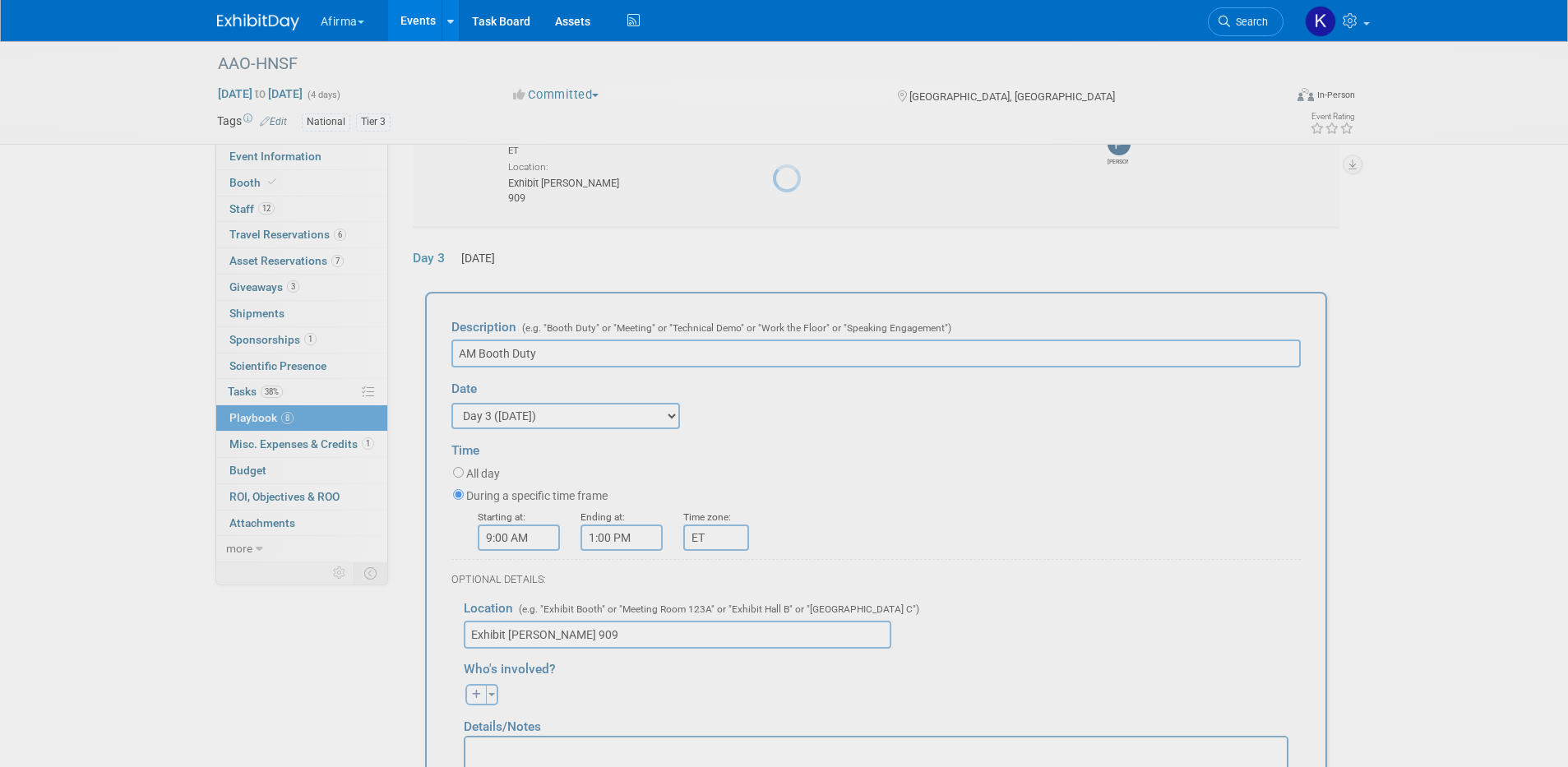
scroll to position [766, 0]
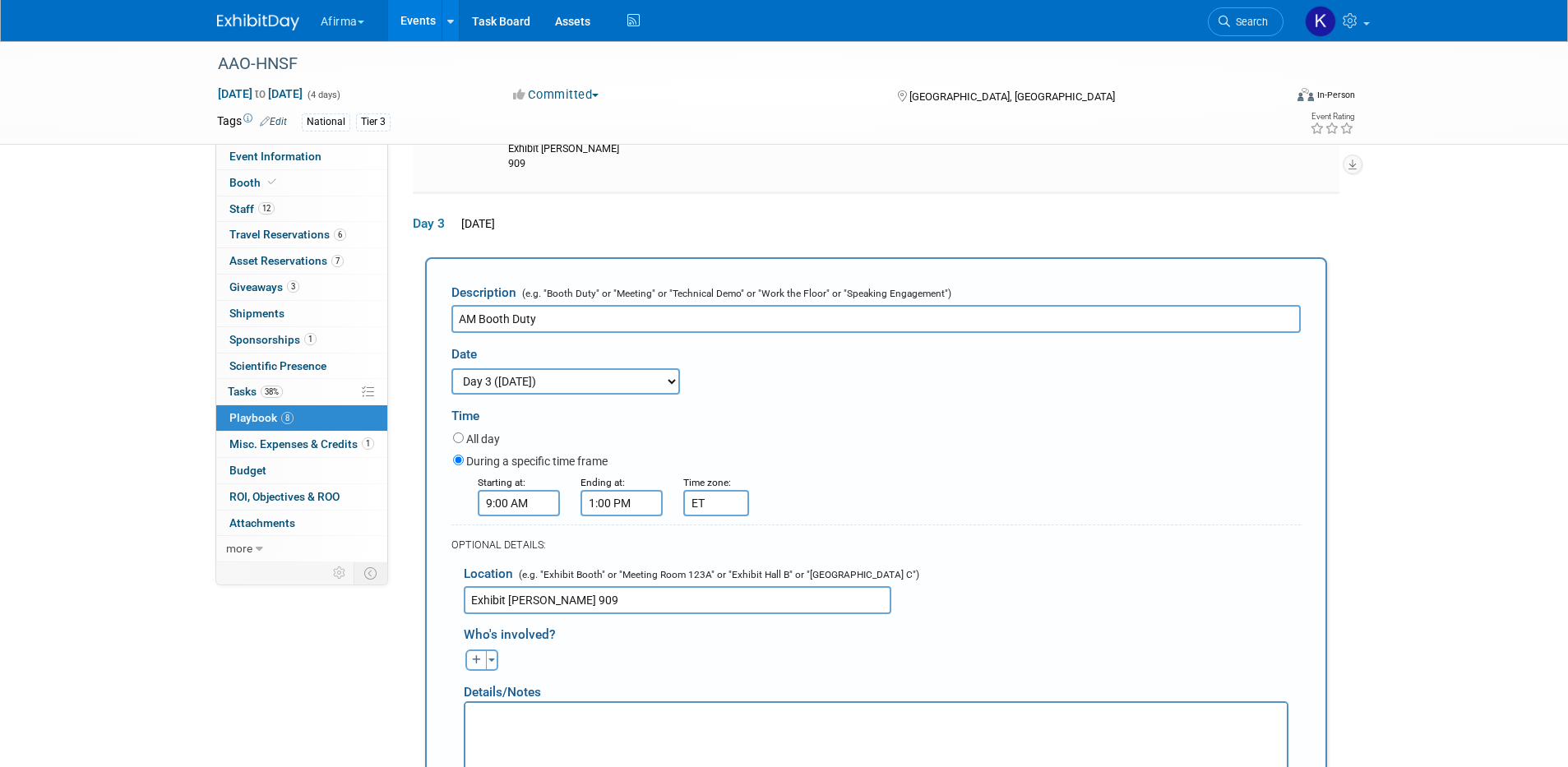
click at [474, 656] on icon "button" at bounding box center [477, 660] width 10 height 10
select select
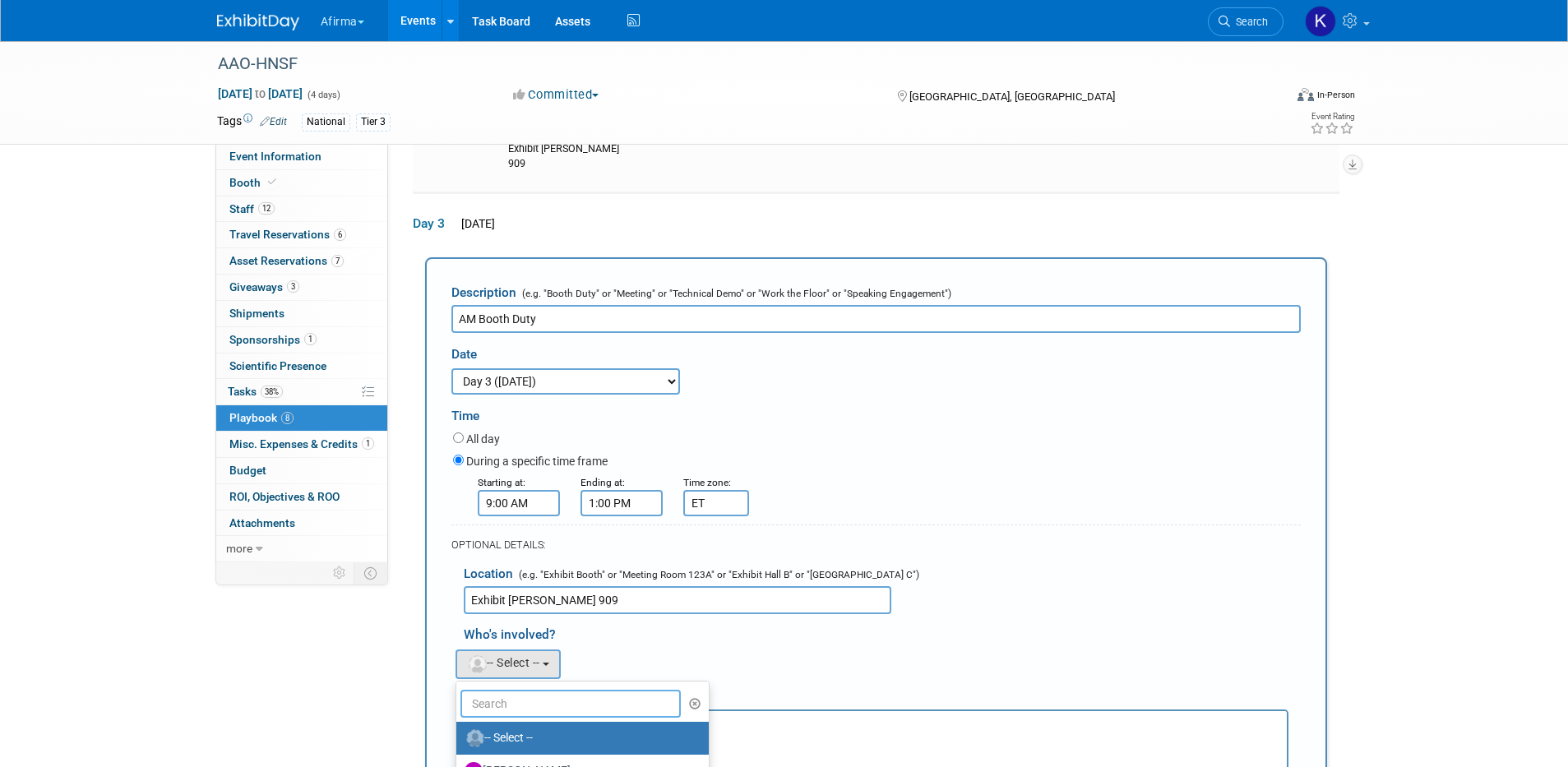
click at [526, 690] on input "text" at bounding box center [571, 704] width 221 height 28
type input "patric"
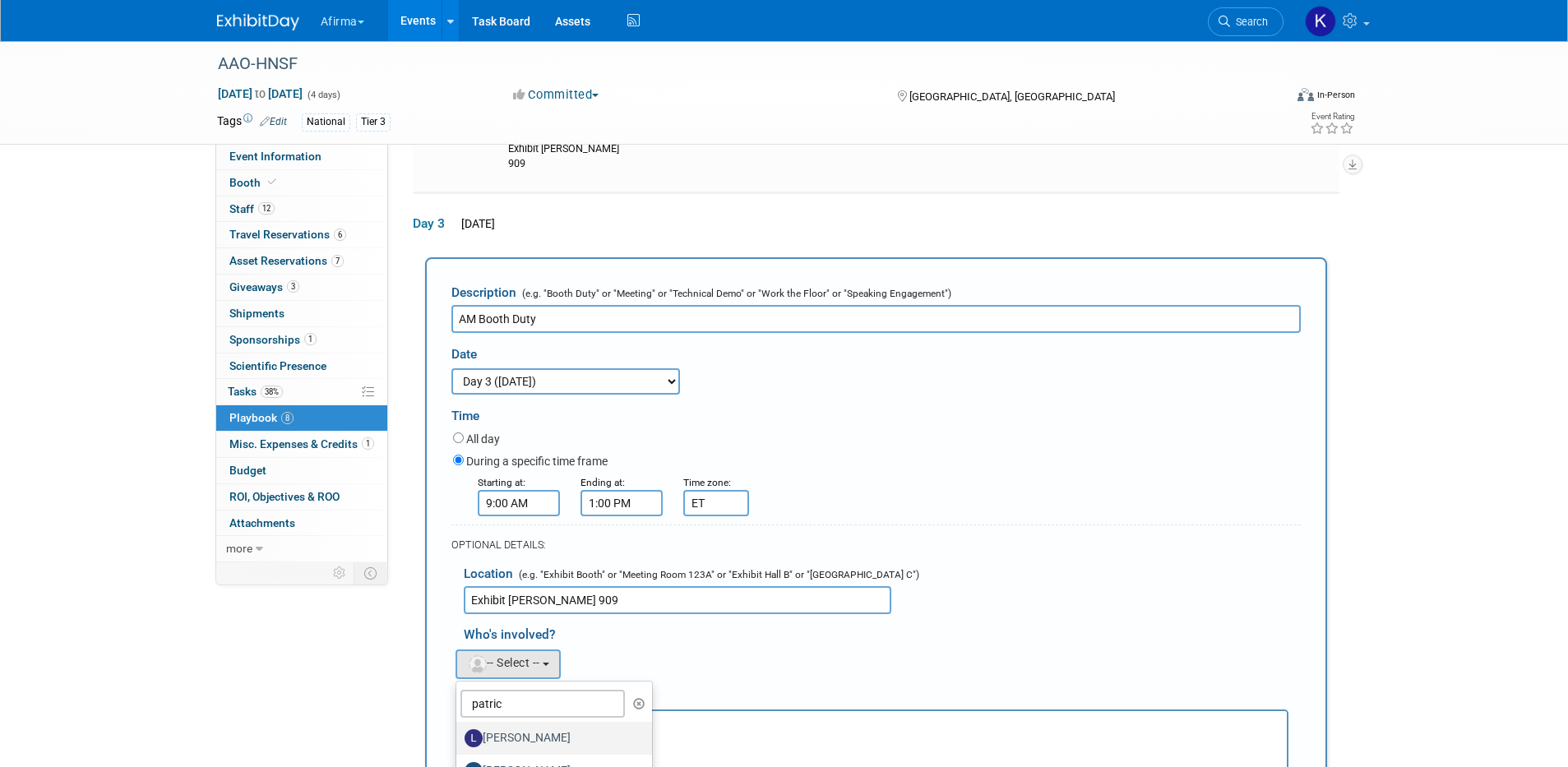
click at [532, 725] on label "[PERSON_NAME]" at bounding box center [550, 738] width 172 height 26
click at [459, 731] on input "[PERSON_NAME]" at bounding box center [453, 736] width 11 height 11
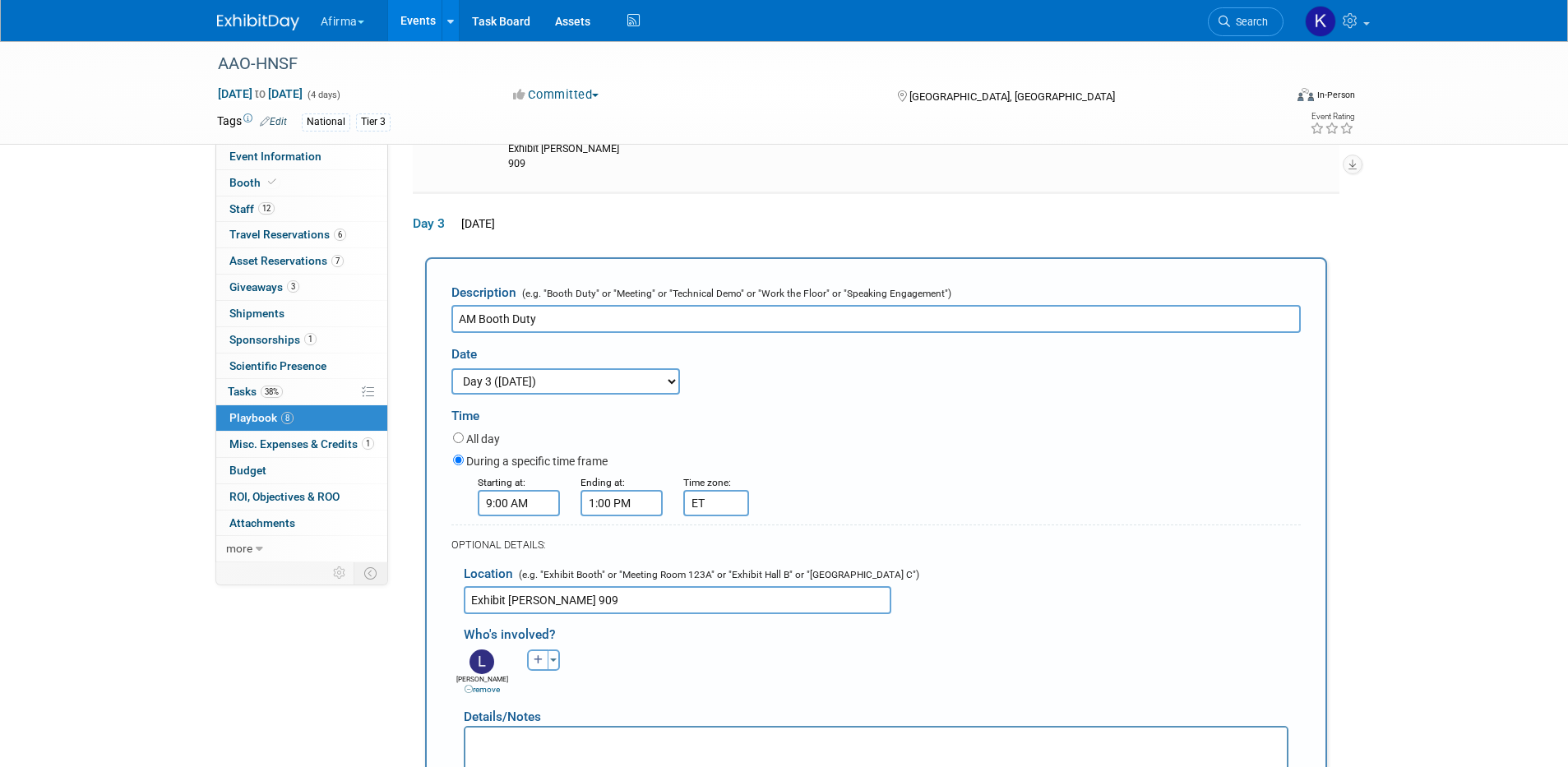
click at [526, 650] on div "Toggle Dropdown Select Anyone Tag a user or a resource Quick" at bounding box center [543, 660] width 61 height 21
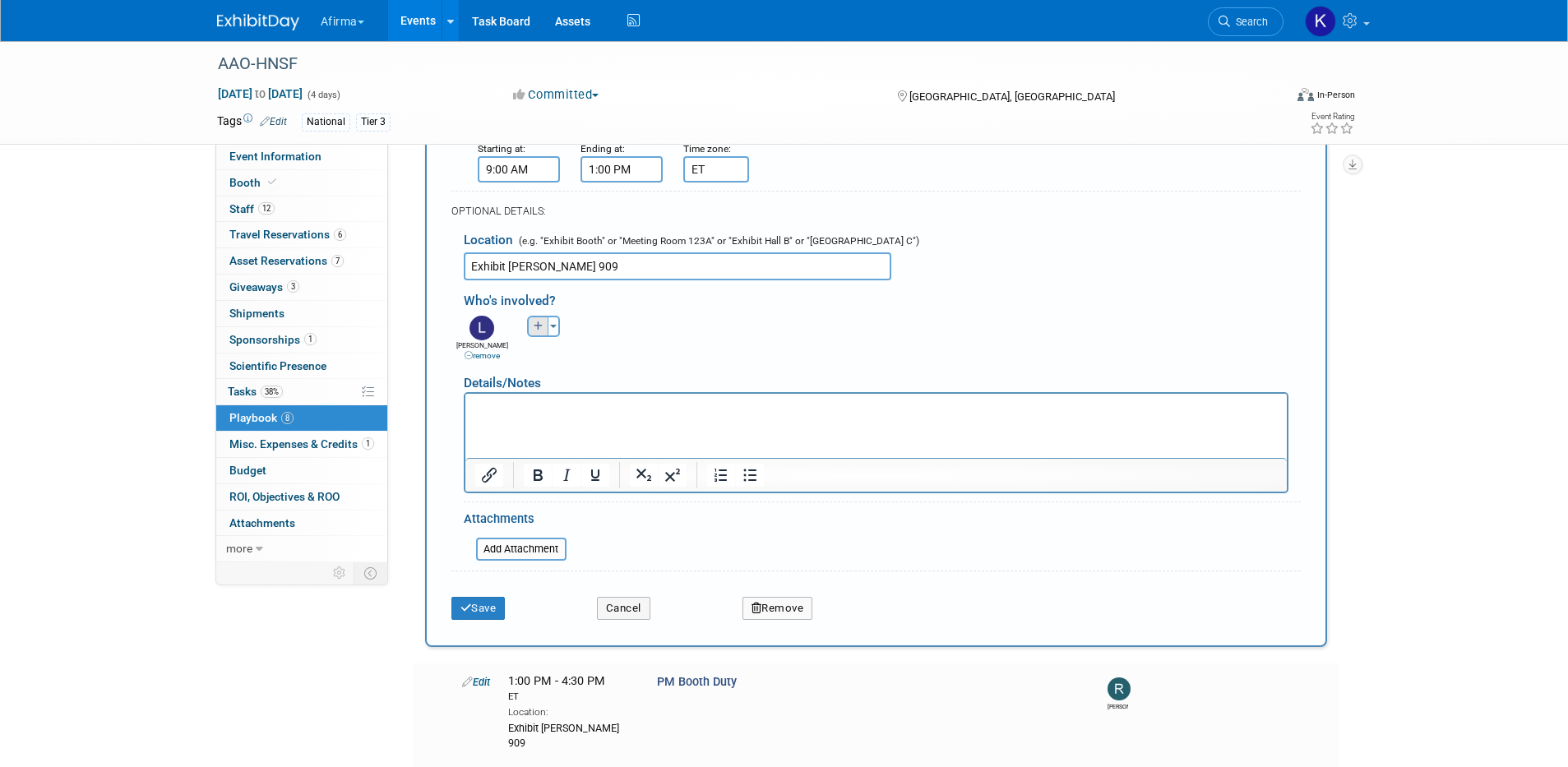
scroll to position [937, 0]
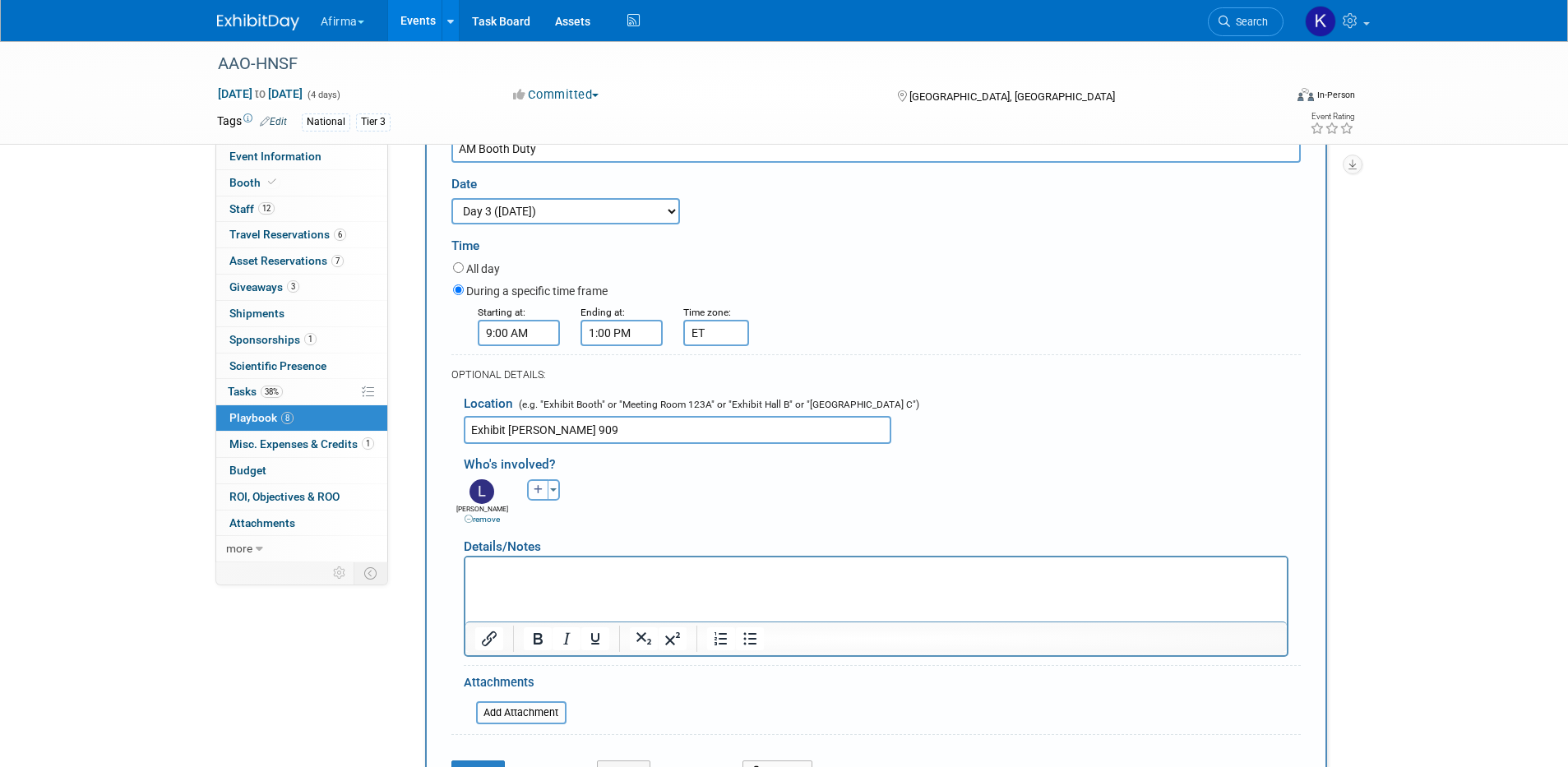
click at [536, 486] on icon "button" at bounding box center [538, 490] width 10 height 10
select select
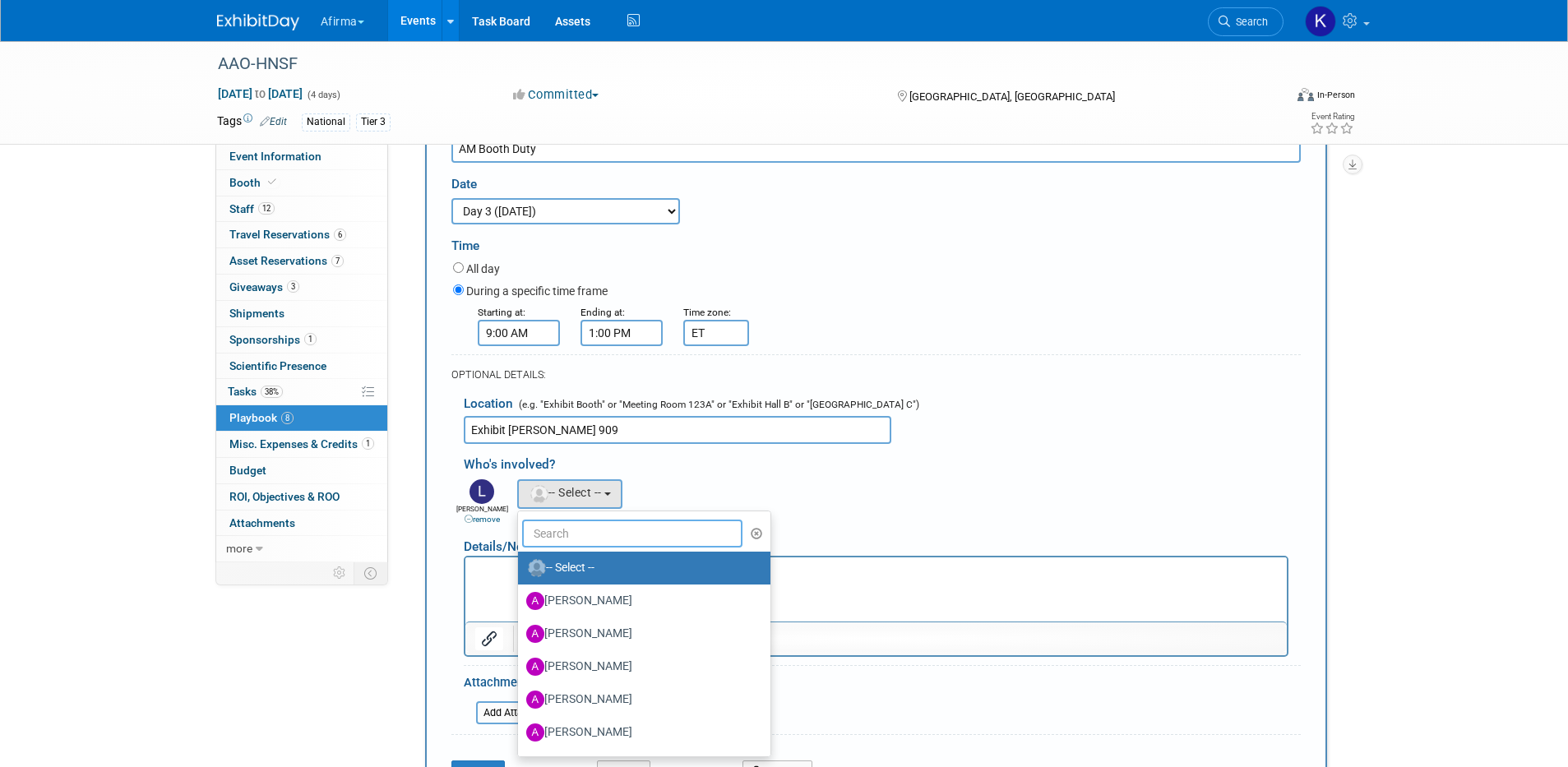
click at [550, 520] on input "text" at bounding box center [633, 534] width 221 height 28
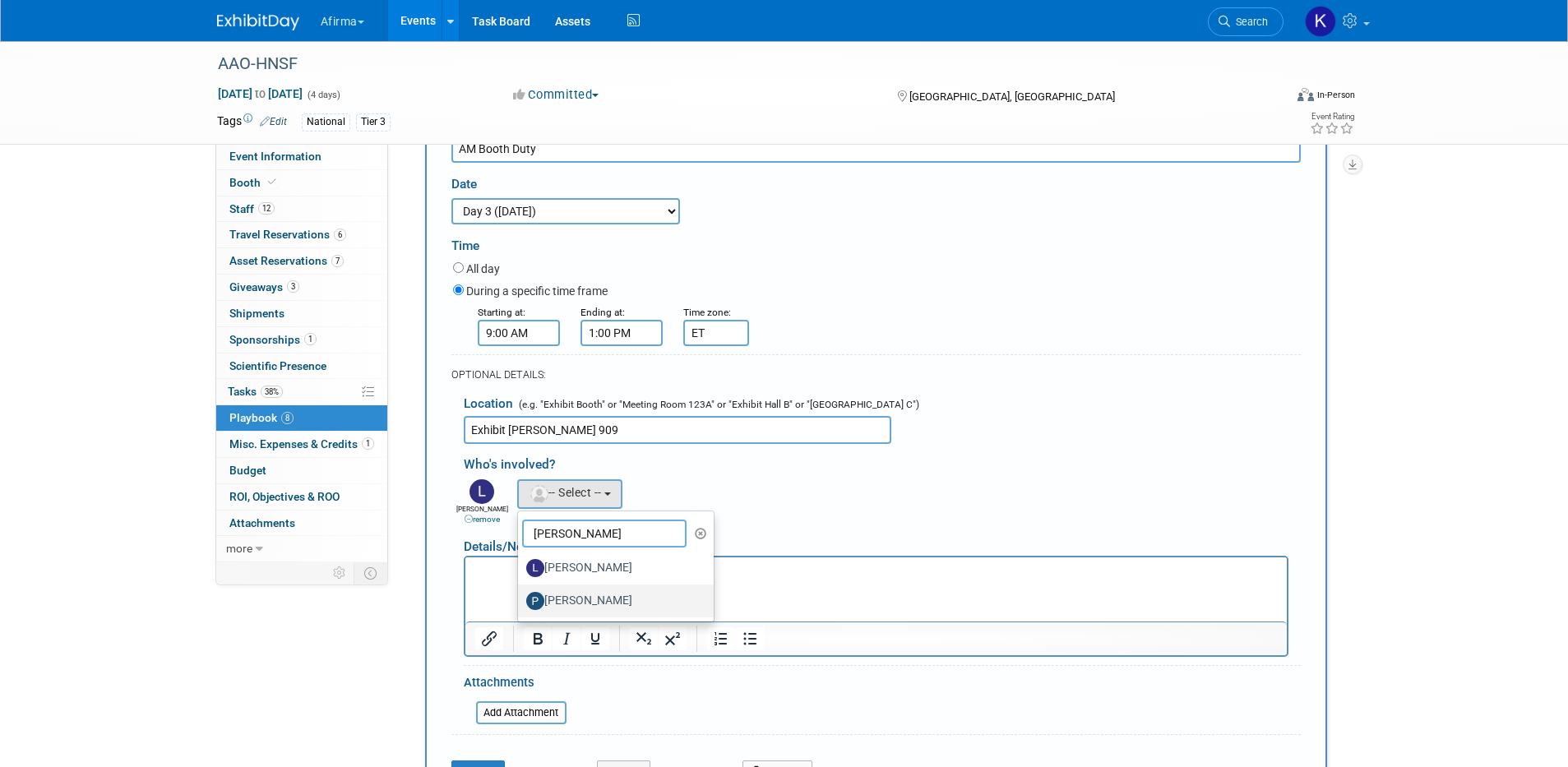
type input "patrick"
click at [567, 588] on label "[PERSON_NAME]" at bounding box center [612, 601] width 172 height 26
click at [521, 593] on input "[PERSON_NAME]" at bounding box center [515, 599] width 11 height 11
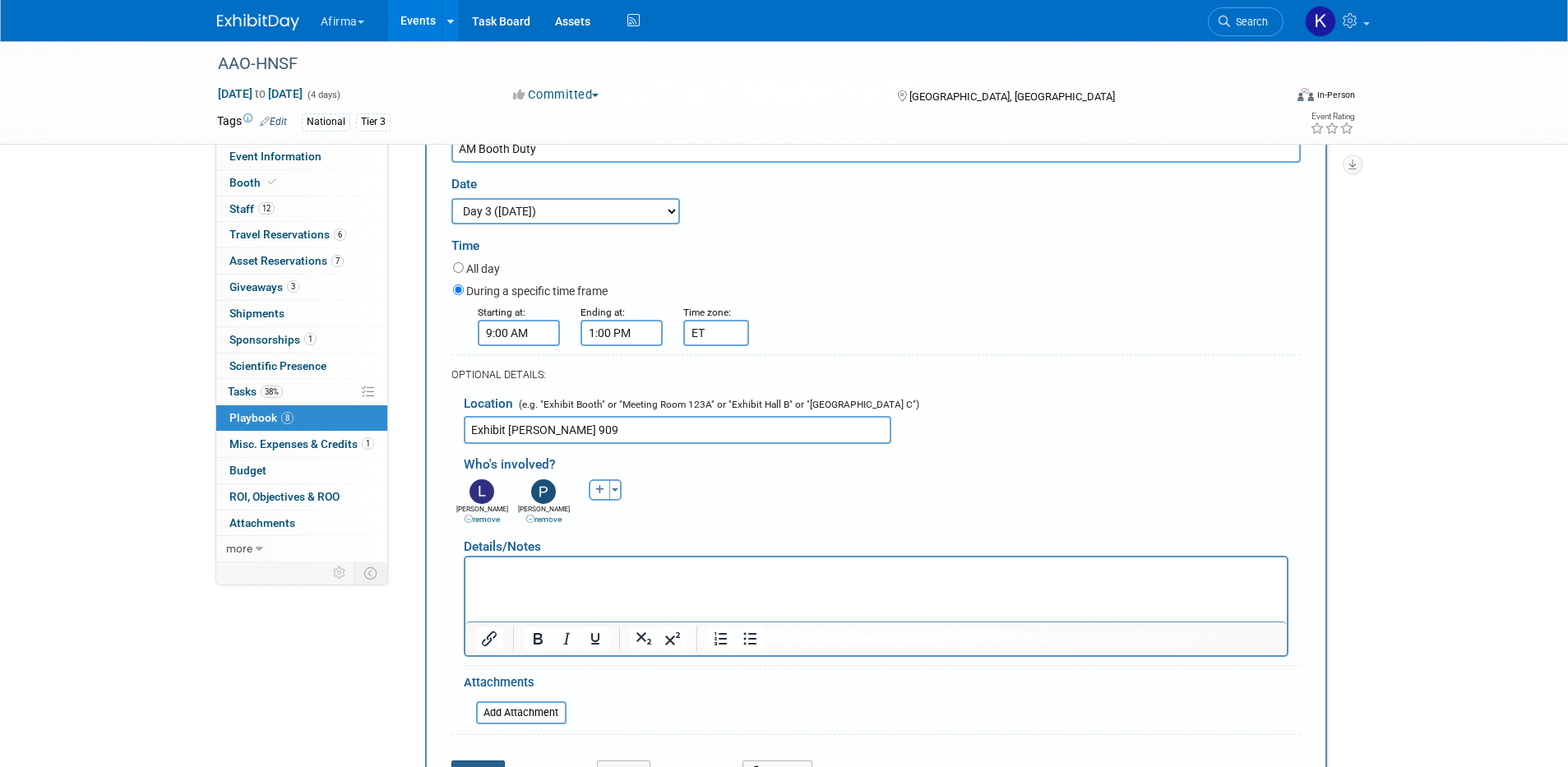
click at [485, 761] on button "Save" at bounding box center [479, 772] width 54 height 23
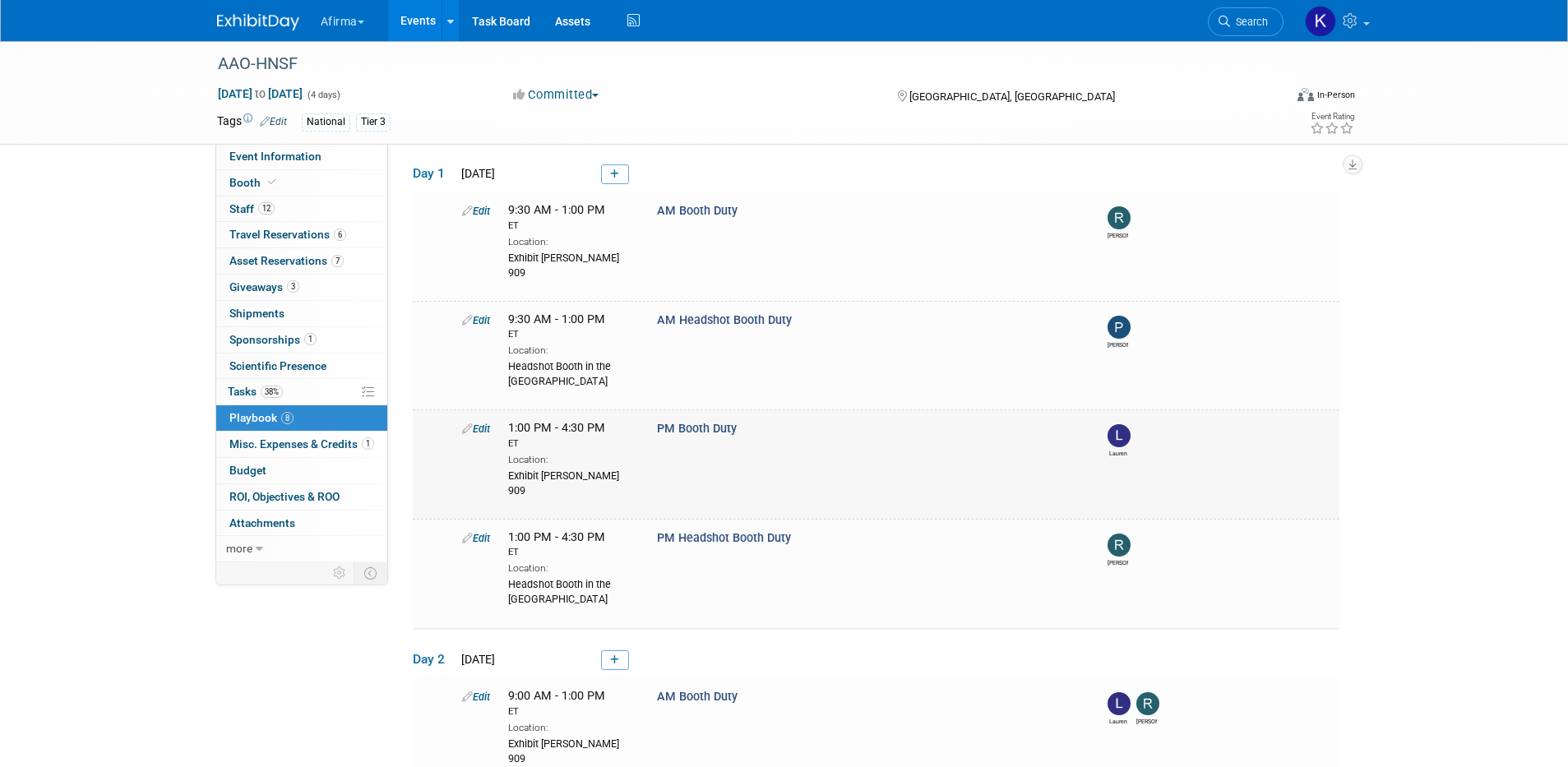
scroll to position [0, 0]
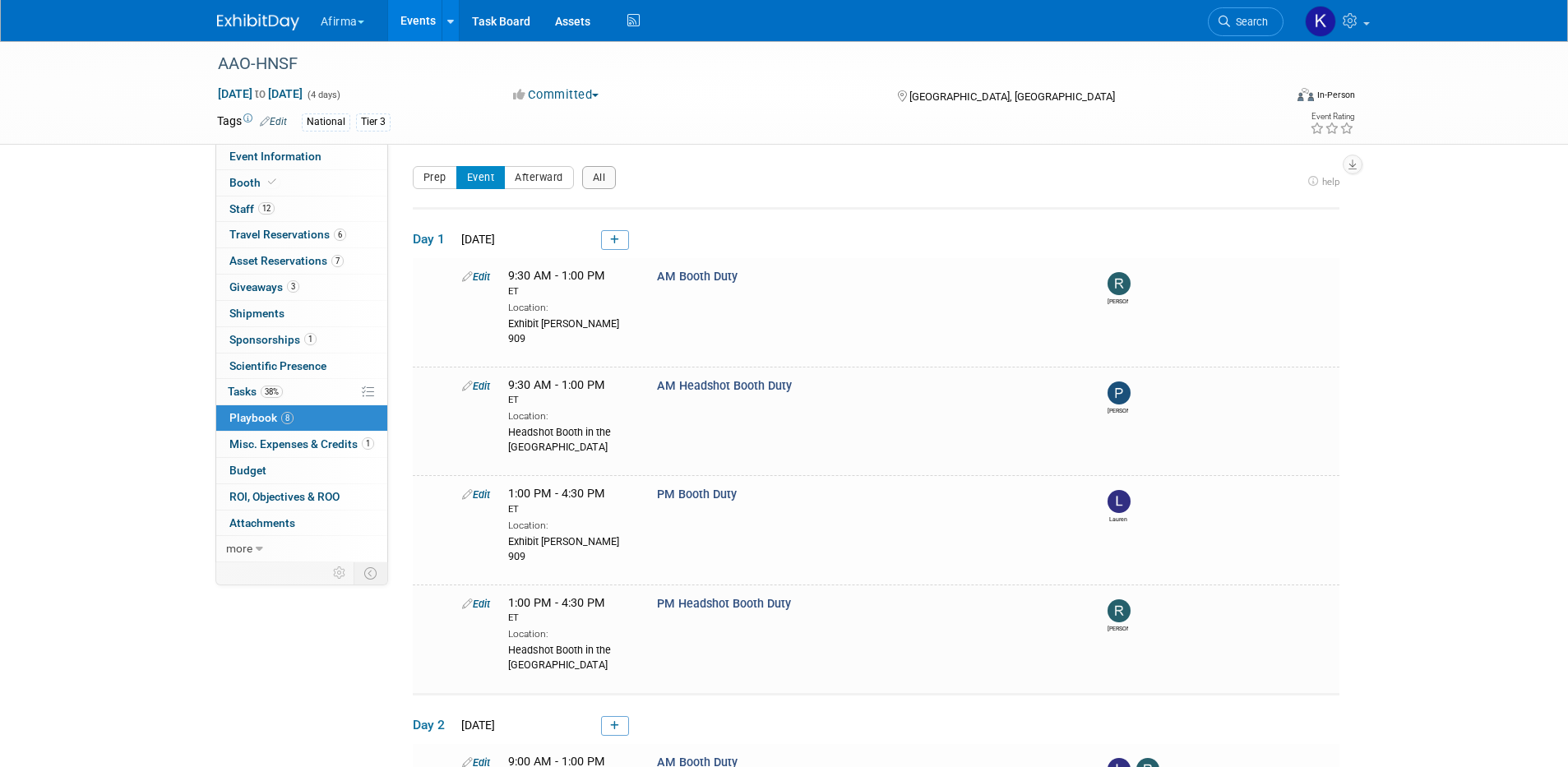
click at [419, 23] on link "Events" at bounding box center [418, 20] width 60 height 41
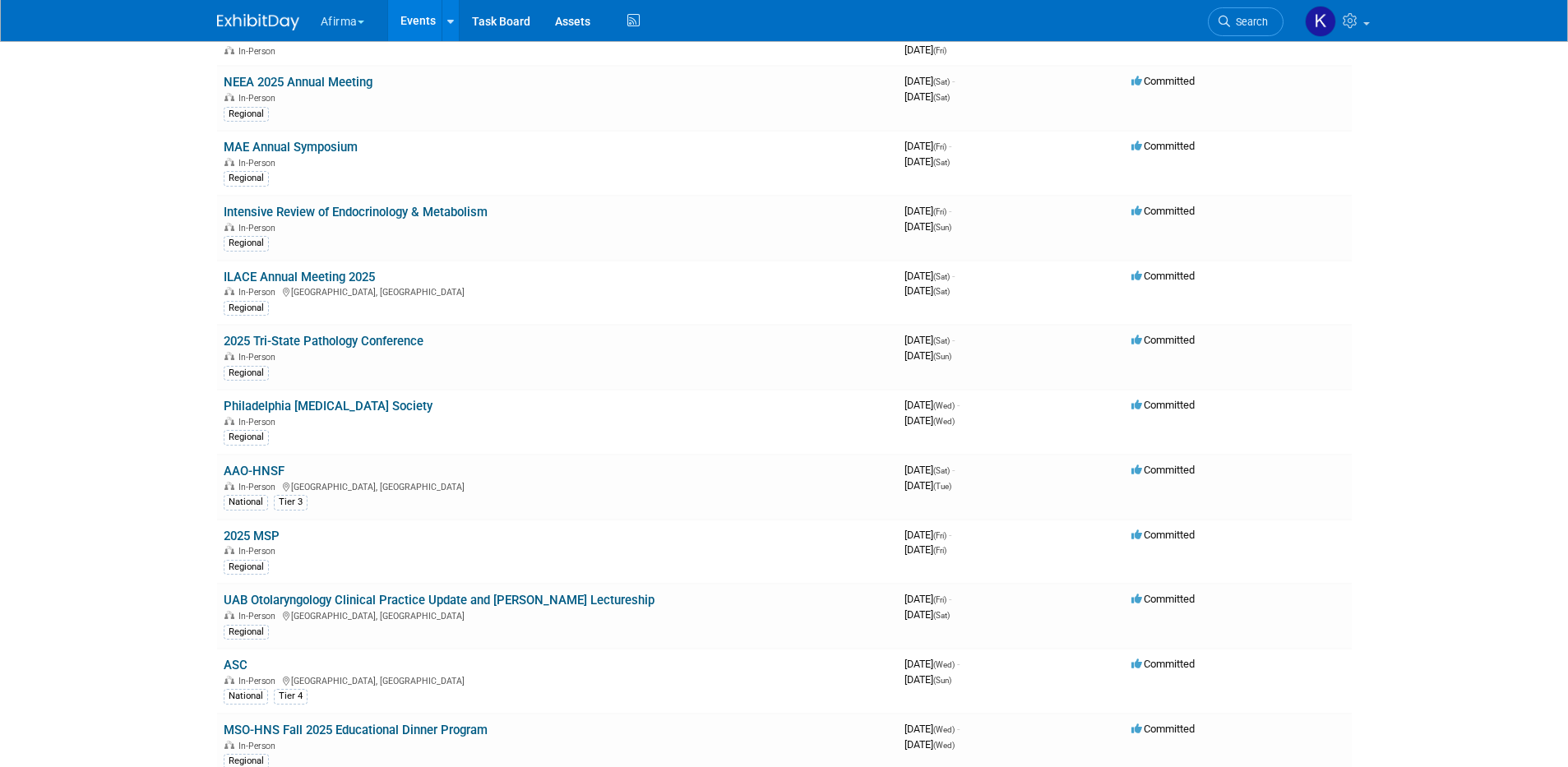
scroll to position [415, 0]
click at [233, 663] on link "ASC" at bounding box center [235, 663] width 24 height 15
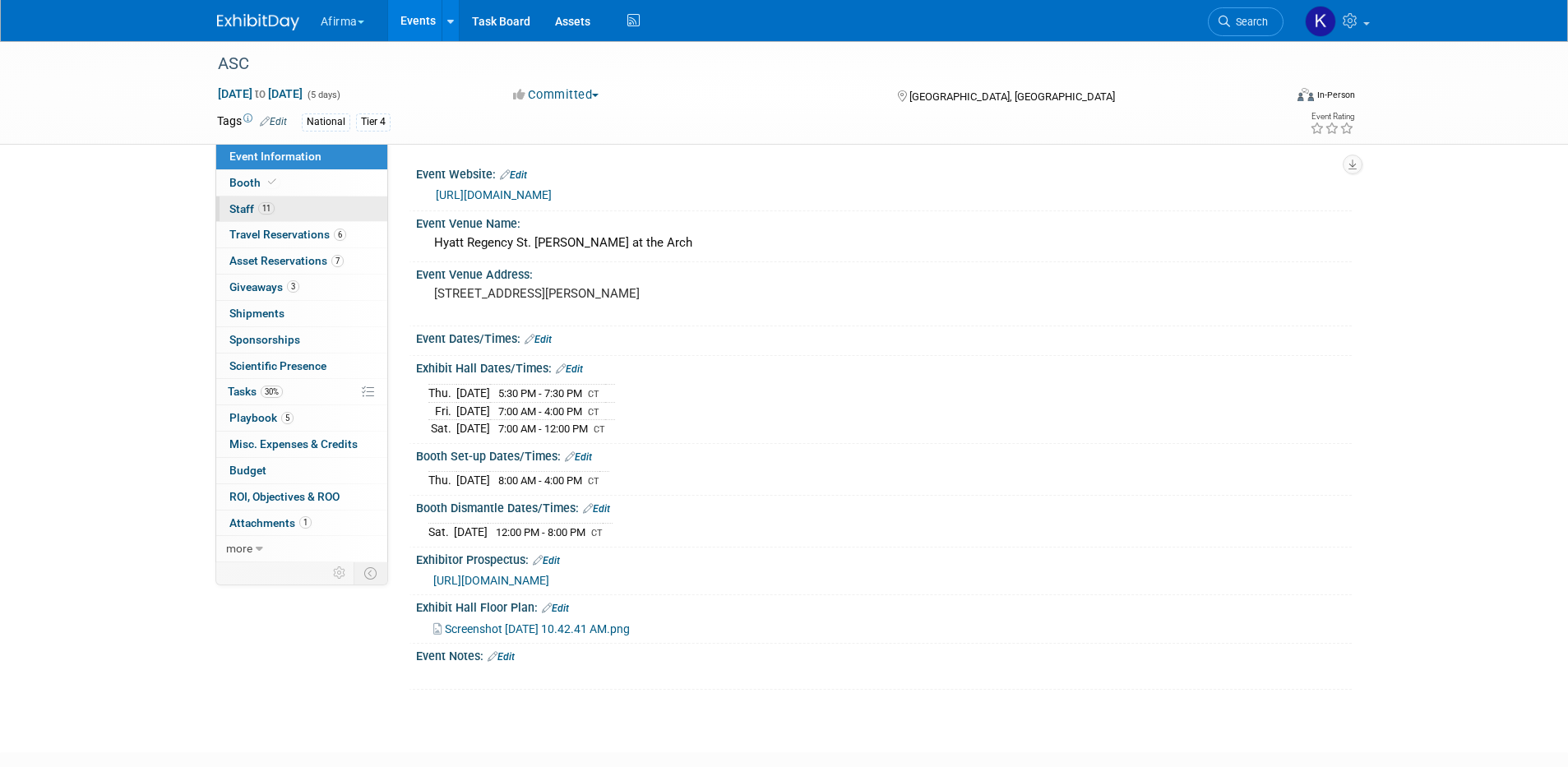
click at [297, 214] on link "11 Staff 11" at bounding box center [302, 209] width 171 height 25
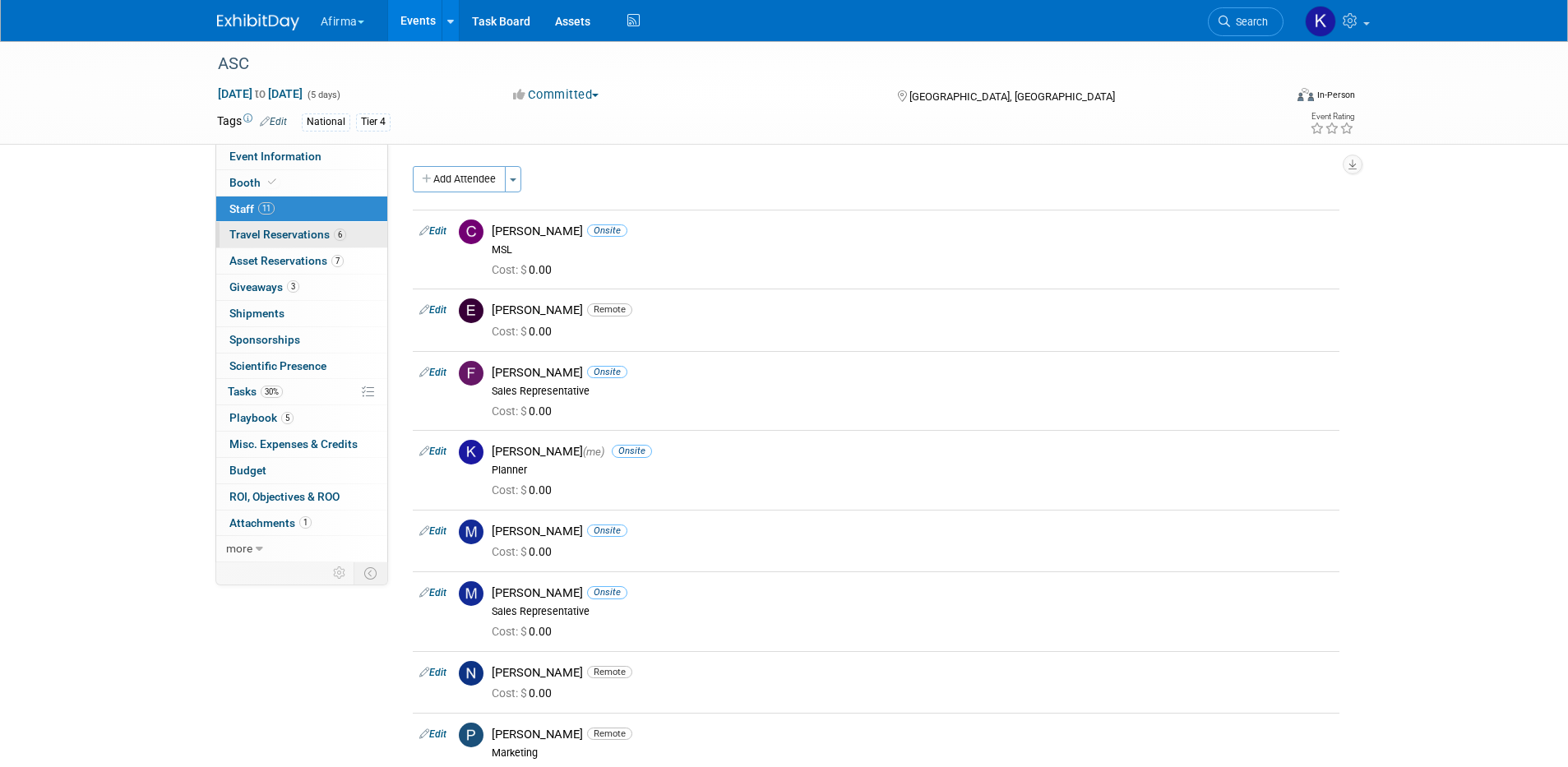
click at [297, 229] on span "Travel Reservations 6" at bounding box center [287, 234] width 117 height 13
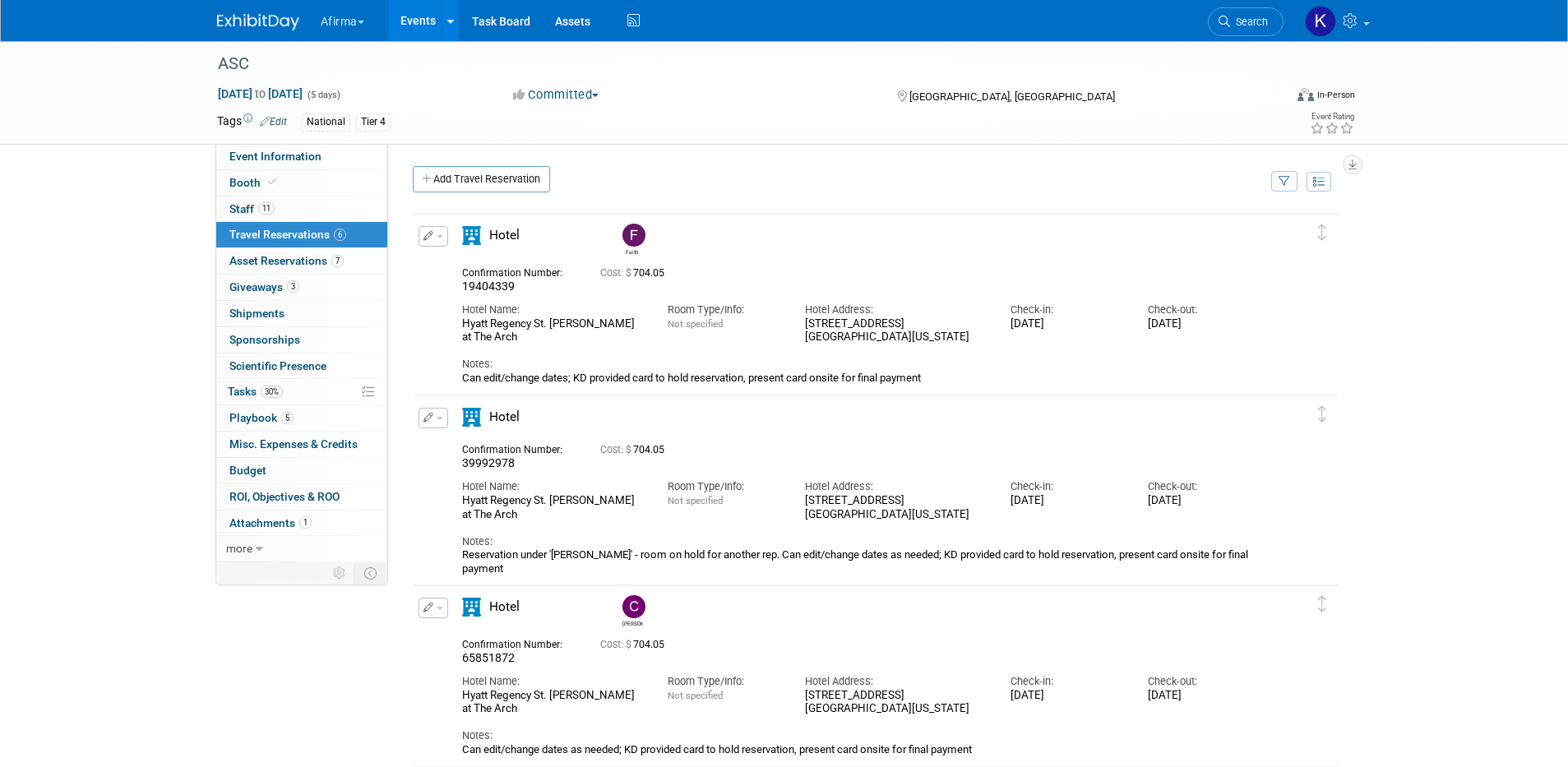
click at [420, 22] on link "Events" at bounding box center [418, 20] width 60 height 41
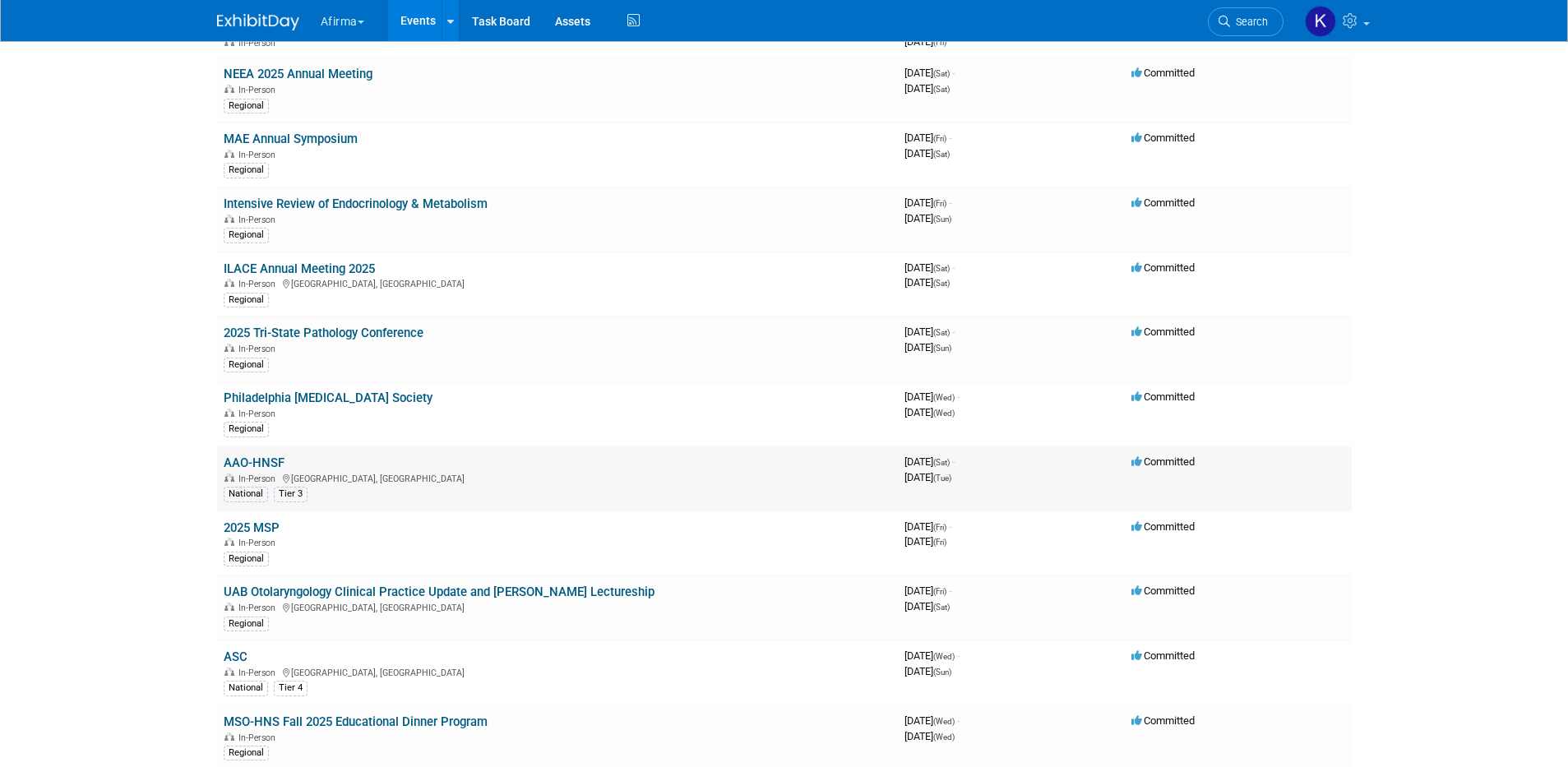
scroll to position [420, 0]
click at [261, 458] on link "AAO-HNSF" at bounding box center [253, 464] width 60 height 15
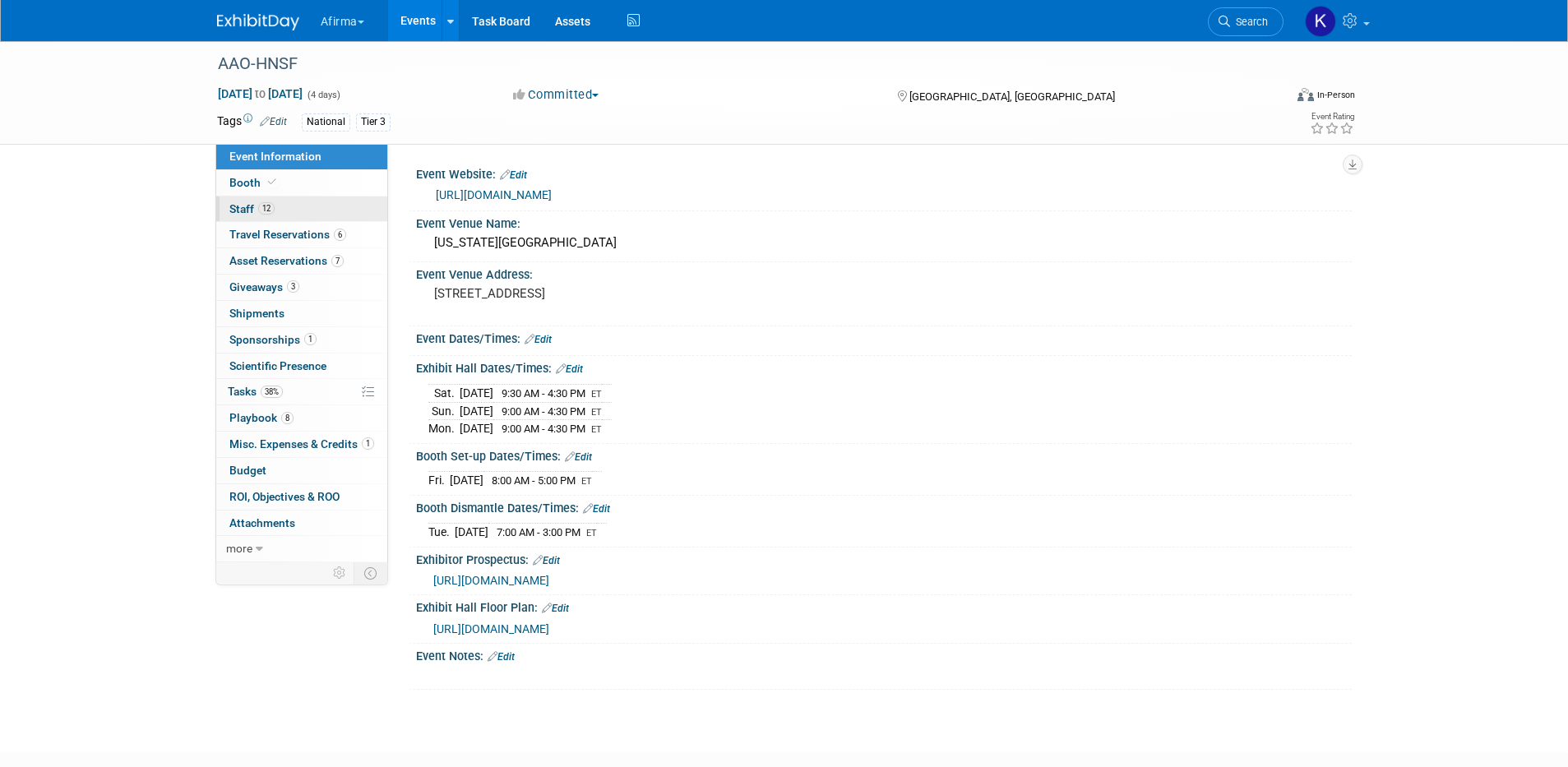
click at [300, 214] on link "12 Staff 12" at bounding box center [302, 209] width 171 height 25
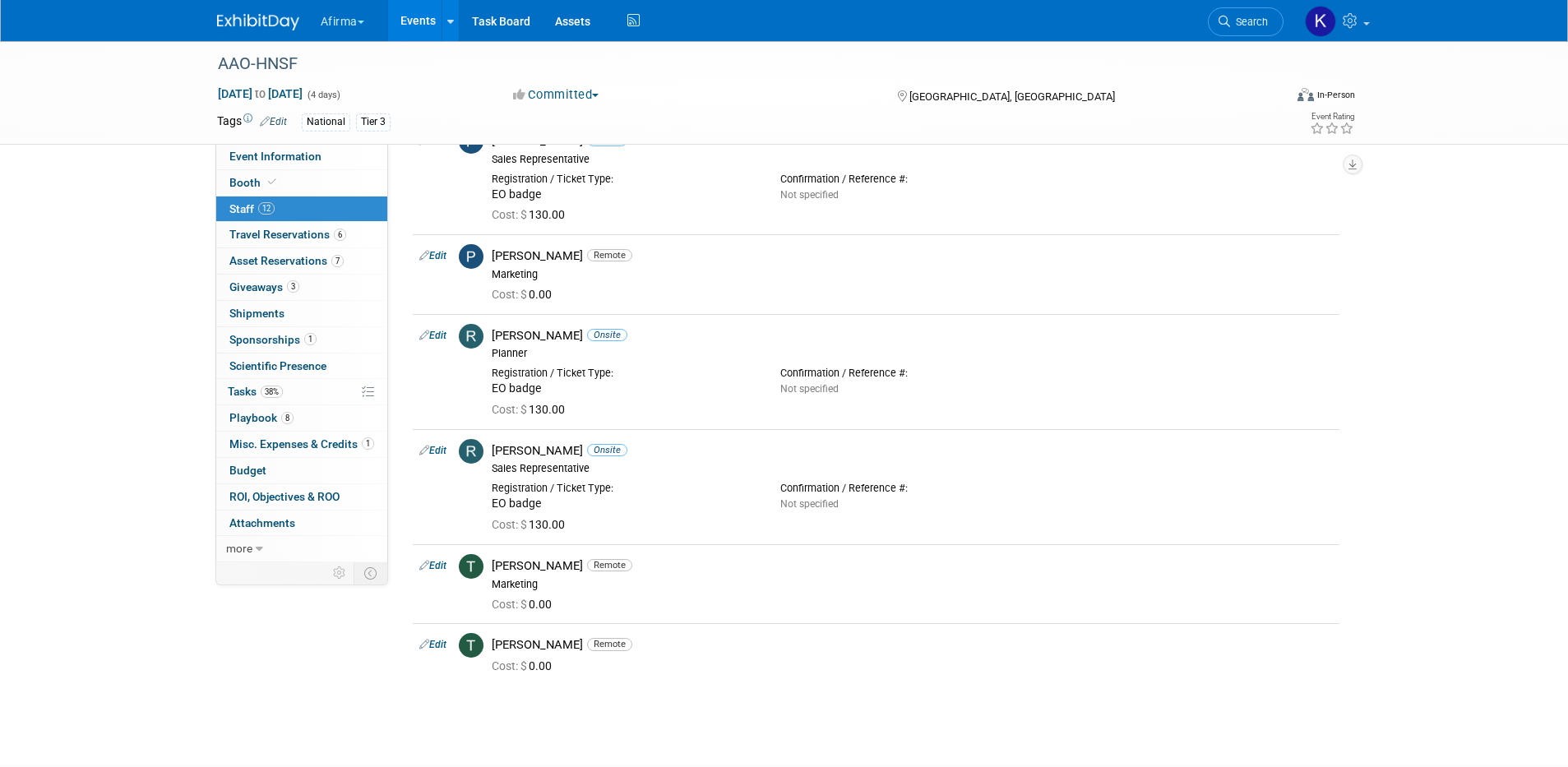
scroll to position [655, 0]
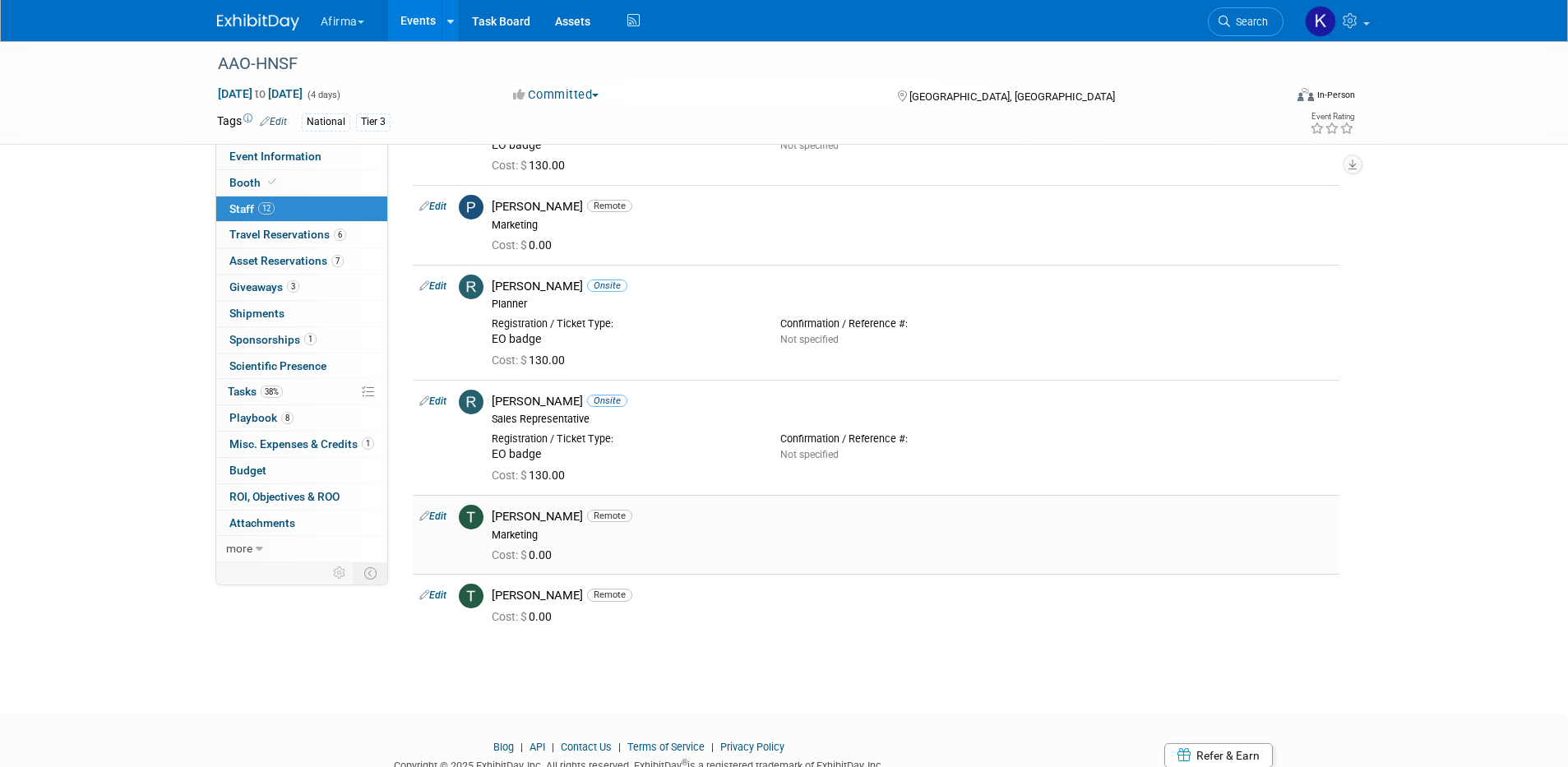
click at [448, 507] on td "Edit" at bounding box center [432, 535] width 39 height 79
click at [435, 521] on link "Edit" at bounding box center [432, 516] width 27 height 11
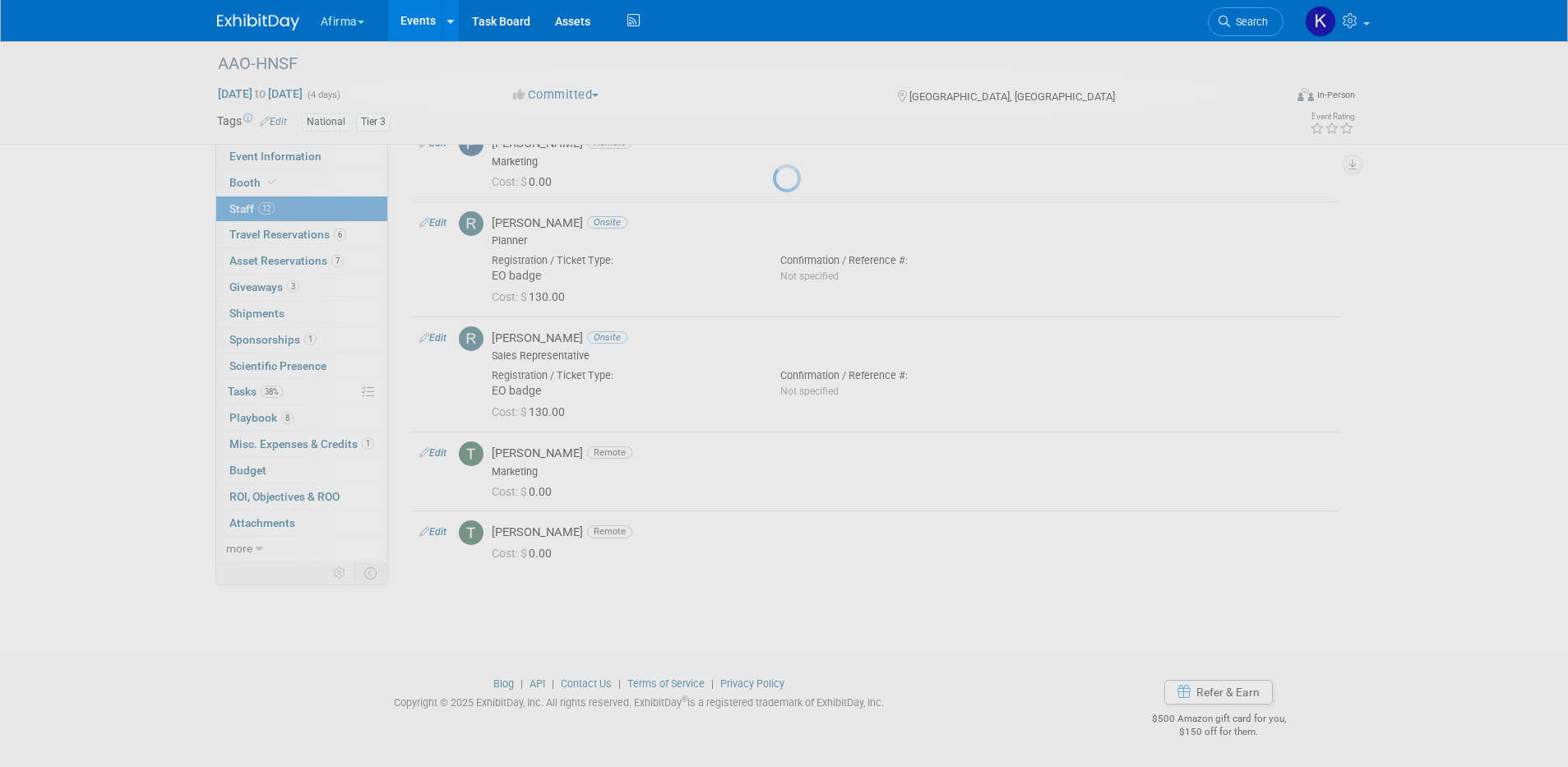
select select "be337601-39b4-4da7-bd01-aa11630a0ed5"
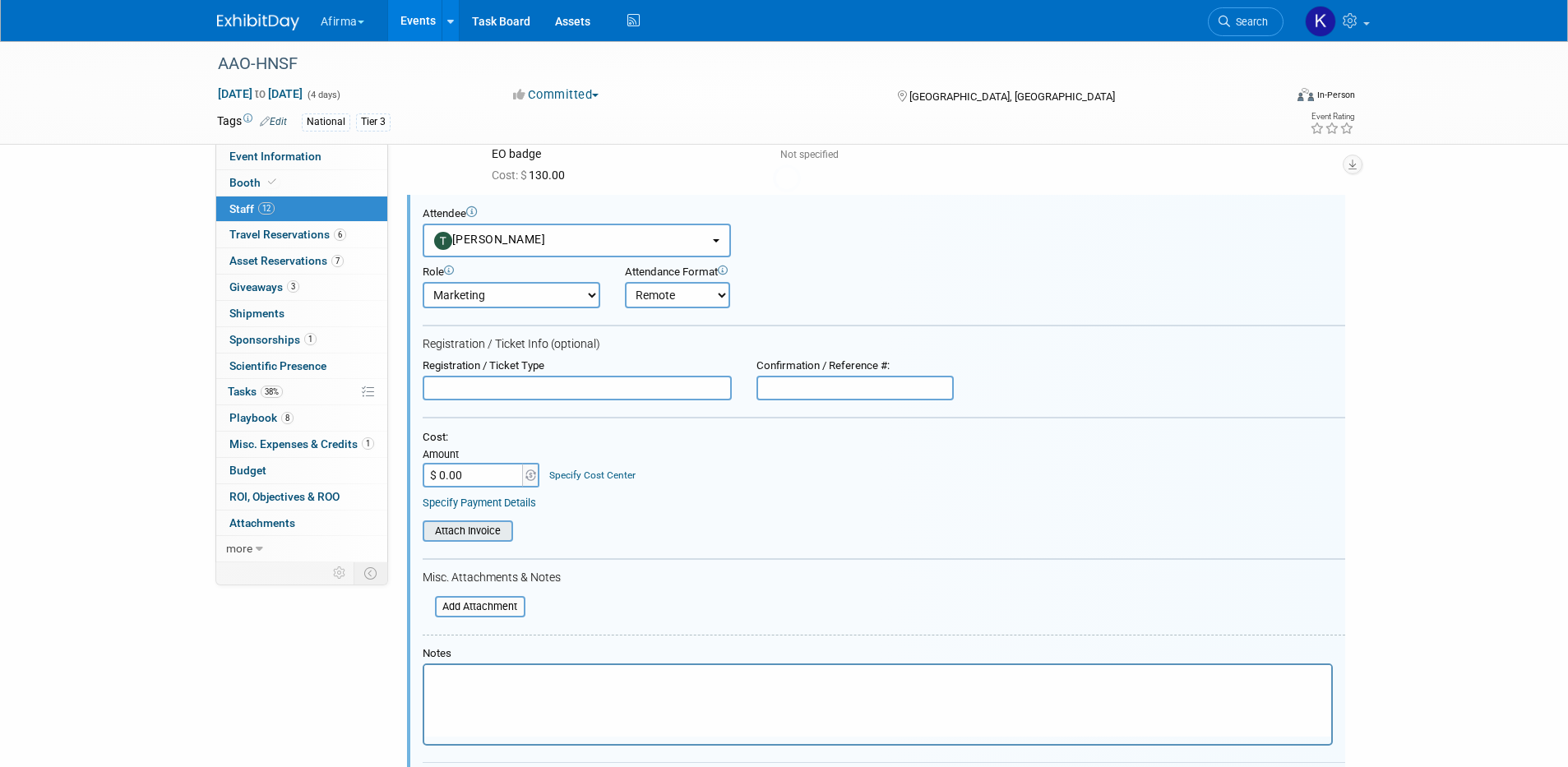
scroll to position [0, 0]
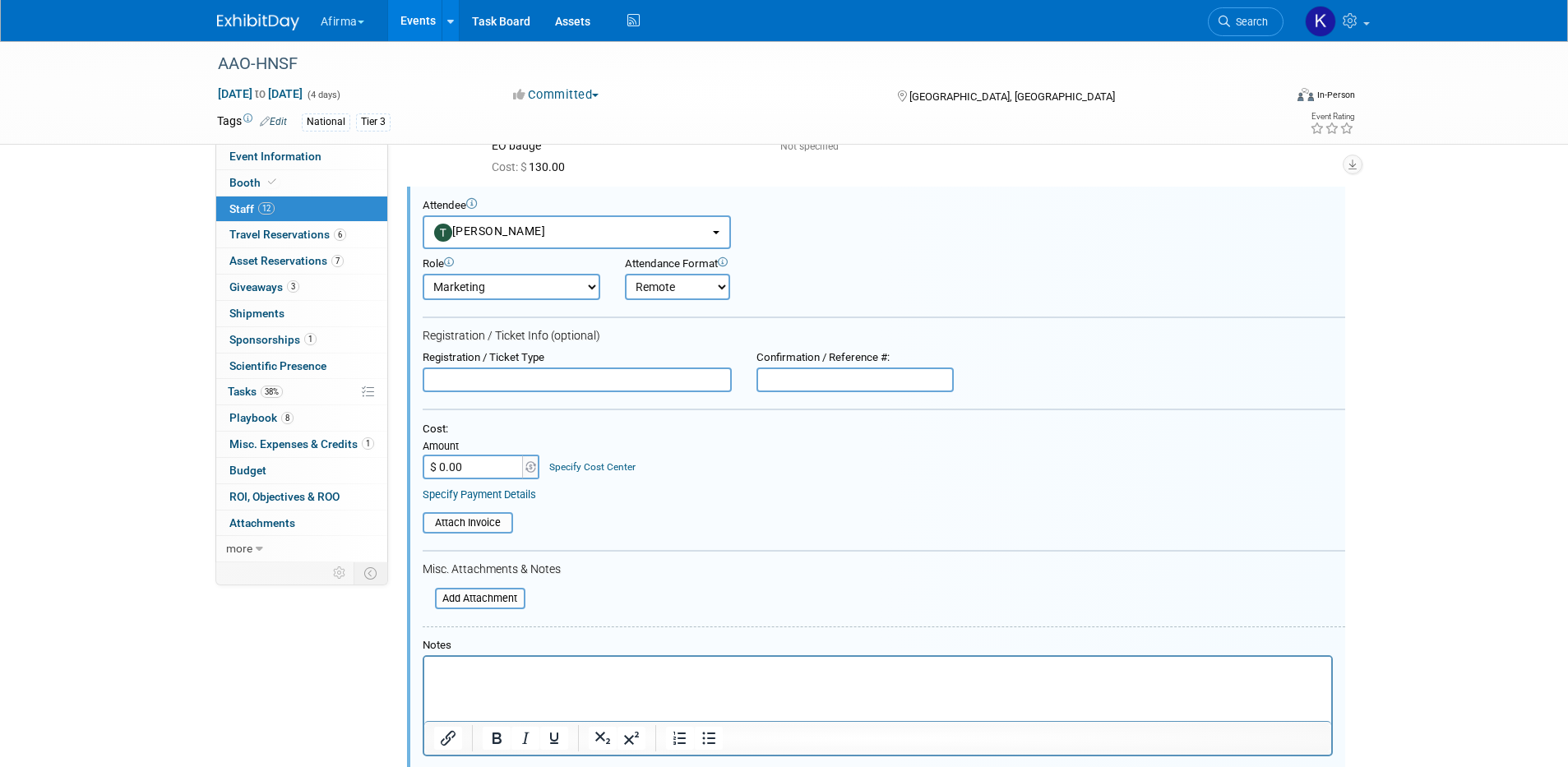
click at [683, 284] on select "Onsite Remote" at bounding box center [678, 287] width 105 height 26
click at [670, 280] on select "Onsite Remote" at bounding box center [678, 287] width 105 height 26
select select "1"
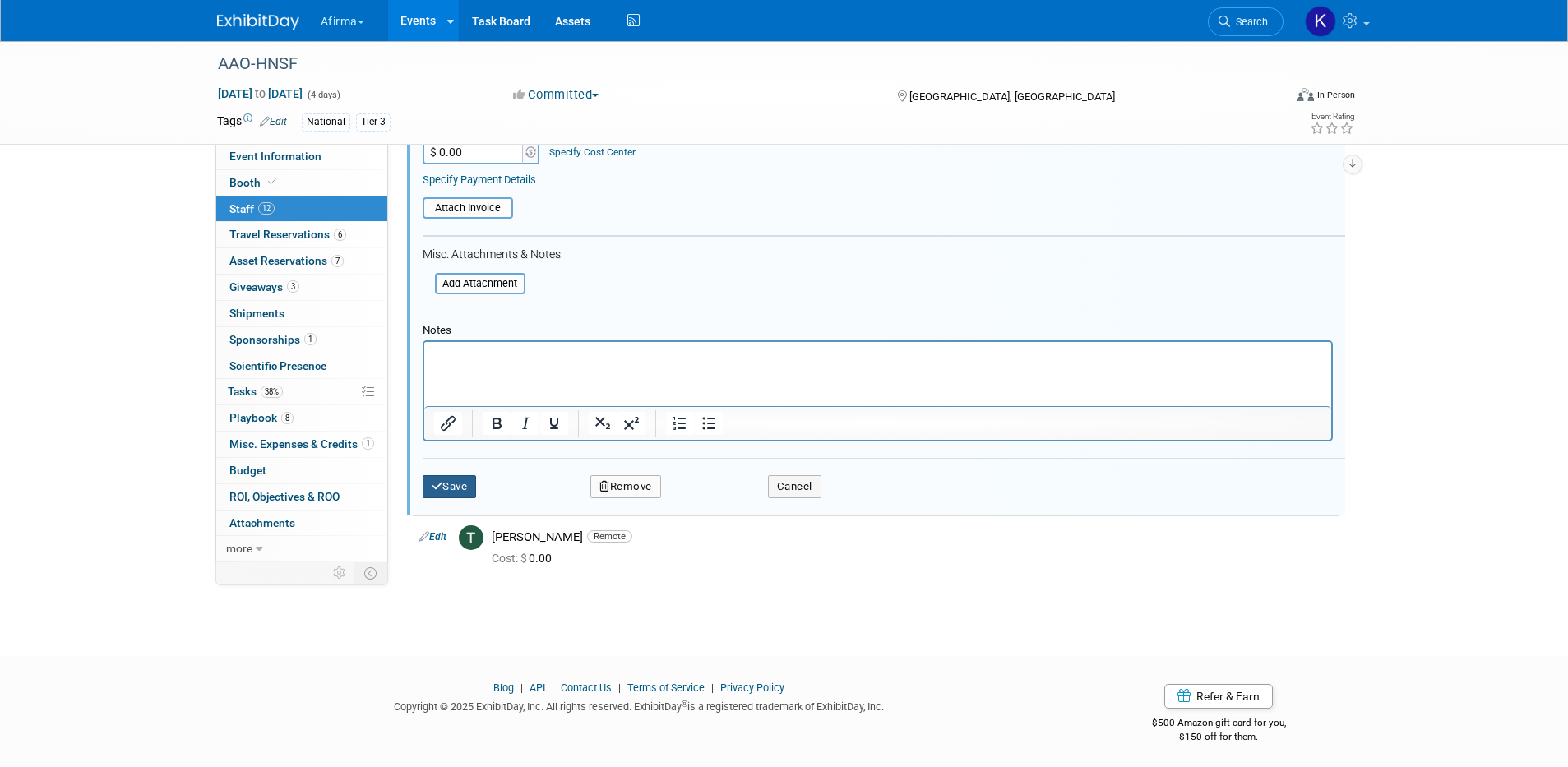
click at [445, 489] on button "Save" at bounding box center [450, 486] width 54 height 23
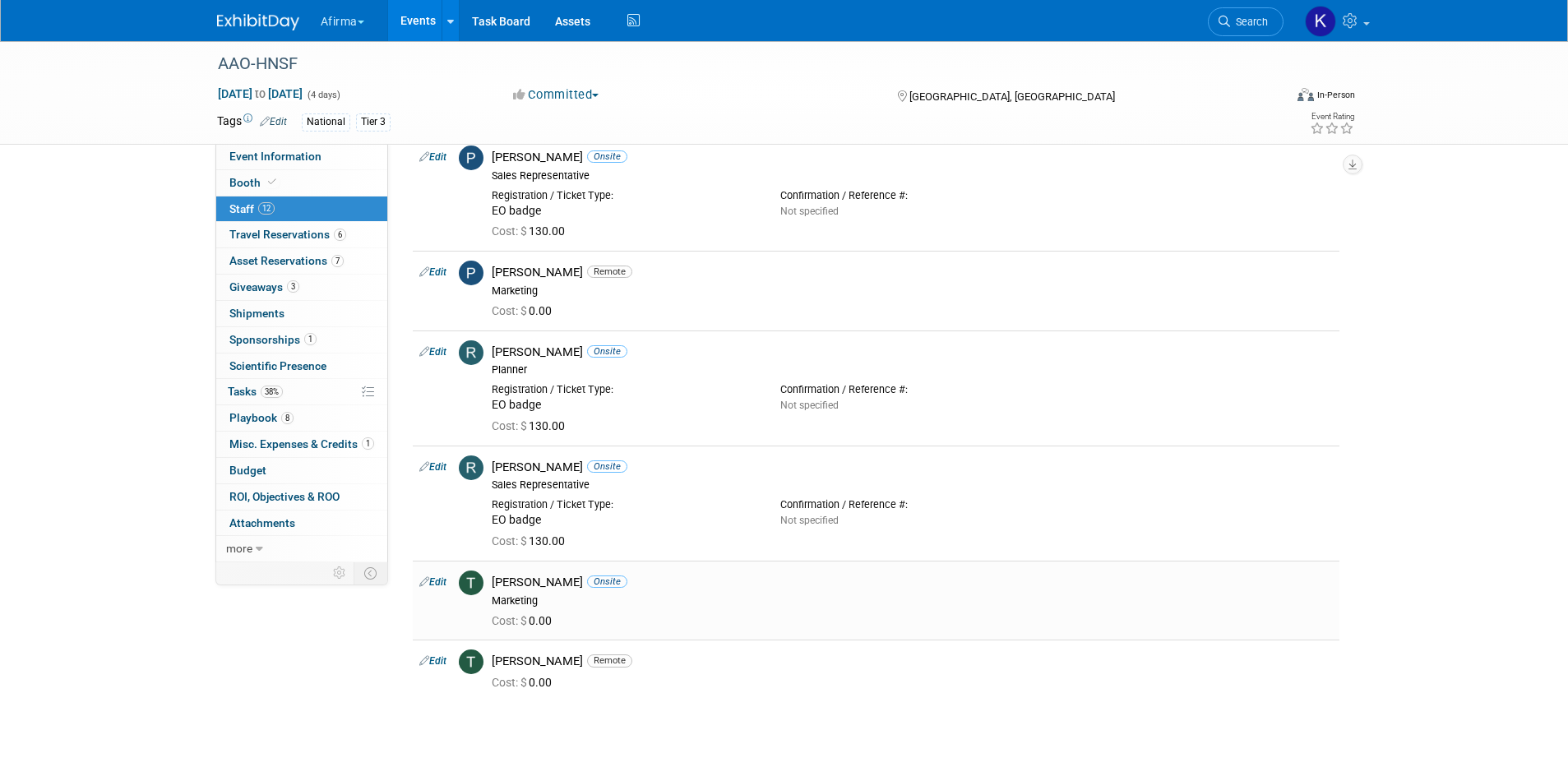
scroll to position [582, 0]
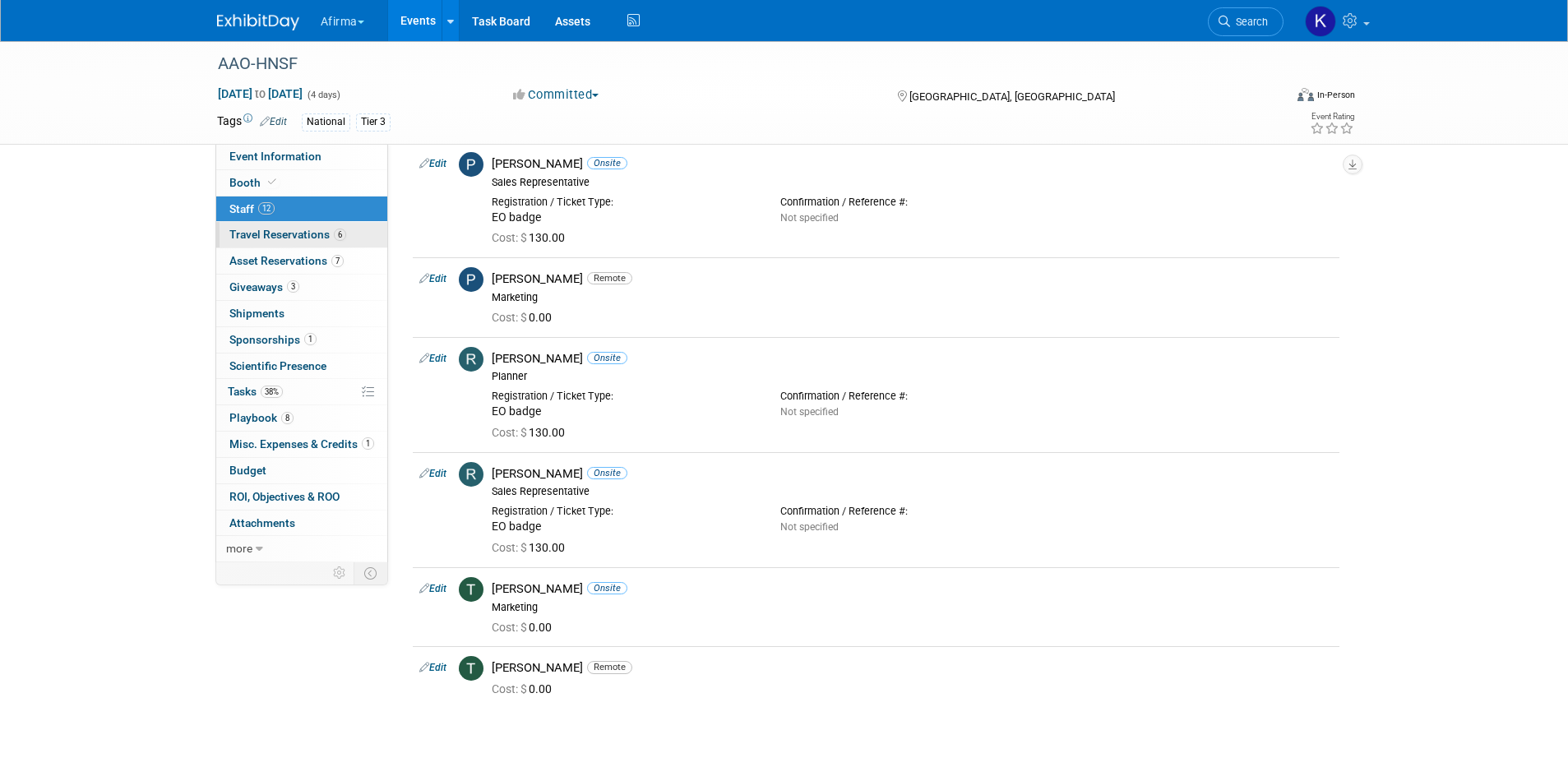
click at [301, 232] on span "Travel Reservations 6" at bounding box center [287, 234] width 117 height 13
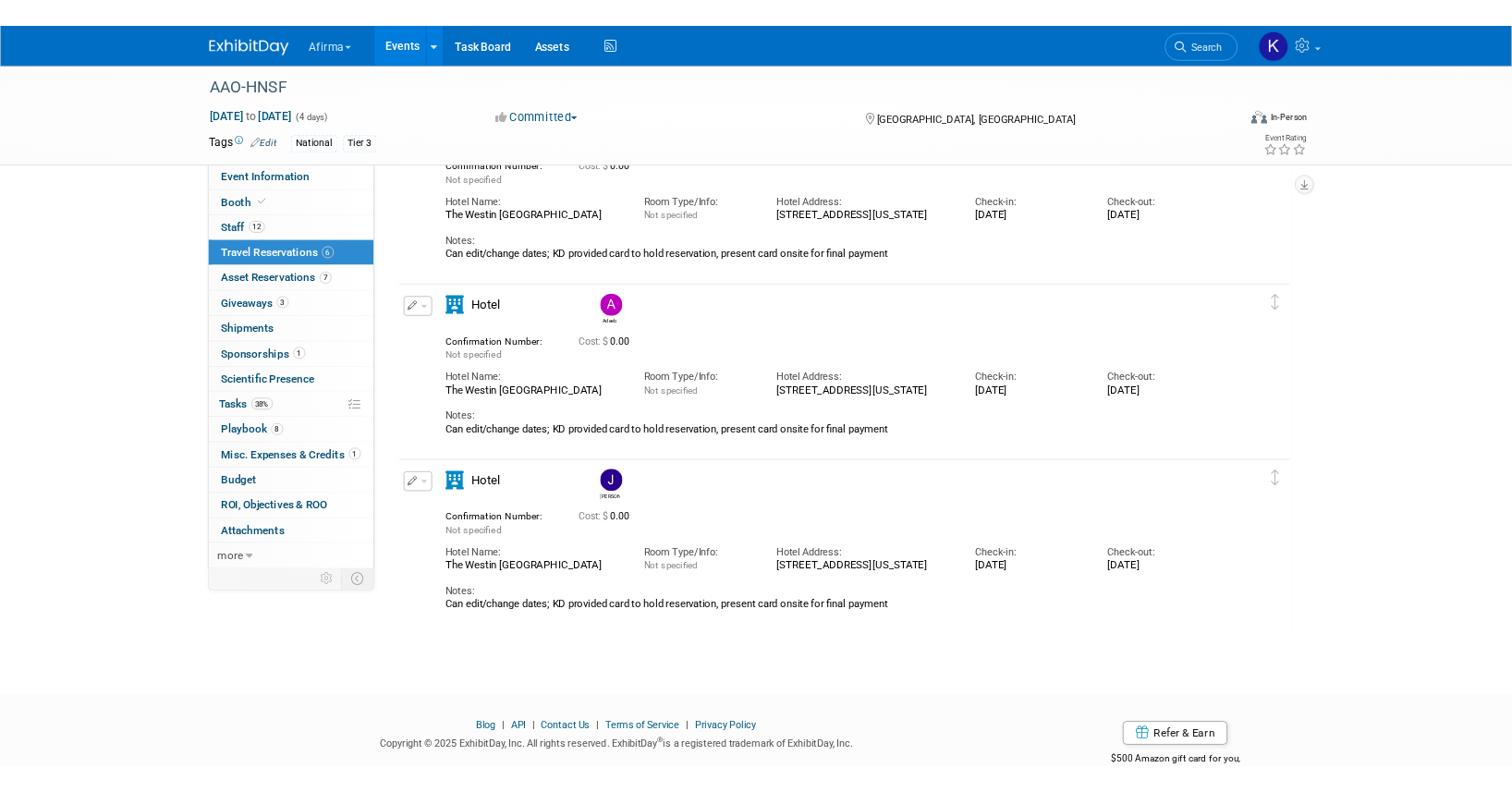
scroll to position [773, 0]
